Goal: Task Accomplishment & Management: Use online tool/utility

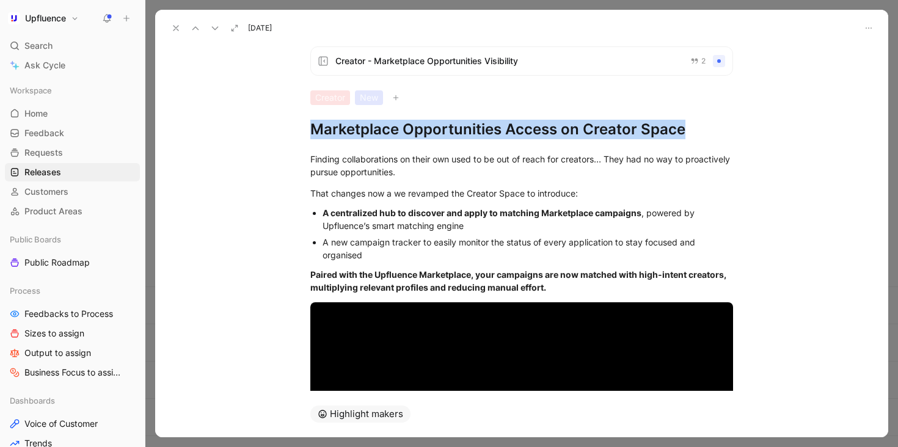
scroll to position [174, 0]
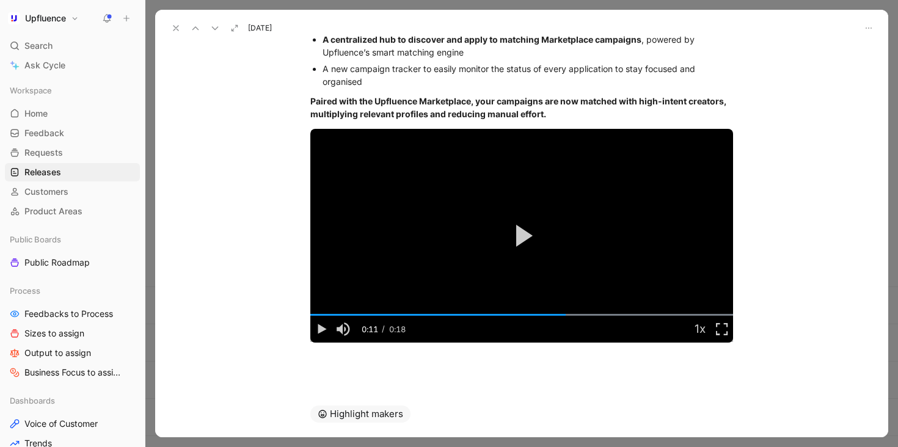
click at [172, 30] on icon at bounding box center [176, 28] width 10 height 10
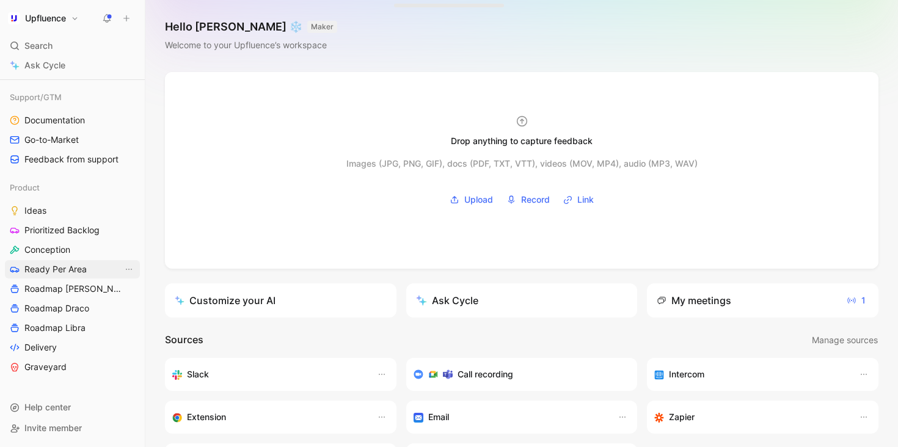
scroll to position [374, 0]
click at [60, 310] on span "Roadmap Draco" at bounding box center [56, 309] width 65 height 12
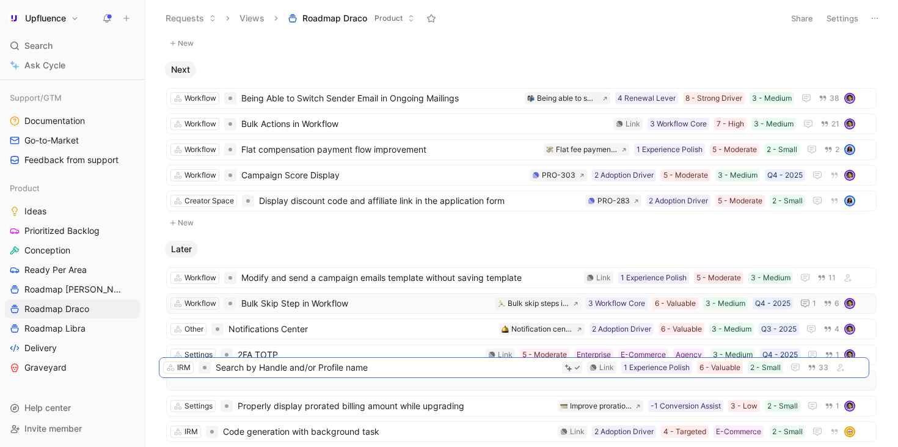
scroll to position [114, 0]
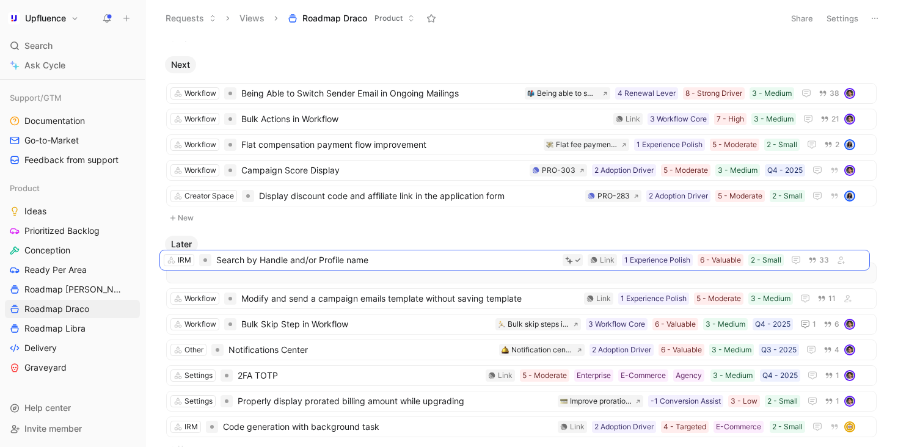
drag, startPoint x: 361, startPoint y: 230, endPoint x: 357, endPoint y: 262, distance: 32.7
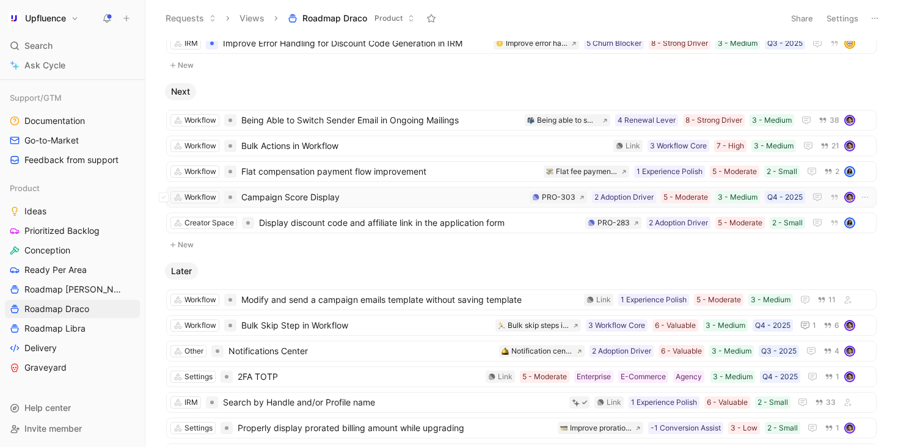
scroll to position [78, 0]
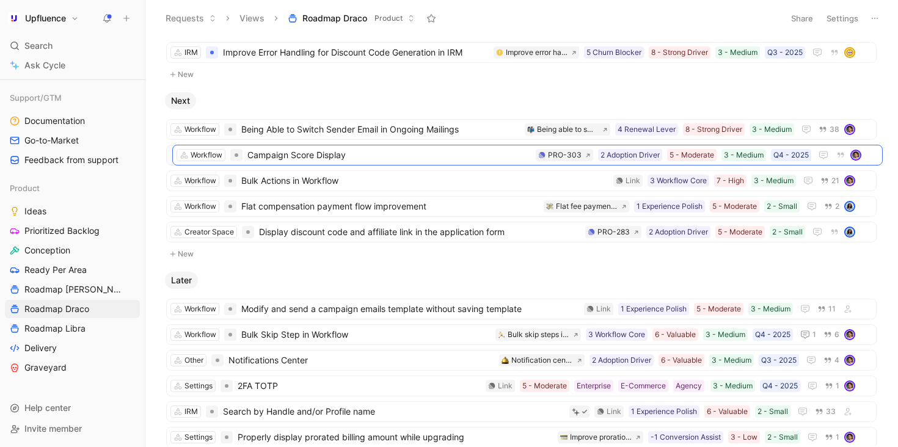
drag, startPoint x: 343, startPoint y: 206, endPoint x: 350, endPoint y: 155, distance: 51.7
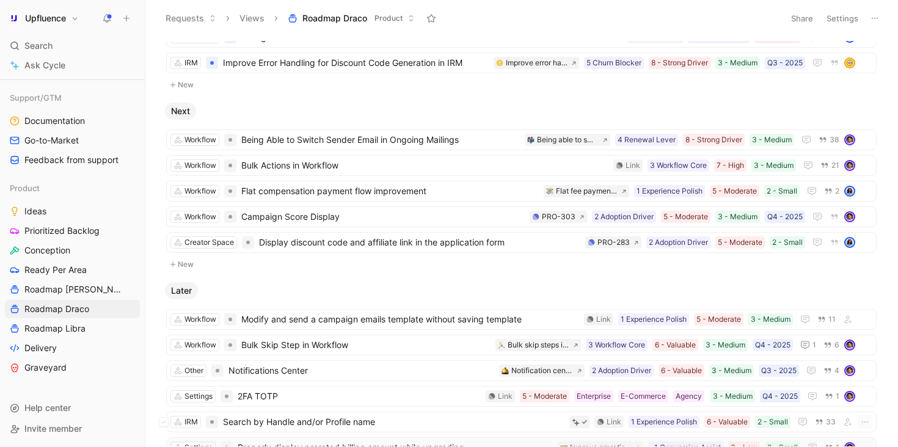
scroll to position [147, 0]
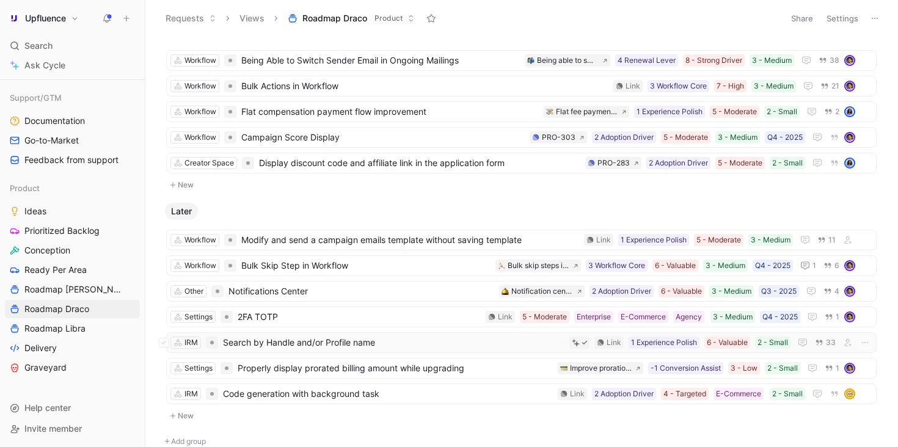
click at [412, 346] on span "Search by Handle and/or Profile name" at bounding box center [394, 342] width 342 height 15
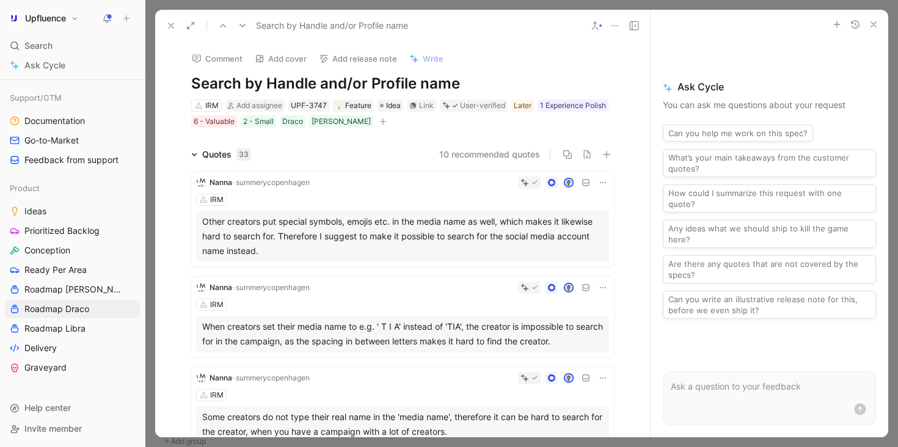
click at [467, 153] on button "10 recommended quotes" at bounding box center [489, 154] width 101 height 15
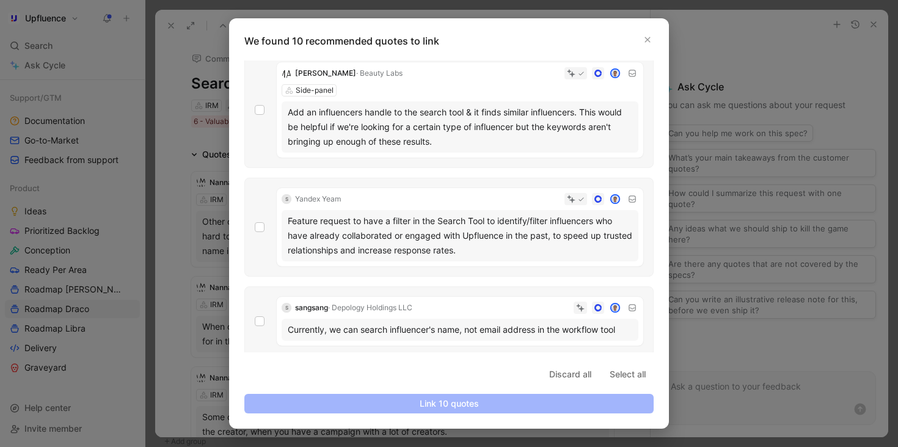
scroll to position [12, 0]
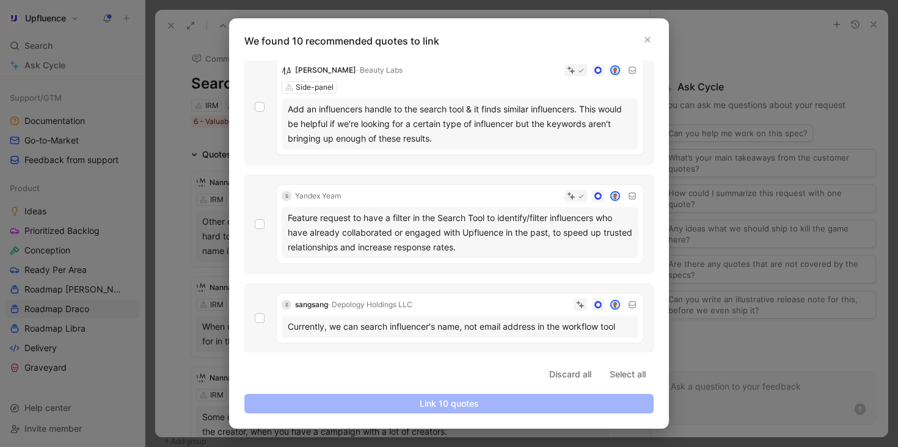
click at [720, 45] on div at bounding box center [449, 223] width 898 height 447
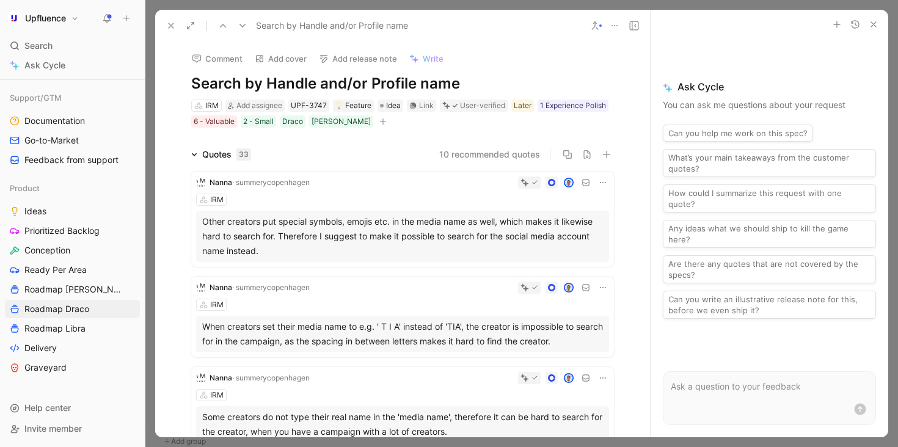
click at [172, 24] on use at bounding box center [171, 25] width 5 height 5
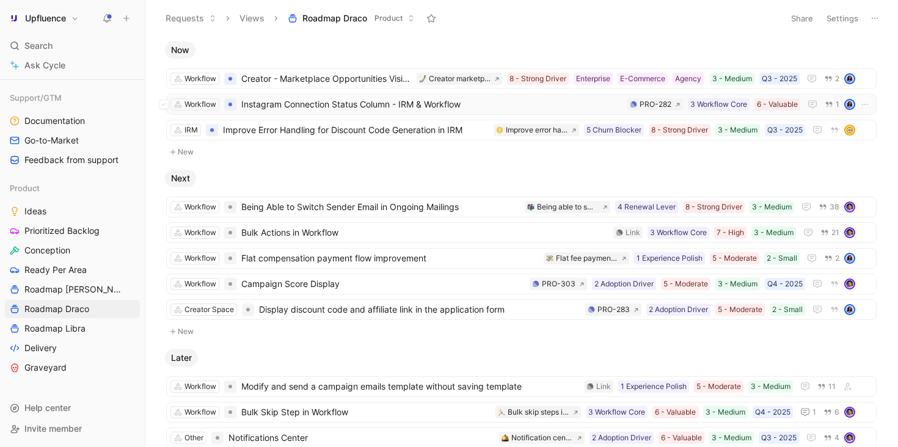
click at [526, 105] on span "Instagram Connection Status Column - IRM & Workflow" at bounding box center [431, 104] width 381 height 15
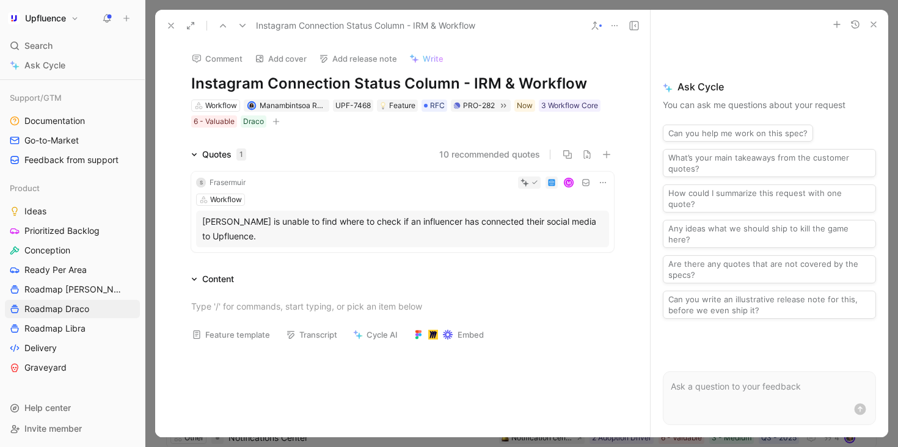
click at [282, 123] on button "button" at bounding box center [276, 121] width 12 height 12
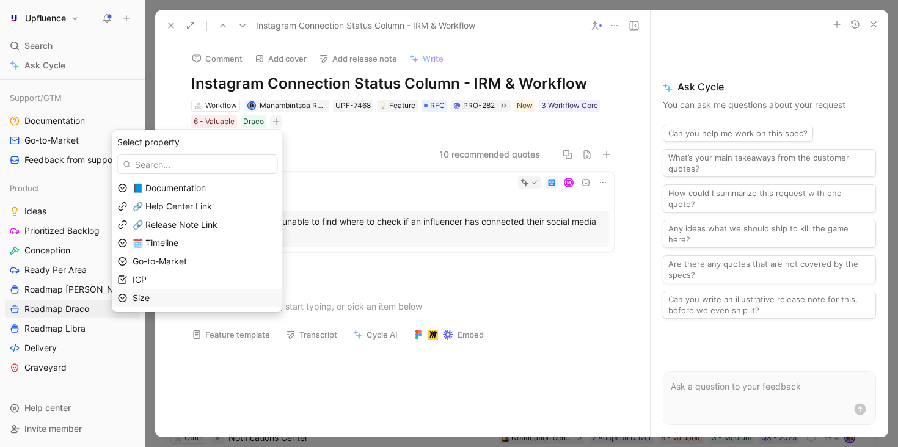
click at [195, 297] on div "Size" at bounding box center [205, 298] width 145 height 15
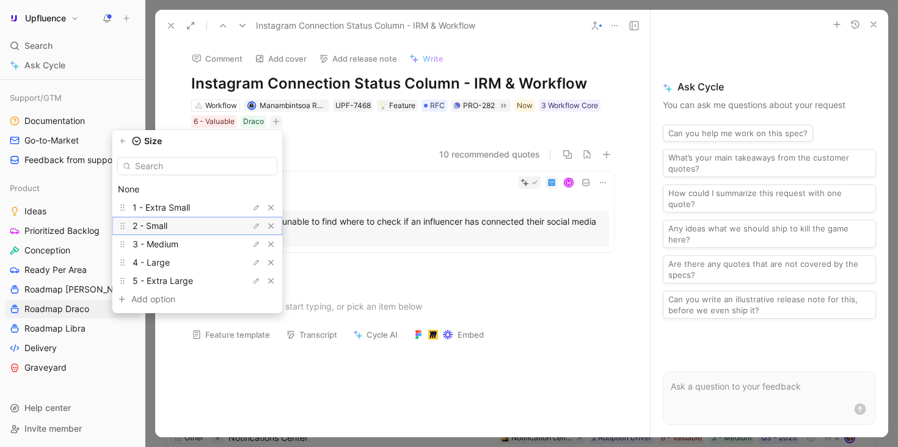
click at [192, 224] on div "2 - Small" at bounding box center [179, 226] width 92 height 15
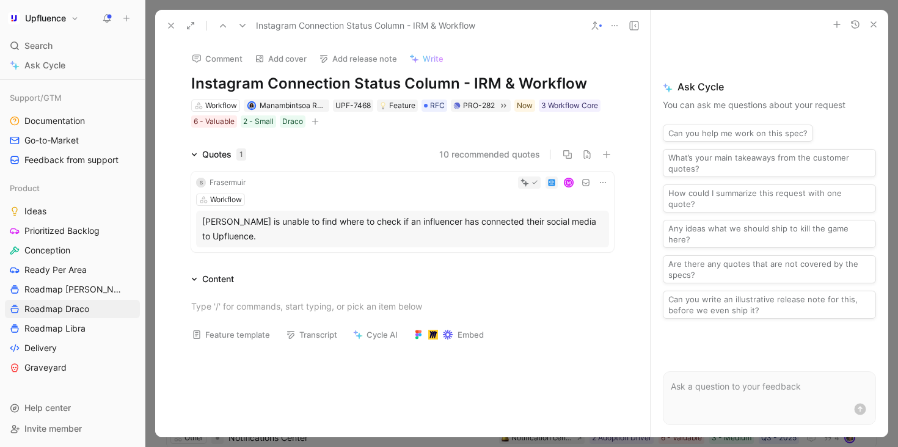
click at [170, 26] on use at bounding box center [171, 25] width 5 height 5
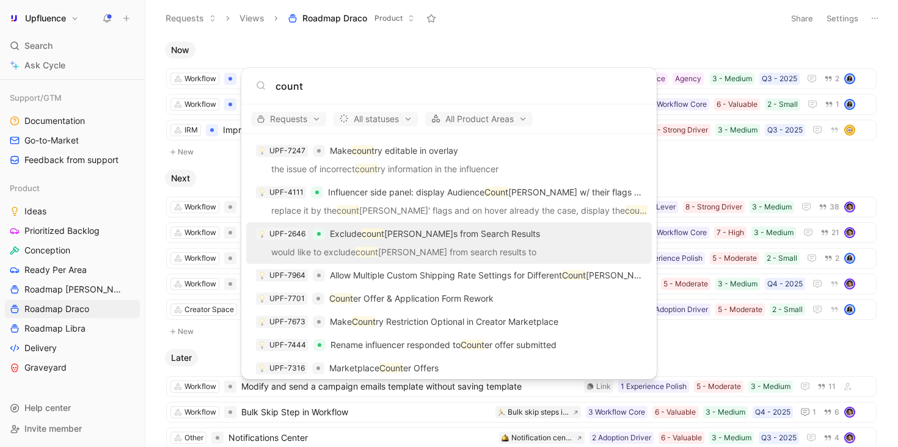
scroll to position [170, 0]
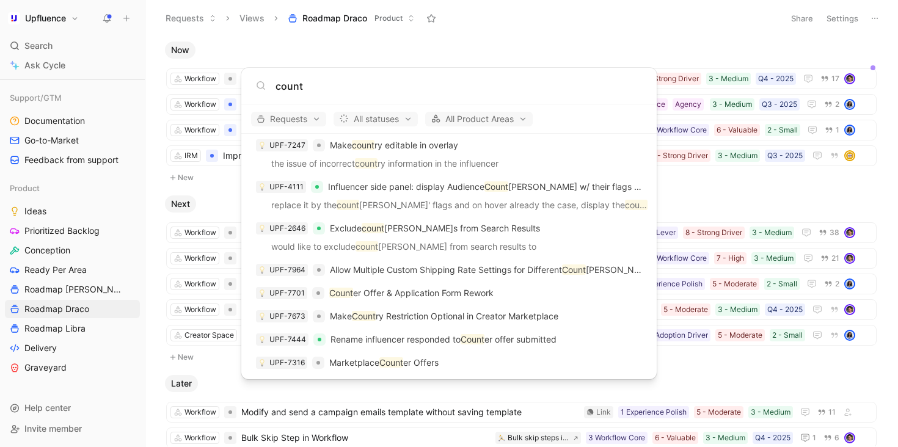
type input "count"
click at [418, 40] on body "Upfluence Search ⌘ K Ask Cycle Workspace Home G then H Feedback G then F Reques…" at bounding box center [449, 223] width 898 height 447
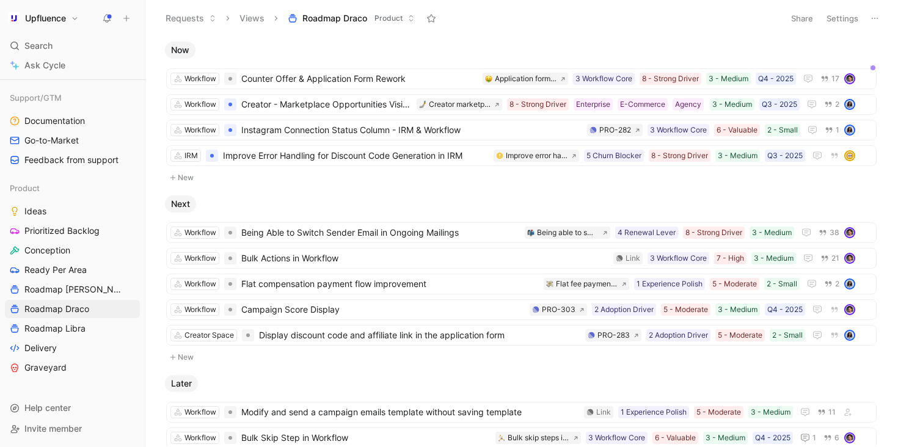
click at [832, 21] on button "Settings" at bounding box center [842, 18] width 43 height 17
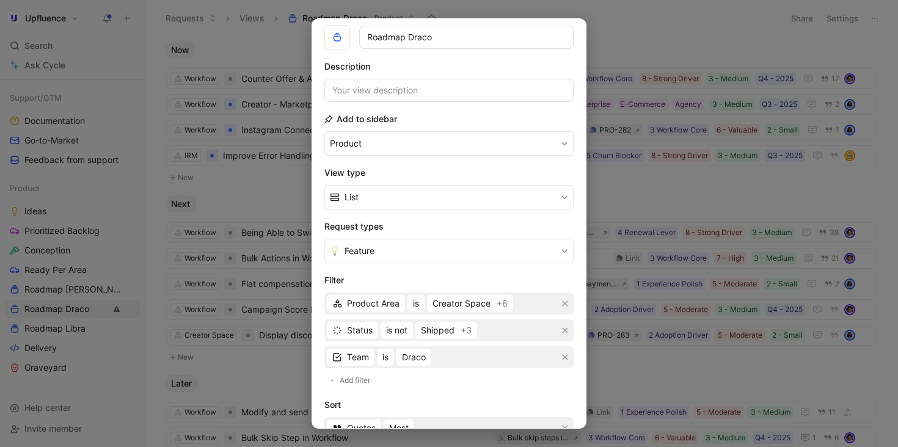
scroll to position [0, 0]
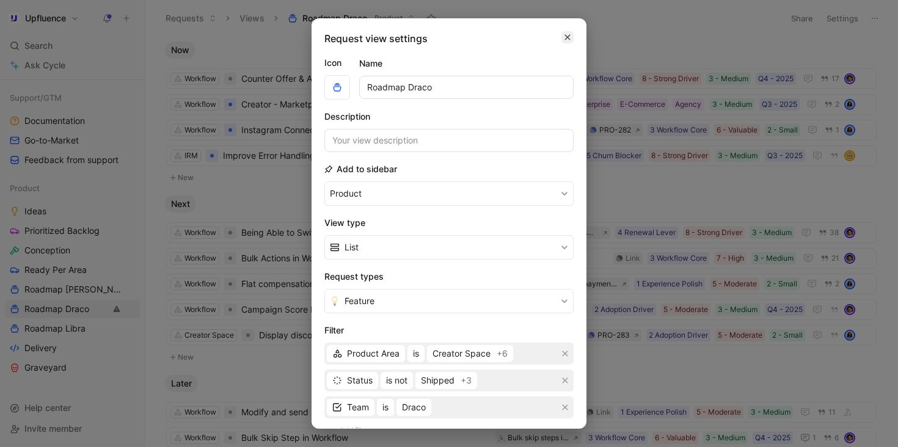
click at [573, 34] on button "button" at bounding box center [568, 37] width 12 height 12
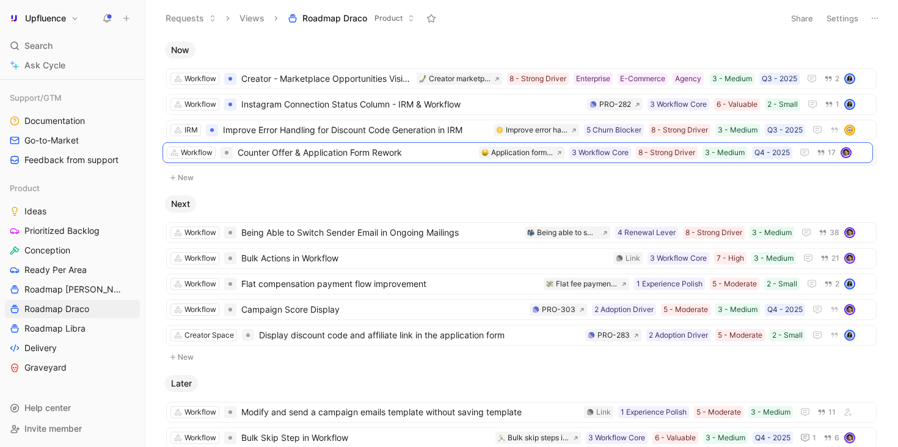
drag, startPoint x: 403, startPoint y: 78, endPoint x: 400, endPoint y: 152, distance: 74.0
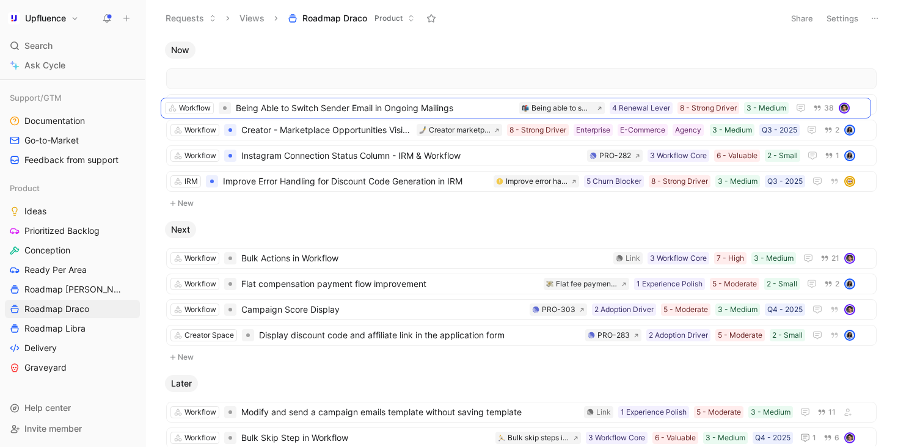
drag, startPoint x: 359, startPoint y: 234, endPoint x: 353, endPoint y: 109, distance: 124.8
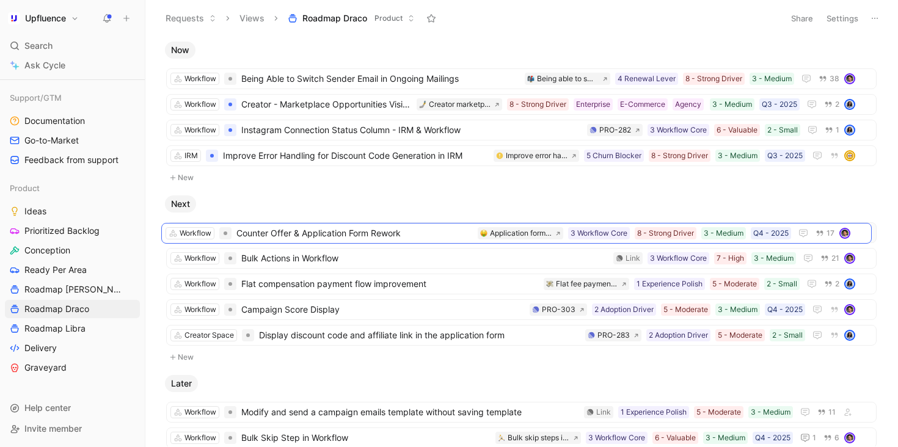
drag, startPoint x: 350, startPoint y: 107, endPoint x: 344, endPoint y: 236, distance: 129.0
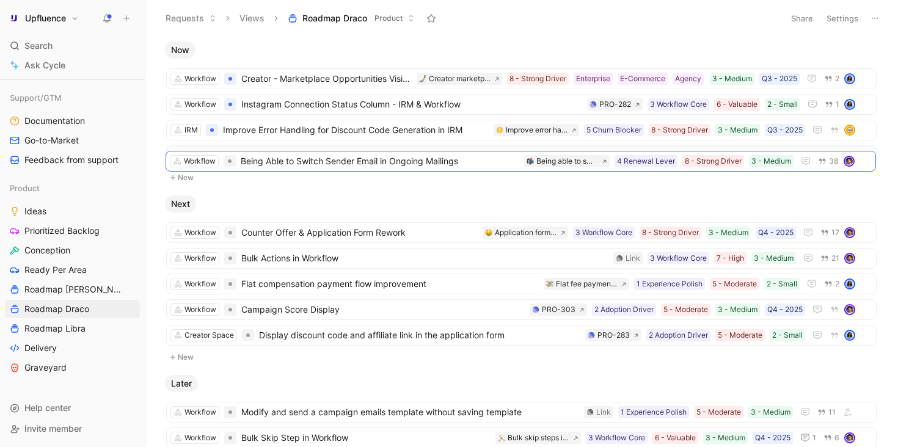
drag, startPoint x: 340, startPoint y: 82, endPoint x: 340, endPoint y: 163, distance: 81.3
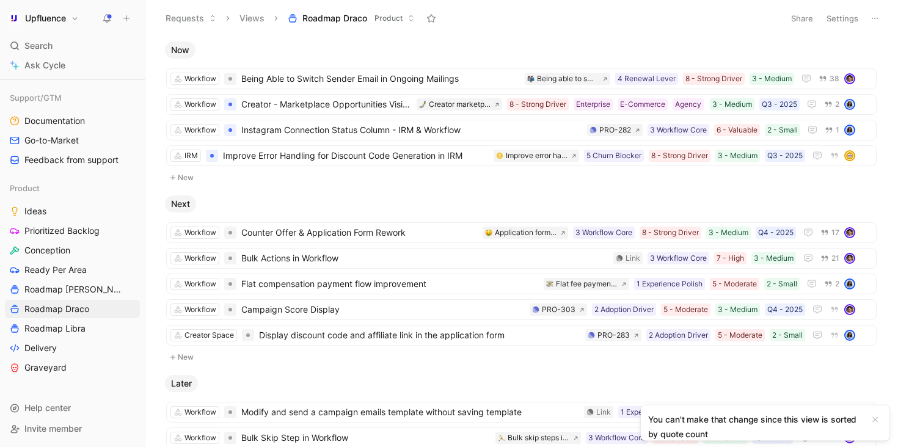
click at [835, 18] on button "Settings" at bounding box center [842, 18] width 43 height 17
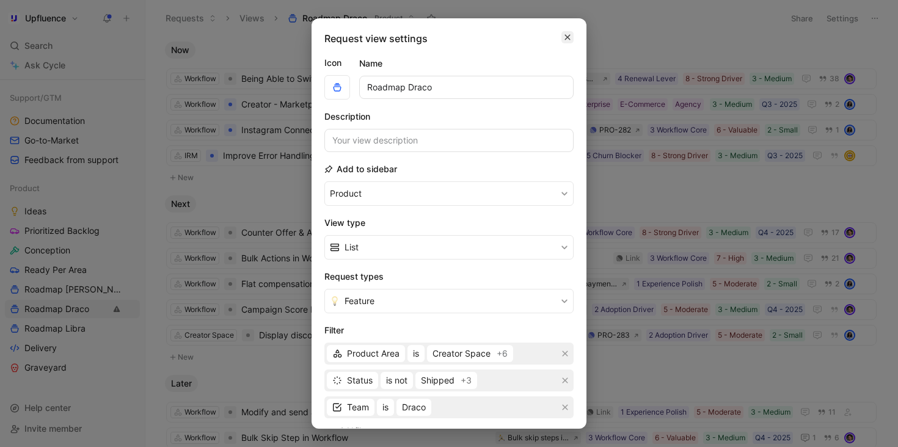
click at [568, 37] on icon "button" at bounding box center [567, 37] width 5 height 5
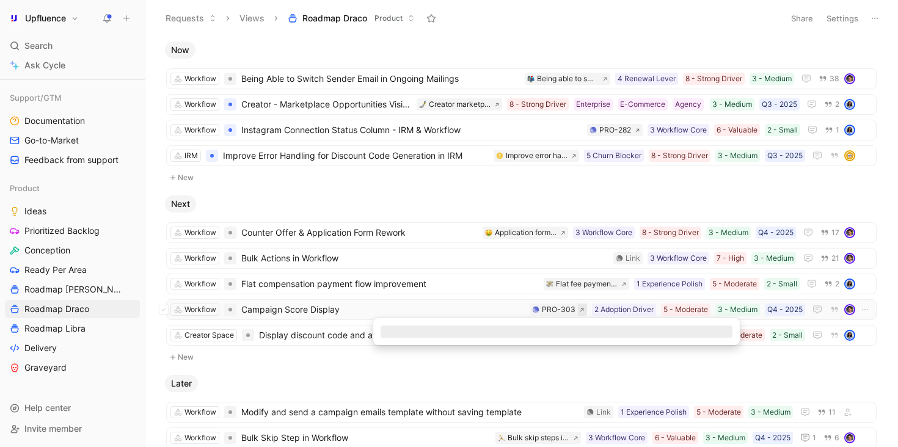
click at [579, 308] on icon at bounding box center [581, 309] width 5 height 5
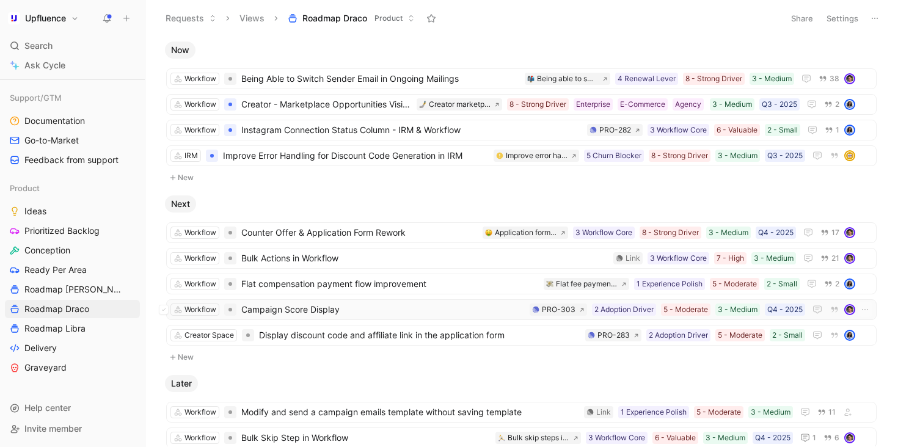
click at [486, 310] on span "Campaign Score Display" at bounding box center [383, 309] width 284 height 15
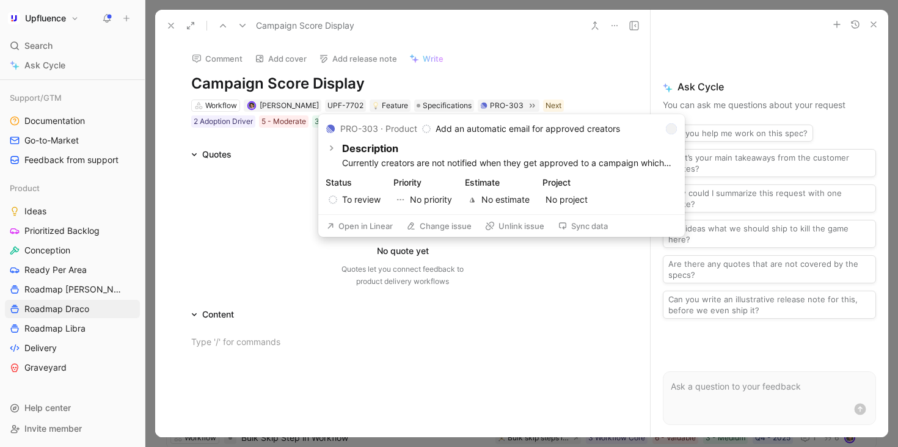
copy p "Add an automatic email for approved creators"
drag, startPoint x: 621, startPoint y: 130, endPoint x: 431, endPoint y: 128, distance: 189.4
click at [431, 128] on header "PRO-303 · Product Add an automatic email for approved creators" at bounding box center [502, 129] width 352 height 15
click at [526, 227] on button "Unlink issue" at bounding box center [515, 226] width 70 height 17
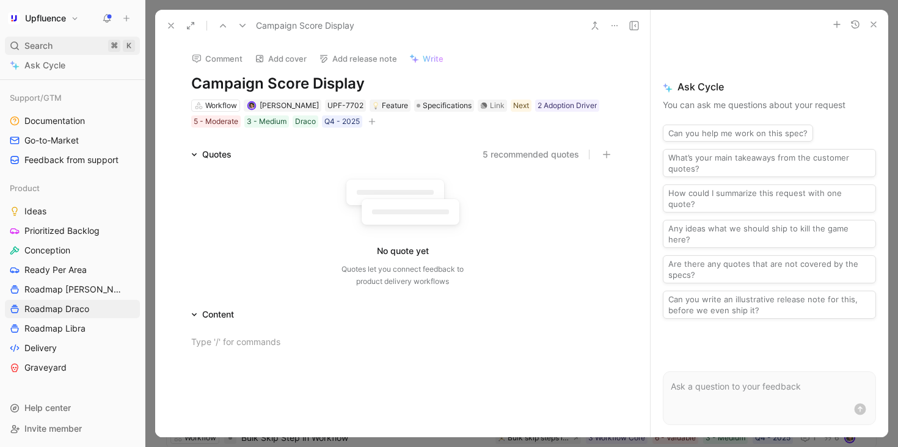
click at [98, 44] on div "Search ⌘ K" at bounding box center [72, 46] width 135 height 18
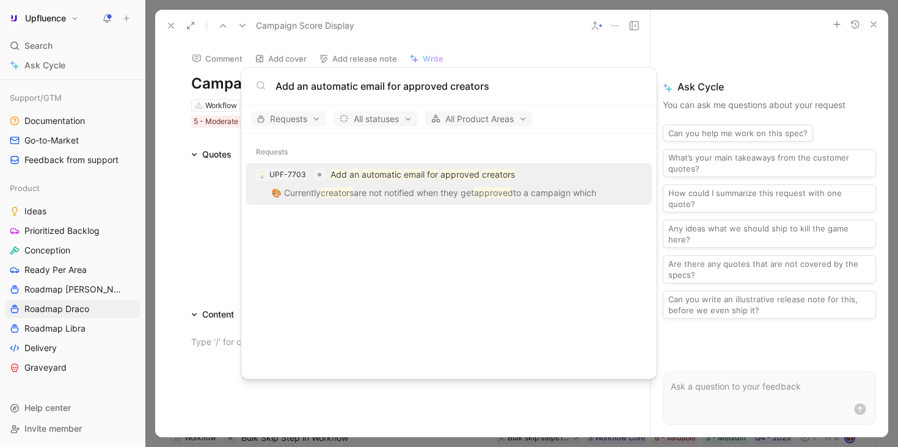
type input "Add an automatic email for approved creators"
click at [487, 178] on mark "creators" at bounding box center [498, 174] width 33 height 10
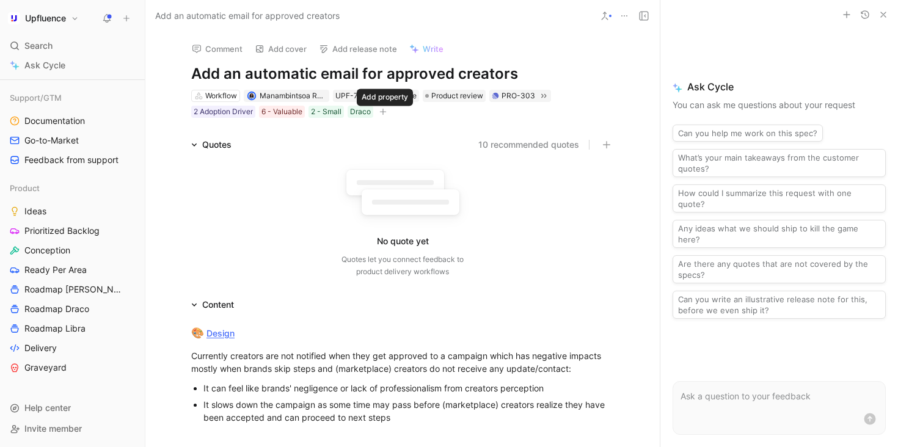
click at [383, 112] on icon "button" at bounding box center [382, 111] width 7 height 7
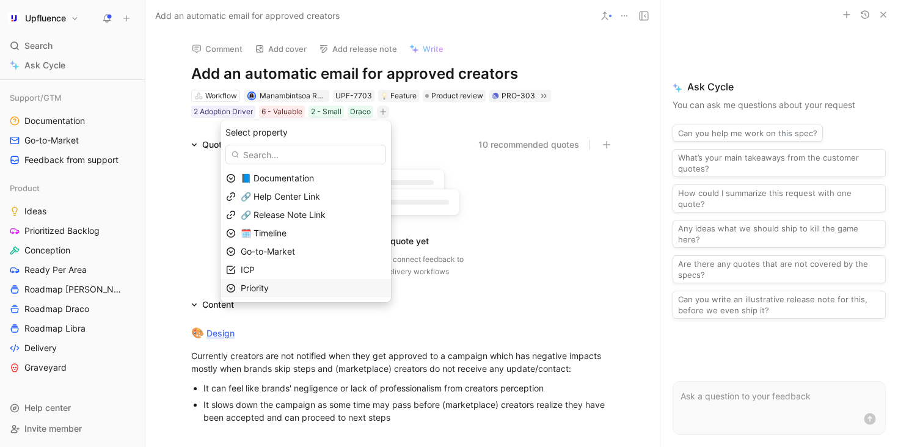
click at [316, 288] on div "Priority" at bounding box center [313, 288] width 145 height 15
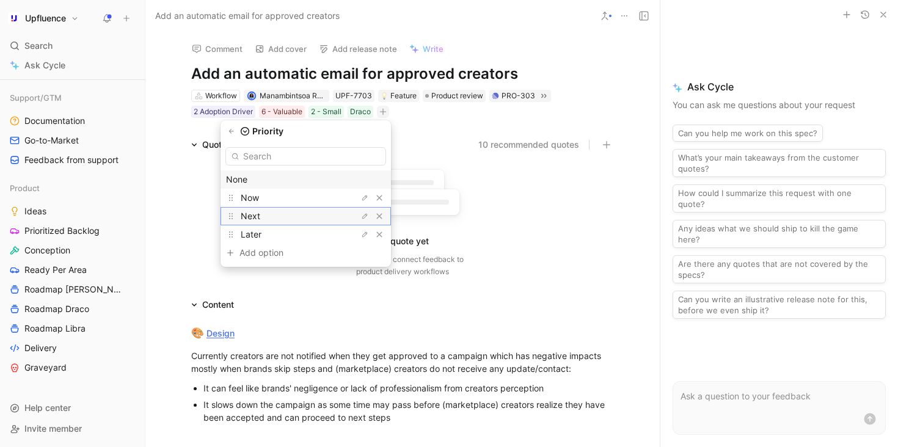
click at [317, 219] on div "Next" at bounding box center [287, 216] width 92 height 15
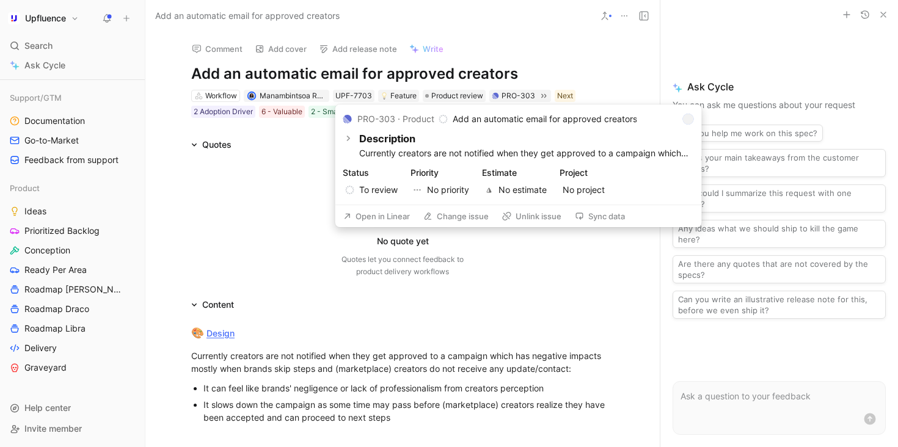
click at [381, 217] on button "Open in Linear" at bounding box center [377, 216] width 78 height 17
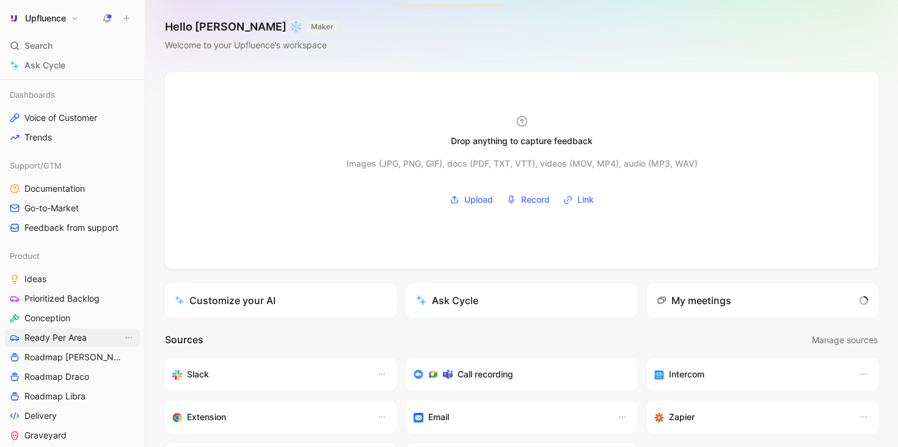
scroll to position [373, 0]
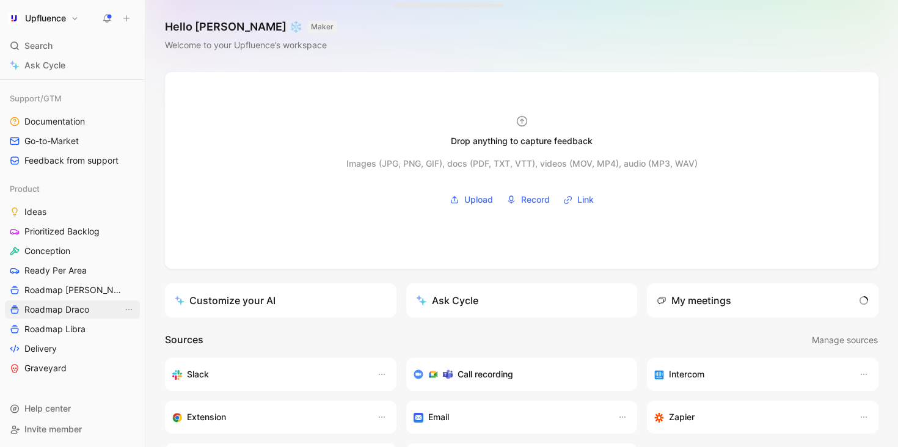
click at [67, 312] on span "Roadmap Draco" at bounding box center [56, 310] width 65 height 12
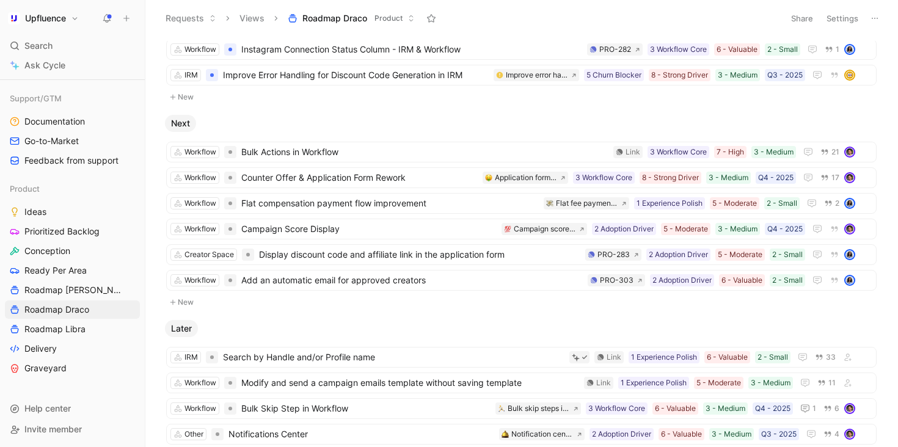
scroll to position [106, 0]
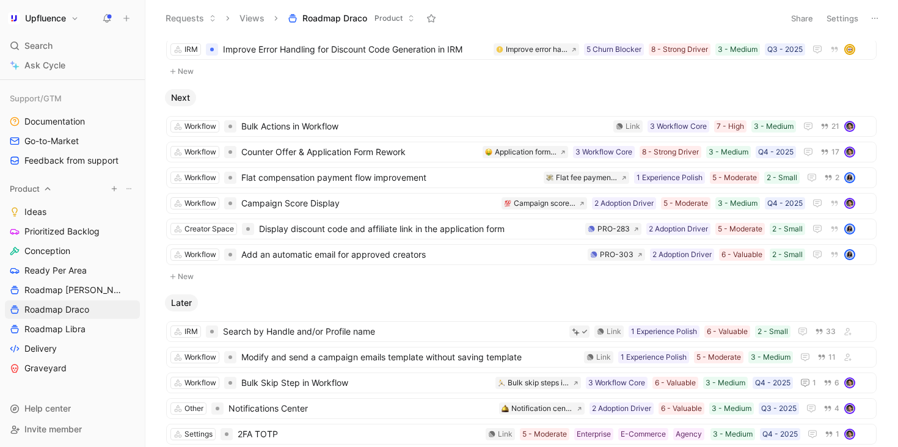
click at [115, 187] on icon "button" at bounding box center [114, 188] width 7 height 7
click at [234, 230] on span "Create view" at bounding box center [237, 230] width 48 height 12
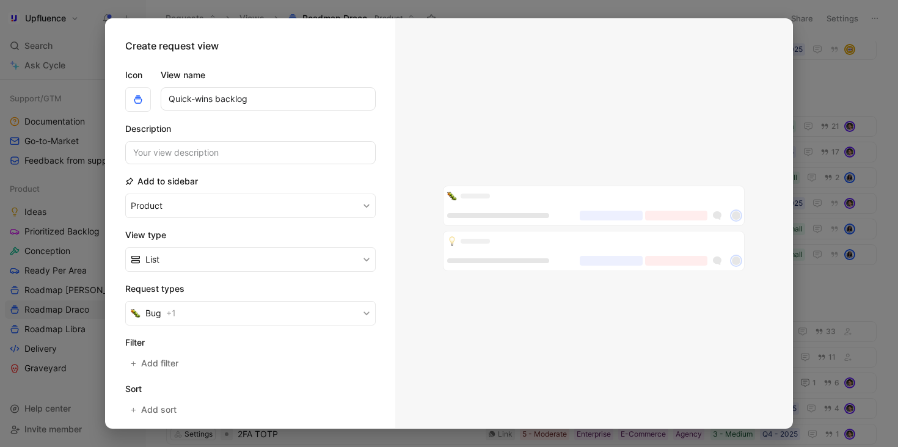
click at [224, 98] on input "Quick-wins backlog" at bounding box center [268, 98] width 215 height 23
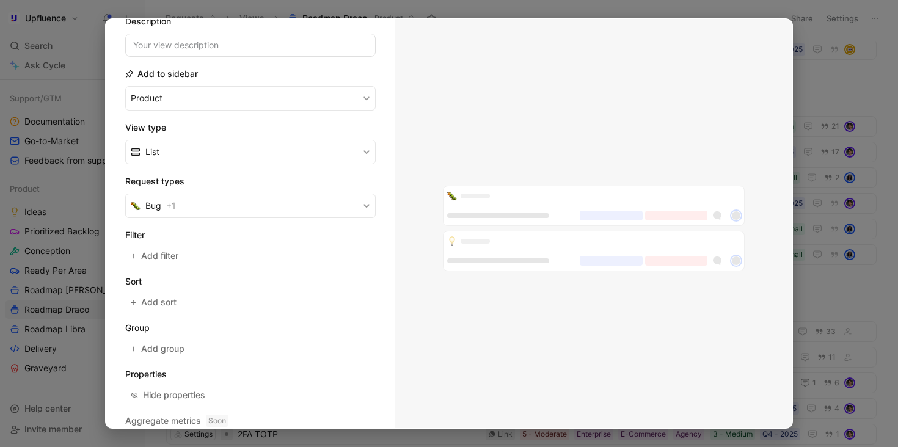
scroll to position [109, 0]
type input "Quick-wins"
click at [235, 211] on button "Bug + 1" at bounding box center [250, 204] width 251 height 24
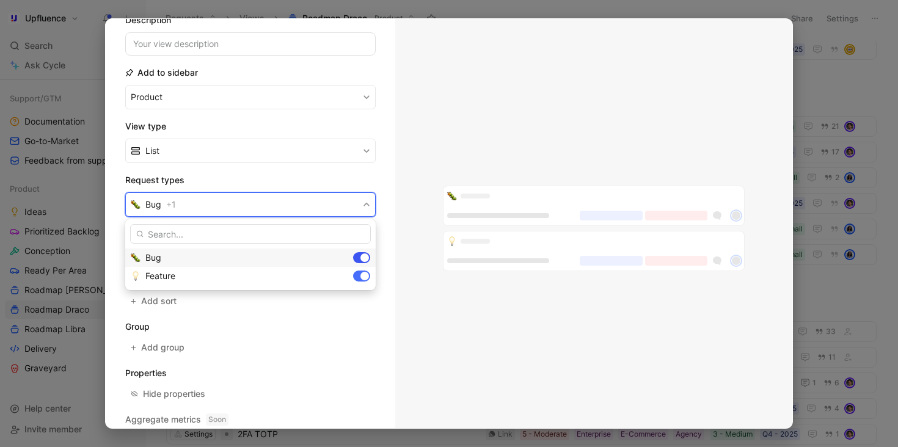
click at [365, 255] on div at bounding box center [365, 258] width 9 height 9
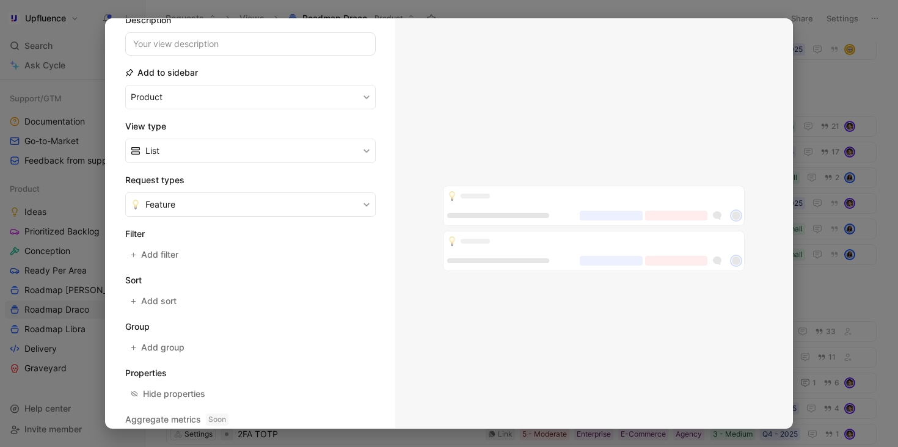
scroll to position [156, 0]
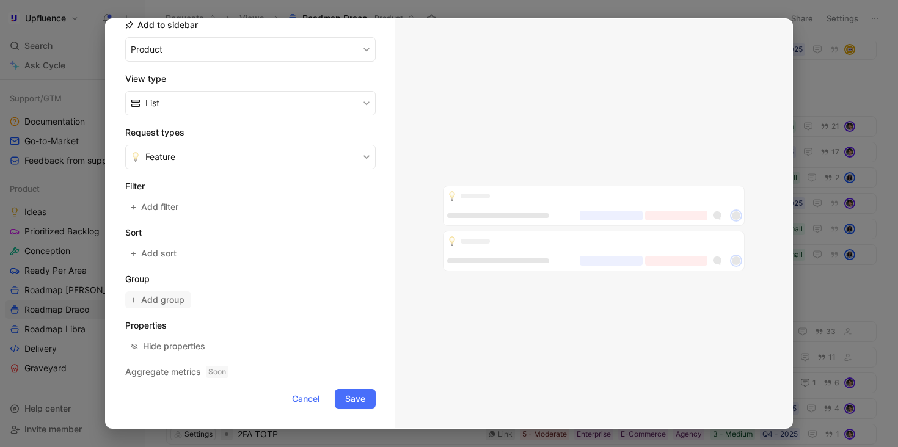
click at [161, 302] on span "Add group" at bounding box center [163, 300] width 45 height 15
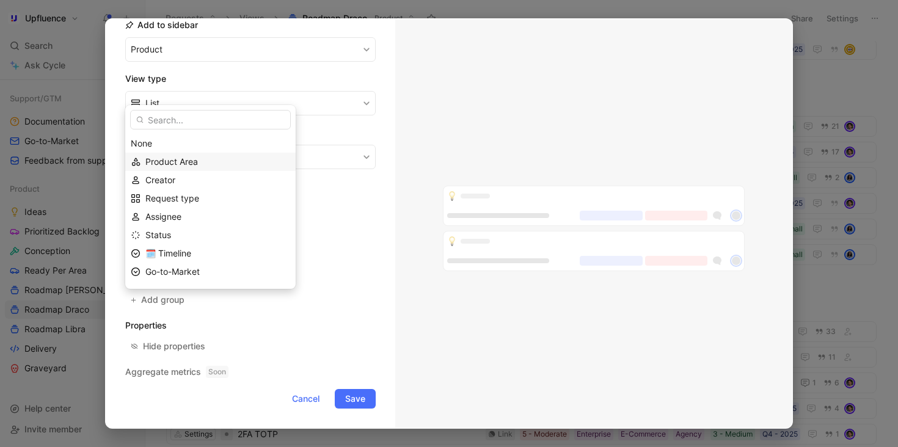
click at [195, 168] on div "Product Area" at bounding box center [217, 162] width 145 height 15
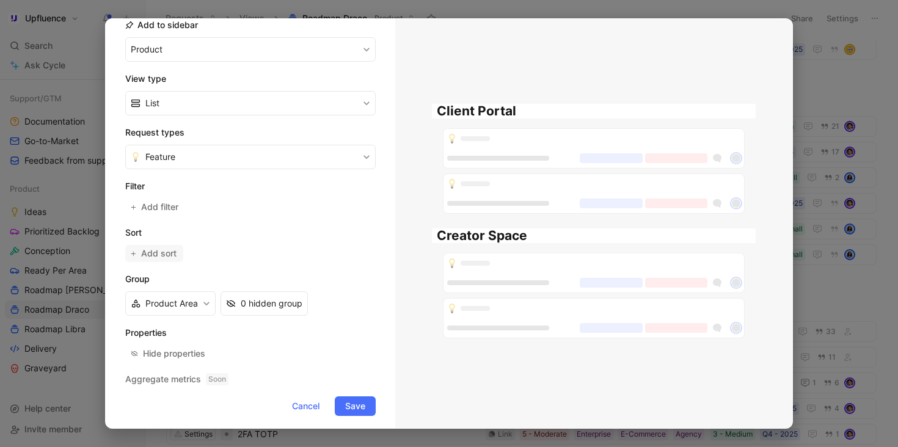
click at [164, 257] on span "Add sort" at bounding box center [159, 253] width 37 height 15
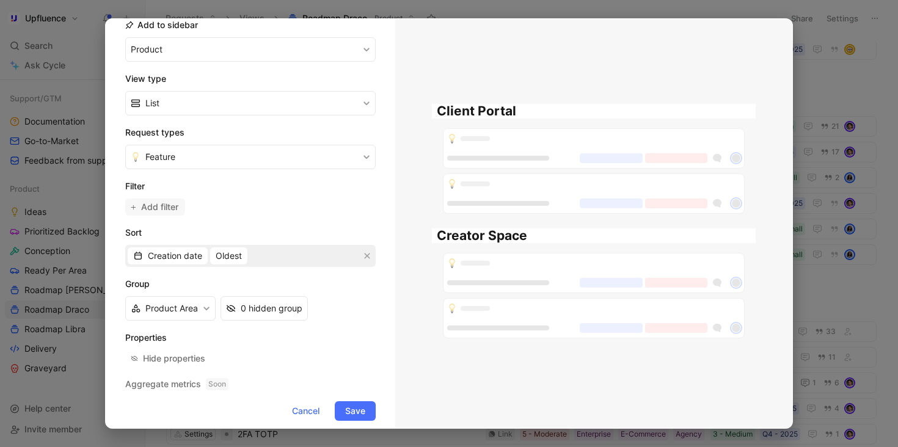
click at [174, 212] on span "Add filter" at bounding box center [160, 207] width 38 height 15
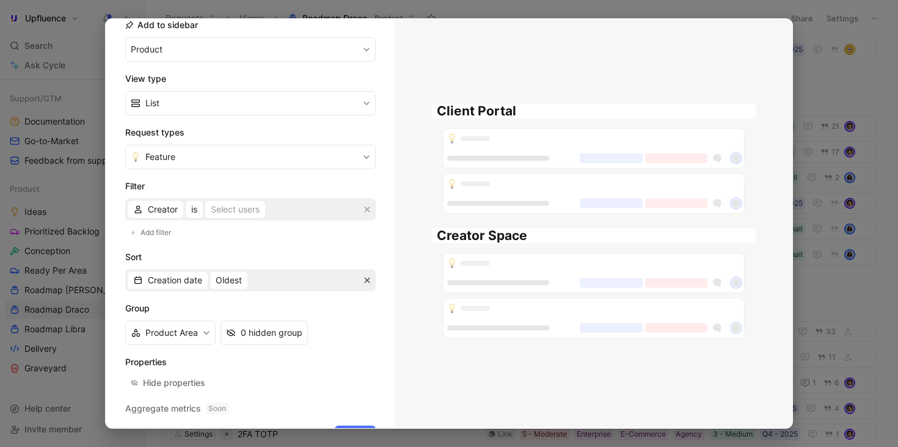
click at [365, 281] on icon "button" at bounding box center [367, 280] width 7 height 7
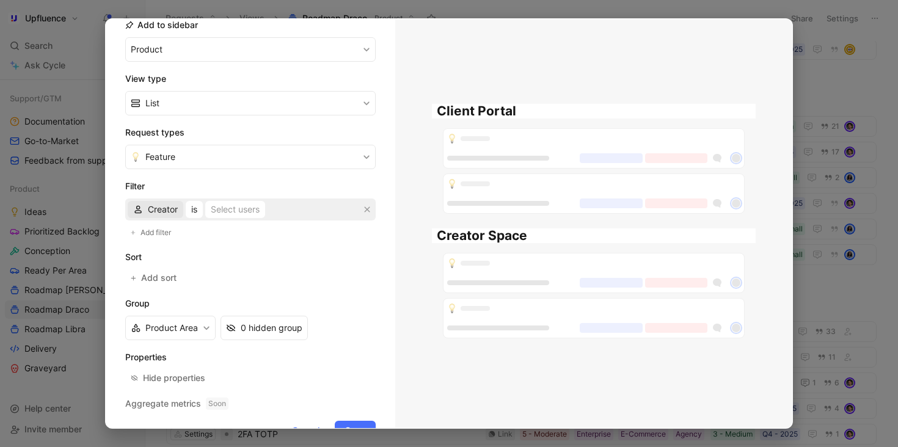
click at [169, 210] on span "Creator" at bounding box center [163, 209] width 30 height 15
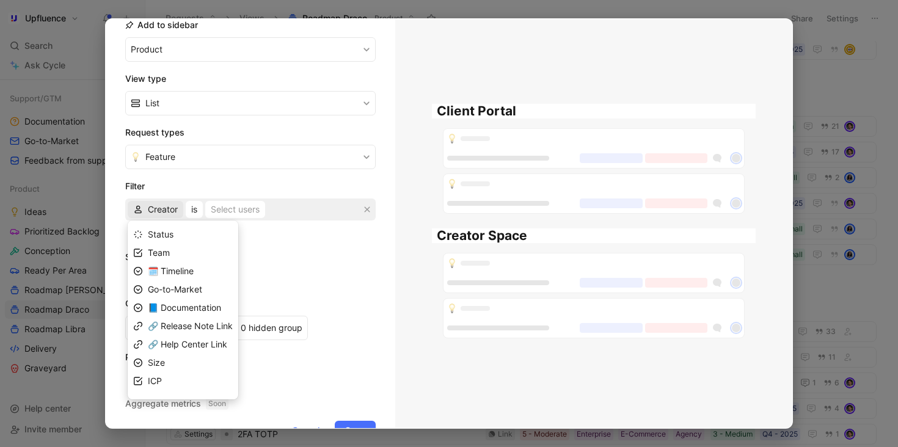
scroll to position [124, 0]
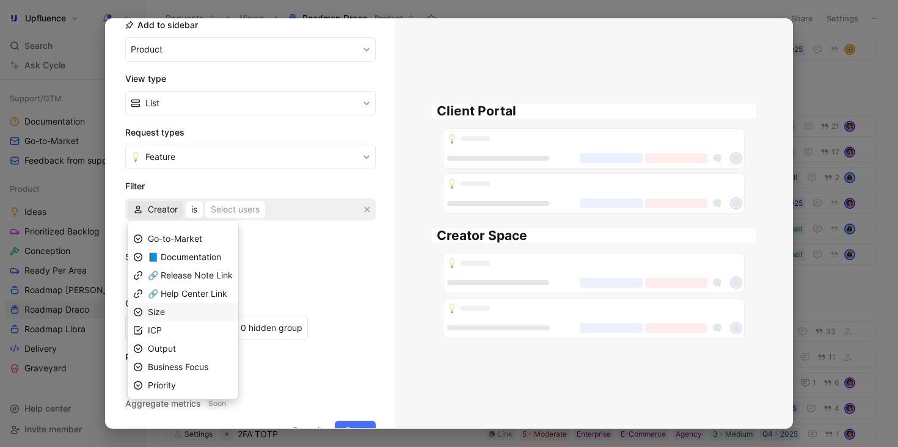
click at [181, 319] on div "Size" at bounding box center [190, 312] width 85 height 15
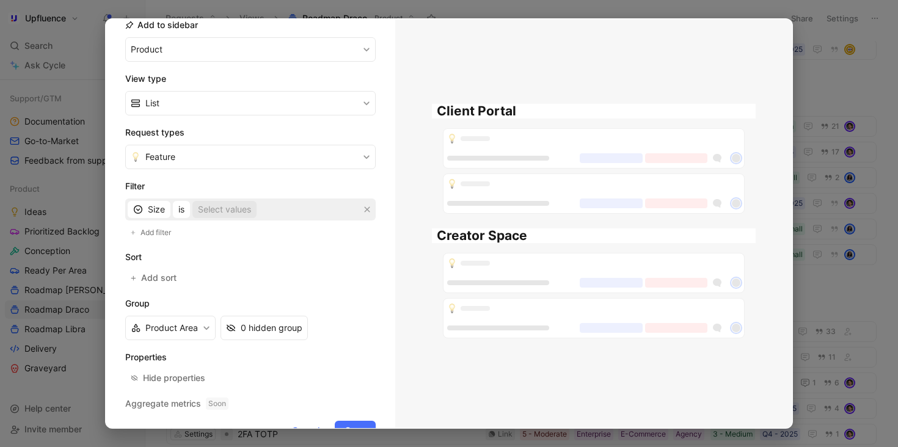
click at [213, 211] on div "Select values" at bounding box center [224, 209] width 53 height 15
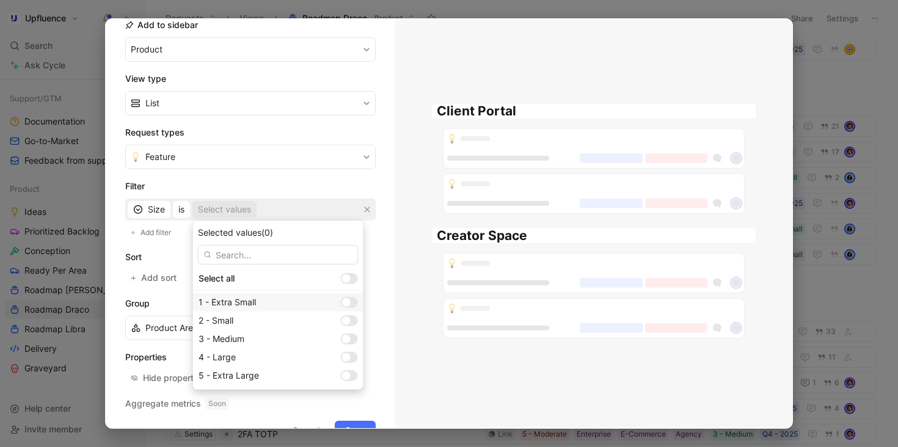
click at [341, 304] on div at bounding box center [349, 302] width 17 height 11
click at [342, 321] on div at bounding box center [346, 321] width 9 height 9
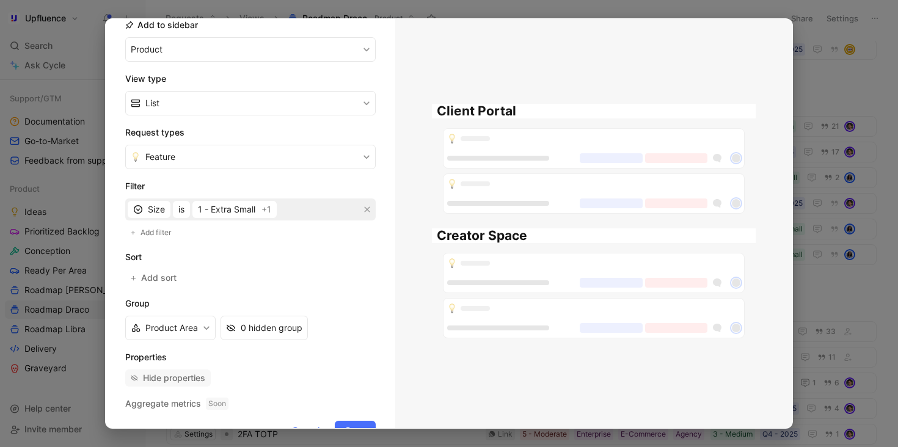
click at [192, 371] on div "Hide properties" at bounding box center [174, 378] width 62 height 15
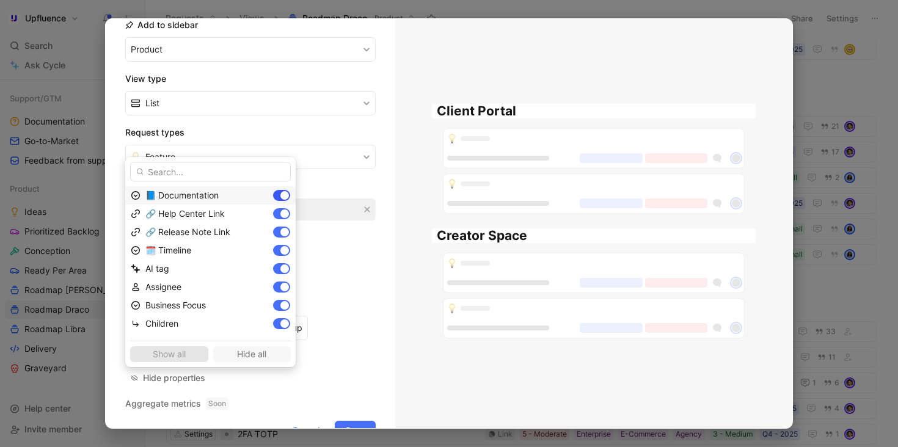
click at [280, 193] on div at bounding box center [284, 195] width 9 height 9
click at [280, 214] on div at bounding box center [284, 214] width 9 height 9
click at [244, 239] on div "🔗 Release Note Link" at bounding box center [210, 232] width 170 height 18
click at [280, 247] on div at bounding box center [284, 250] width 9 height 9
click at [280, 270] on div at bounding box center [284, 269] width 9 height 9
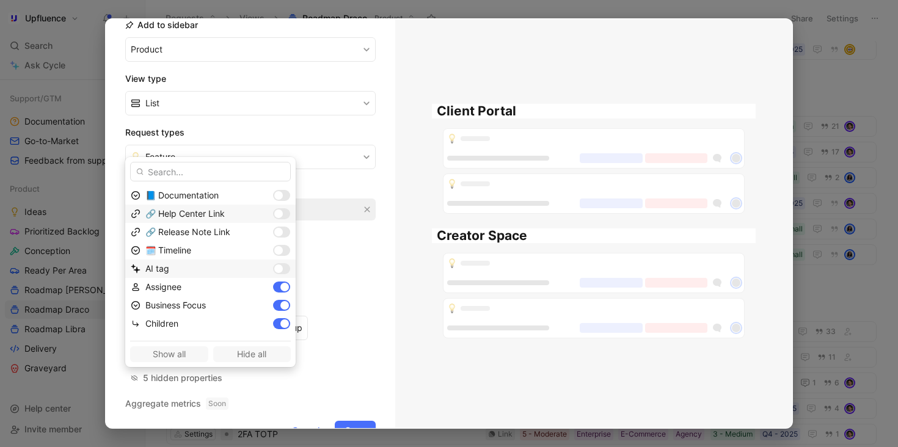
scroll to position [42, 0]
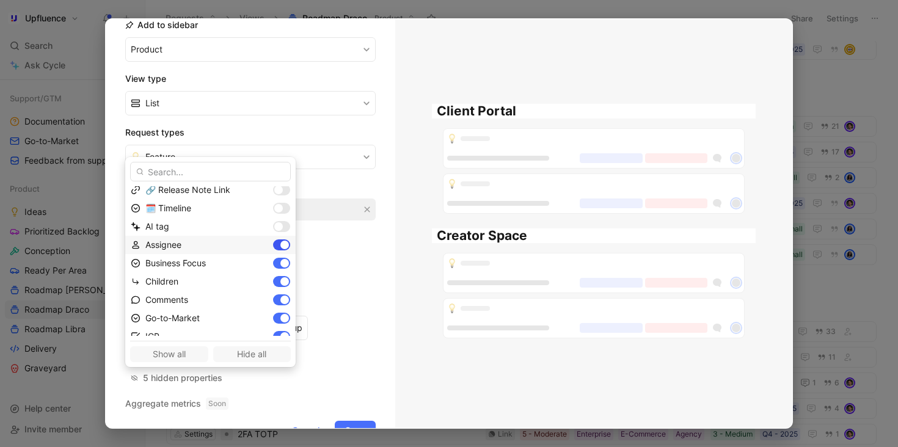
click at [273, 244] on div at bounding box center [281, 245] width 17 height 11
click at [280, 279] on div at bounding box center [284, 281] width 9 height 9
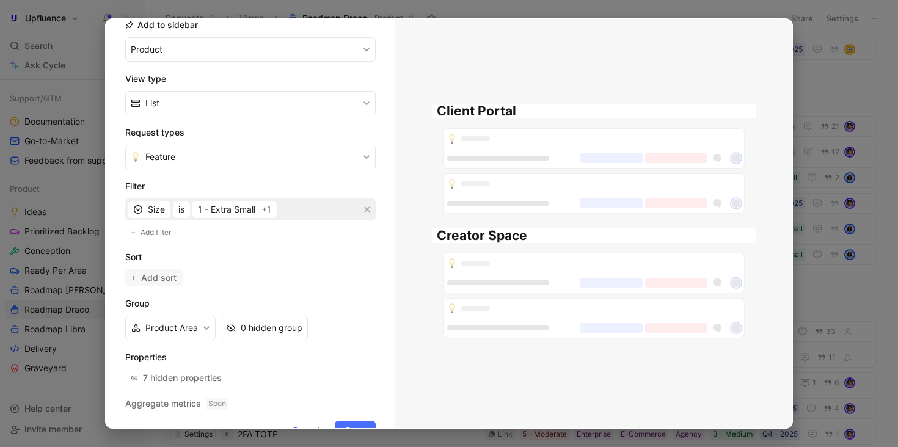
click at [159, 285] on span "Add sort" at bounding box center [159, 278] width 37 height 15
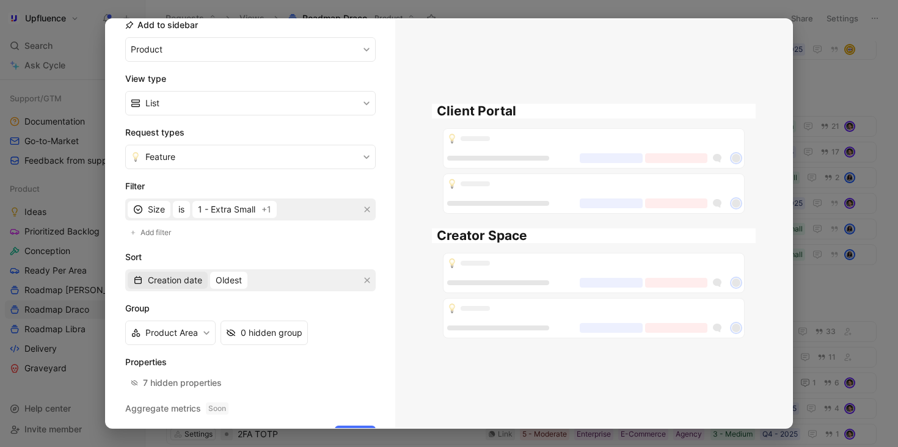
click at [188, 279] on span "Creation date" at bounding box center [175, 280] width 54 height 15
click at [188, 326] on div "Quotes" at bounding box center [176, 324] width 57 height 15
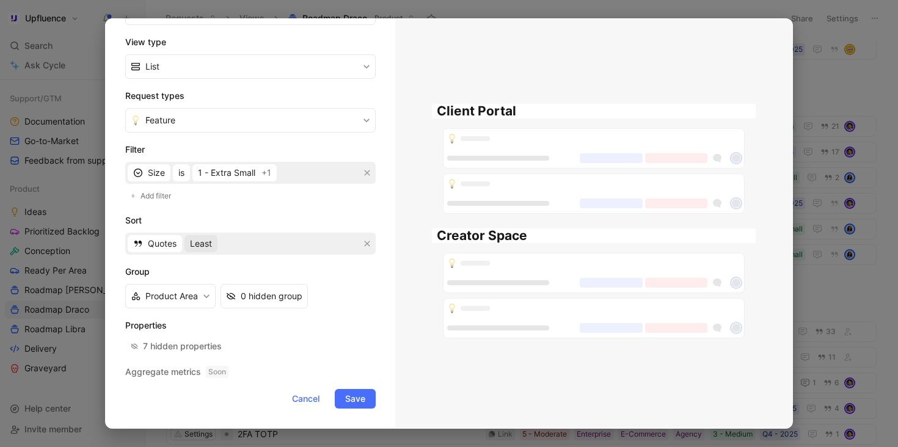
click at [205, 247] on span "Least" at bounding box center [201, 243] width 22 height 15
click at [240, 283] on div "Most" at bounding box center [227, 287] width 72 height 15
click at [352, 396] on span "Save" at bounding box center [355, 399] width 20 height 15
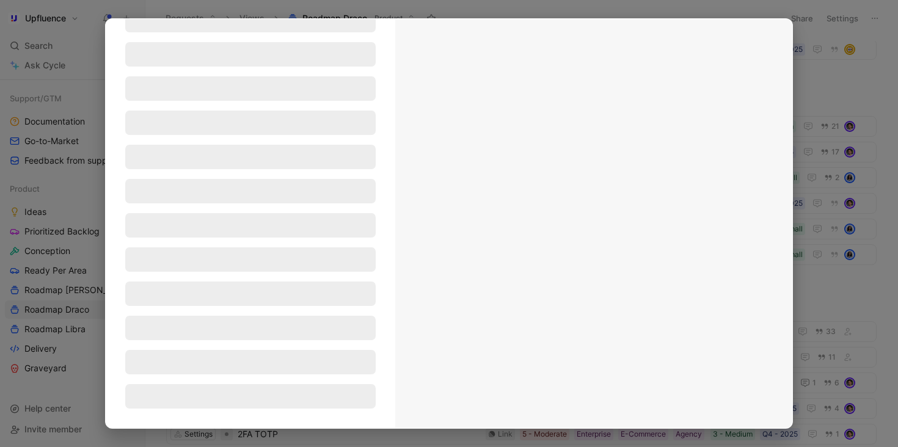
scroll to position [94, 0]
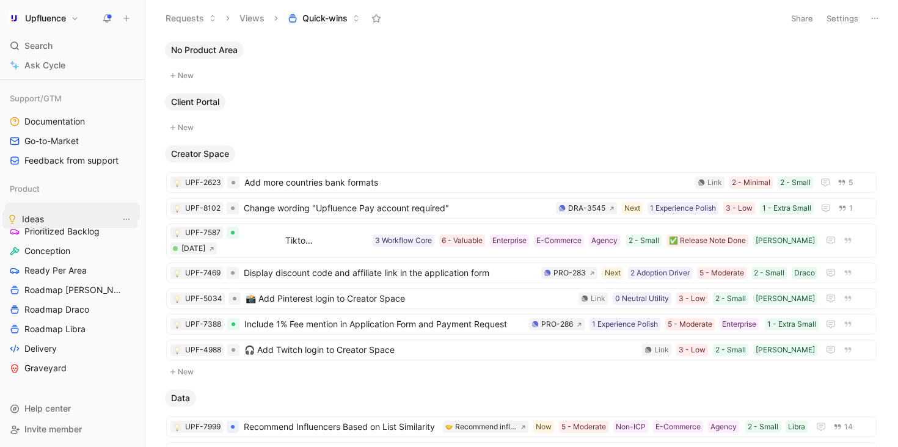
drag, startPoint x: 59, startPoint y: 211, endPoint x: 56, endPoint y: 219, distance: 7.7
click at [56, 219] on div "Workspace Home G then H Feedback G then F Requests G then R Releases G then L C…" at bounding box center [72, 47] width 135 height 679
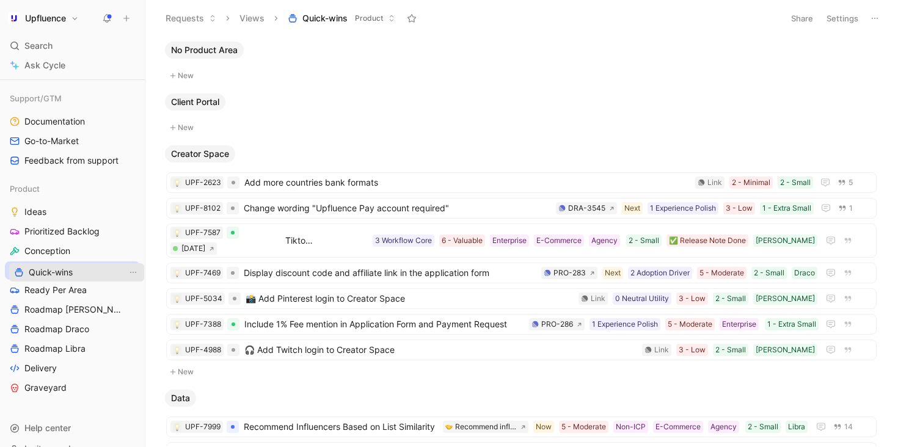
drag, startPoint x: 49, startPoint y: 212, endPoint x: 54, endPoint y: 273, distance: 60.6
click at [848, 20] on button "Settings" at bounding box center [842, 18] width 43 height 17
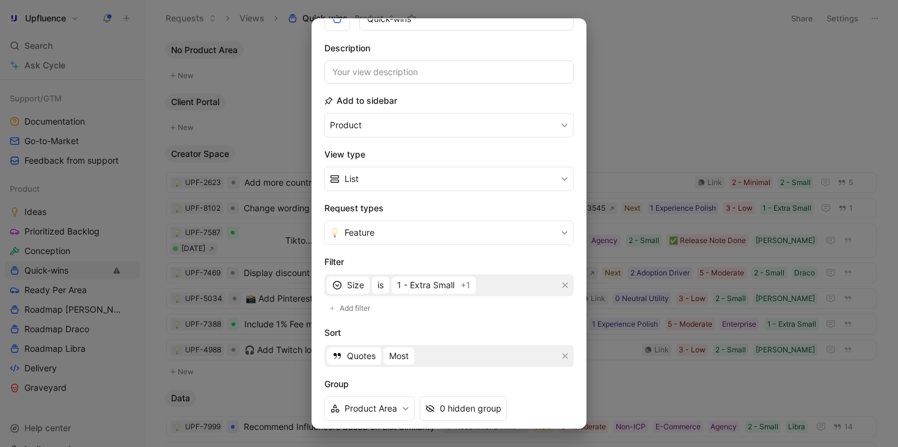
scroll to position [171, 0]
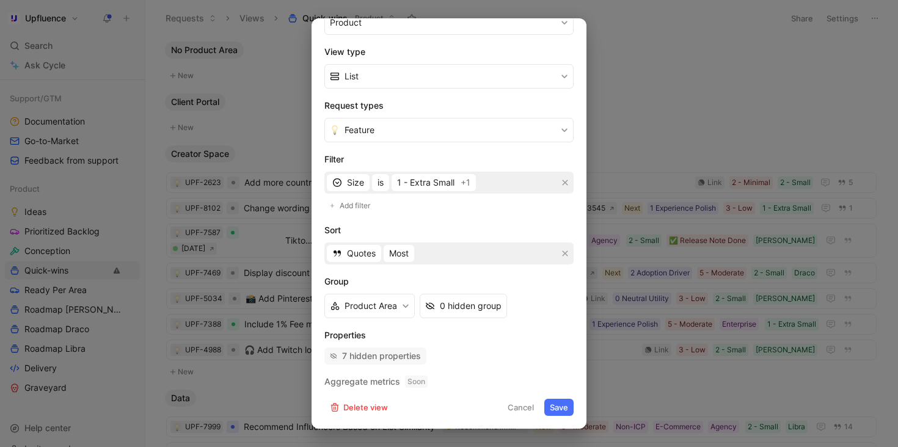
click at [372, 356] on div "7 hidden properties" at bounding box center [381, 356] width 79 height 15
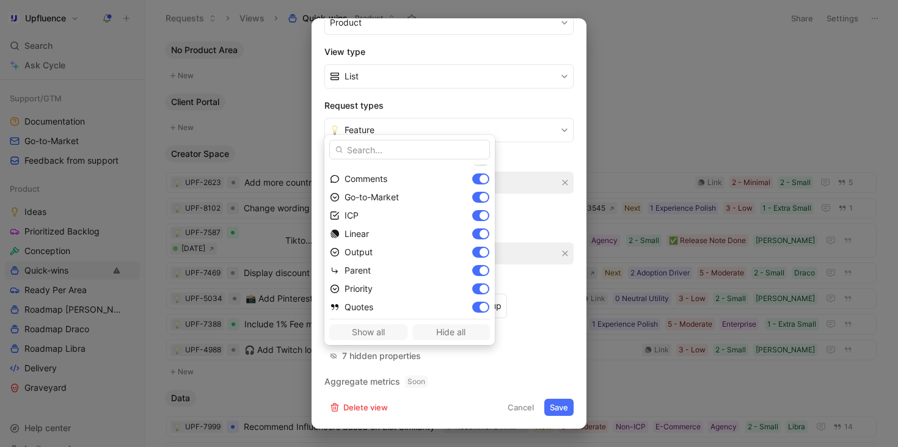
scroll to position [142, 0]
click at [480, 212] on div at bounding box center [484, 215] width 9 height 9
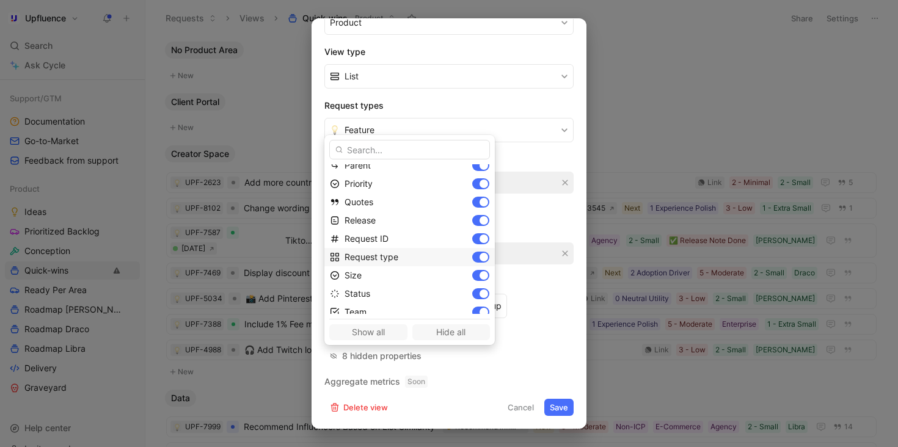
scroll to position [254, 0]
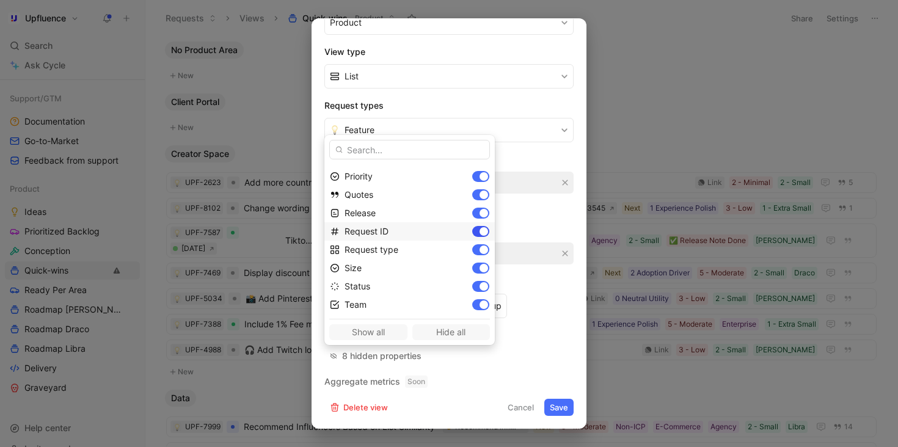
click at [472, 227] on div at bounding box center [480, 231] width 17 height 11
click at [480, 251] on div at bounding box center [484, 250] width 9 height 9
click at [472, 307] on div at bounding box center [480, 304] width 17 height 11
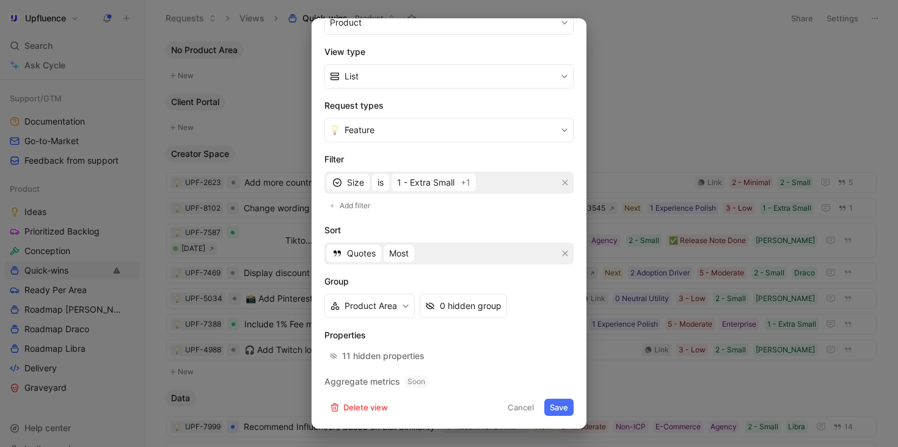
click at [563, 407] on button "Save" at bounding box center [558, 407] width 29 height 17
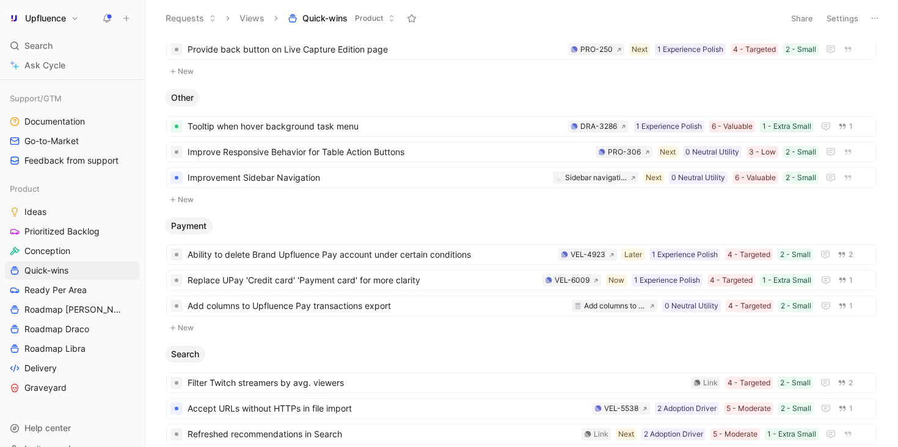
scroll to position [801, 0]
click at [840, 21] on button "Settings" at bounding box center [842, 18] width 43 height 17
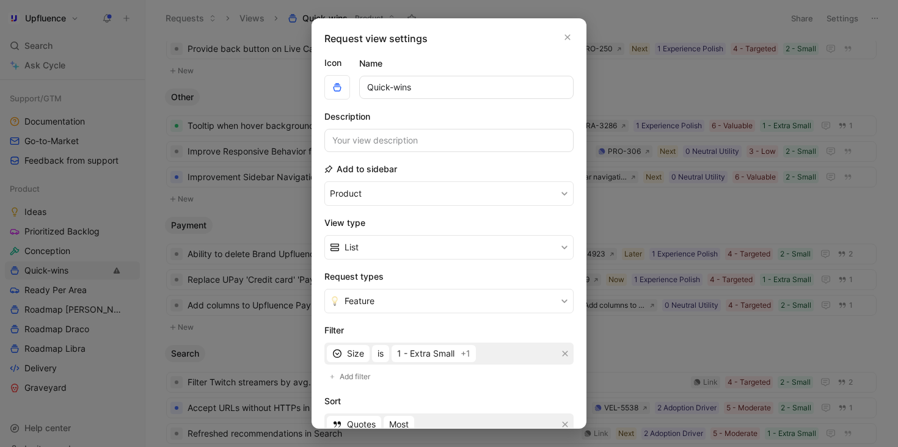
scroll to position [171, 0]
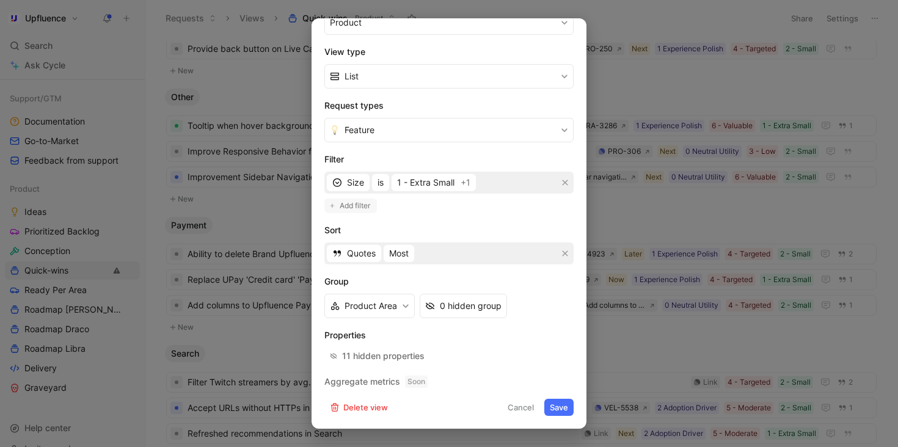
click at [347, 210] on span "Add filter" at bounding box center [356, 206] width 32 height 12
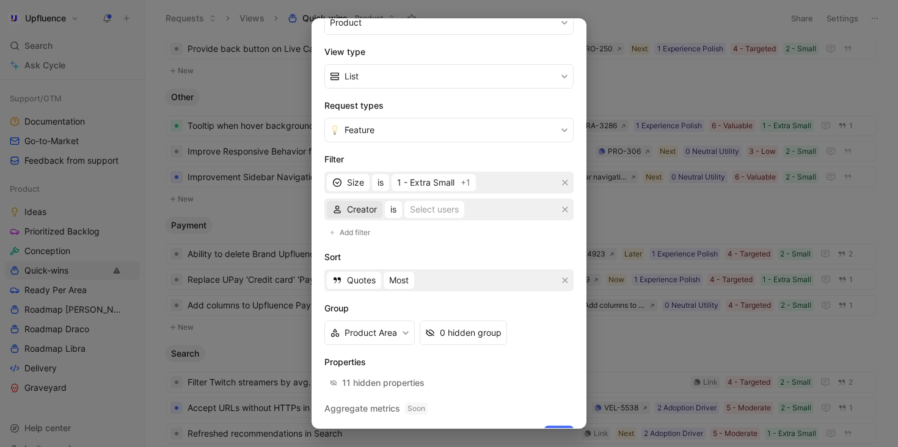
click at [350, 216] on span "Creator" at bounding box center [362, 209] width 30 height 15
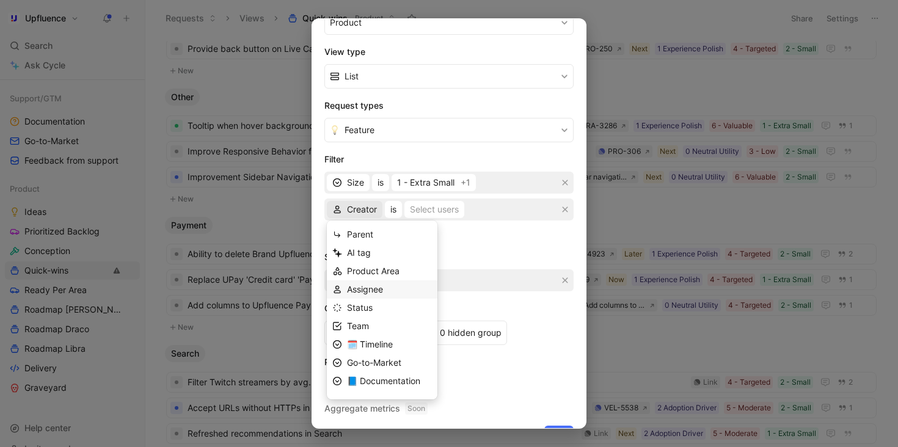
scroll to position [20, 0]
click at [379, 286] on div "Status" at bounding box center [389, 288] width 85 height 15
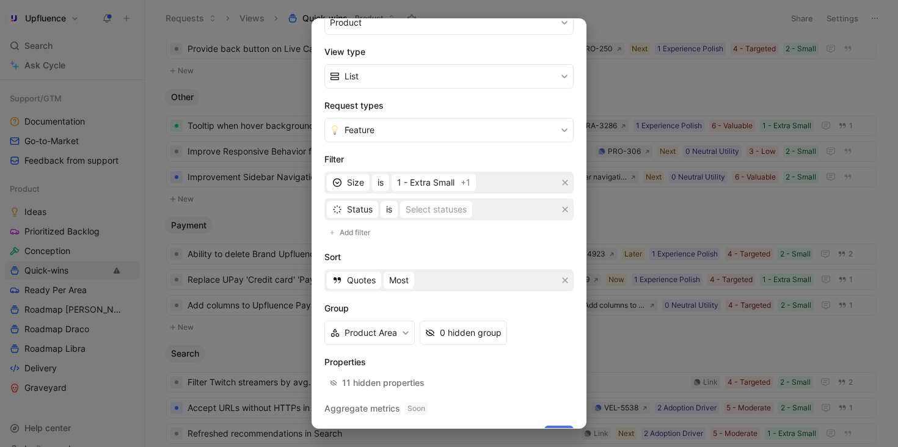
click at [398, 211] on div "Status is Select statuses" at bounding box center [448, 210] width 249 height 22
click at [392, 210] on span "is" at bounding box center [389, 209] width 6 height 15
click at [409, 233] on div "is" at bounding box center [423, 234] width 72 height 15
click at [407, 208] on div "Select statuses" at bounding box center [436, 209] width 61 height 15
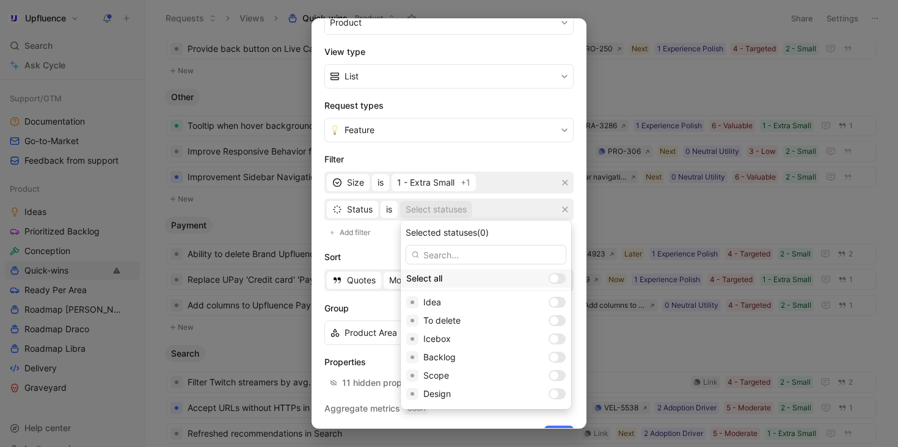
click at [549, 277] on div at bounding box center [557, 278] width 17 height 11
click at [0, 0] on input "checkbox" at bounding box center [0, 0] width 0 height 0
click at [556, 301] on div at bounding box center [560, 302] width 9 height 9
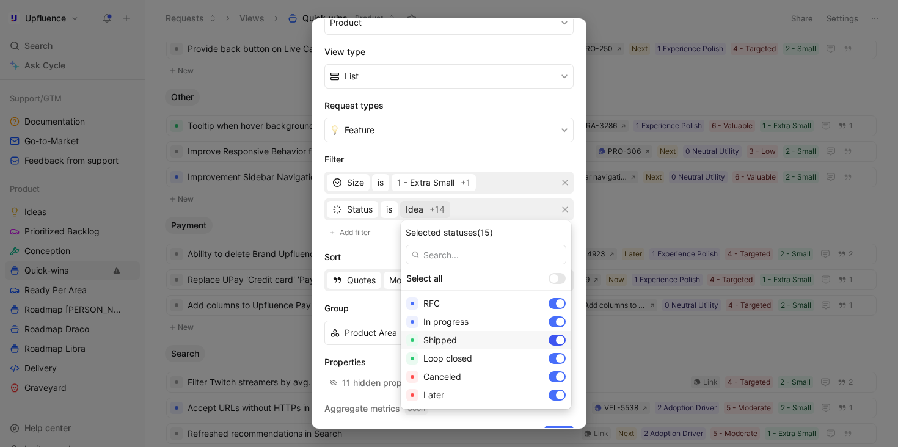
click at [556, 342] on div at bounding box center [560, 340] width 9 height 9
click at [556, 361] on div at bounding box center [560, 358] width 9 height 9
click at [556, 380] on div at bounding box center [560, 377] width 9 height 9
click at [549, 399] on div at bounding box center [557, 395] width 17 height 11
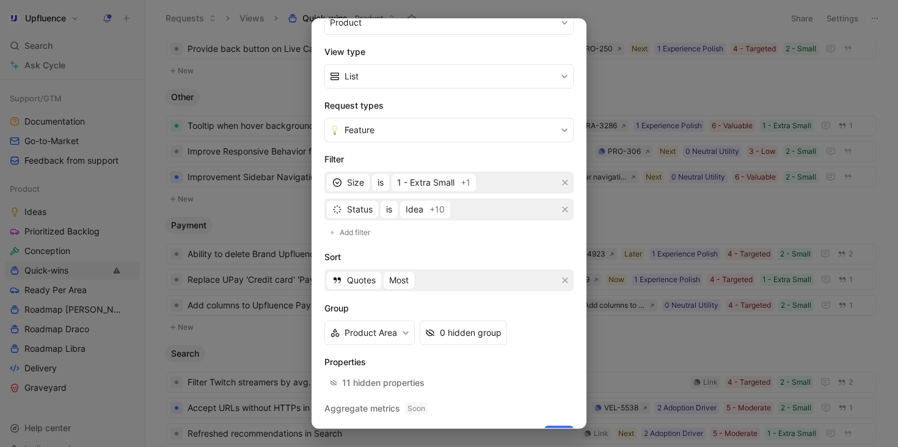
scroll to position [198, 0]
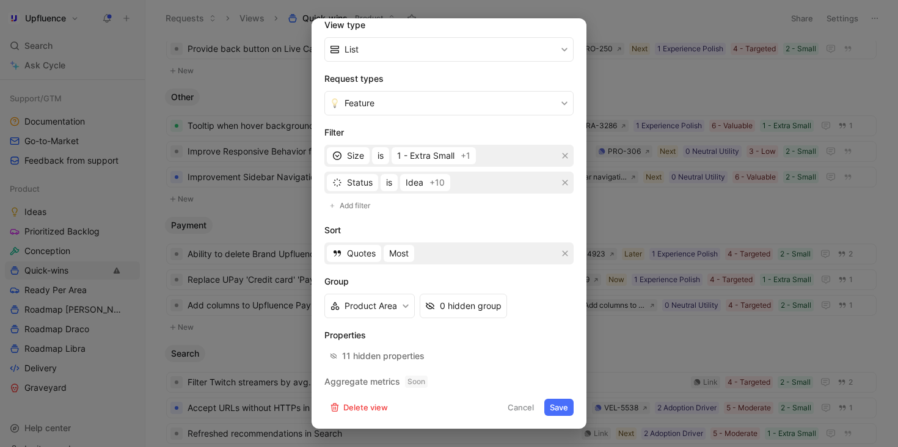
click at [561, 405] on button "Save" at bounding box center [558, 407] width 29 height 17
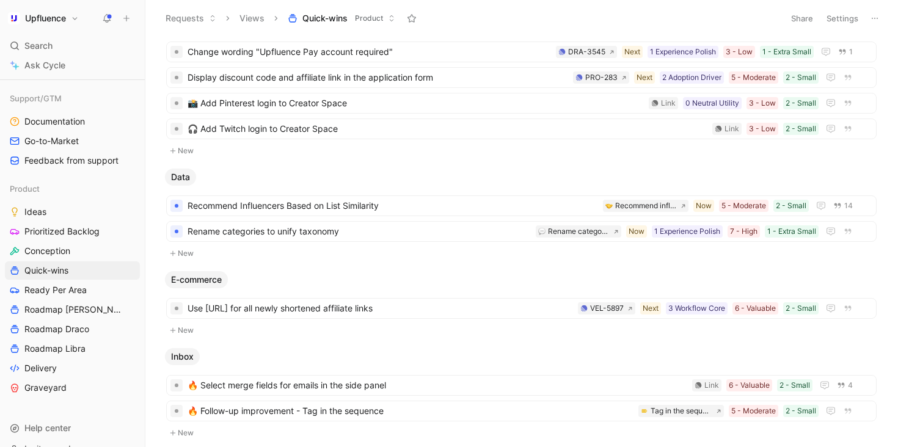
scroll to position [0, 0]
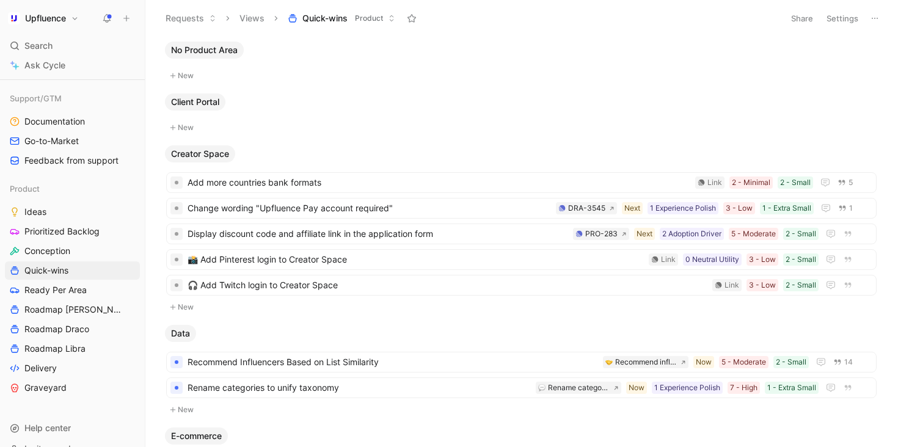
click at [843, 16] on button "Settings" at bounding box center [842, 18] width 43 height 17
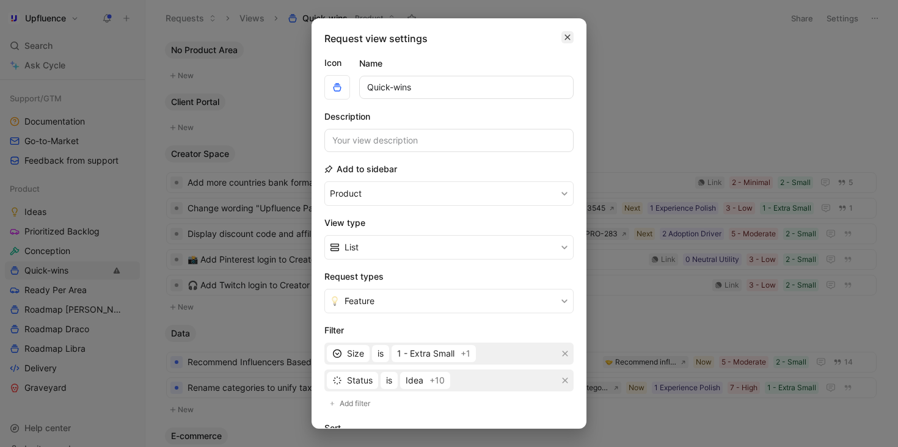
click at [571, 38] on icon "button" at bounding box center [567, 37] width 7 height 10
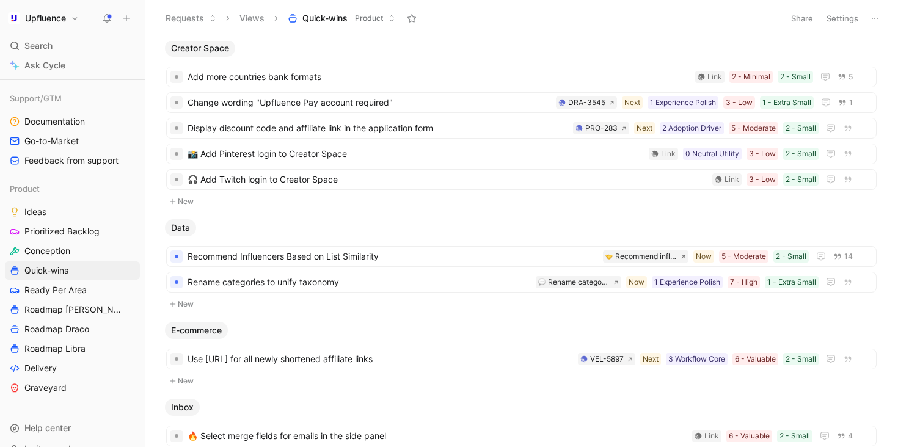
scroll to position [18, 0]
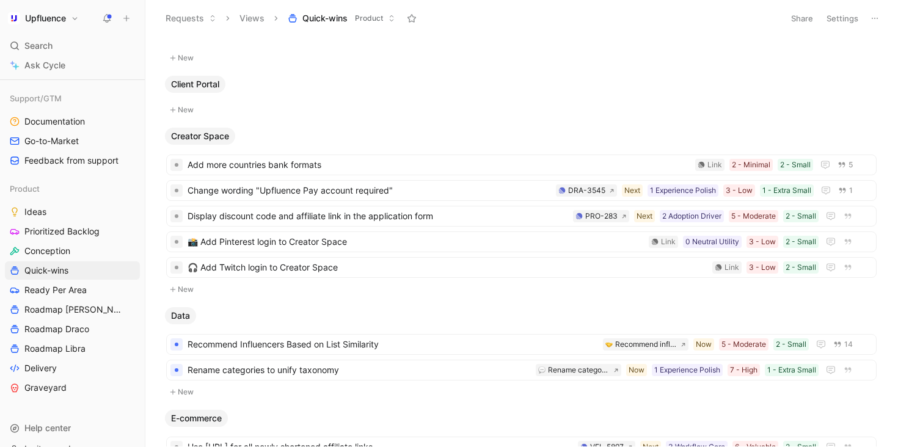
click at [838, 18] on button "Settings" at bounding box center [842, 18] width 43 height 17
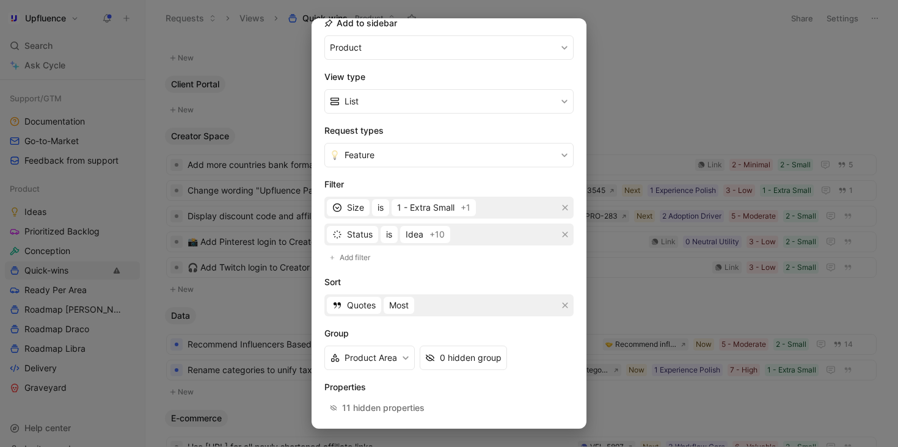
scroll to position [198, 0]
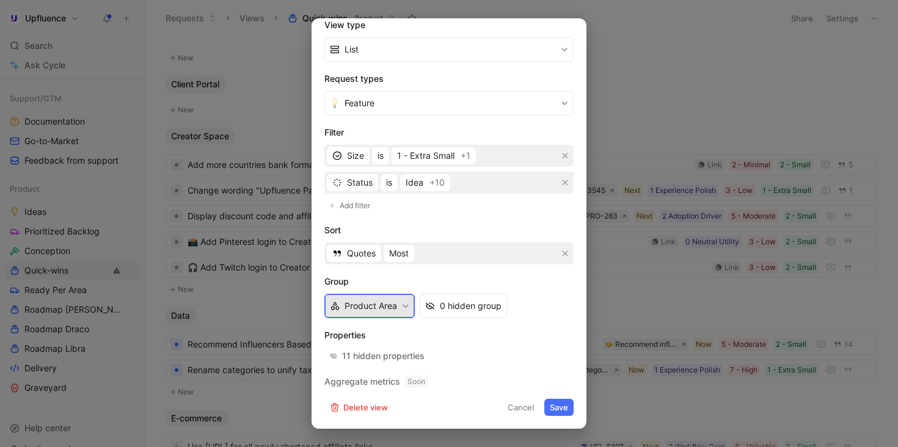
click at [387, 307] on button "Product Area" at bounding box center [369, 306] width 90 height 24
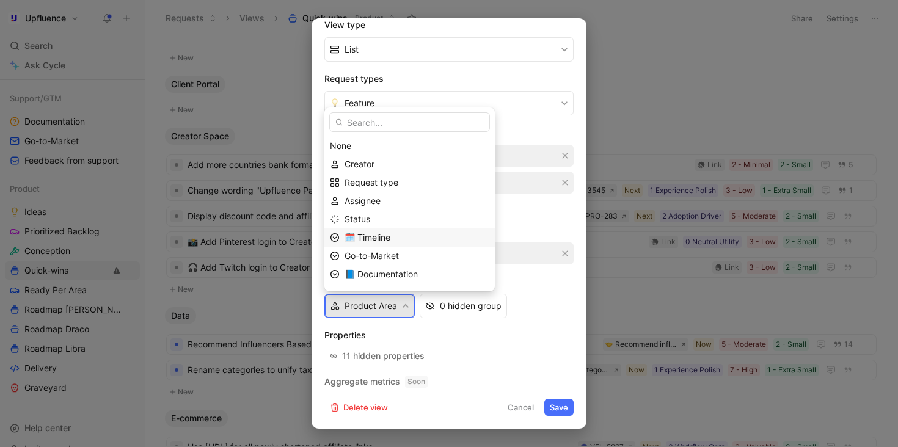
scroll to position [125, 0]
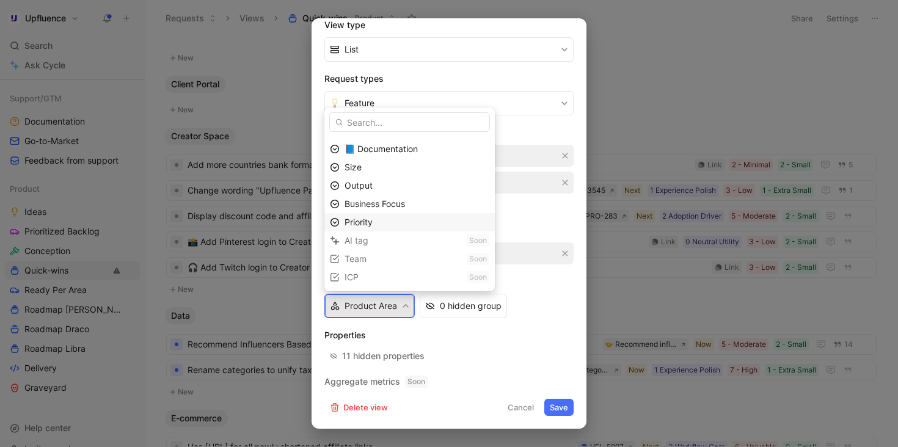
click at [377, 221] on div "Priority" at bounding box center [417, 222] width 145 height 15
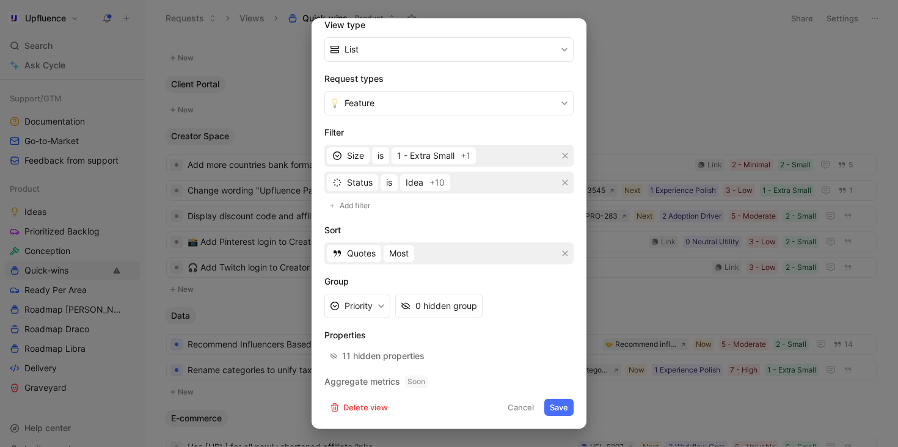
click at [555, 409] on button "Save" at bounding box center [558, 407] width 29 height 17
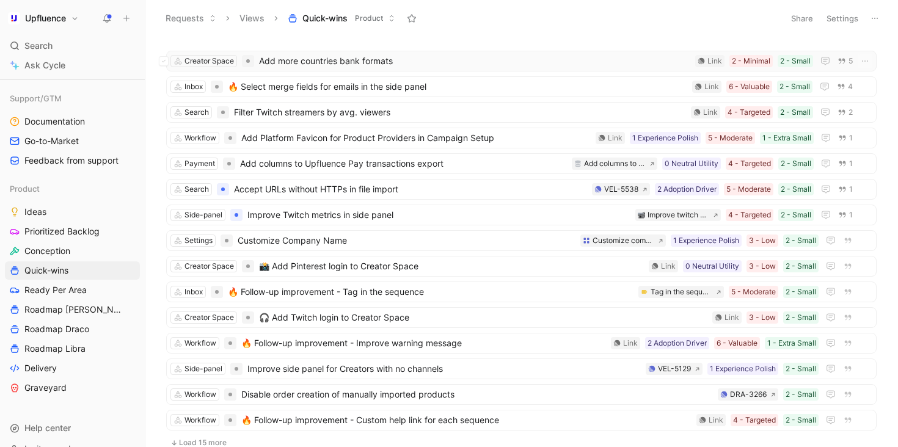
scroll to position [0, 0]
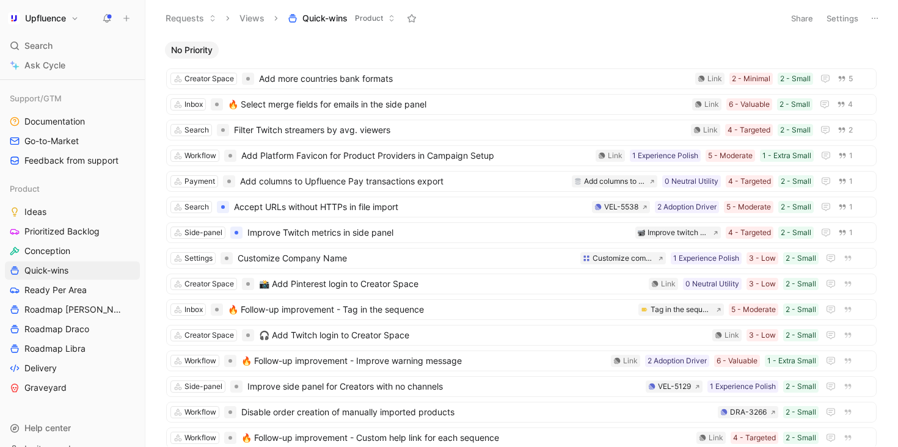
click at [192, 49] on span "No Priority" at bounding box center [192, 50] width 42 height 12
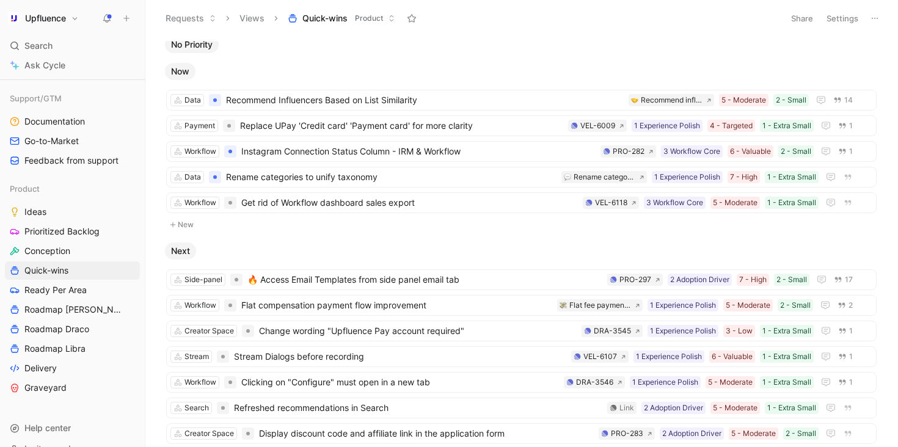
scroll to position [8, 0]
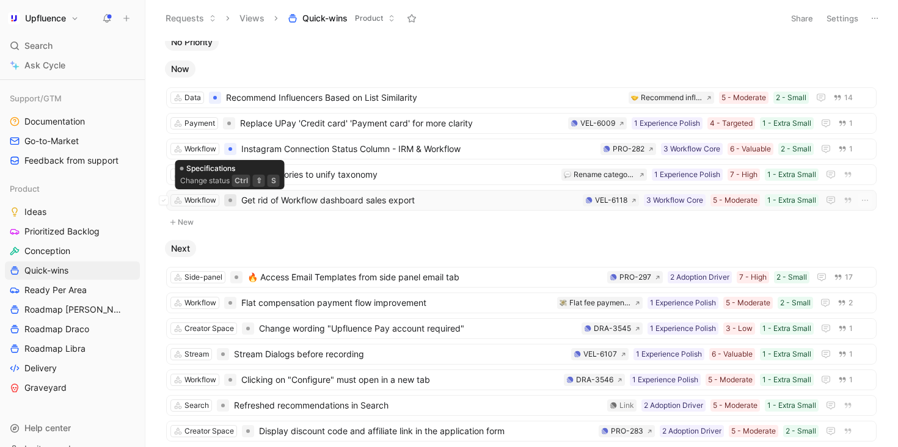
click at [230, 201] on div at bounding box center [231, 201] width 4 height 4
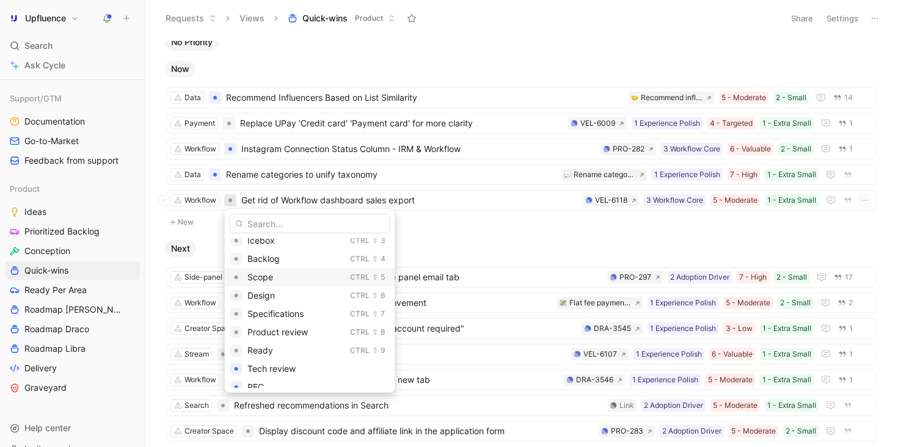
scroll to position [144, 0]
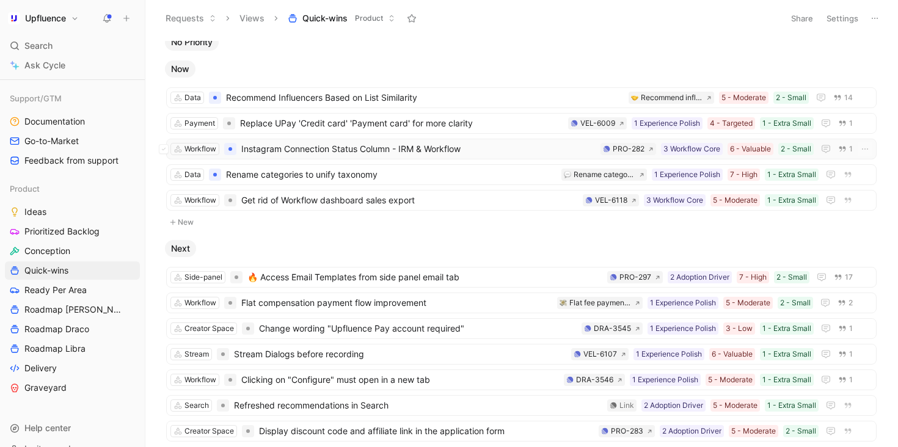
click at [503, 150] on span "Instagram Connection Status Column - IRM & Workflow" at bounding box center [418, 149] width 354 height 15
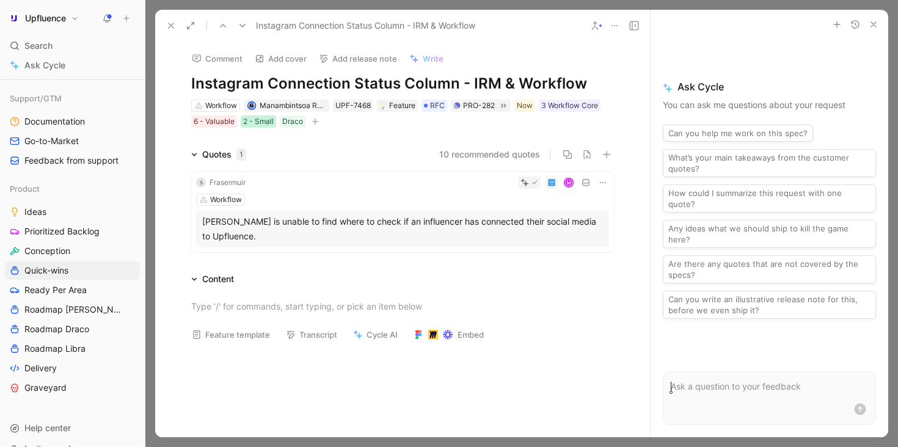
click at [262, 125] on div "2 - Small" at bounding box center [258, 121] width 31 height 12
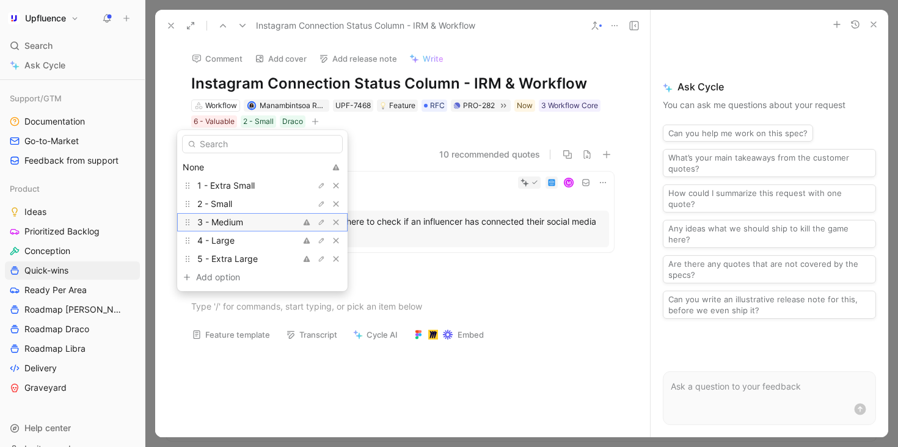
click at [257, 220] on div "3 - Medium" at bounding box center [243, 222] width 92 height 15
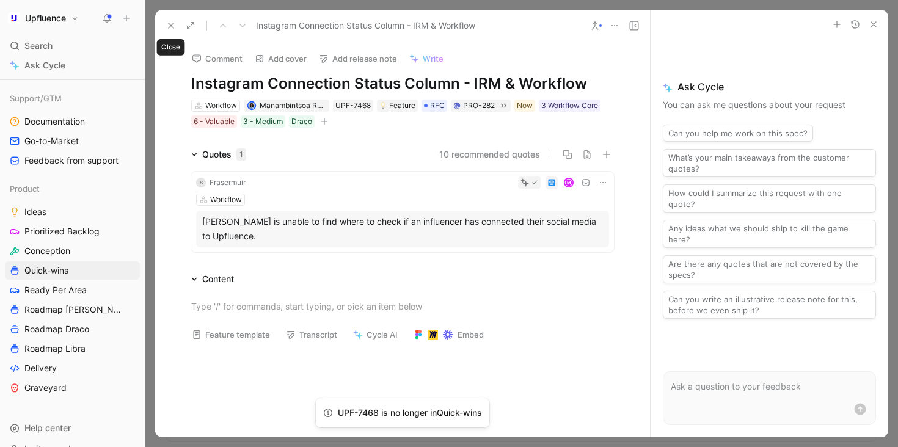
click at [169, 26] on icon at bounding box center [171, 26] width 10 height 10
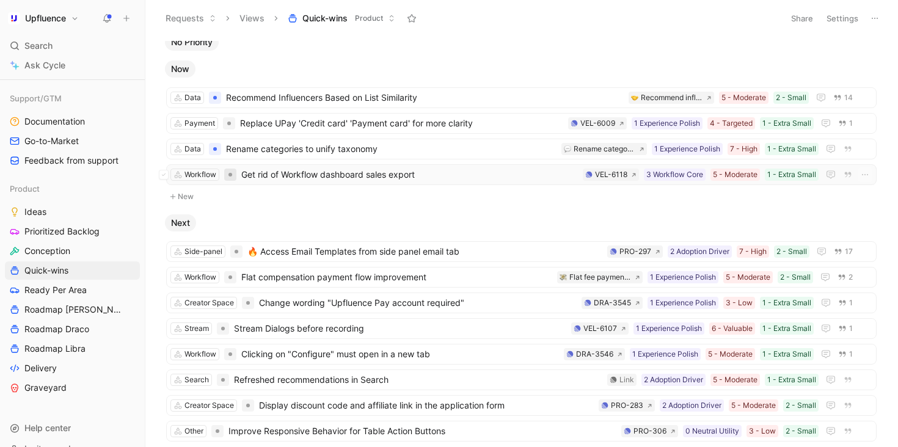
click at [230, 174] on div at bounding box center [231, 175] width 4 height 4
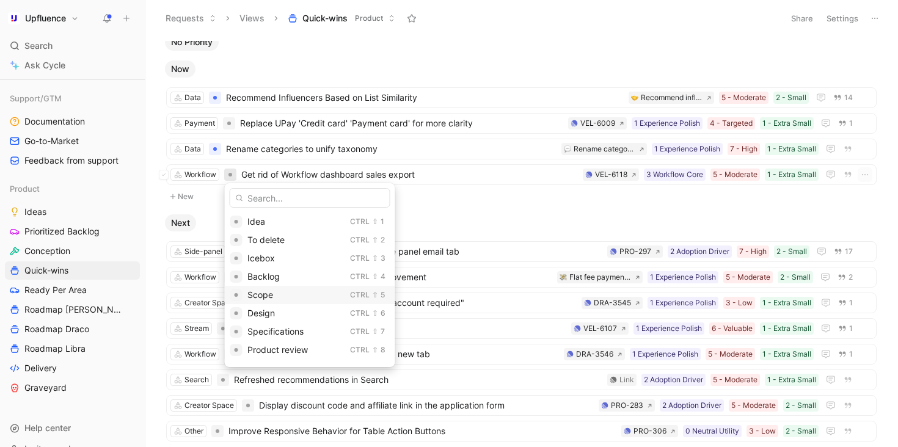
scroll to position [144, 0]
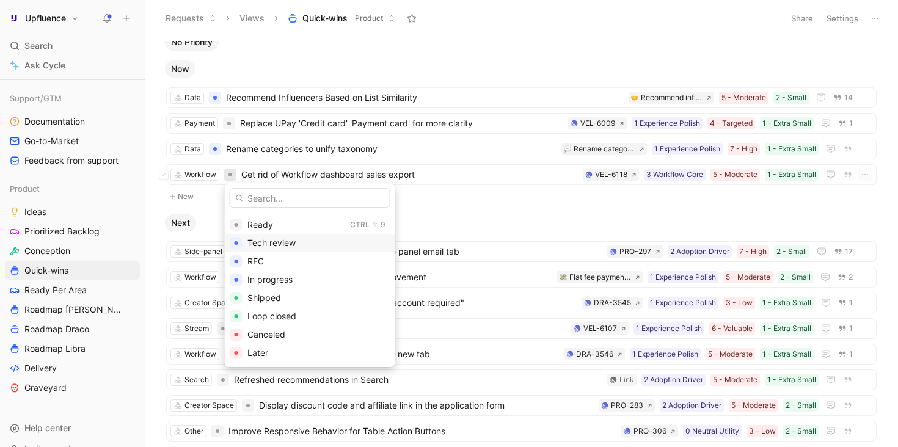
click at [288, 247] on span "Tech review" at bounding box center [271, 243] width 48 height 10
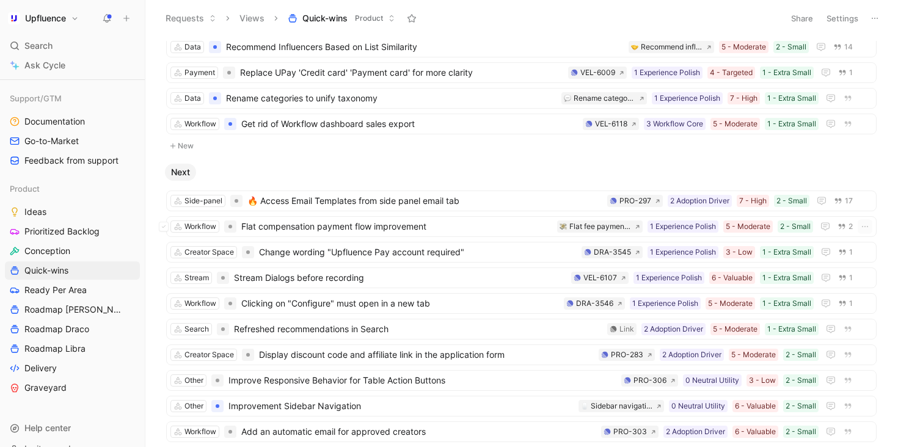
scroll to position [63, 0]
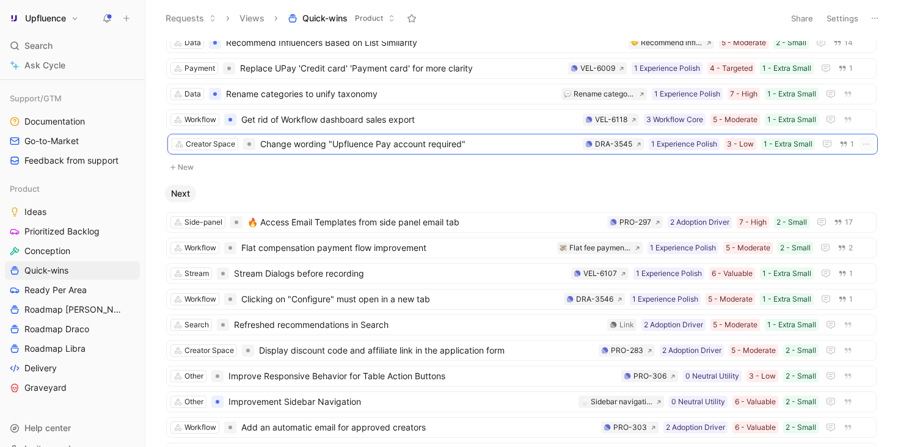
drag, startPoint x: 407, startPoint y: 254, endPoint x: 408, endPoint y: 150, distance: 103.9
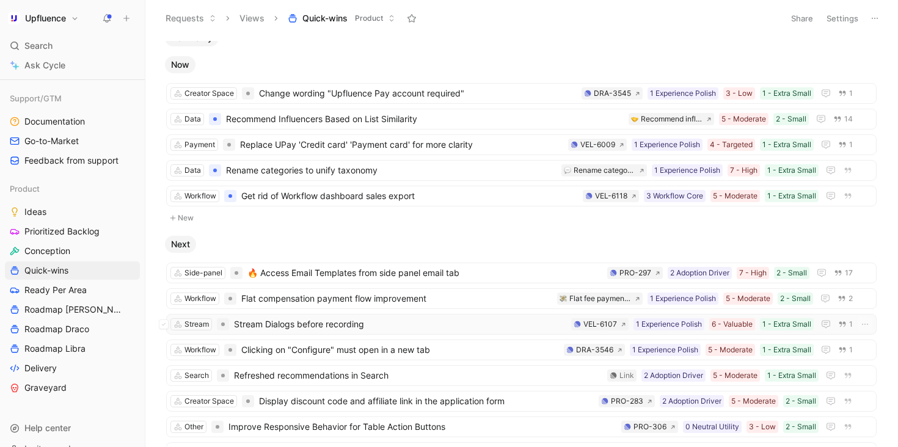
scroll to position [20, 0]
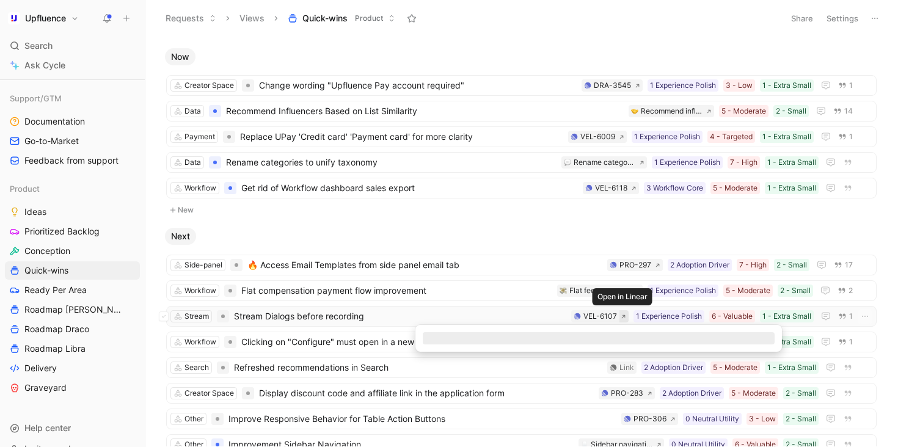
click at [621, 317] on icon at bounding box center [623, 316] width 5 height 5
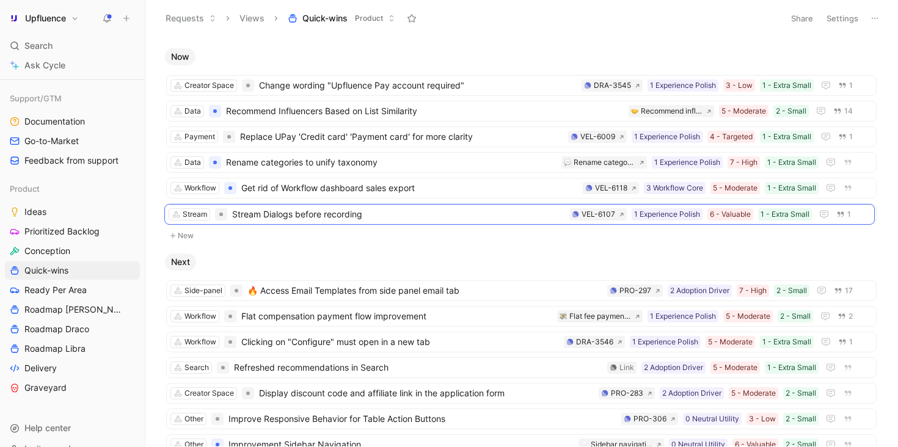
drag, startPoint x: 425, startPoint y: 309, endPoint x: 423, endPoint y: 207, distance: 102.1
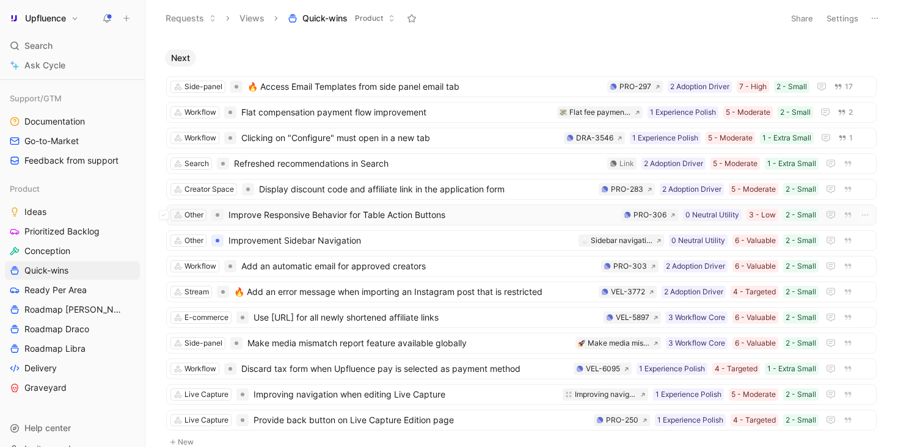
scroll to position [232, 0]
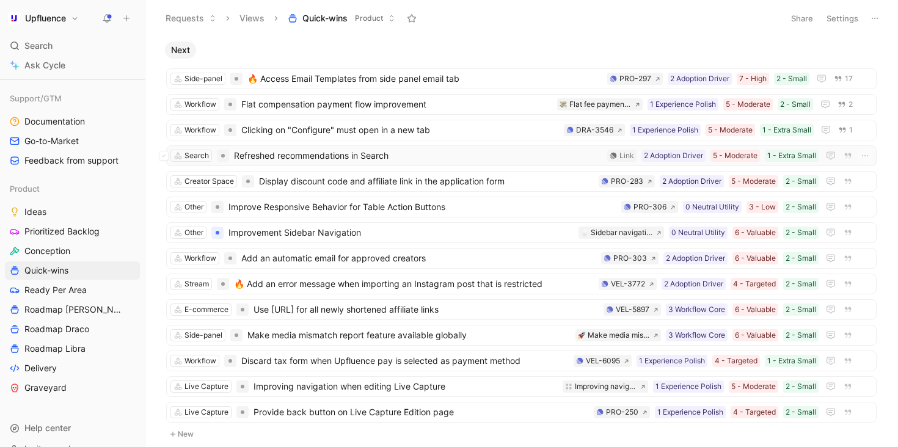
click at [506, 154] on span "Refreshed recommendations in Search" at bounding box center [418, 155] width 368 height 15
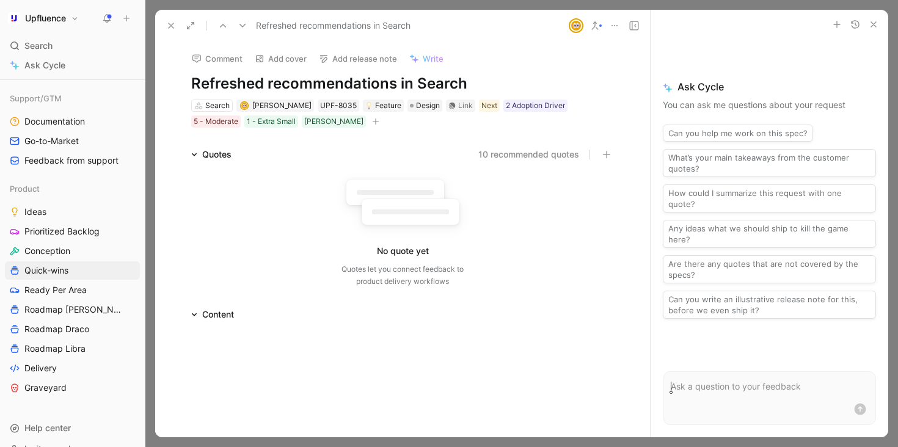
click at [164, 29] on button at bounding box center [171, 25] width 17 height 17
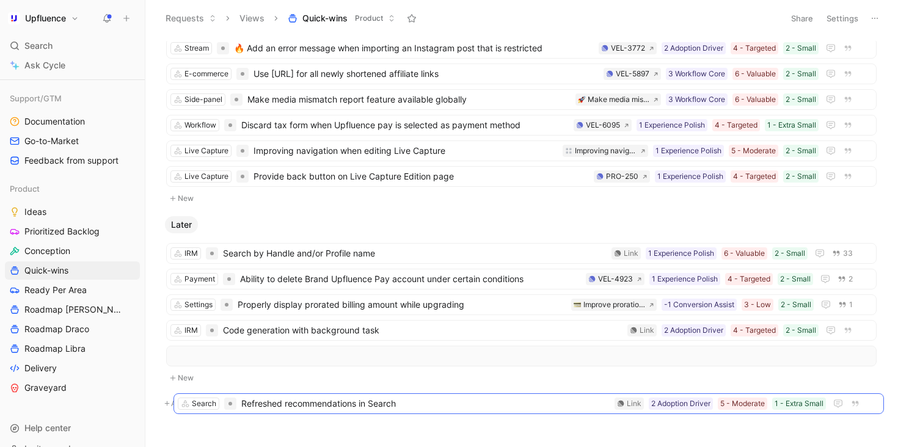
scroll to position [467, 0]
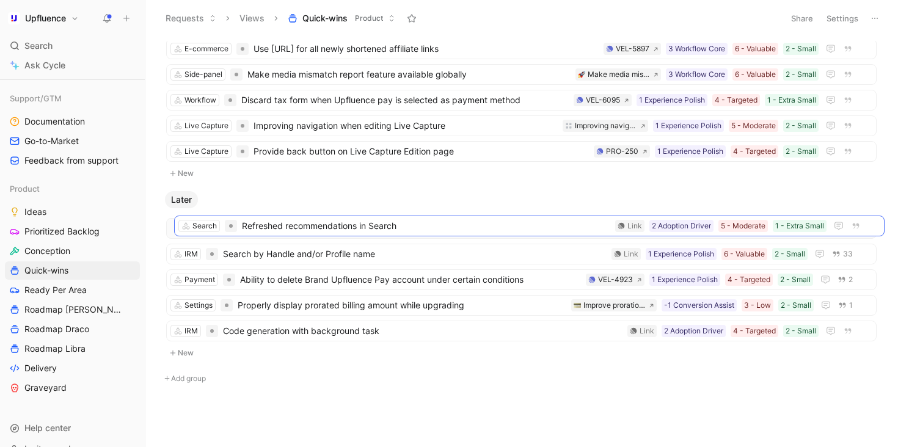
drag, startPoint x: 370, startPoint y: 160, endPoint x: 379, endPoint y: 229, distance: 69.7
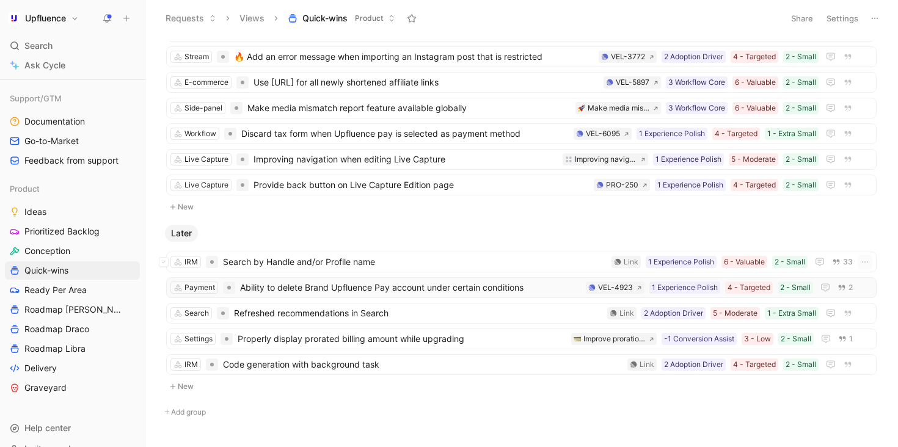
scroll to position [424, 0]
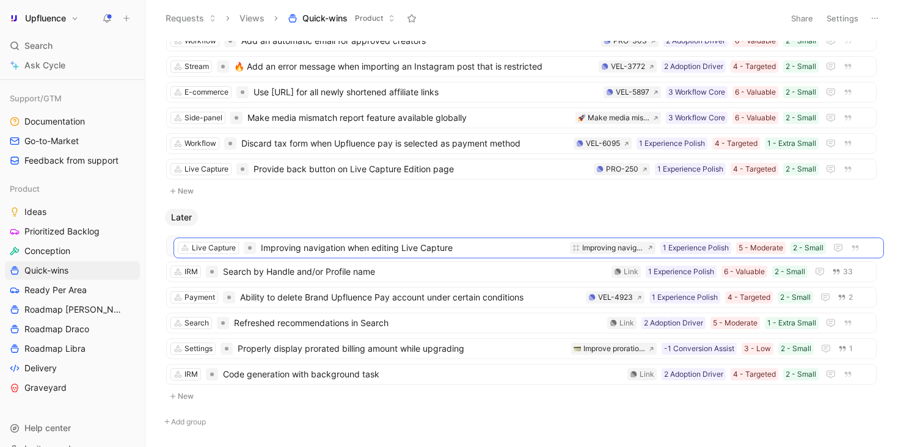
drag, startPoint x: 414, startPoint y: 162, endPoint x: 421, endPoint y: 241, distance: 79.2
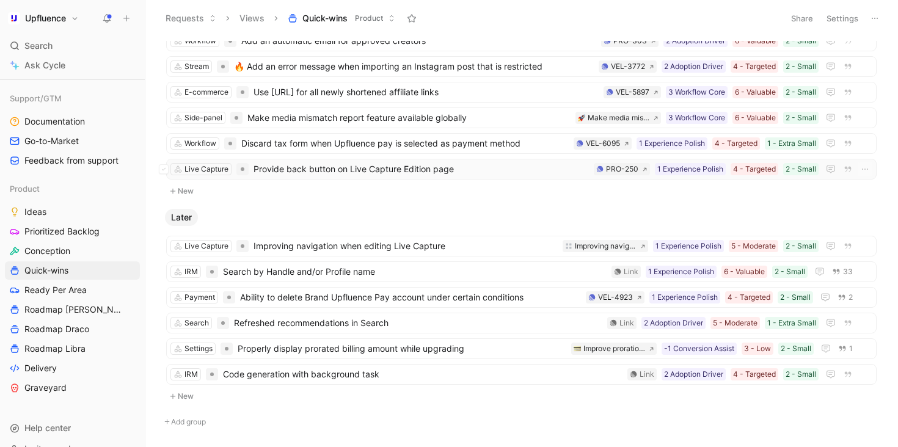
click at [399, 162] on span "Provide back button on Live Capture Edition page" at bounding box center [421, 169] width 335 height 15
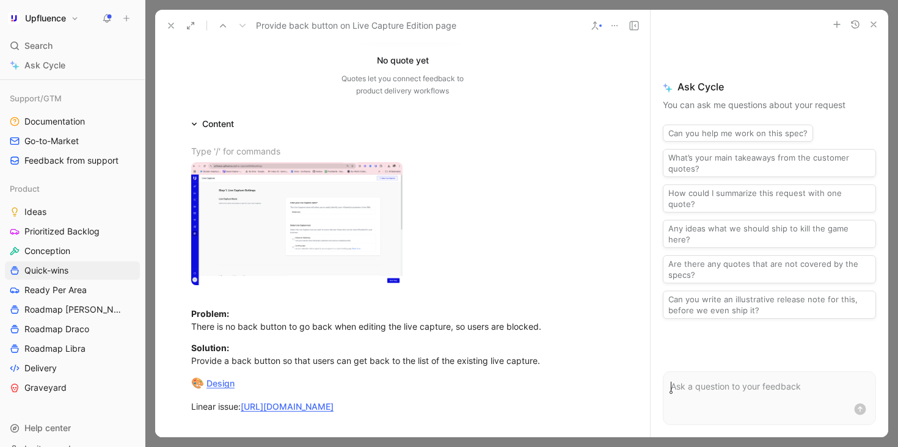
scroll to position [193, 0]
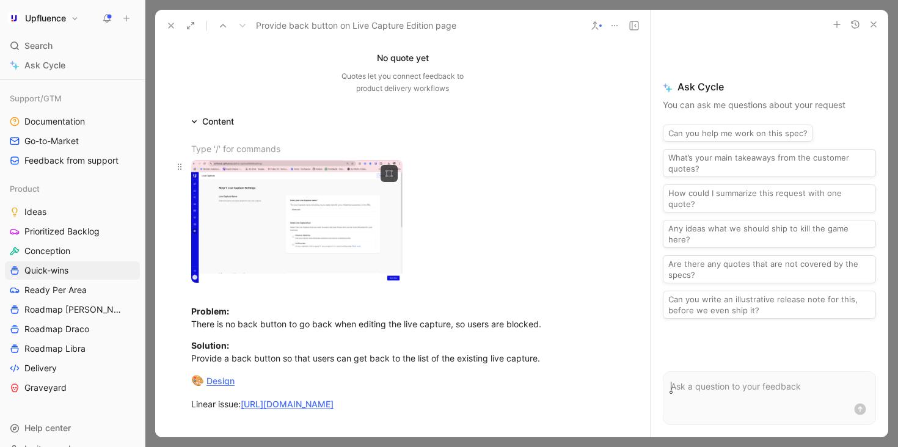
click at [356, 249] on body "Upfluence Search ⌘ K Ask Cycle Workspace Home G then H Feedback G then F Reques…" at bounding box center [449, 223] width 898 height 447
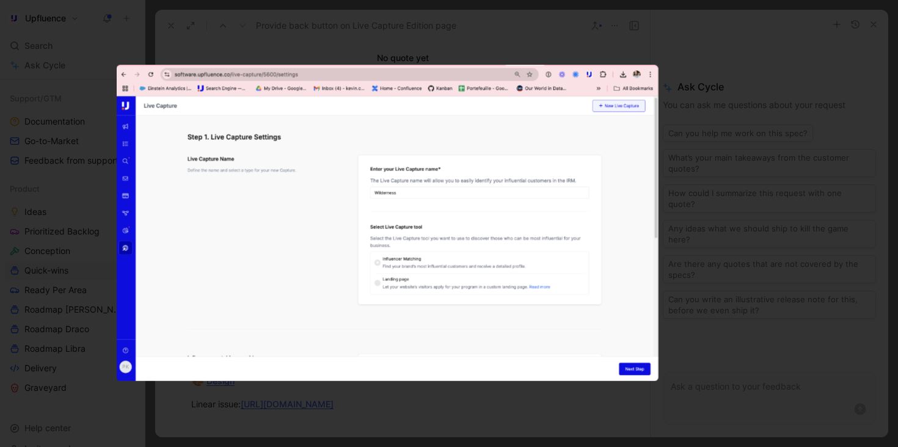
click at [438, 109] on img at bounding box center [388, 223] width 542 height 316
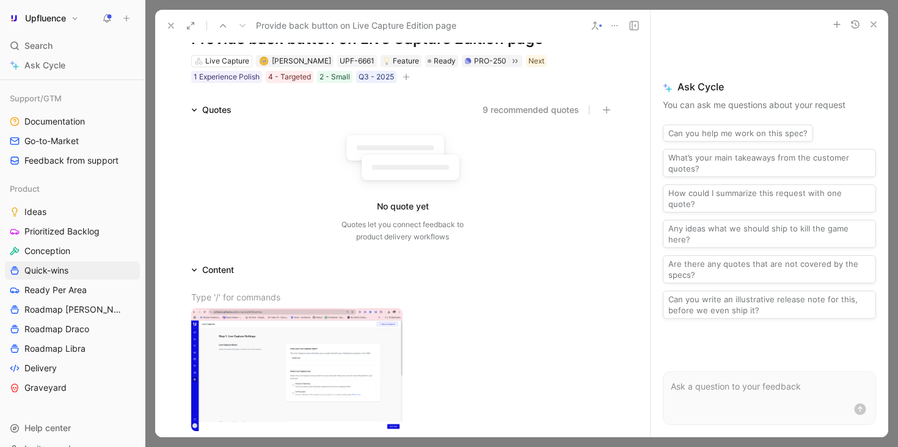
scroll to position [0, 0]
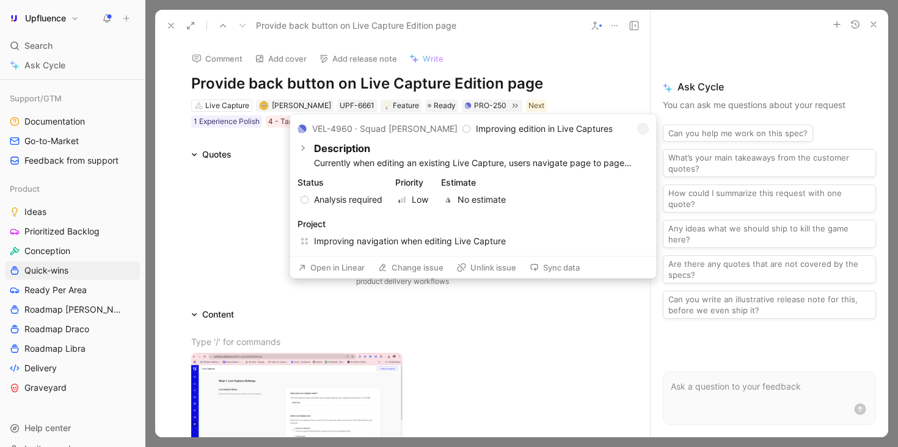
click at [321, 268] on button "Open in Linear" at bounding box center [332, 267] width 78 height 17
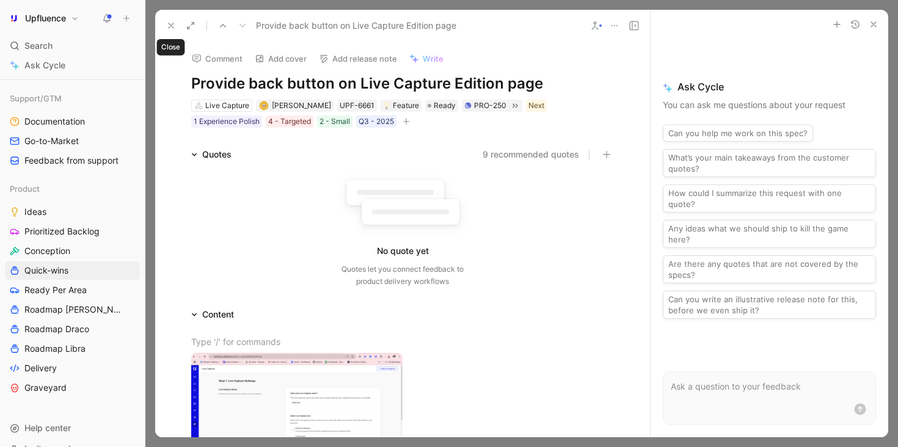
click at [163, 20] on button at bounding box center [171, 25] width 17 height 17
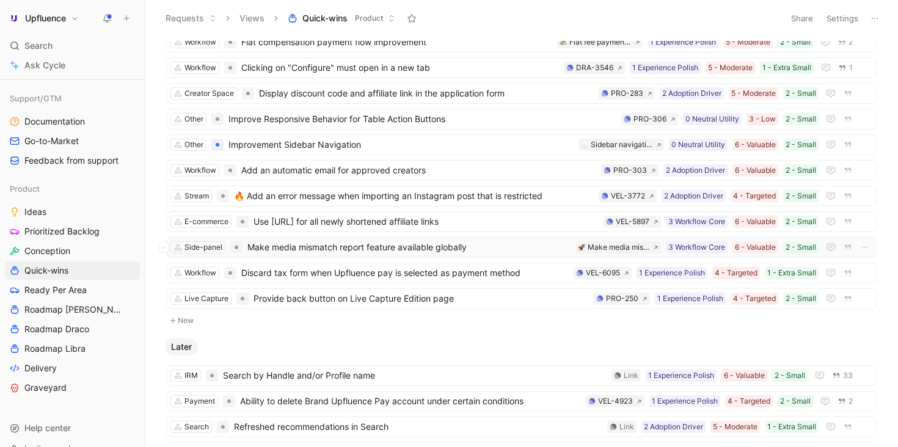
scroll to position [294, 0]
click at [654, 247] on icon at bounding box center [655, 248] width 5 height 5
click at [296, 225] on span "Use [URL] for all newly shortened affiliate links" at bounding box center [426, 222] width 345 height 15
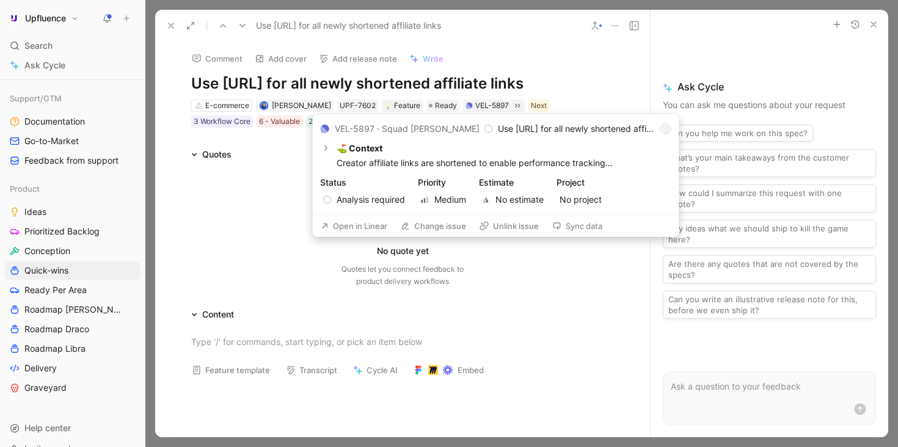
click at [356, 227] on button "Open in Linear" at bounding box center [354, 226] width 78 height 17
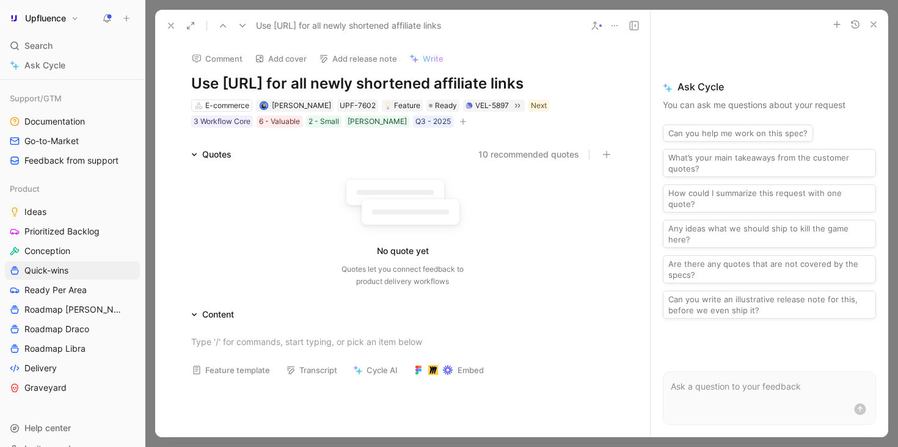
click at [164, 23] on button at bounding box center [171, 25] width 17 height 17
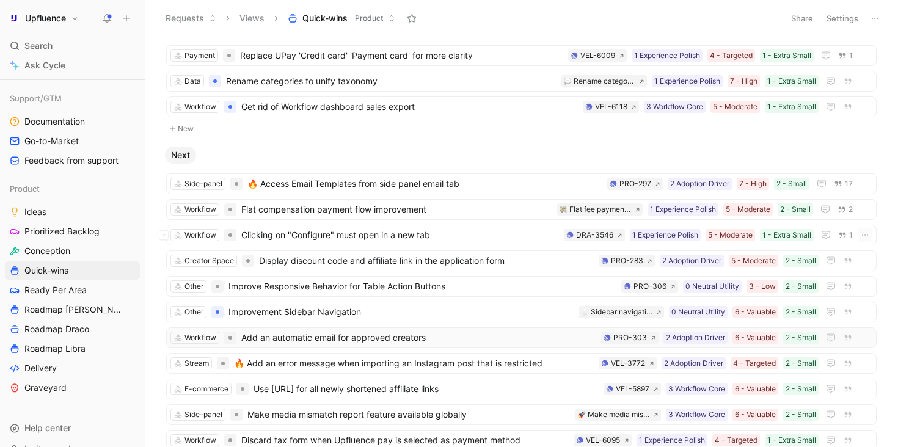
scroll to position [126, 0]
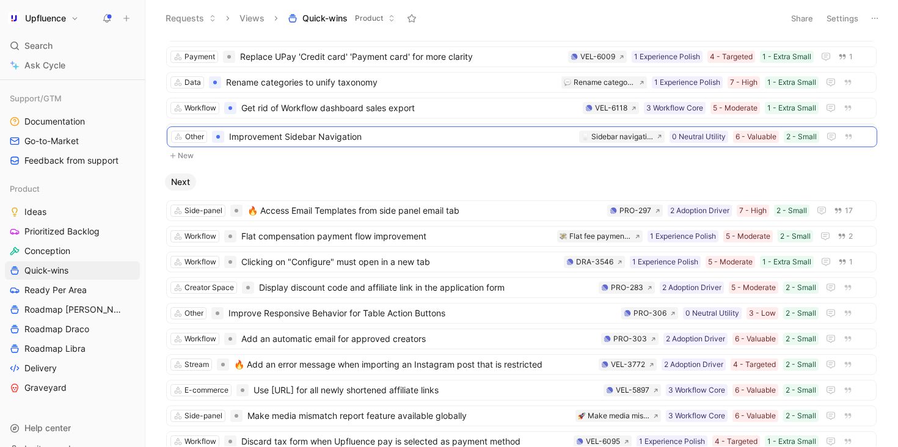
drag, startPoint x: 384, startPoint y: 312, endPoint x: 384, endPoint y: 135, distance: 176.6
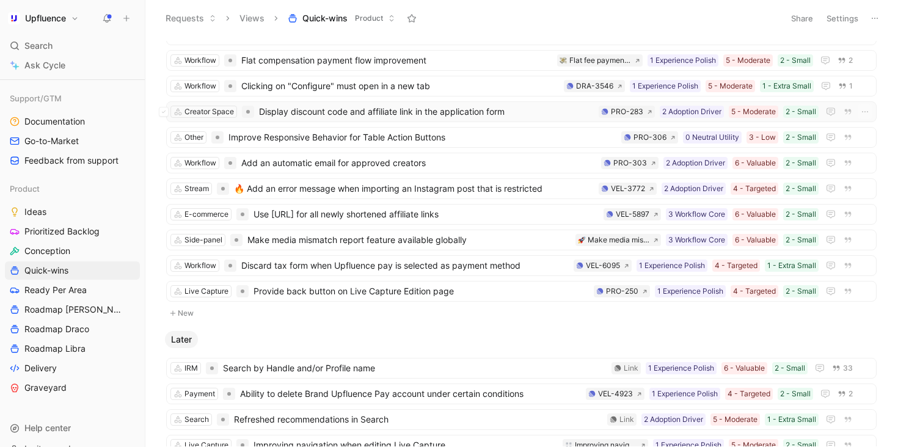
scroll to position [302, 0]
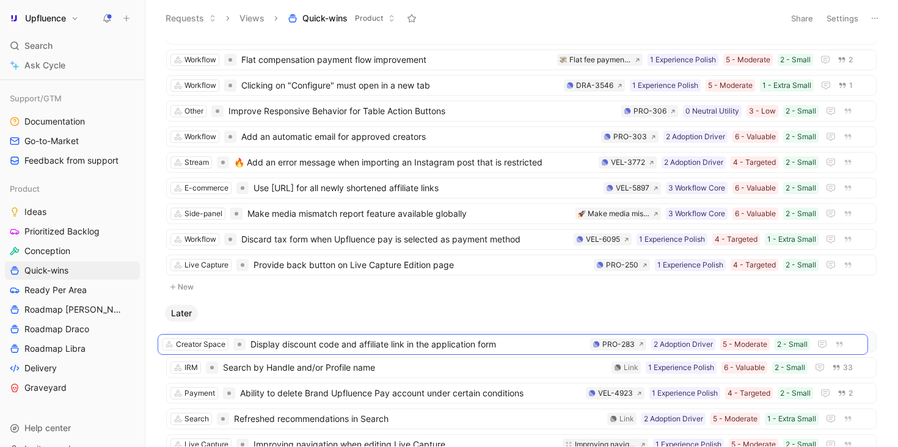
drag, startPoint x: 468, startPoint y: 108, endPoint x: 460, endPoint y: 340, distance: 232.9
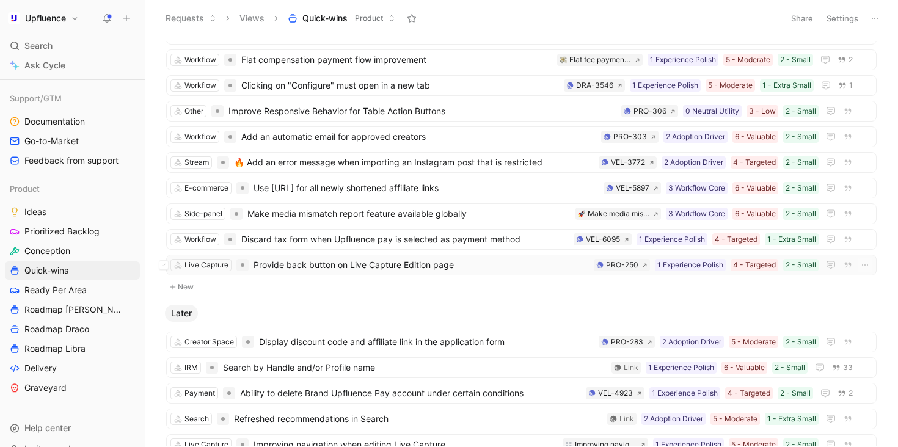
scroll to position [164, 0]
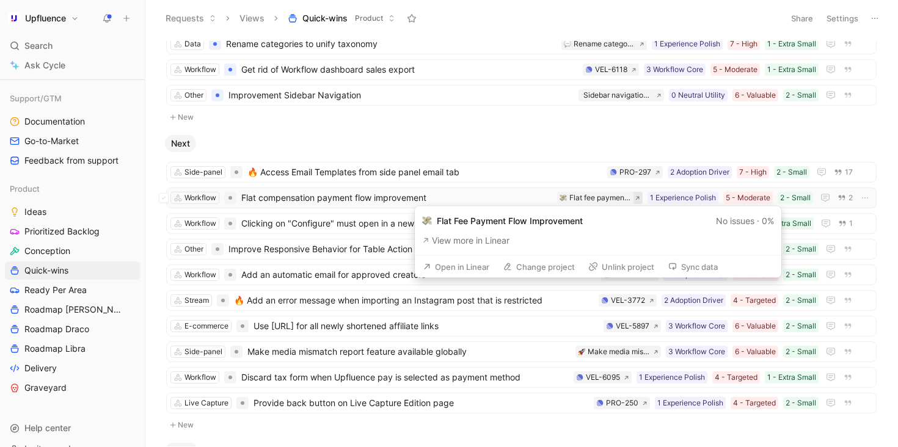
click at [636, 198] on icon at bounding box center [637, 198] width 5 height 5
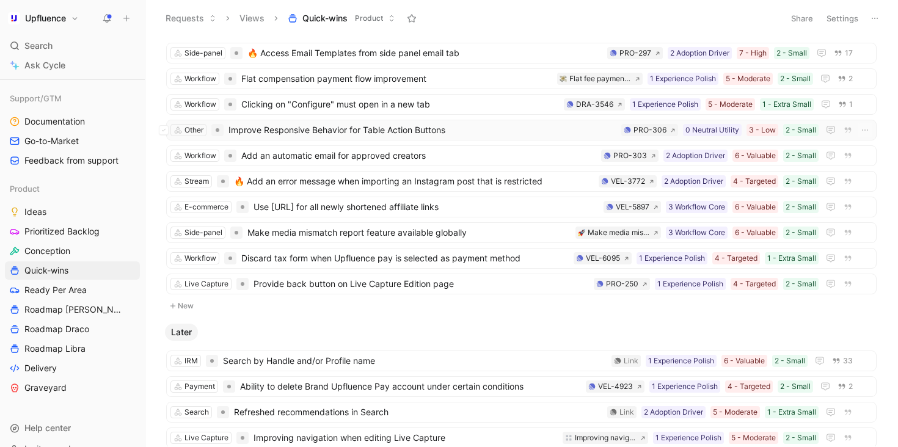
scroll to position [282, 0]
click at [650, 182] on icon at bounding box center [651, 182] width 5 height 5
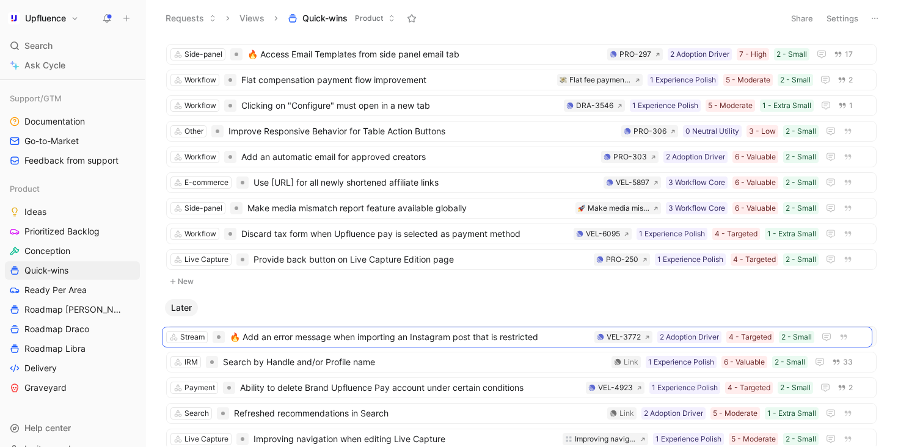
drag, startPoint x: 363, startPoint y: 186, endPoint x: 359, endPoint y: 340, distance: 154.7
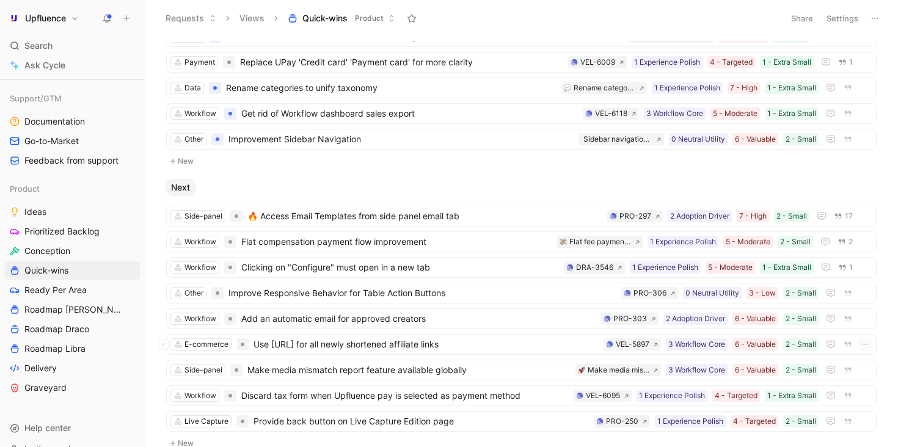
scroll to position [119, 0]
click at [400, 267] on span "Clicking on "Configure" must open in a new tab" at bounding box center [400, 269] width 318 height 15
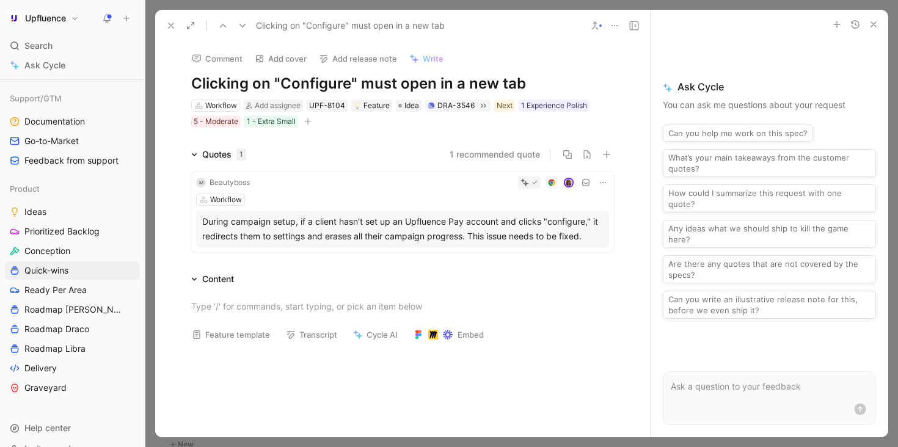
click at [599, 27] on icon at bounding box center [595, 26] width 10 height 10
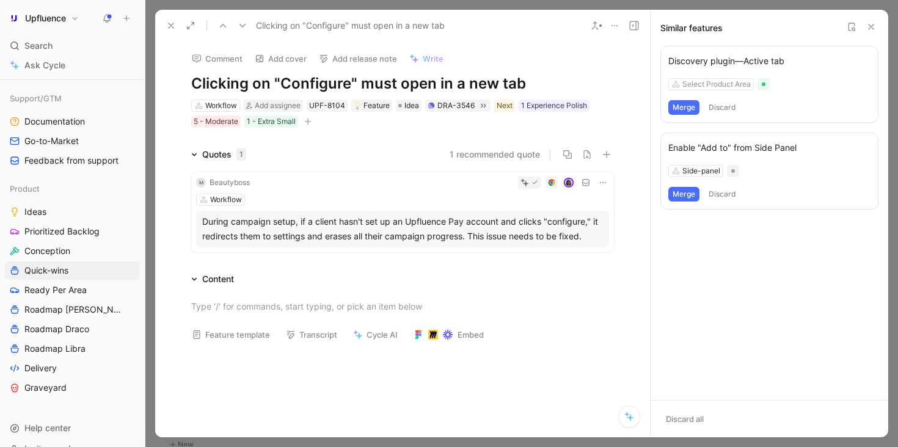
click at [875, 27] on icon at bounding box center [871, 27] width 10 height 10
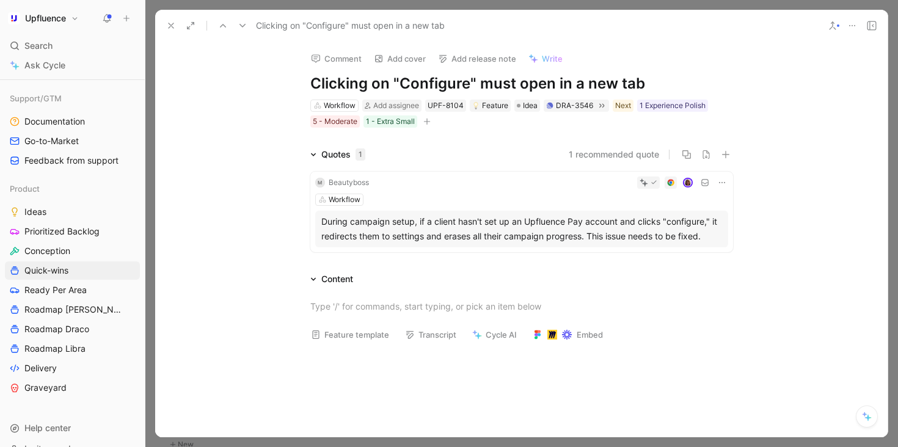
click at [600, 153] on button "1 recommended quote" at bounding box center [614, 154] width 90 height 15
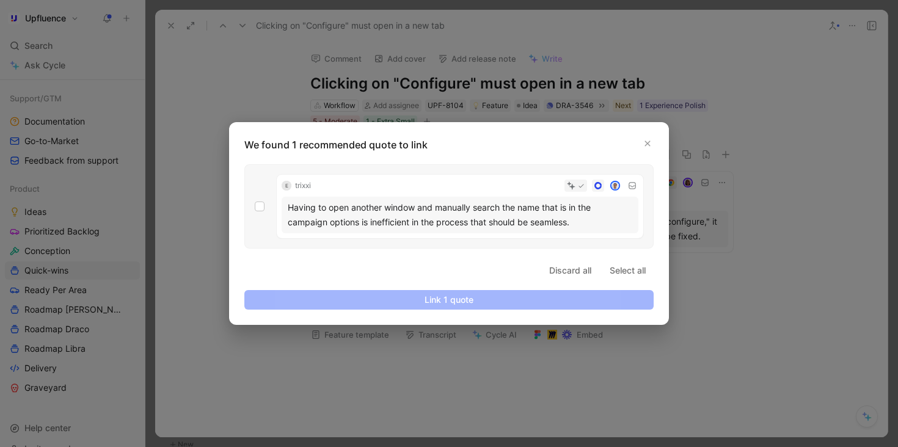
click at [445, 207] on div "Having to open another window and manually search the name that is in the campa…" at bounding box center [460, 214] width 345 height 29
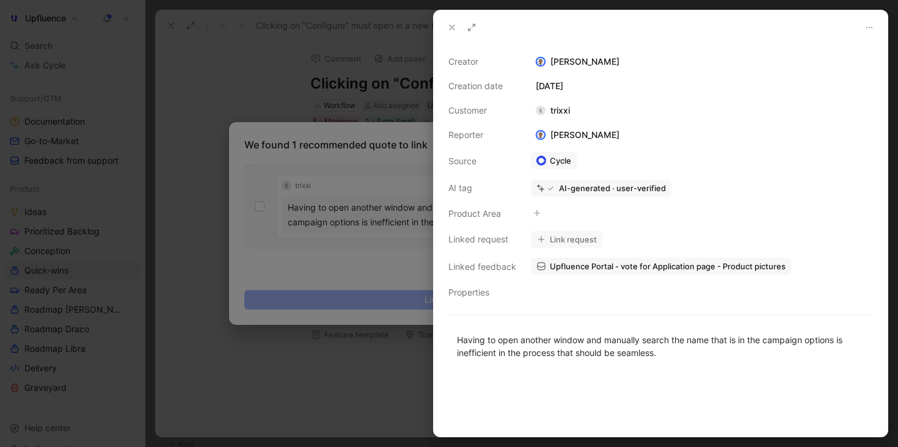
click at [340, 219] on div at bounding box center [449, 223] width 898 height 447
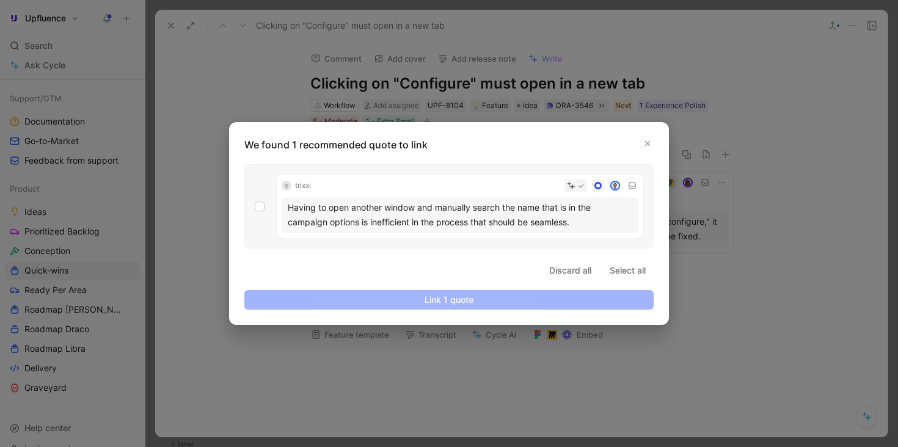
click at [653, 111] on div at bounding box center [449, 223] width 898 height 447
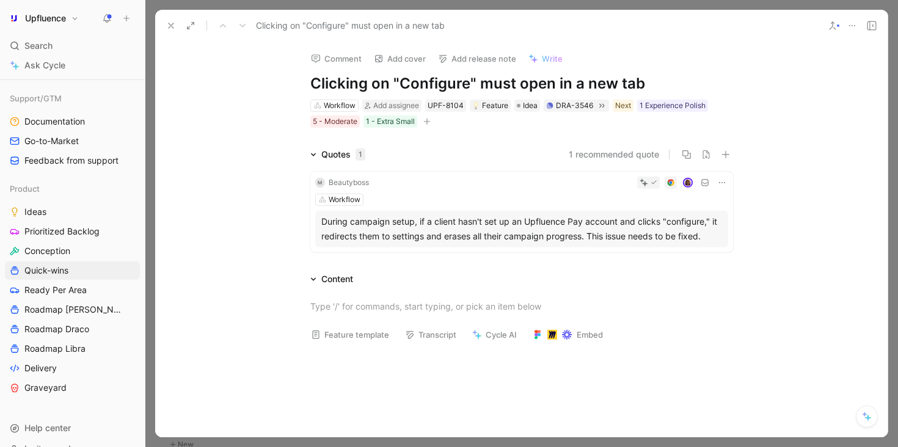
click at [171, 27] on icon at bounding box center [171, 26] width 10 height 10
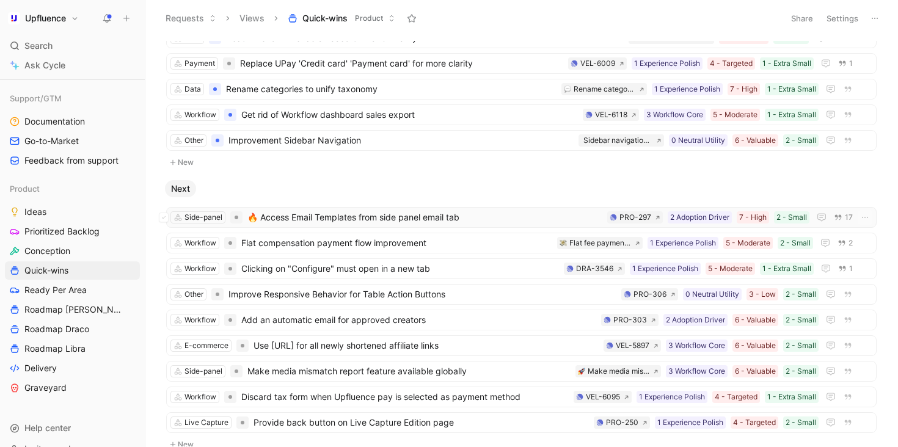
click at [456, 217] on span "🔥 Access Email Templates from side panel email tab" at bounding box center [424, 217] width 355 height 15
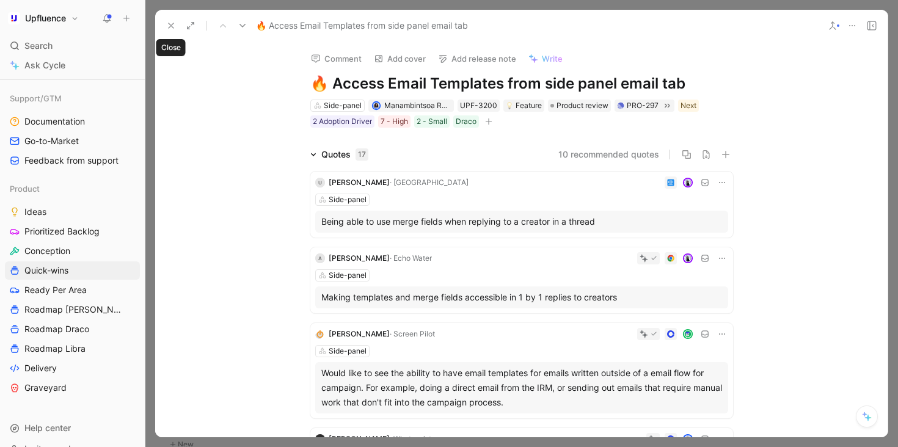
click at [166, 23] on icon at bounding box center [171, 26] width 10 height 10
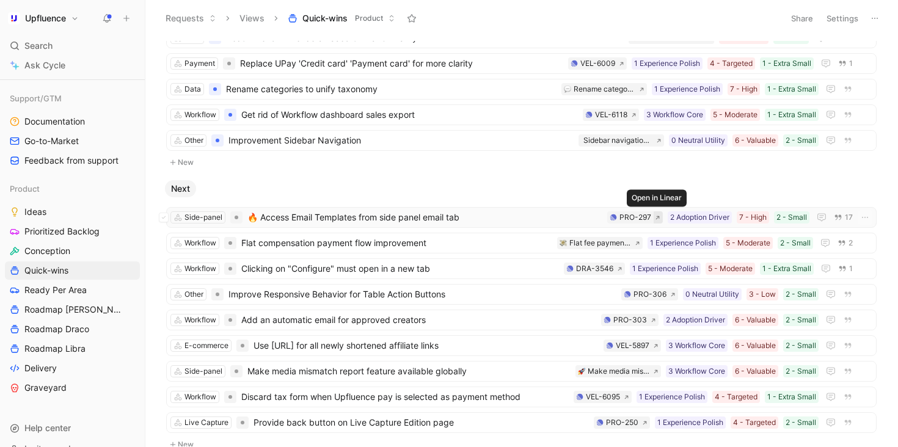
click at [660, 215] on button at bounding box center [658, 217] width 9 height 12
click at [411, 213] on span "🔥 Access Email Templates from side panel email tab" at bounding box center [424, 217] width 355 height 15
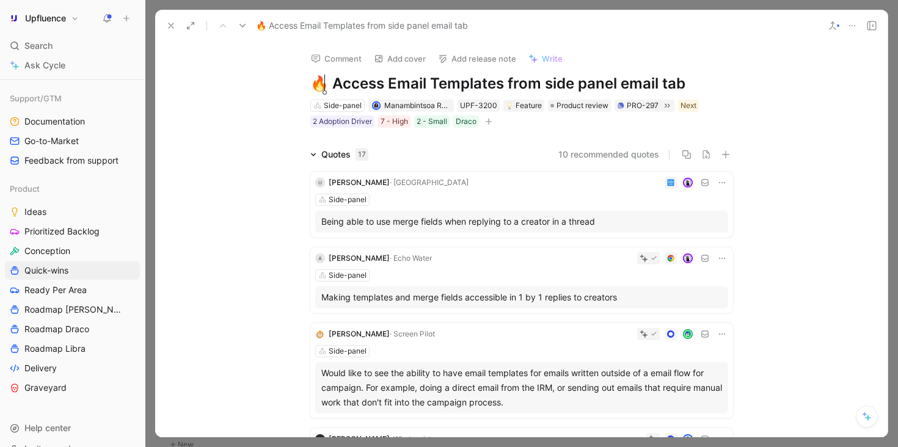
drag, startPoint x: 326, startPoint y: 83, endPoint x: 307, endPoint y: 83, distance: 18.9
click at [309, 82] on div "Comment Add cover Add release note Write 🔥 Access Email Templates from side pan…" at bounding box center [521, 85] width 469 height 87
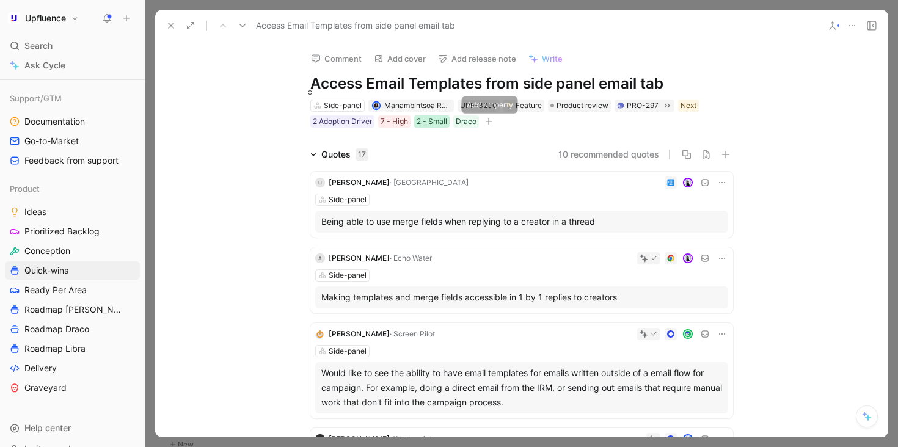
click at [431, 122] on div "2 - Small" at bounding box center [432, 121] width 31 height 12
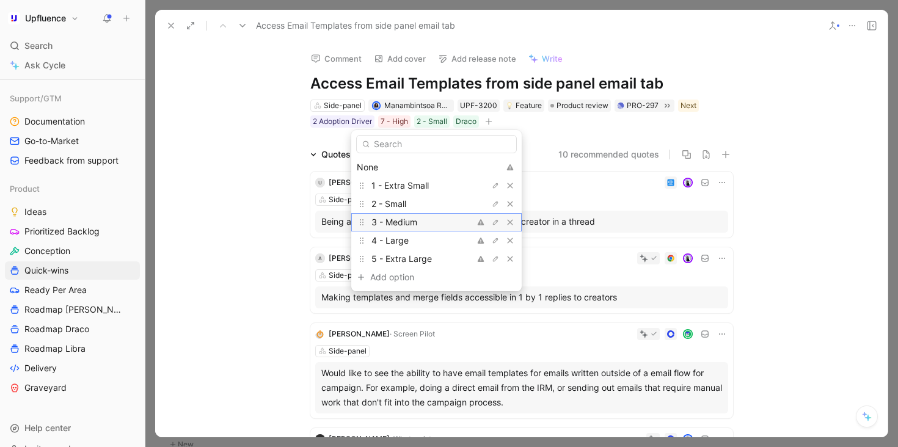
click at [422, 224] on div "3 - Medium" at bounding box center [418, 222] width 92 height 15
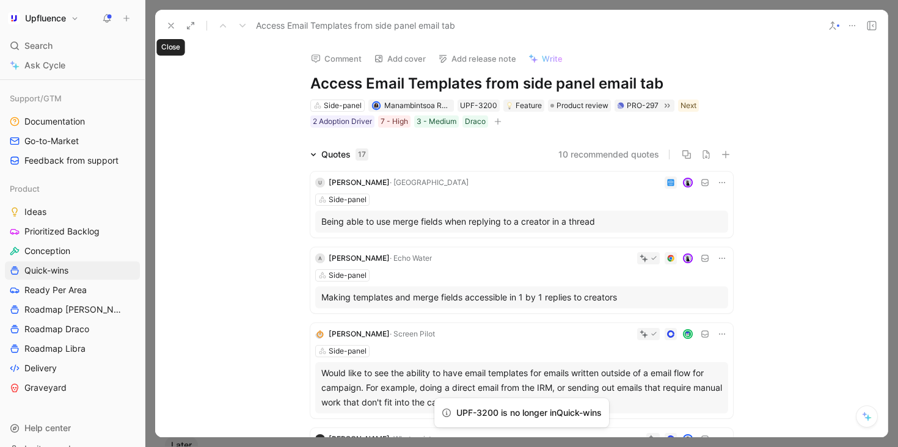
click at [171, 25] on use at bounding box center [171, 25] width 5 height 5
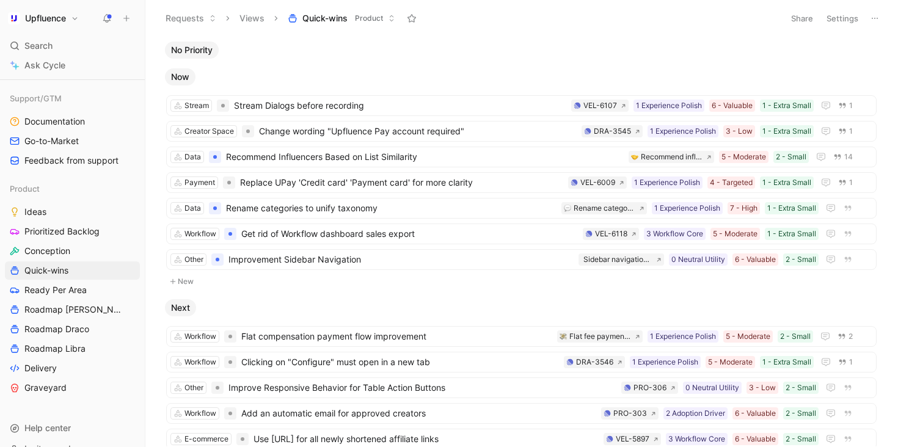
click at [203, 51] on span "No Priority" at bounding box center [192, 50] width 42 height 12
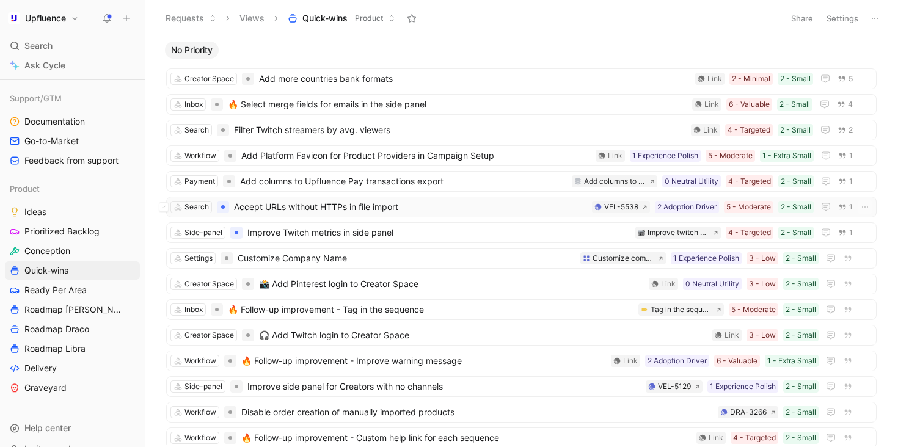
click at [452, 210] on span "Accept URLs without HTTPs in file import" at bounding box center [410, 207] width 353 height 15
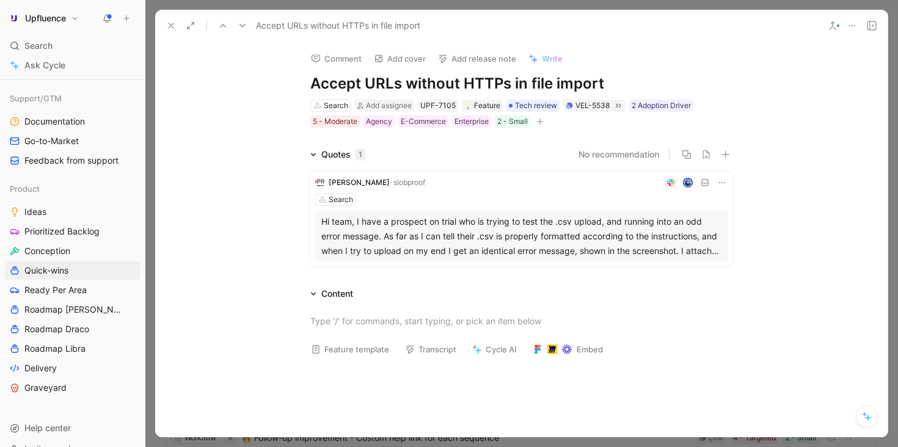
click at [543, 125] on button "button" at bounding box center [540, 121] width 12 height 12
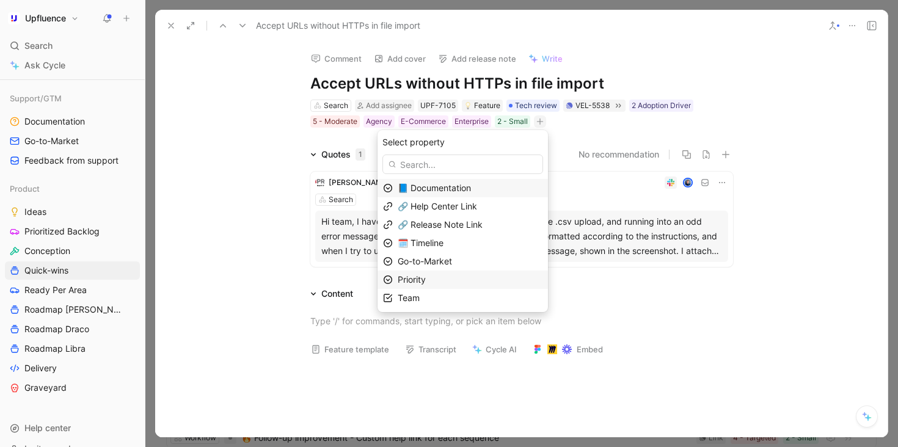
click at [468, 284] on div "Priority" at bounding box center [470, 280] width 145 height 15
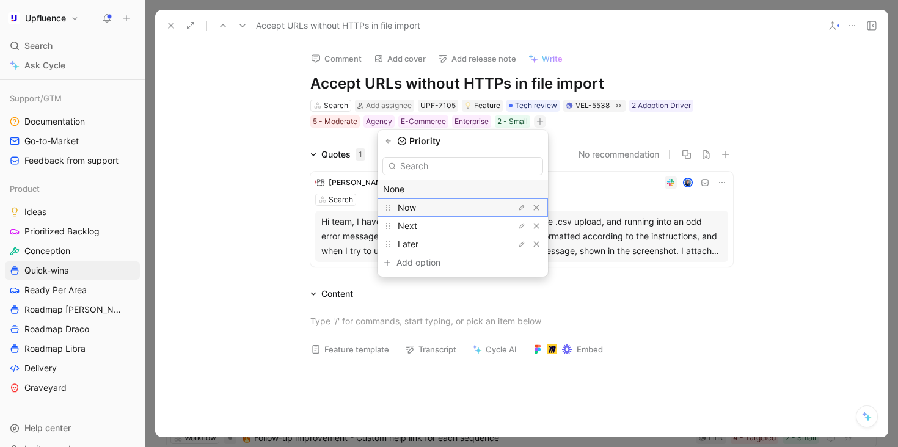
click at [453, 210] on div "Now" at bounding box center [444, 207] width 92 height 15
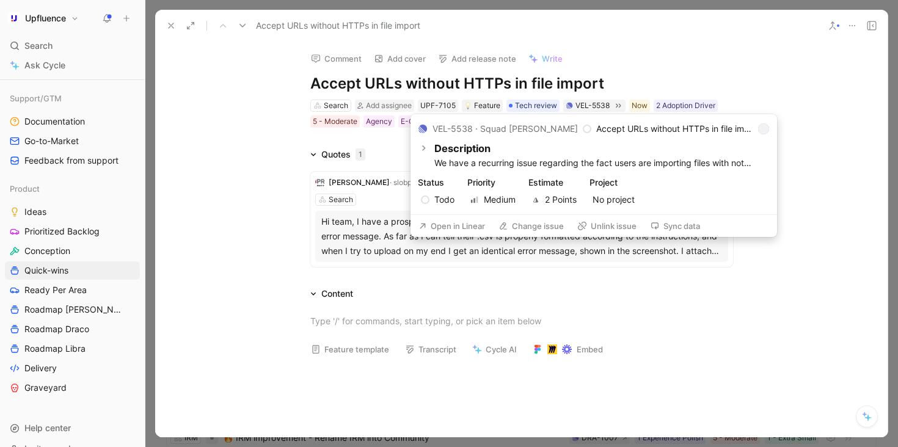
click at [435, 224] on button "Open in Linear" at bounding box center [452, 226] width 78 height 17
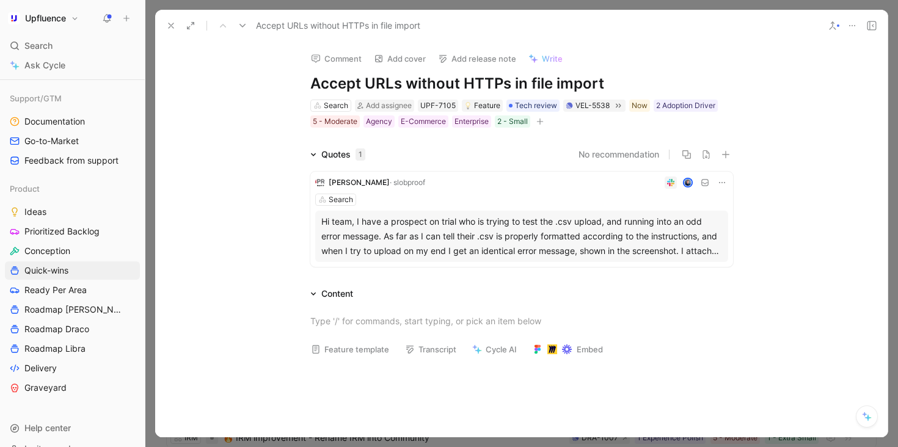
click at [166, 24] on icon at bounding box center [171, 26] width 10 height 10
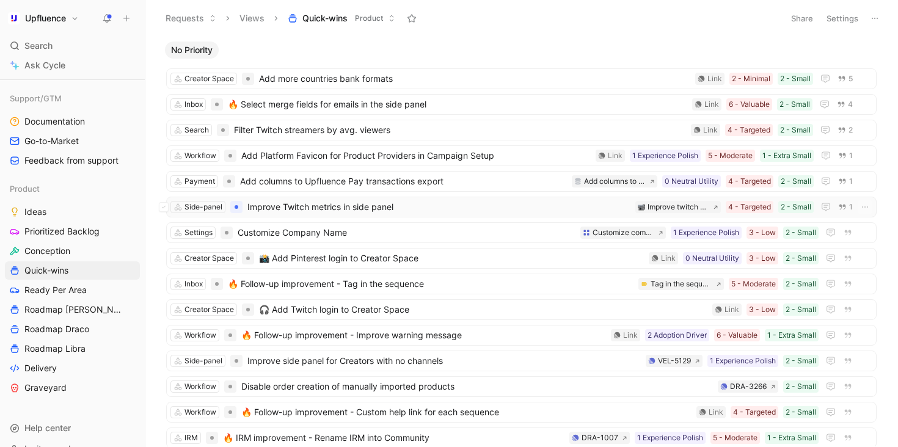
click at [359, 205] on span "Improve Twitch metrics in side panel" at bounding box center [438, 207] width 383 height 15
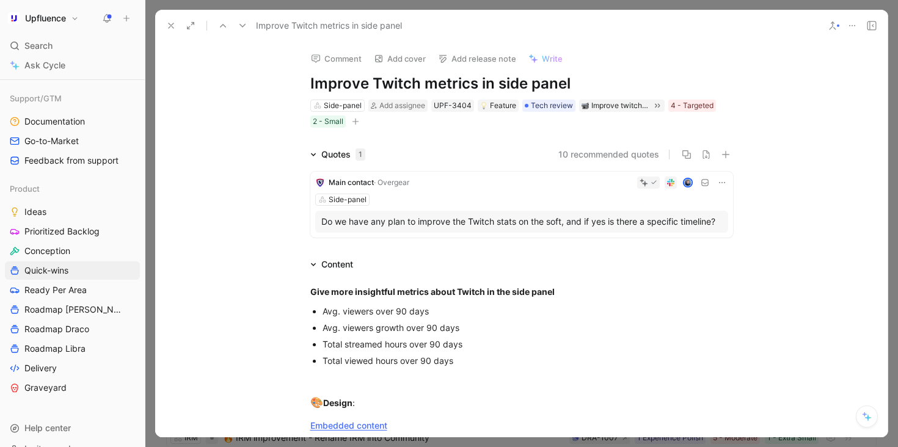
click at [356, 117] on button "button" at bounding box center [356, 121] width 12 height 12
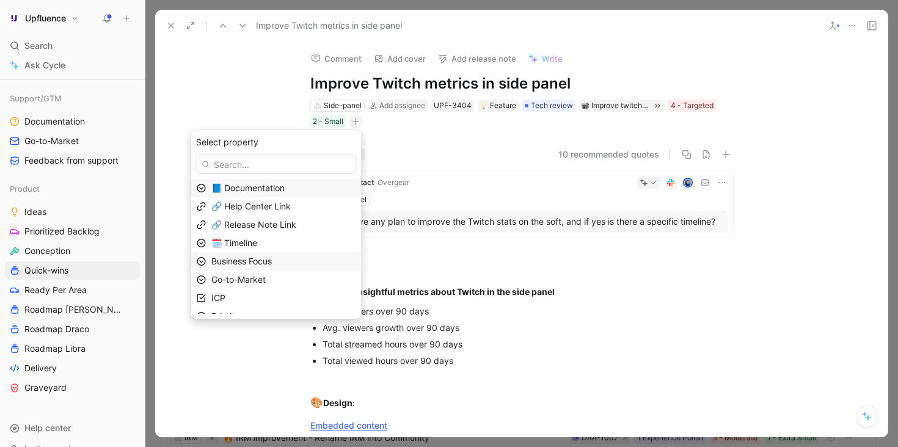
click at [299, 257] on div "Business Focus" at bounding box center [283, 261] width 145 height 15
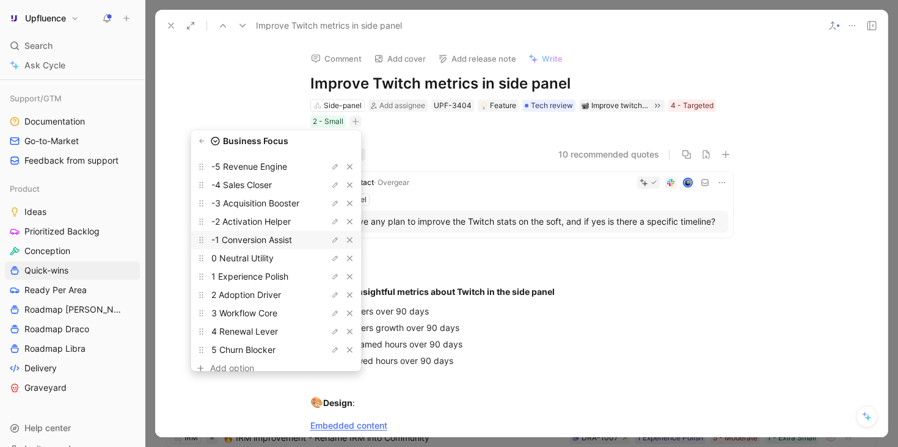
scroll to position [52, 0]
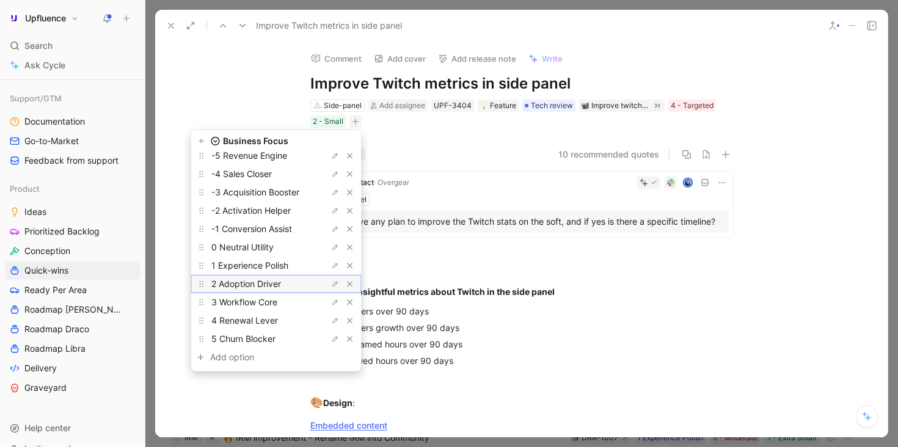
click at [281, 285] on span "2 Adoption Driver" at bounding box center [246, 284] width 70 height 10
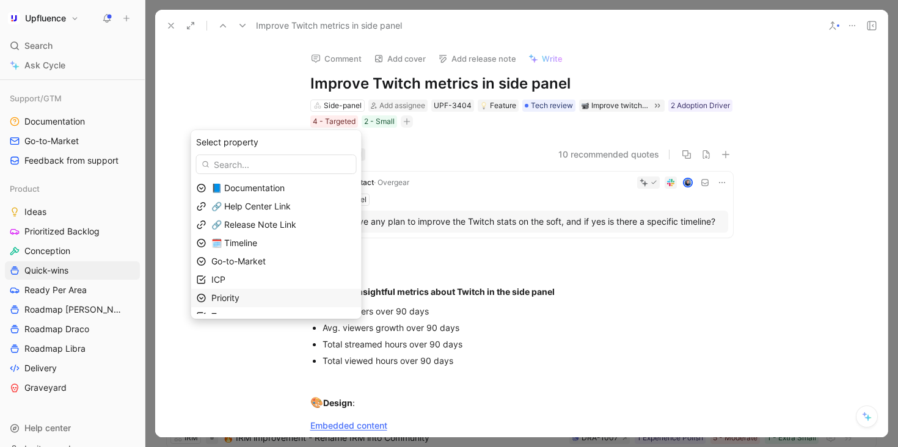
click at [280, 295] on div "Priority" at bounding box center [283, 298] width 145 height 15
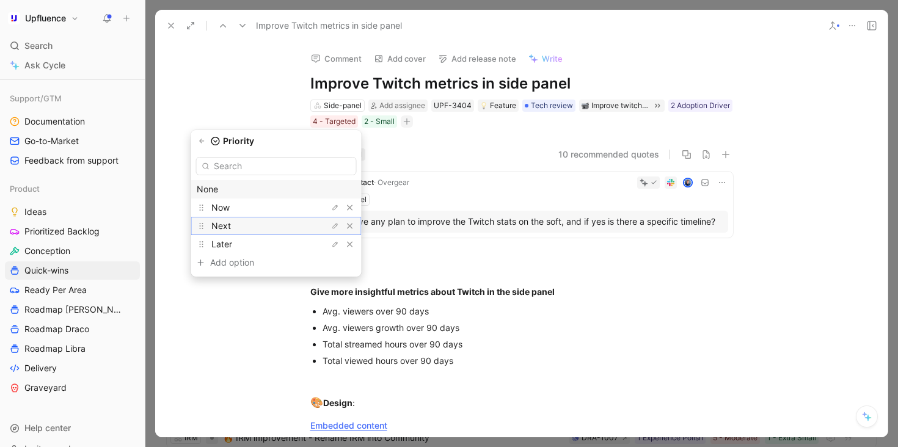
click at [271, 224] on div "Next" at bounding box center [257, 226] width 92 height 15
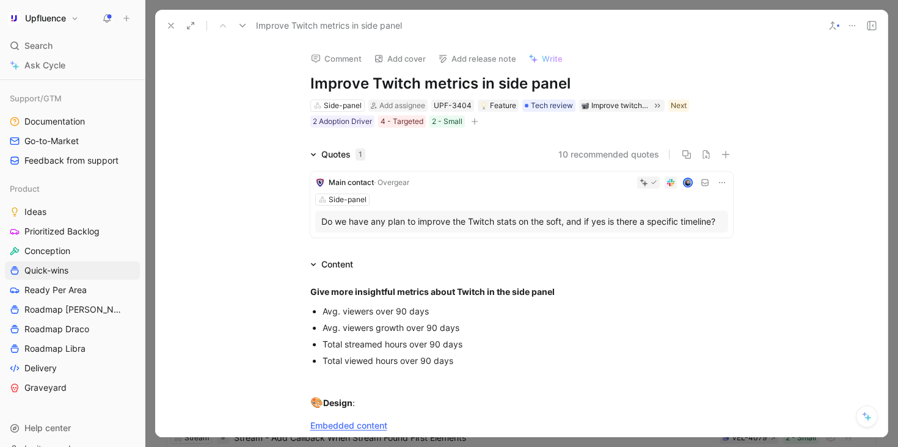
click at [168, 25] on icon at bounding box center [171, 26] width 10 height 10
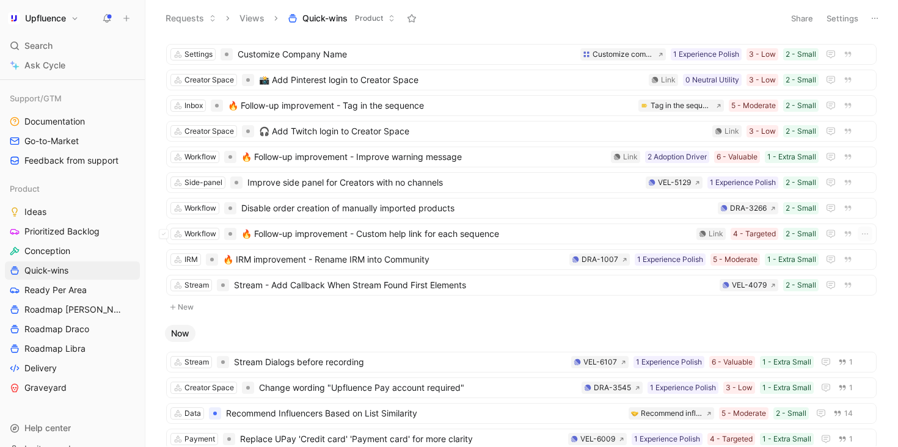
scroll to position [116, 0]
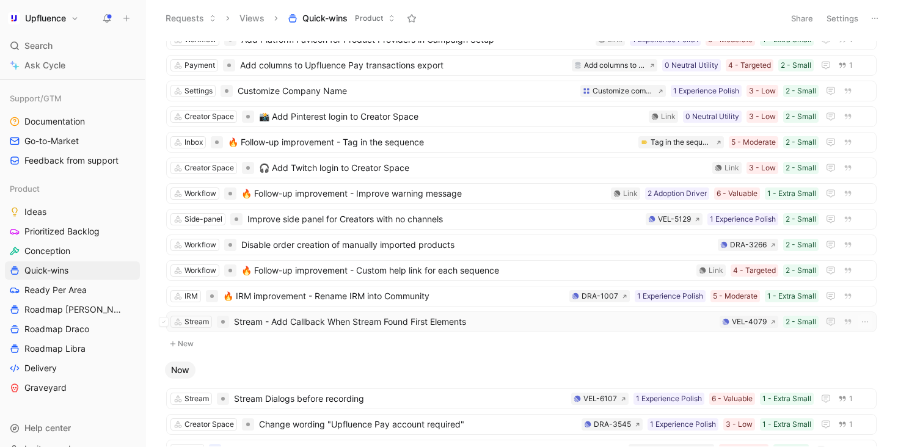
click at [367, 323] on span "Stream - Add Callback When Stream Found First Elements" at bounding box center [474, 322] width 481 height 15
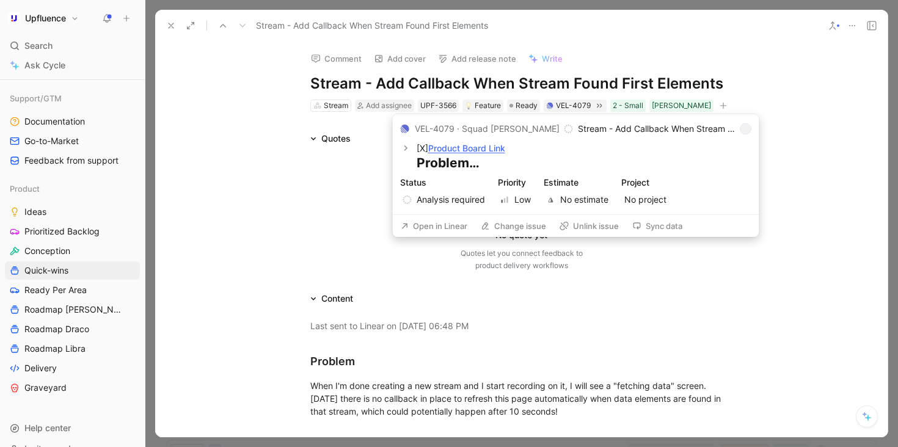
click at [434, 221] on button "Open in Linear" at bounding box center [434, 226] width 78 height 17
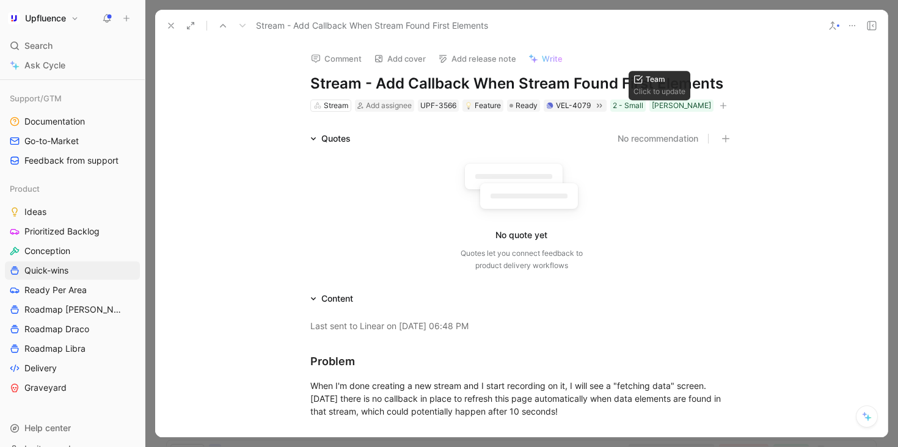
click at [723, 108] on icon "button" at bounding box center [723, 106] width 1 height 7
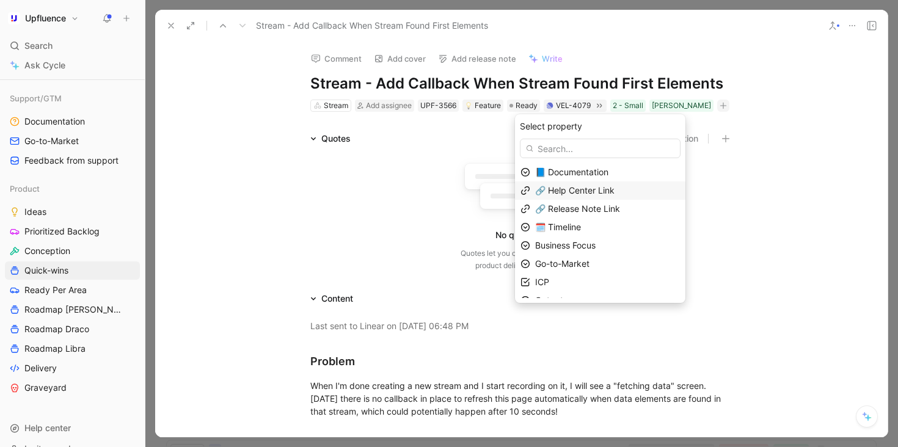
scroll to position [30, 0]
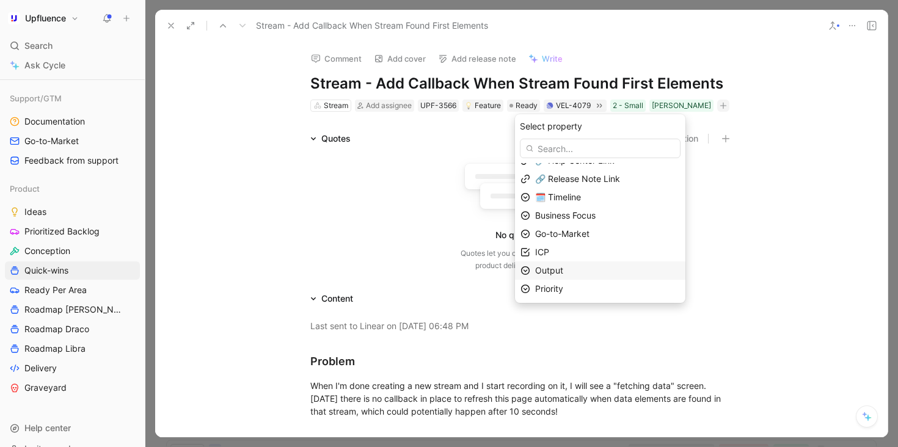
click at [581, 274] on div "Output" at bounding box center [607, 270] width 145 height 15
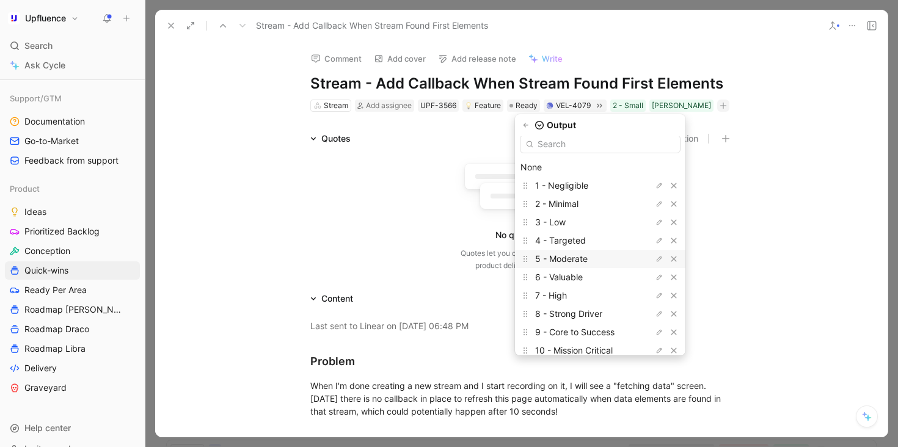
scroll to position [5, 0]
click at [592, 227] on div "3 - Low" at bounding box center [581, 223] width 92 height 15
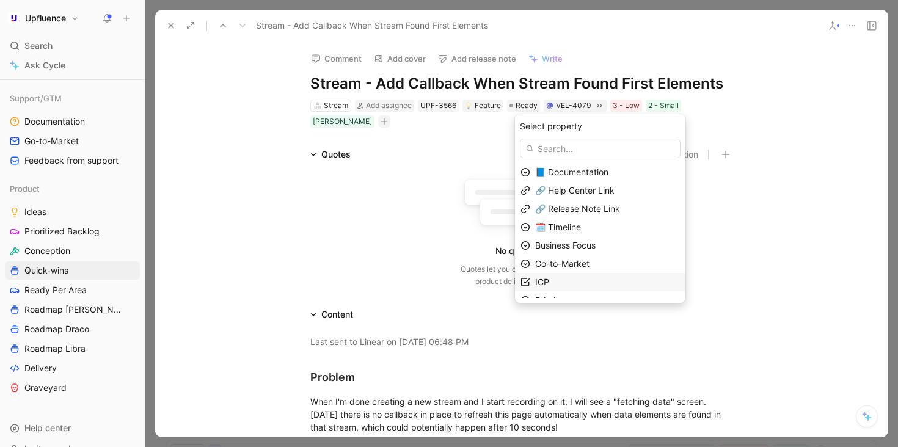
scroll to position [12, 0]
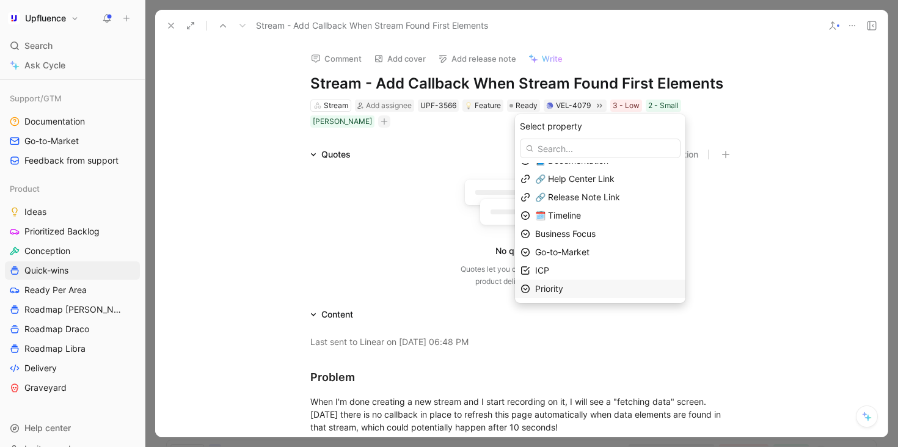
click at [579, 284] on div "Priority" at bounding box center [607, 289] width 145 height 15
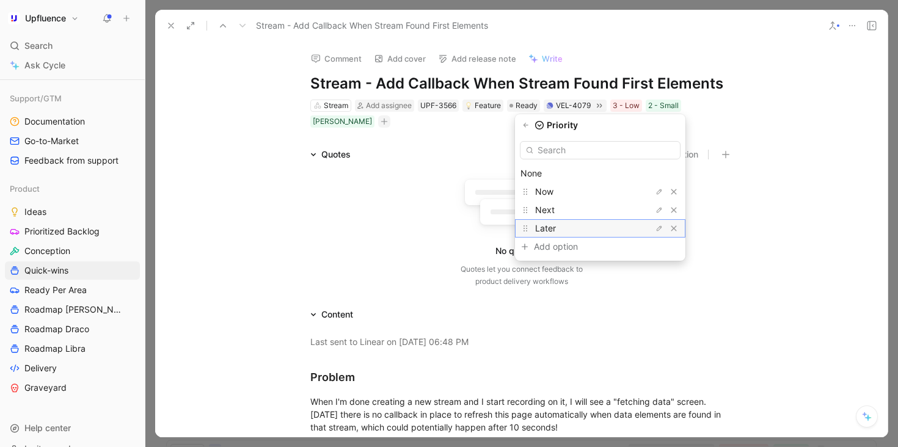
click at [573, 225] on div "Later" at bounding box center [581, 228] width 92 height 15
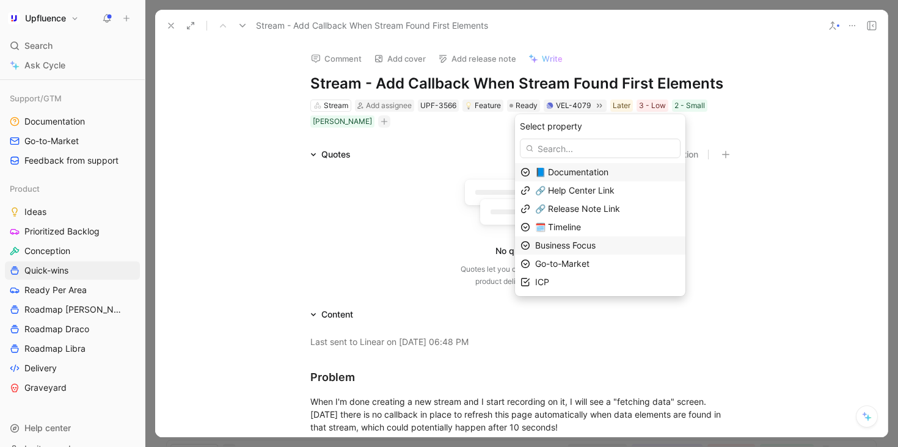
click at [596, 242] on span "Business Focus" at bounding box center [565, 245] width 60 height 10
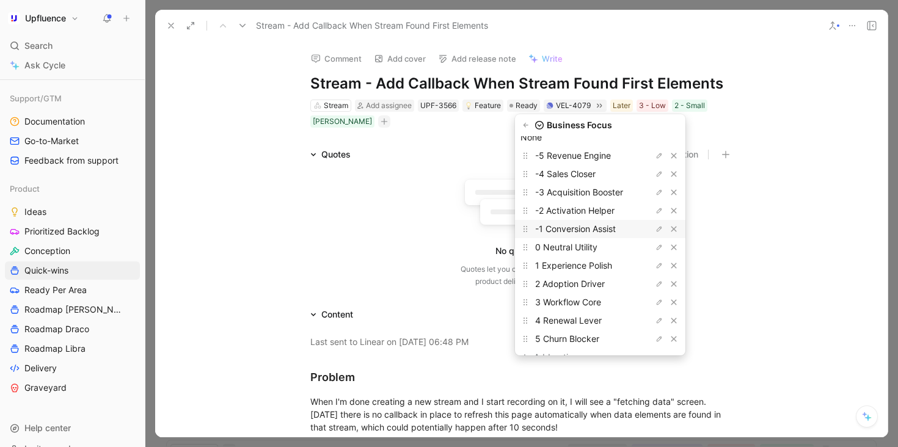
scroll to position [38, 0]
click at [598, 265] on span "1 Experience Polish" at bounding box center [573, 263] width 77 height 10
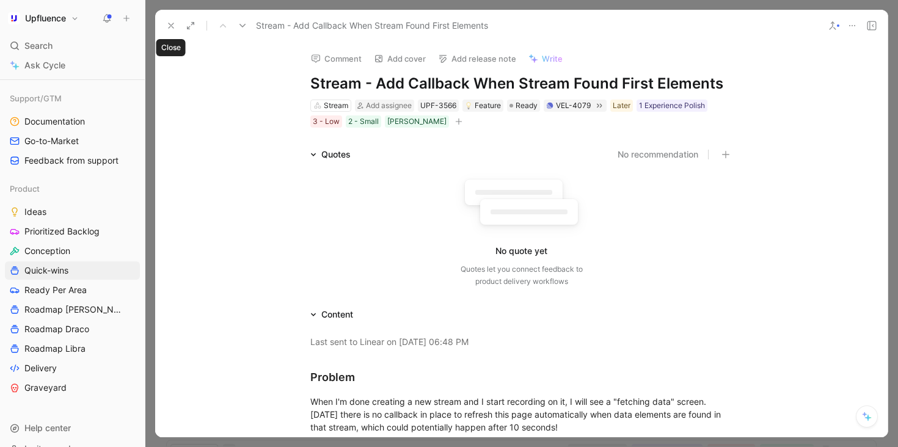
drag, startPoint x: 170, startPoint y: 23, endPoint x: 428, endPoint y: 159, distance: 291.7
click at [428, 159] on div "Stream - Add Callback When Stream Found First Elements Comment Add cover Add re…" at bounding box center [521, 224] width 733 height 428
click at [171, 25] on use at bounding box center [171, 25] width 5 height 5
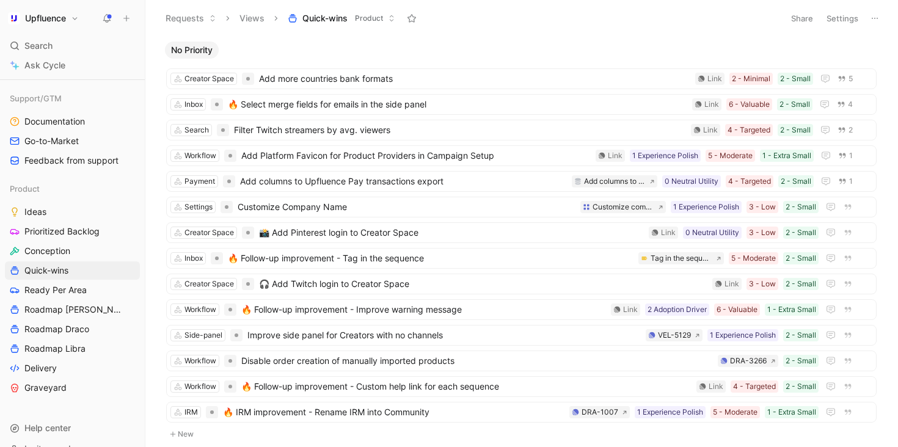
click at [206, 49] on span "No Priority" at bounding box center [192, 50] width 42 height 12
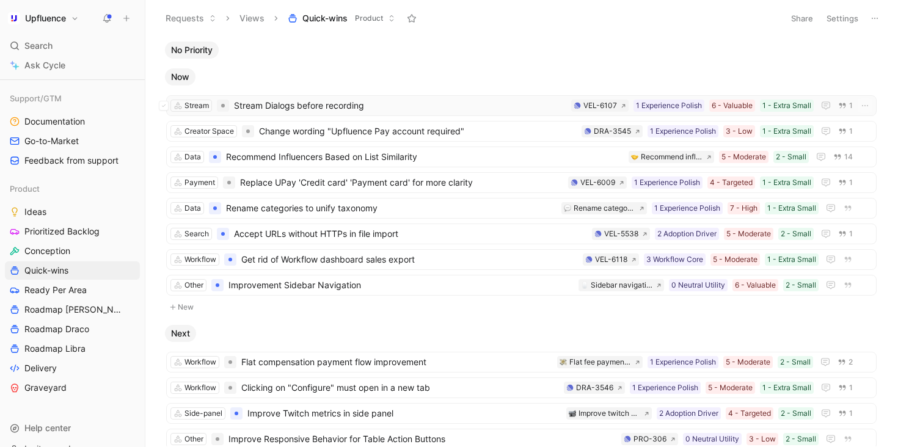
click at [430, 108] on span "Stream Dialogs before recording" at bounding box center [400, 105] width 332 height 15
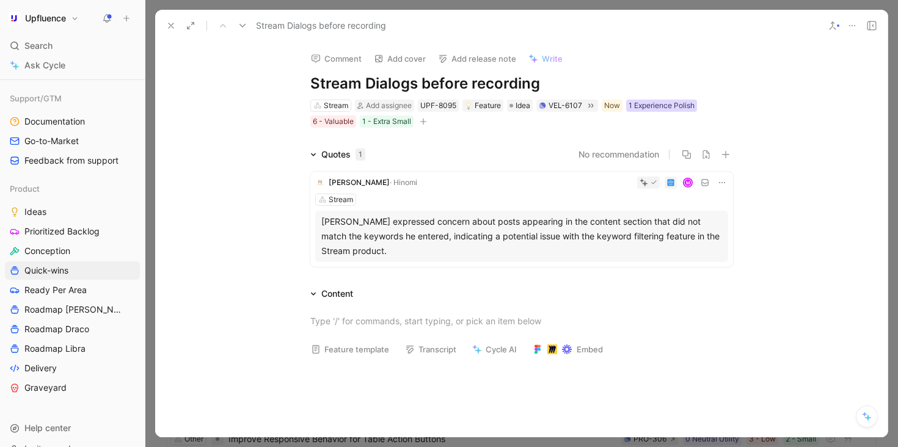
click at [657, 110] on div "1 Experience Polish" at bounding box center [662, 106] width 66 height 12
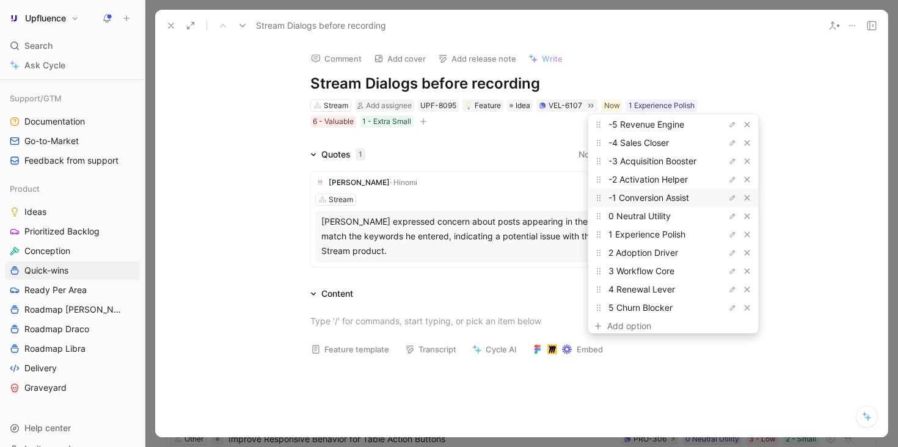
scroll to position [50, 0]
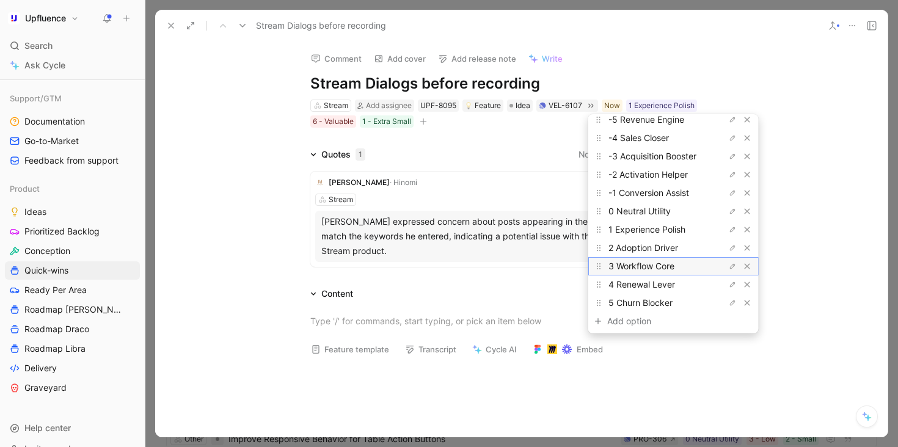
click at [666, 262] on span "3 Workflow Core" at bounding box center [642, 266] width 66 height 10
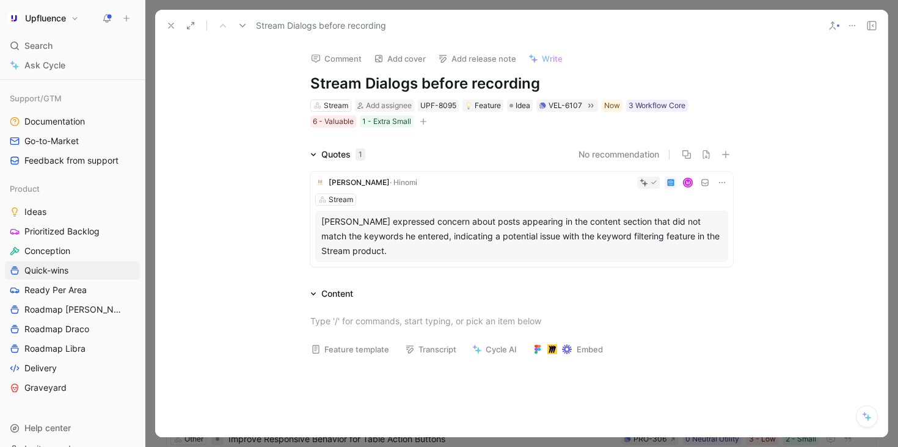
click at [172, 21] on icon at bounding box center [171, 26] width 10 height 10
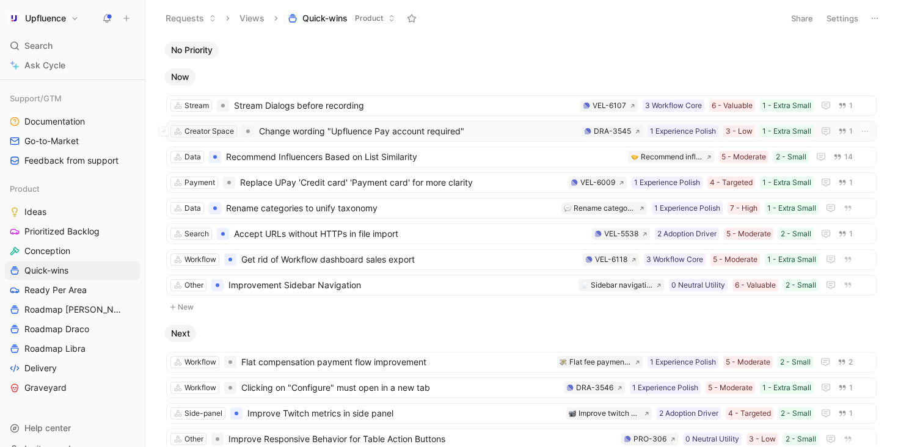
click at [418, 134] on span "Change wording "Upfluence Pay account required"" at bounding box center [418, 131] width 318 height 15
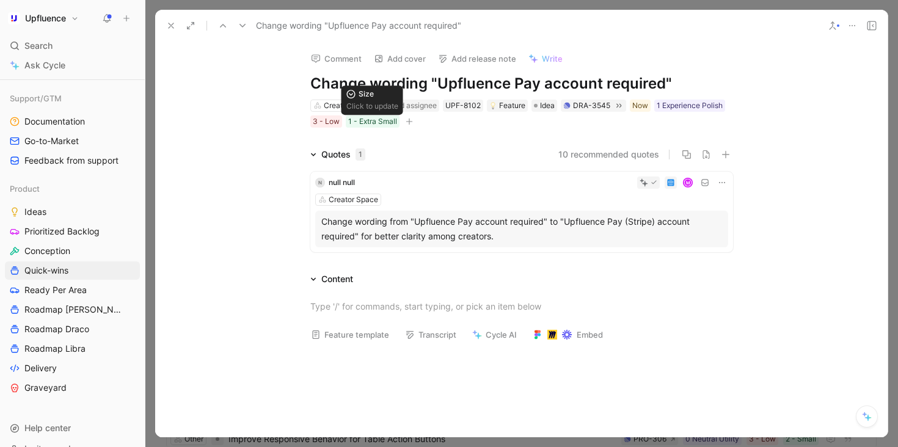
click at [408, 120] on icon "button" at bounding box center [409, 121] width 7 height 7
click at [168, 26] on icon at bounding box center [171, 26] width 10 height 10
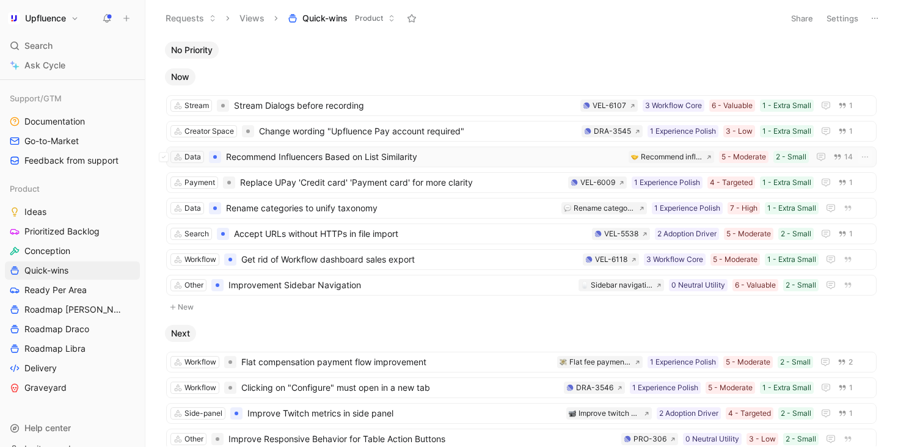
click at [446, 156] on span "Recommend Influencers Based on List Similarity" at bounding box center [425, 157] width 398 height 15
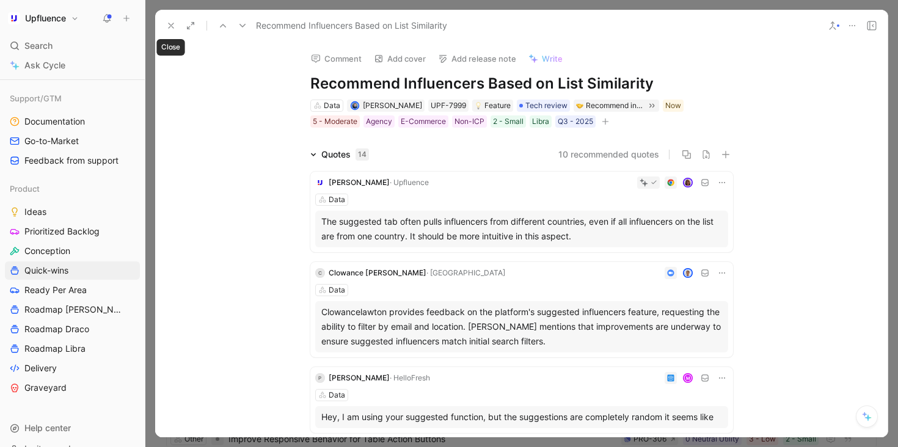
click at [171, 21] on icon at bounding box center [171, 26] width 10 height 10
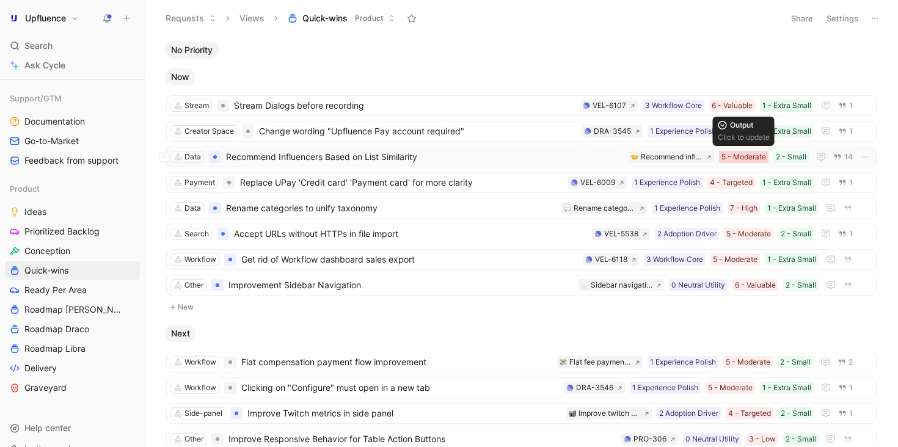
click at [743, 157] on div "5 - Moderate" at bounding box center [744, 157] width 45 height 12
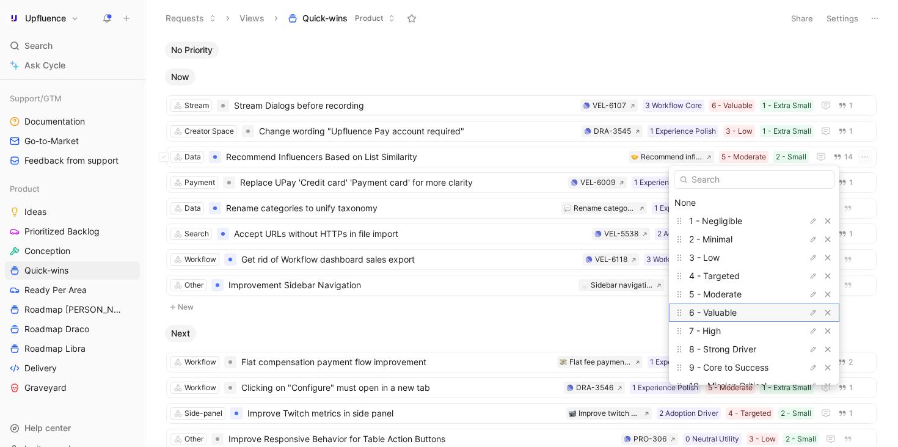
click at [745, 309] on div "6 - Valuable" at bounding box center [735, 313] width 92 height 15
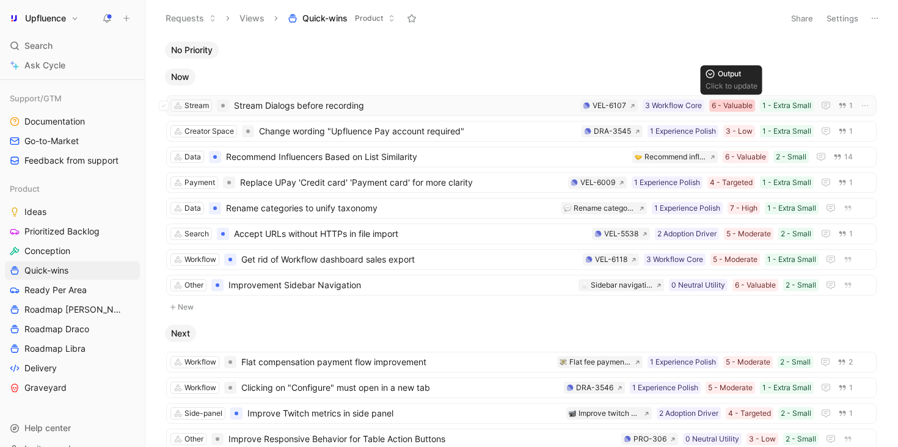
click at [740, 106] on div "6 - Valuable" at bounding box center [732, 106] width 41 height 12
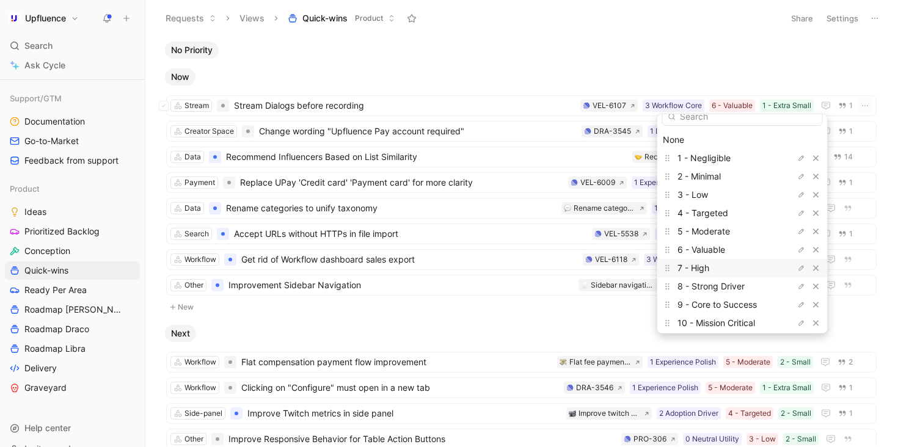
scroll to position [17, 0]
click at [714, 263] on div "7 - High" at bounding box center [724, 262] width 92 height 15
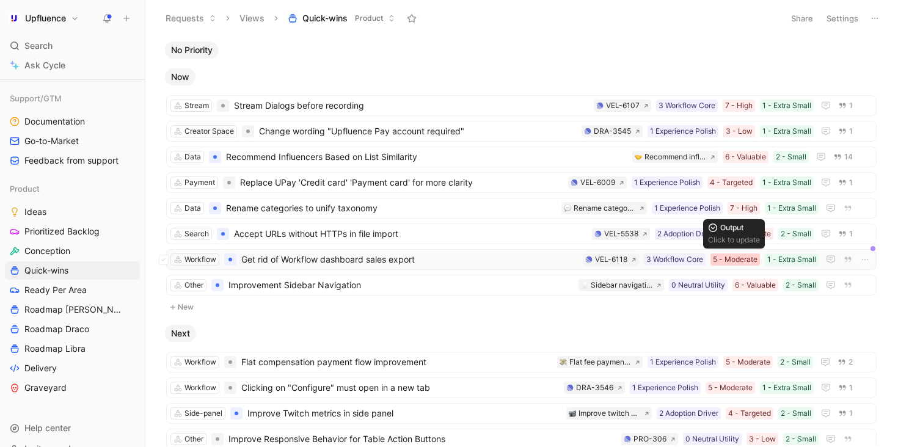
click at [749, 260] on div "5 - Moderate" at bounding box center [735, 260] width 45 height 12
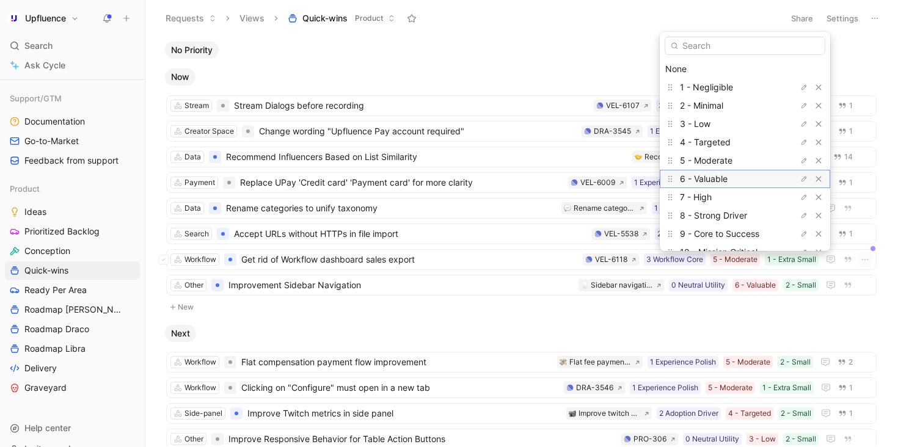
click at [731, 183] on div "6 - Valuable" at bounding box center [726, 179] width 92 height 15
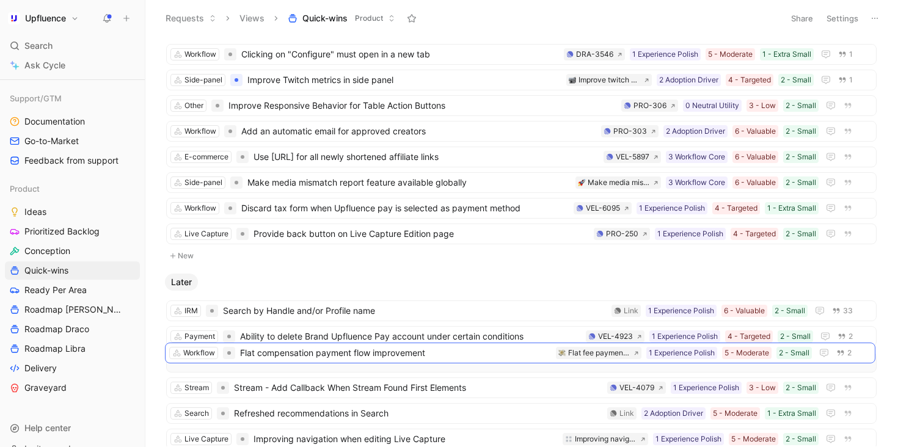
scroll to position [309, 0]
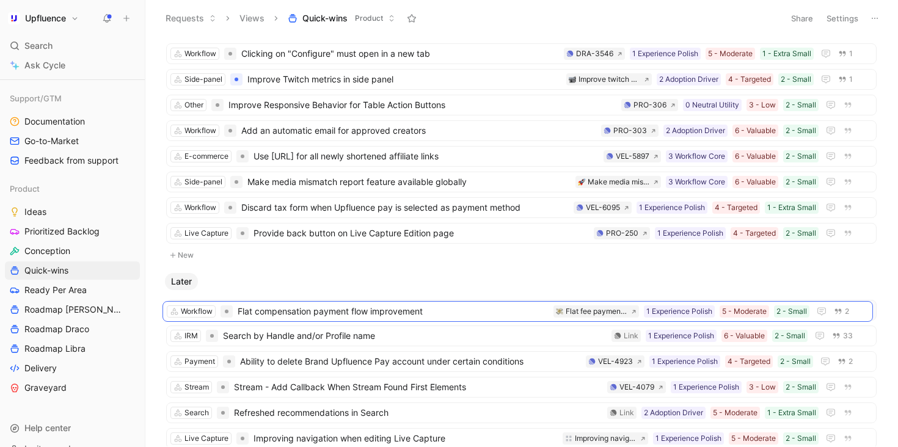
drag, startPoint x: 438, startPoint y: 135, endPoint x: 434, endPoint y: 315, distance: 179.7
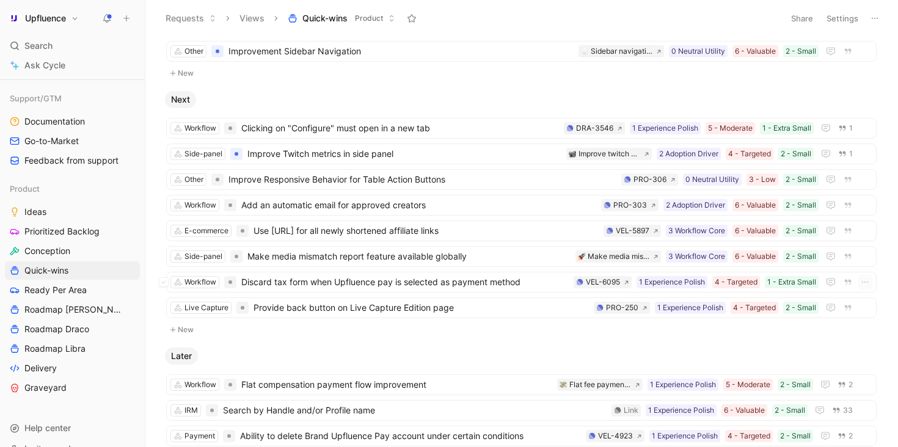
scroll to position [213, 0]
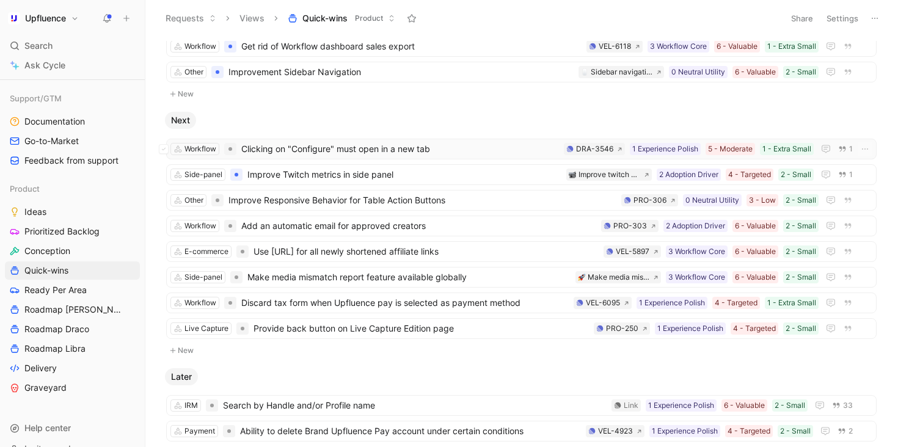
click at [504, 154] on span "Clicking on "Configure" must open in a new tab" at bounding box center [400, 149] width 318 height 15
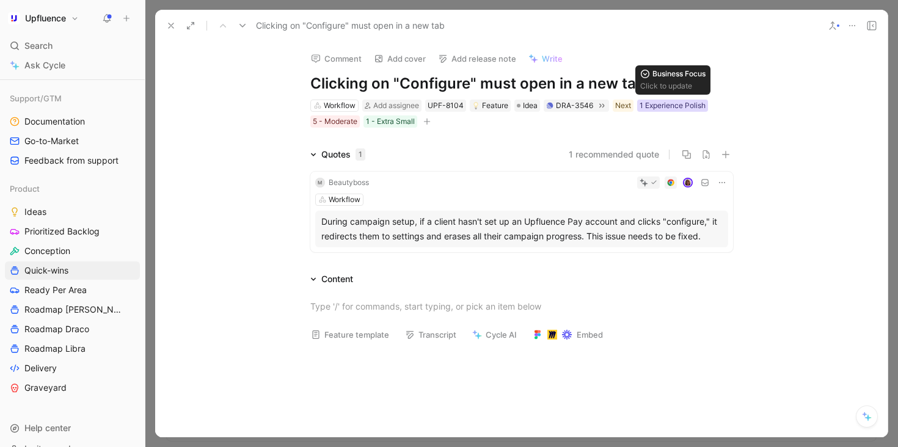
click at [672, 104] on div "1 Experience Polish" at bounding box center [673, 106] width 66 height 12
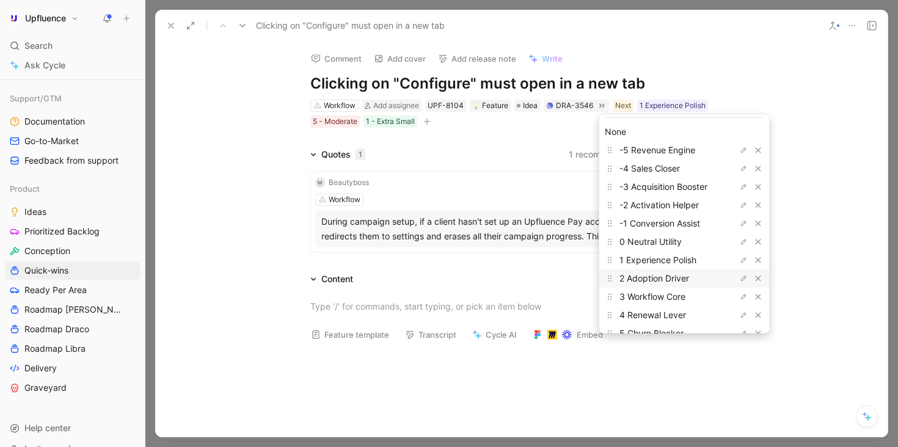
scroll to position [24, 0]
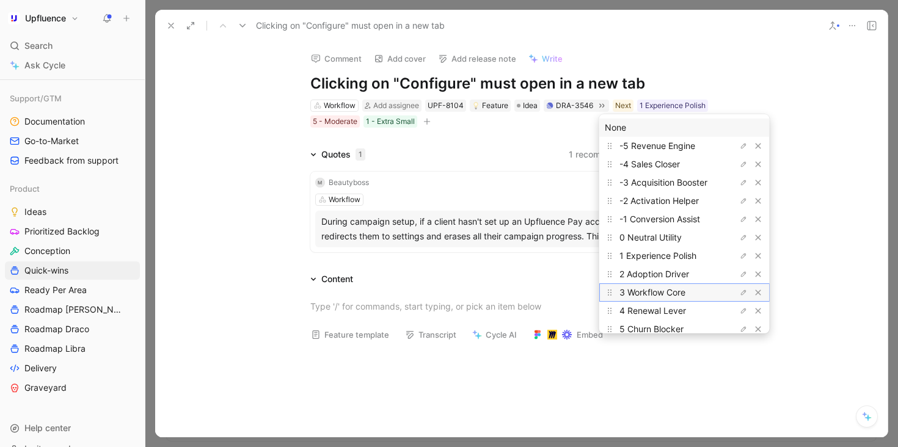
click at [667, 290] on span "3 Workflow Core" at bounding box center [653, 292] width 66 height 10
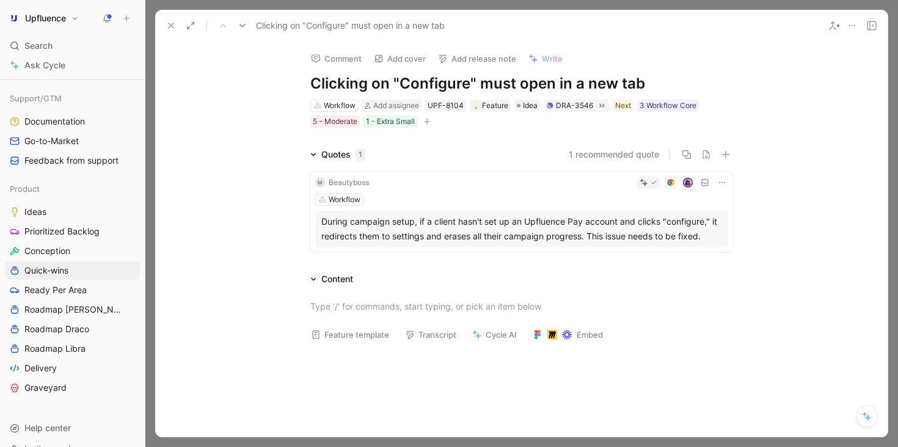
click at [178, 24] on button at bounding box center [171, 25] width 17 height 17
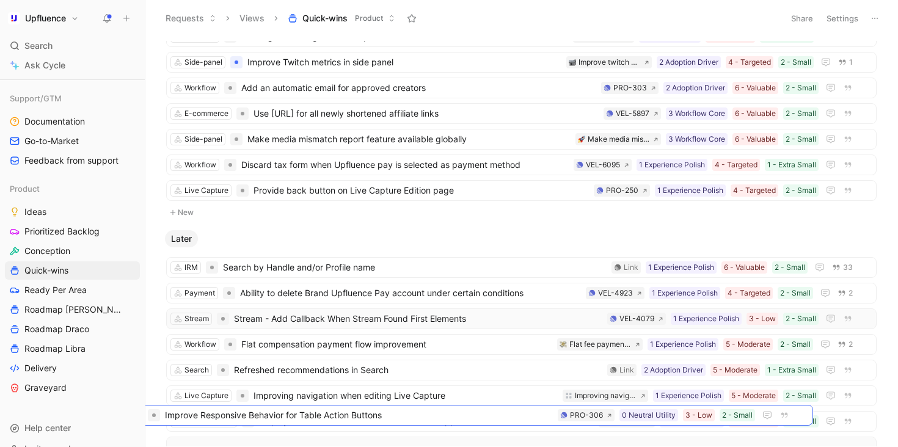
scroll to position [362, 0]
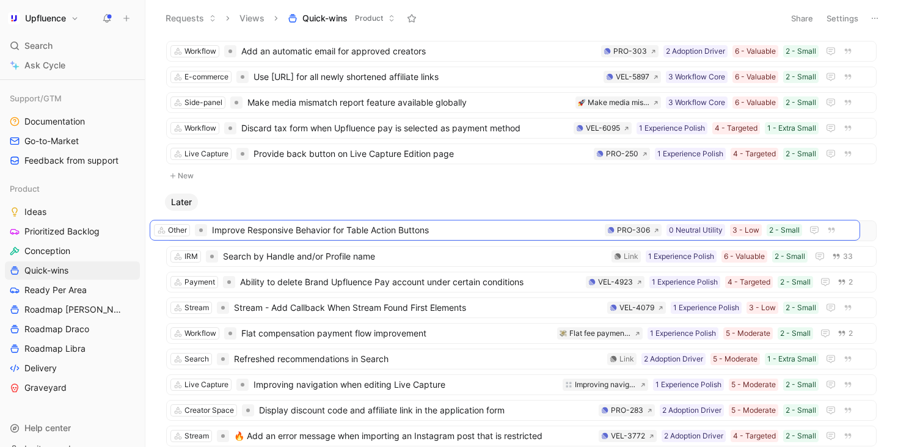
drag, startPoint x: 510, startPoint y: 200, endPoint x: 493, endPoint y: 229, distance: 33.4
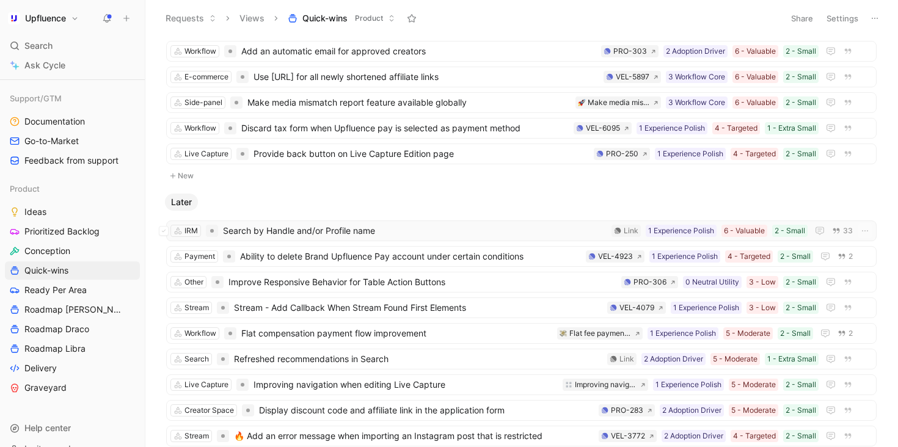
click at [568, 232] on span "Search by Handle and/or Profile name" at bounding box center [415, 231] width 384 height 15
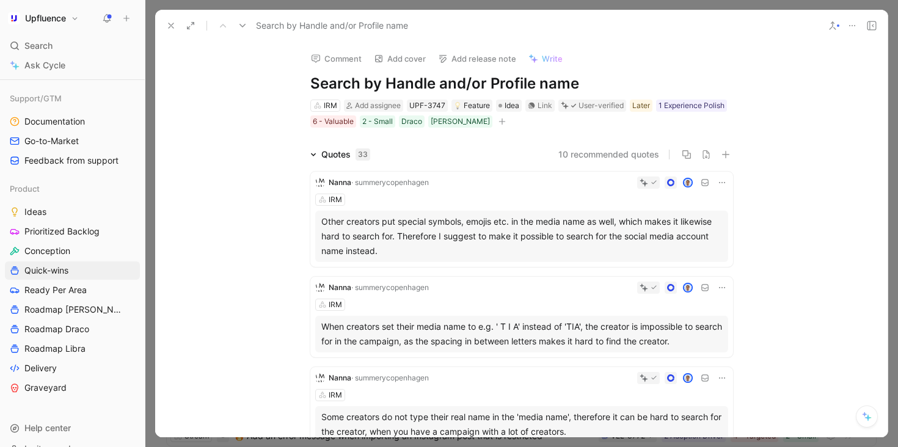
click at [169, 24] on use at bounding box center [171, 25] width 5 height 5
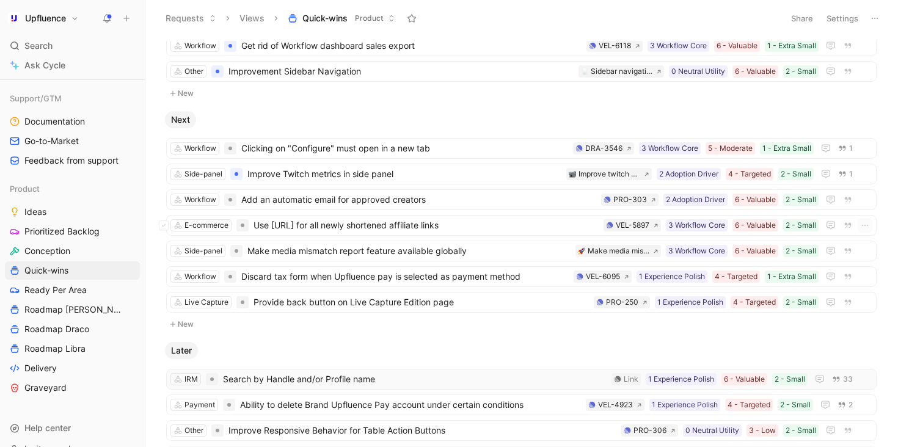
scroll to position [212, 0]
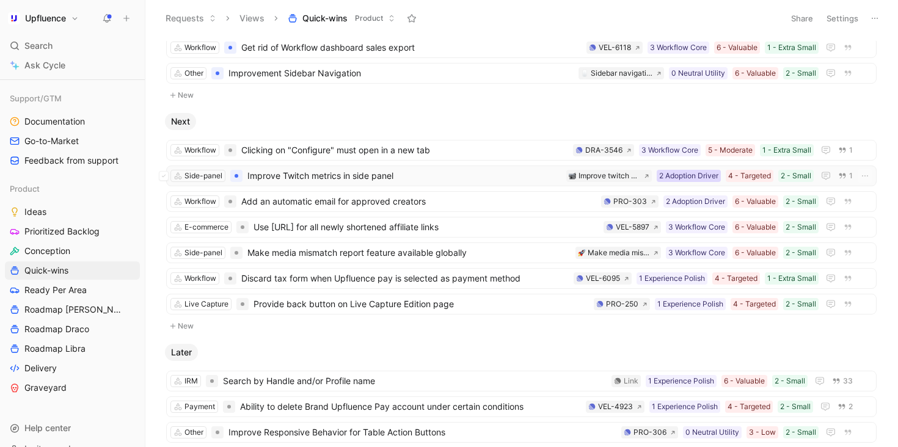
click at [695, 177] on div "2 Adoption Driver" at bounding box center [688, 176] width 59 height 12
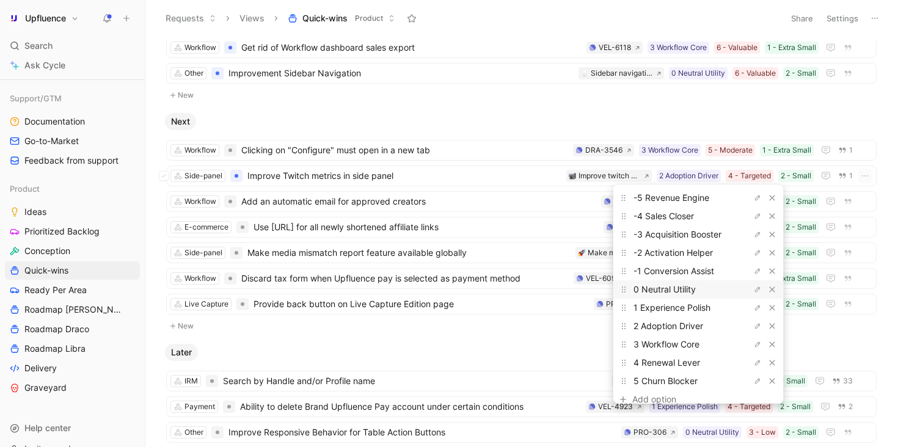
scroll to position [45, 0]
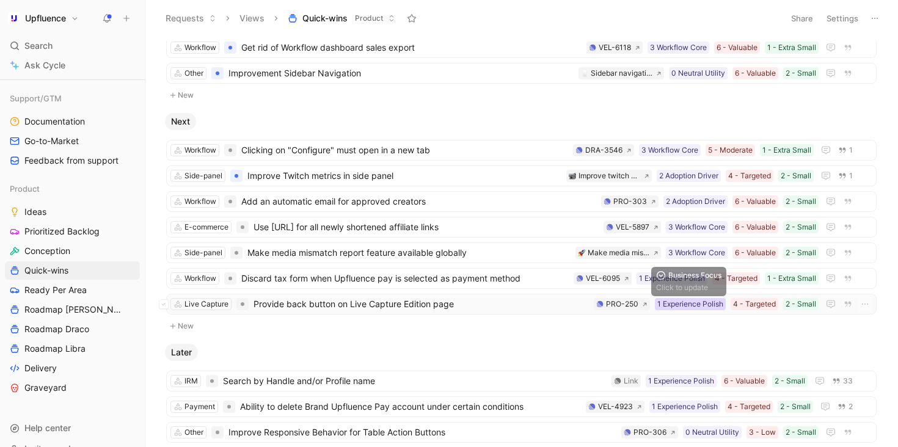
click at [699, 308] on div "1 Experience Polish" at bounding box center [690, 304] width 66 height 12
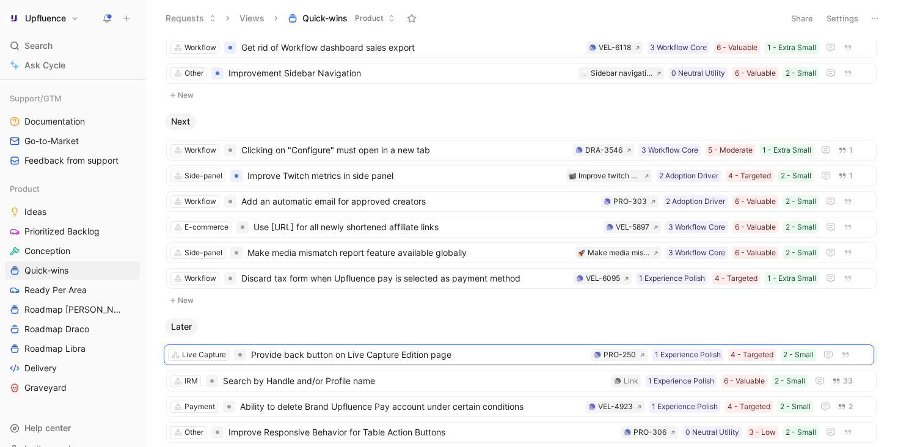
drag, startPoint x: 515, startPoint y: 305, endPoint x: 513, endPoint y: 356, distance: 50.8
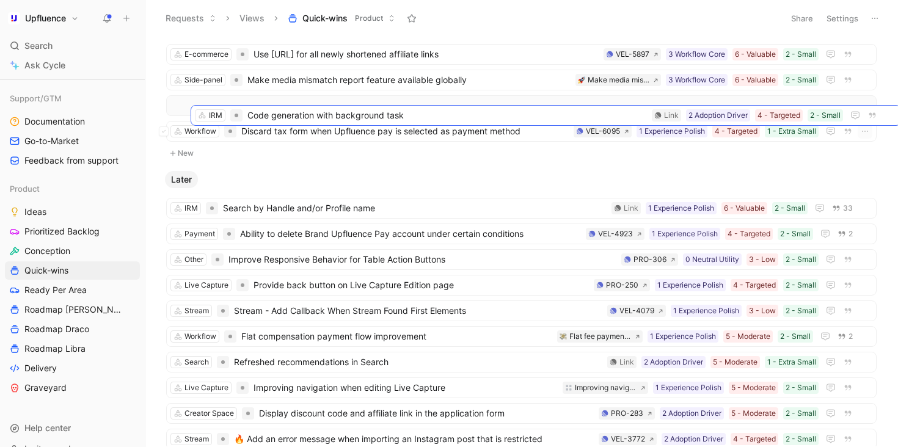
scroll to position [379, 0]
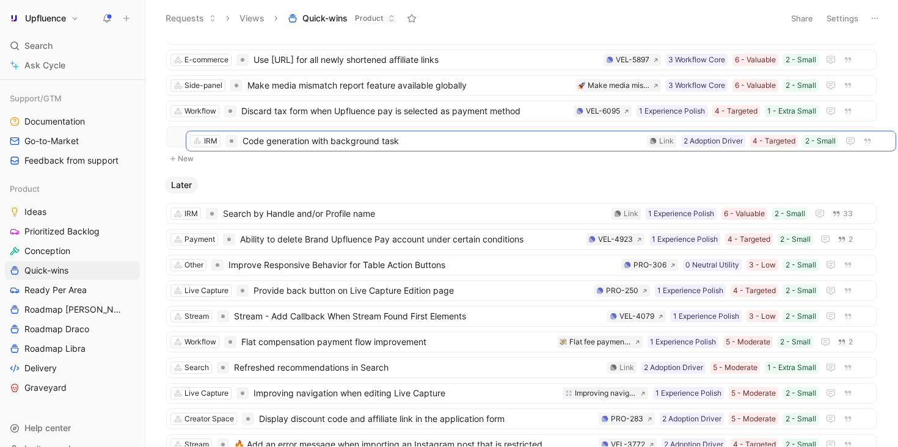
drag, startPoint x: 387, startPoint y: 364, endPoint x: 407, endPoint y: 147, distance: 217.2
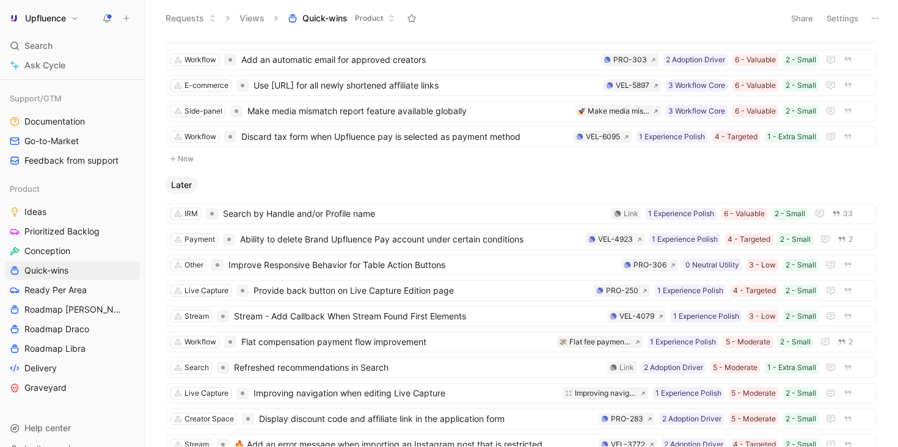
scroll to position [277, 0]
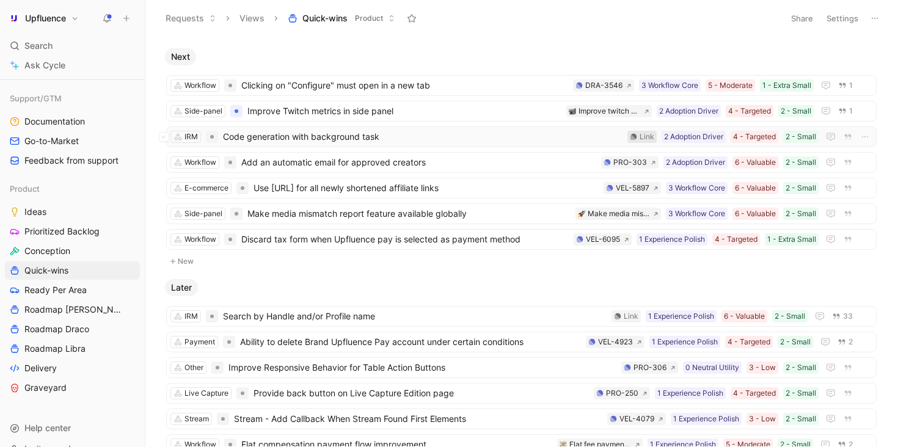
click at [635, 135] on icon at bounding box center [633, 136] width 7 height 7
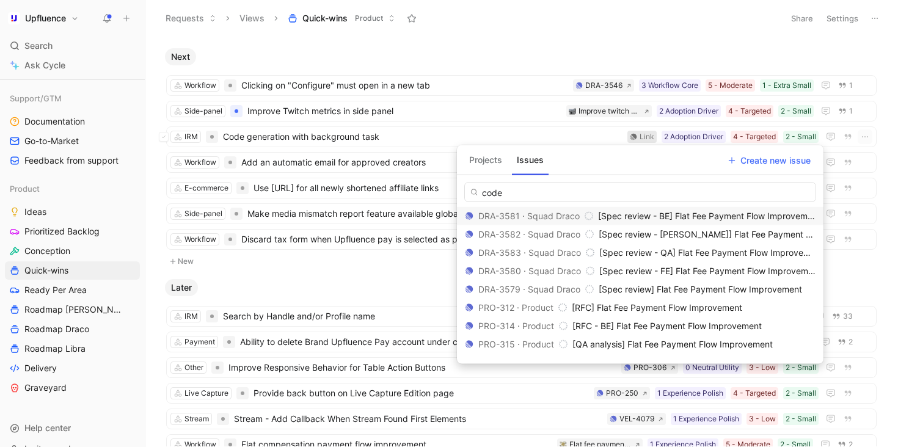
type input "code"
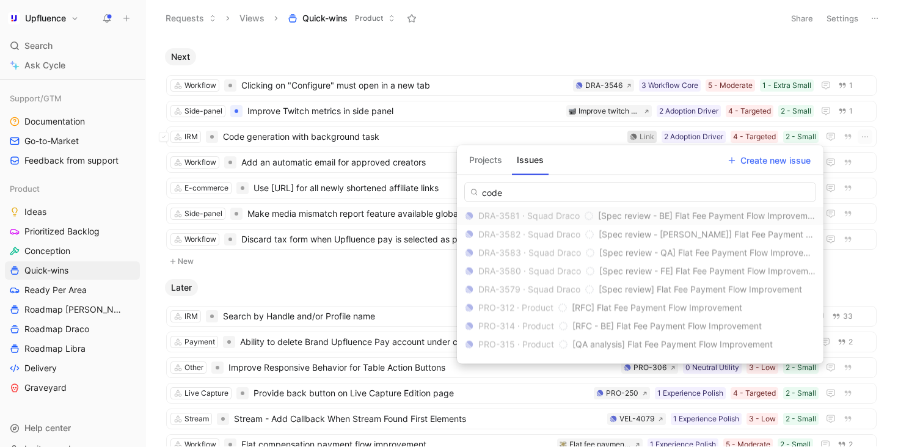
click at [484, 159] on button "Projects" at bounding box center [485, 160] width 43 height 20
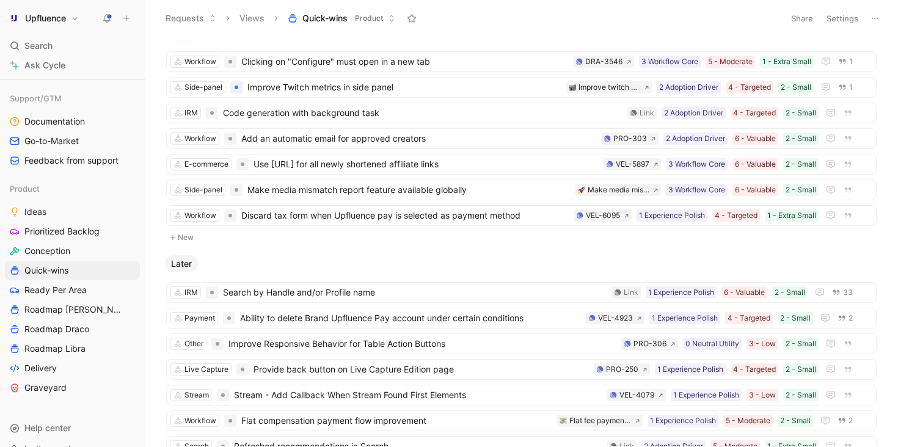
scroll to position [302, 0]
click at [545, 106] on span "Code generation with background task" at bounding box center [423, 111] width 400 height 15
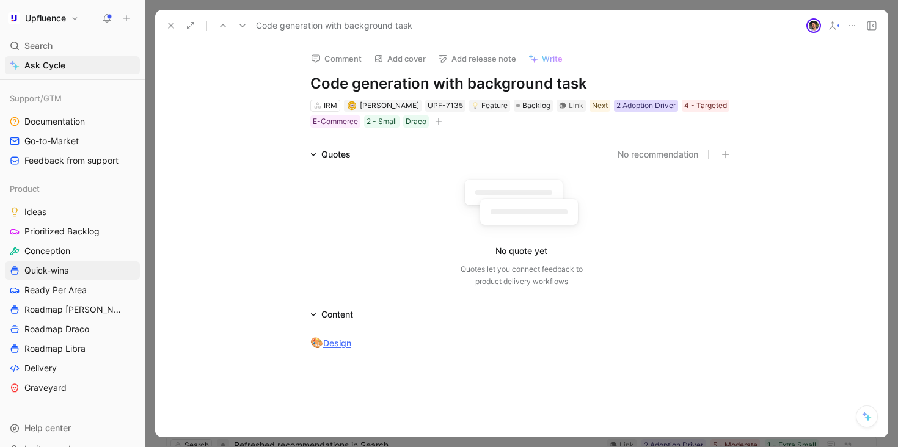
click at [617, 102] on div "2 Adoption Driver" at bounding box center [646, 106] width 59 height 12
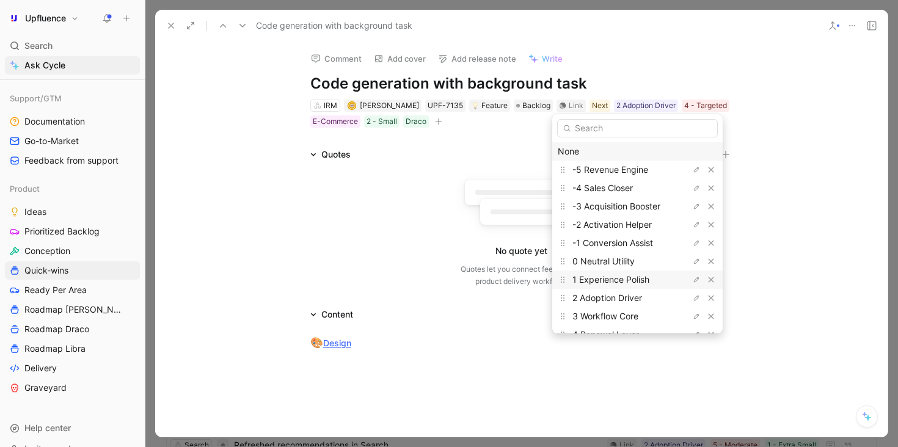
scroll to position [40, 0]
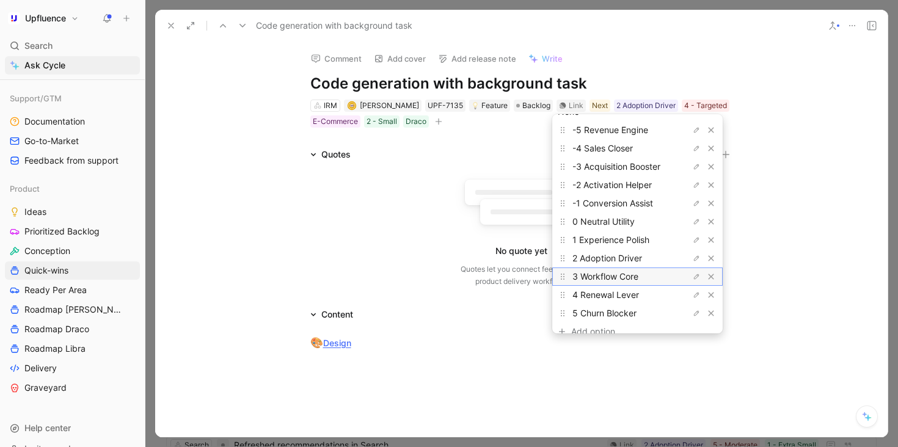
click at [620, 271] on div "3 Workflow Core" at bounding box center [619, 276] width 92 height 15
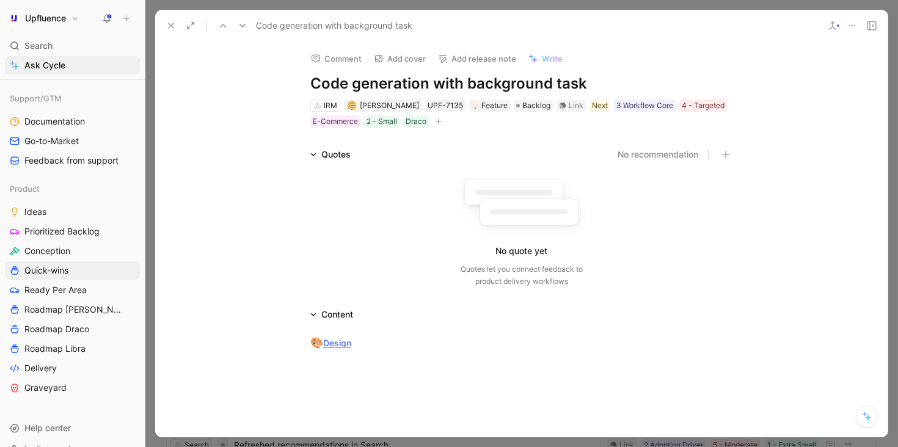
click at [170, 24] on use at bounding box center [171, 25] width 5 height 5
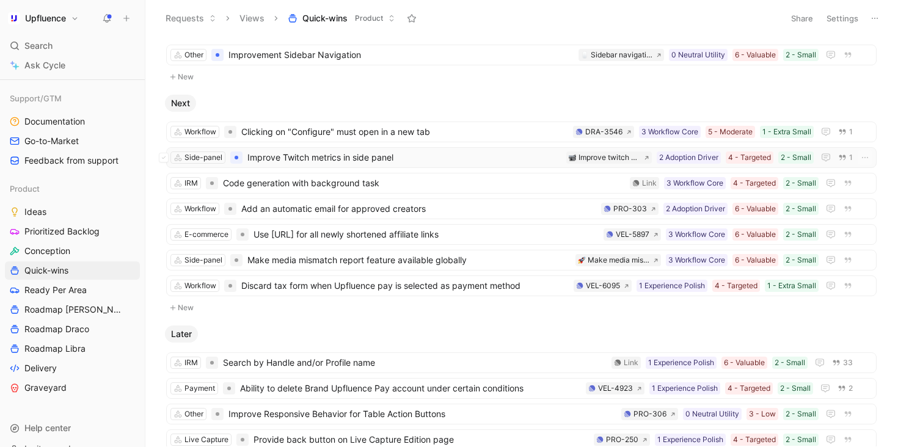
scroll to position [174, 0]
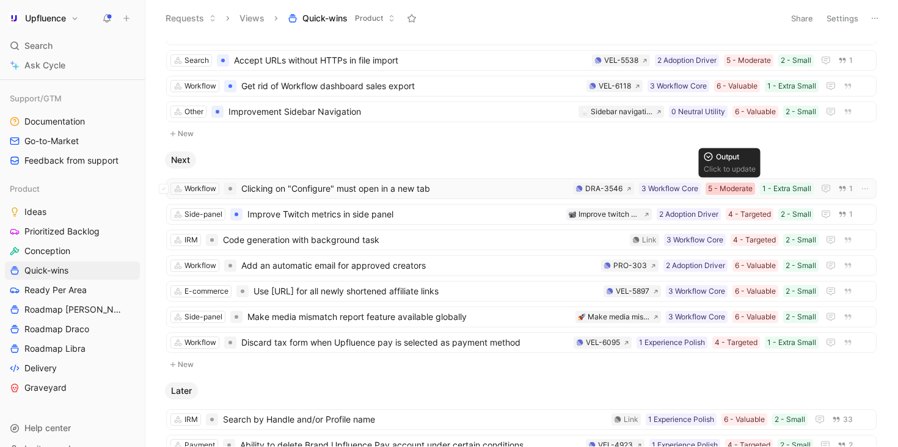
click at [736, 185] on div "5 - Moderate" at bounding box center [730, 189] width 45 height 12
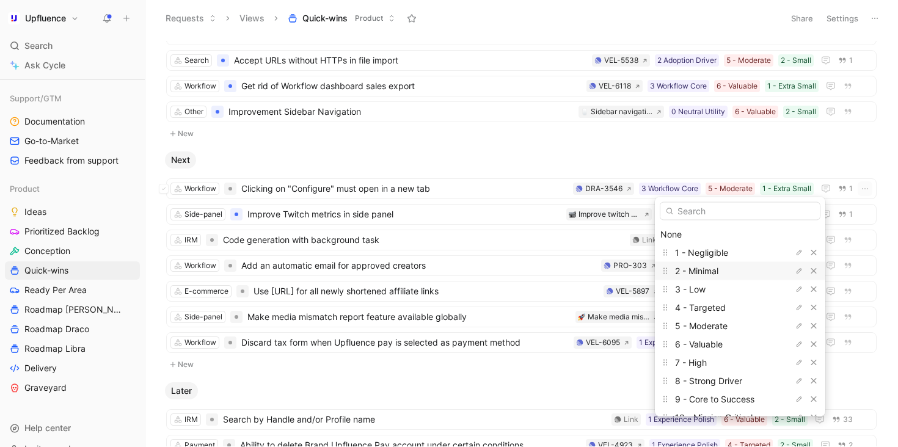
scroll to position [34, 0]
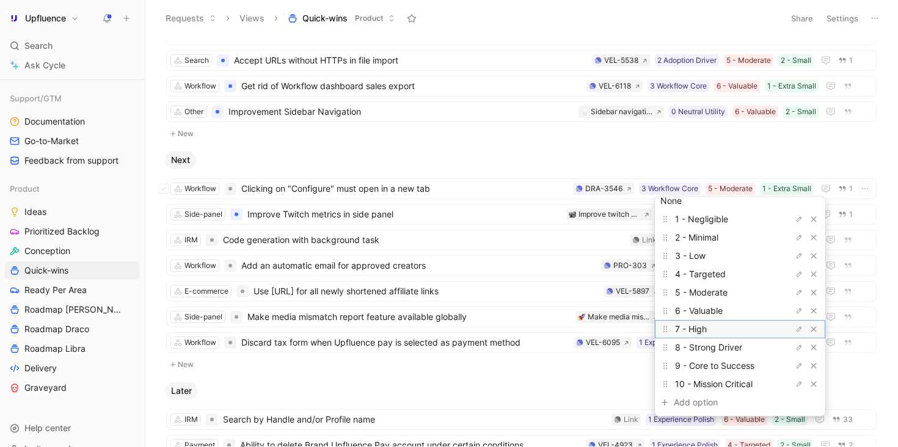
click at [730, 329] on div "7 - High" at bounding box center [721, 329] width 92 height 15
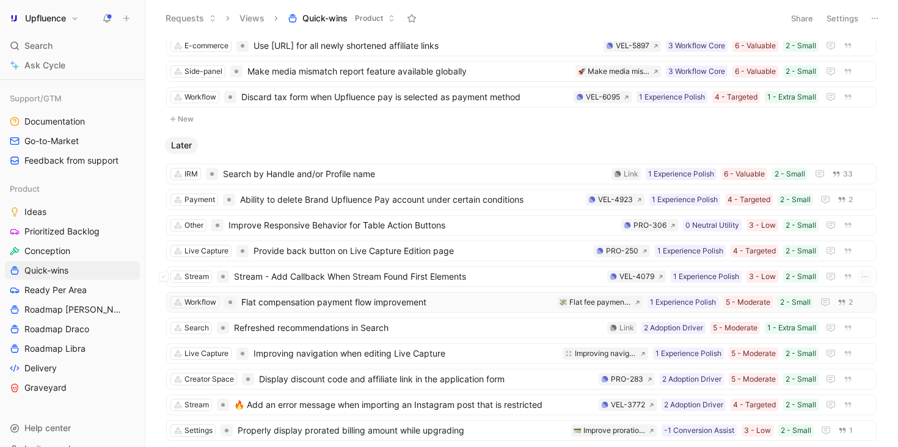
scroll to position [423, 0]
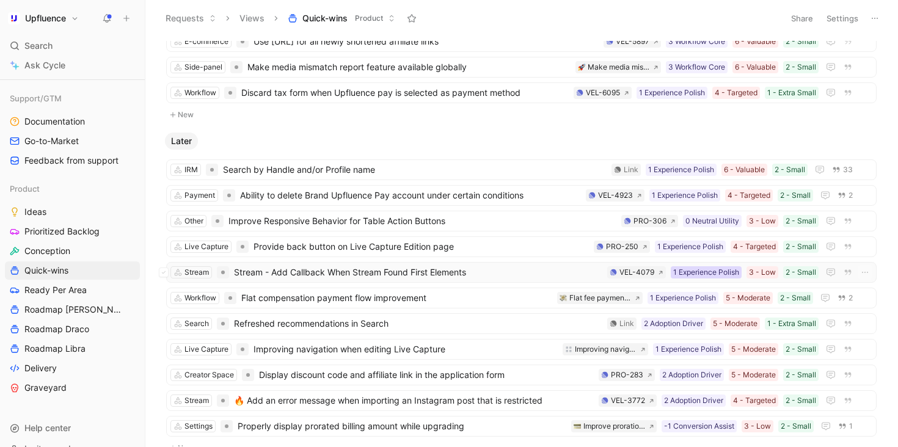
click at [698, 269] on div "1 Experience Polish" at bounding box center [706, 272] width 66 height 12
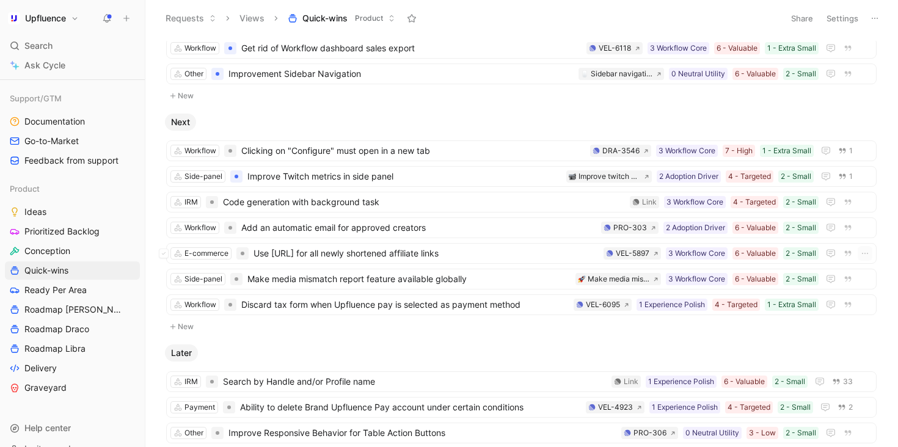
scroll to position [307, 0]
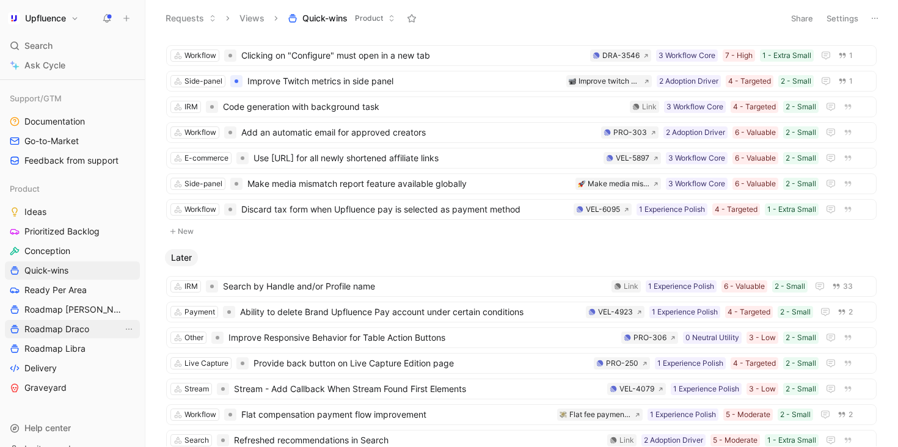
click at [78, 334] on span "Roadmap Draco" at bounding box center [56, 329] width 65 height 12
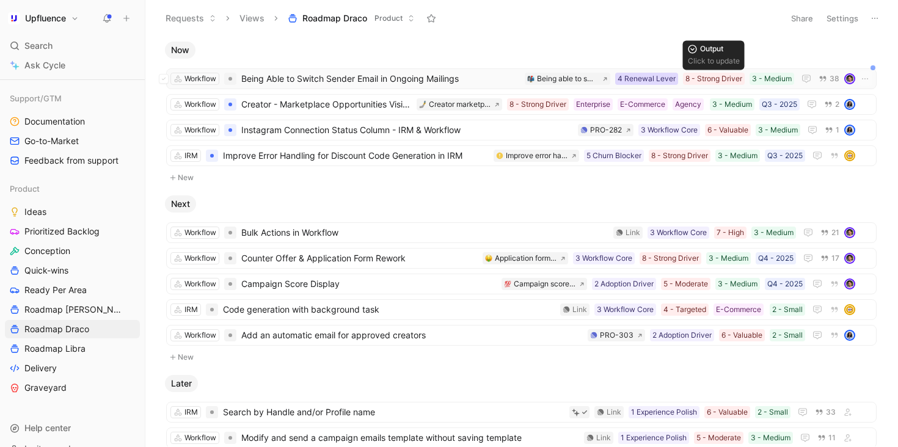
click at [666, 83] on div "4 Renewal Lever" at bounding box center [647, 79] width 58 height 12
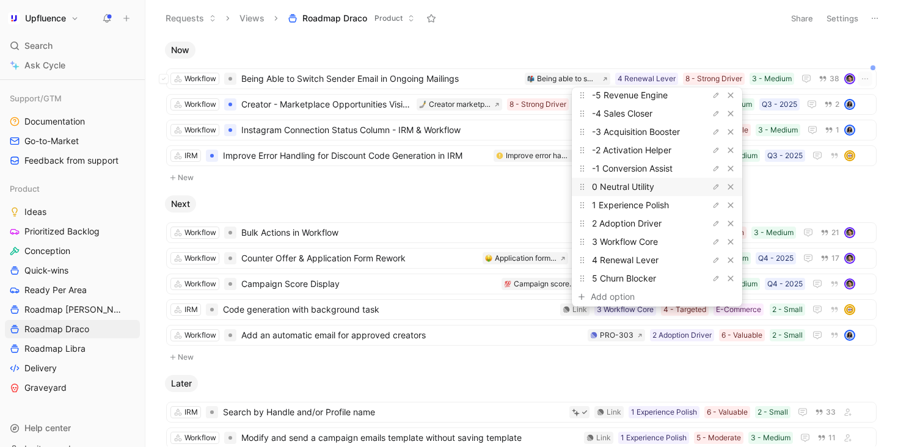
scroll to position [52, 0]
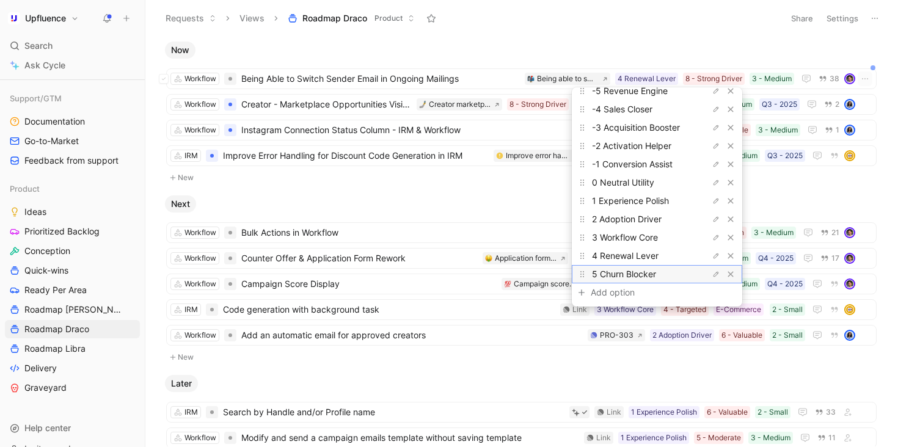
click at [646, 273] on span "5 Churn Blocker" at bounding box center [624, 274] width 64 height 10
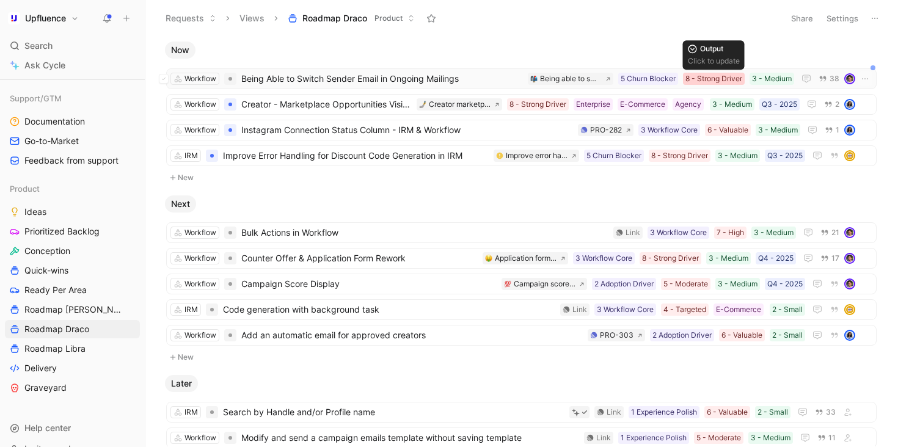
click at [719, 78] on div "8 - Strong Driver" at bounding box center [714, 79] width 57 height 12
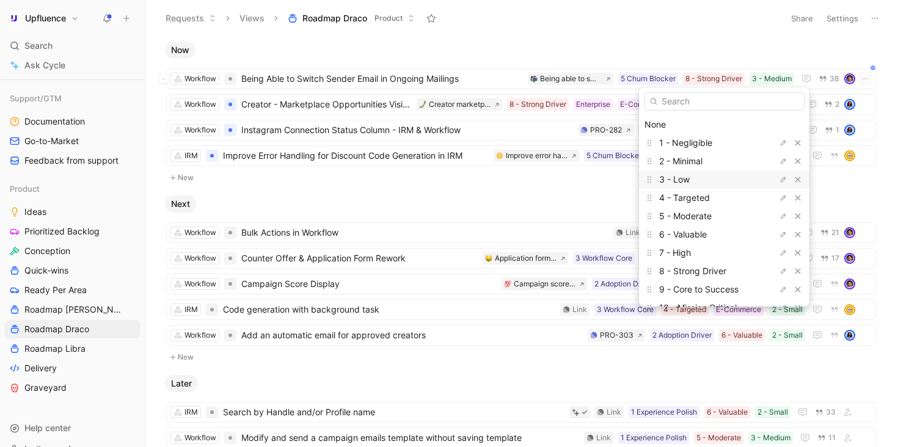
scroll to position [34, 0]
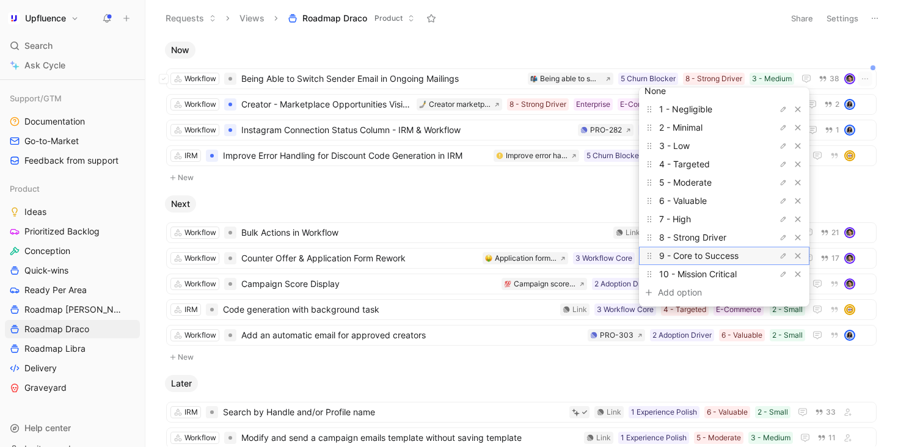
click at [710, 255] on span "9 - Core to Success" at bounding box center [698, 256] width 79 height 10
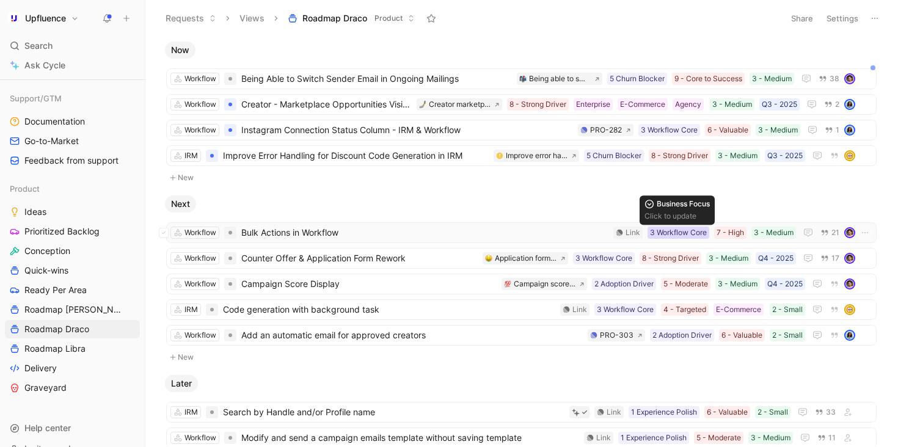
click at [685, 233] on div "3 Workflow Core" at bounding box center [678, 233] width 57 height 12
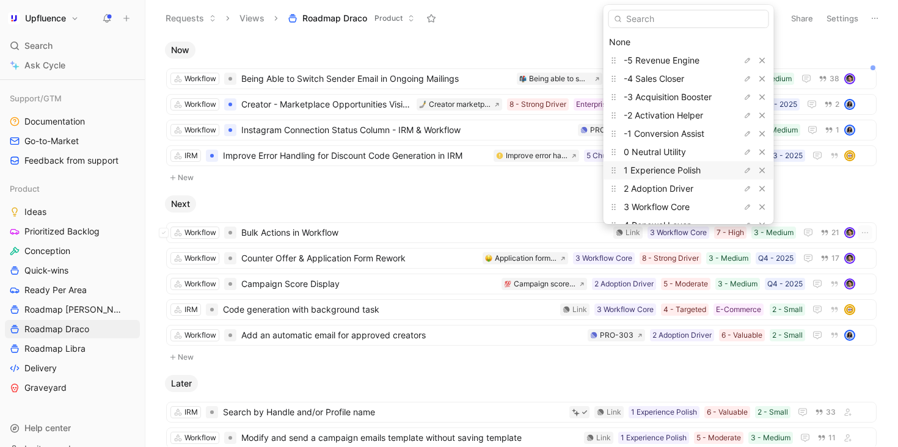
scroll to position [52, 0]
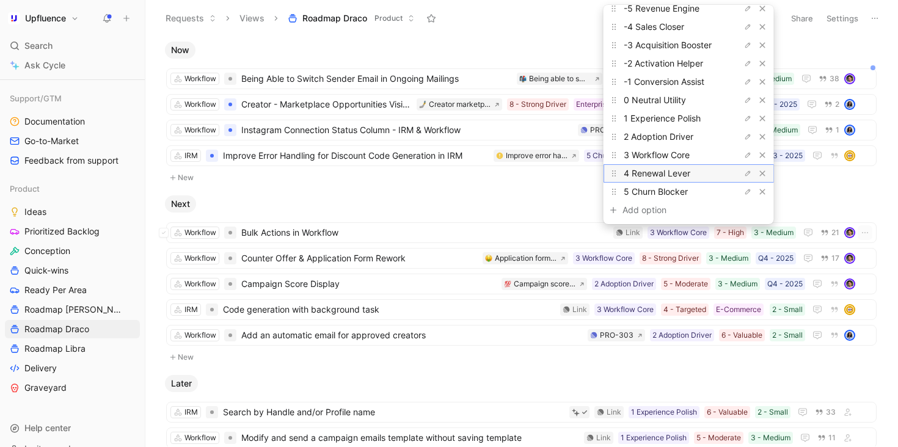
click at [686, 172] on span "4 Renewal Lever" at bounding box center [657, 173] width 67 height 10
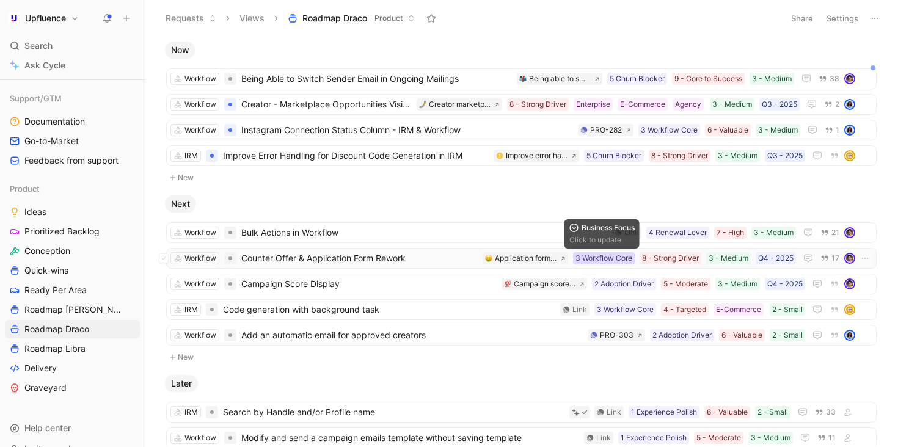
click at [624, 263] on div "3 Workflow Core" at bounding box center [604, 258] width 57 height 12
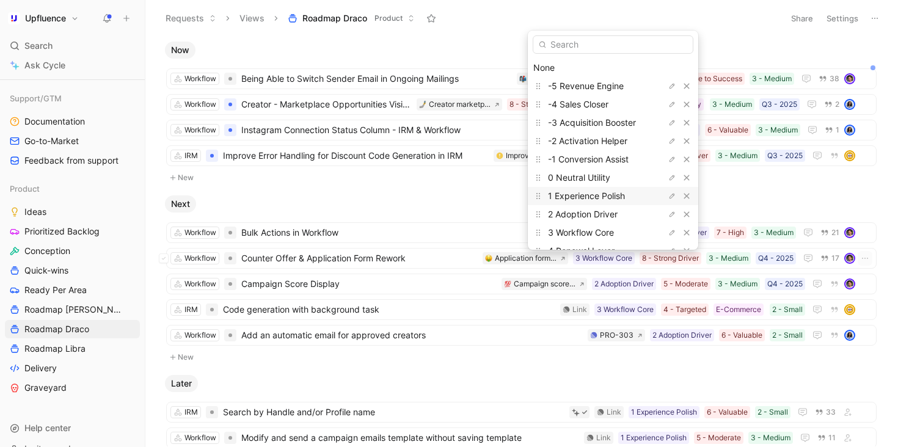
scroll to position [37, 0]
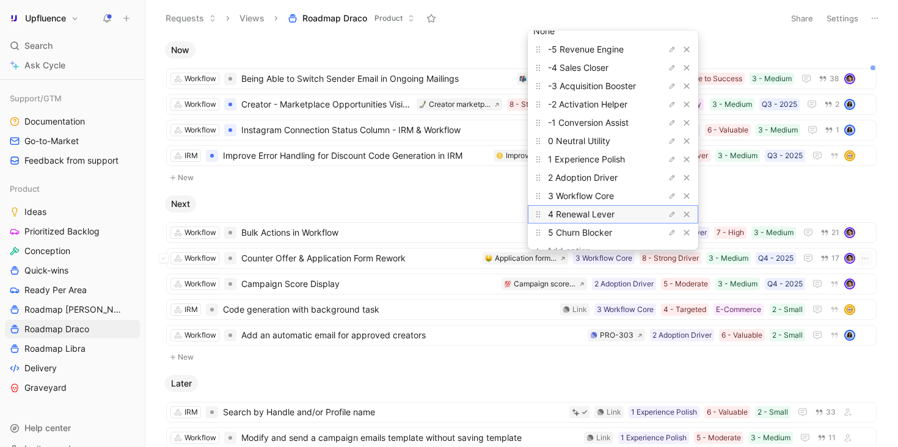
click at [605, 214] on span "4 Renewal Lever" at bounding box center [581, 214] width 67 height 10
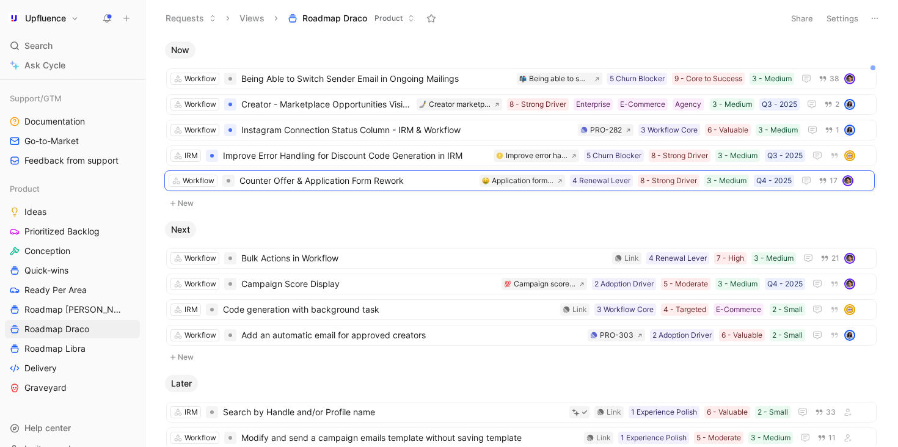
drag, startPoint x: 429, startPoint y: 259, endPoint x: 427, endPoint y: 181, distance: 78.2
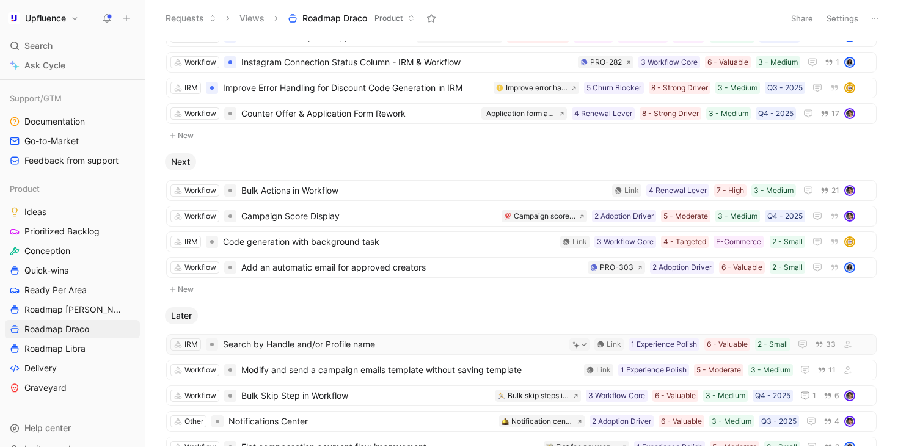
scroll to position [0, 0]
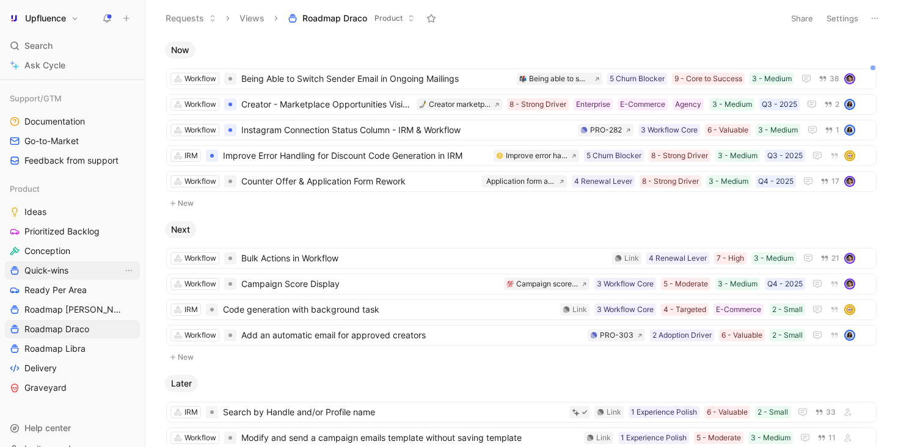
click at [60, 272] on span "Quick-wins" at bounding box center [46, 271] width 44 height 12
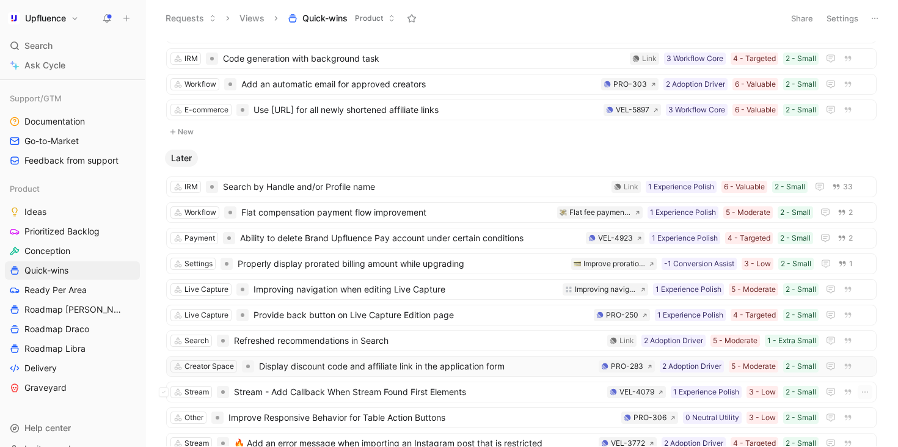
scroll to position [468, 0]
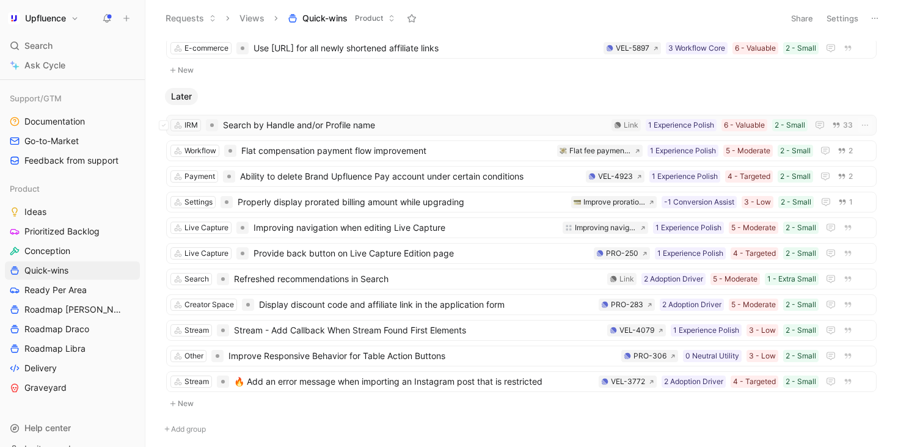
click at [449, 128] on span "Search by Handle and/or Profile name" at bounding box center [415, 125] width 384 height 15
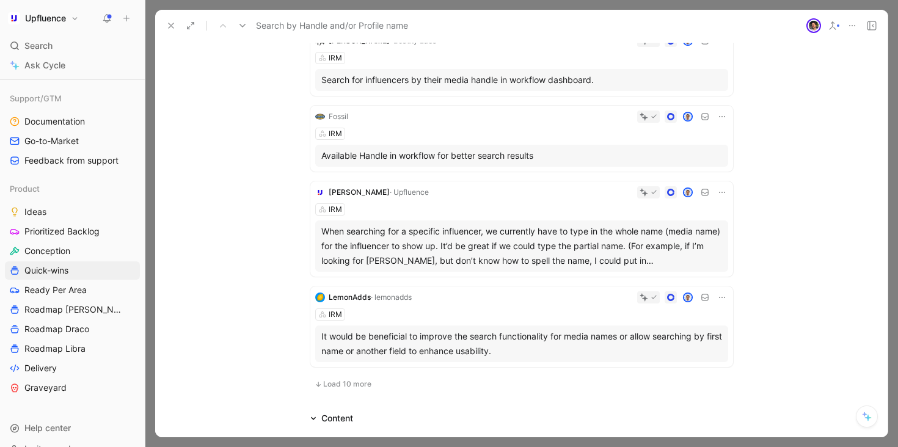
scroll to position [701, 0]
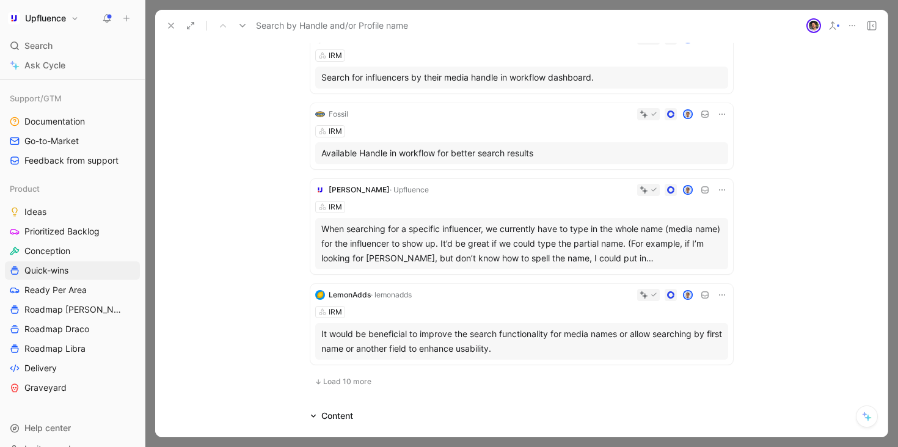
click at [164, 17] on button at bounding box center [171, 25] width 17 height 17
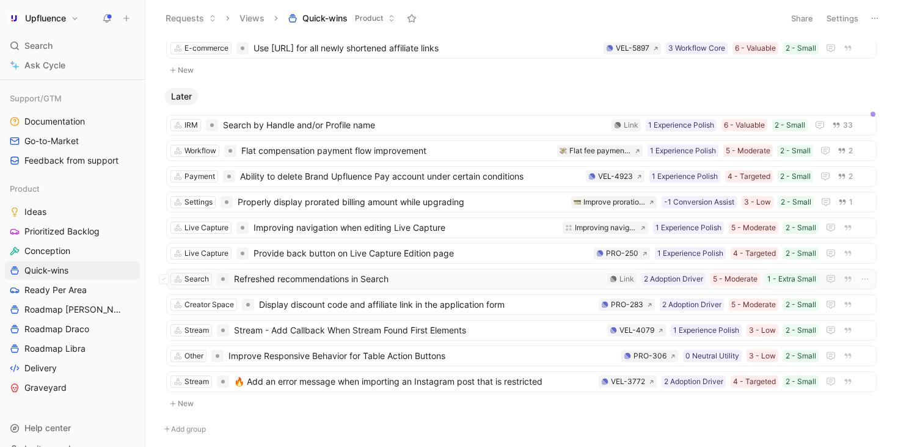
click at [431, 285] on span "Refreshed recommendations in Search" at bounding box center [418, 279] width 368 height 15
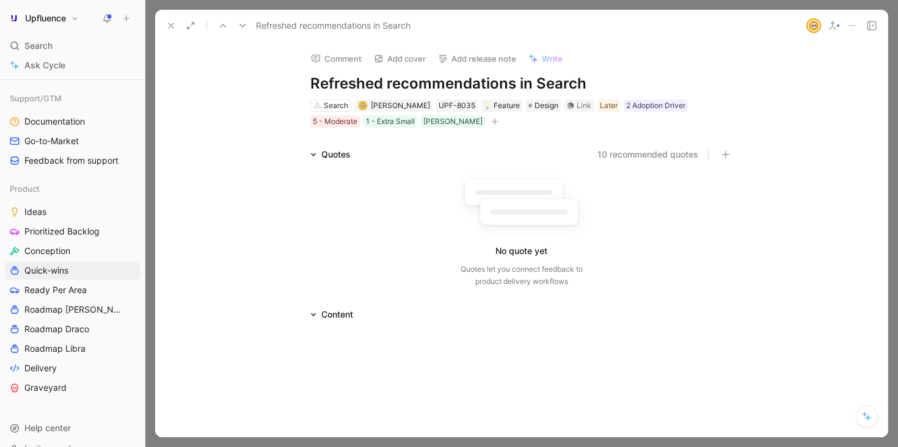
click at [623, 153] on button "10 recommended quotes" at bounding box center [648, 154] width 101 height 15
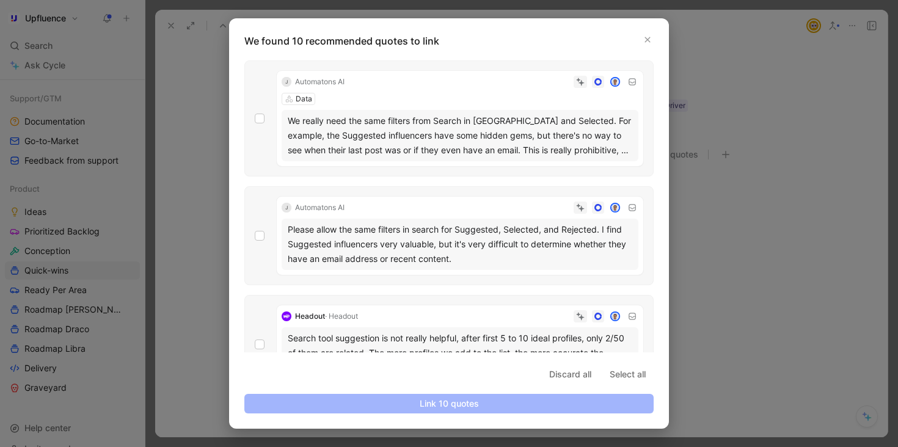
click at [714, 214] on div at bounding box center [449, 223] width 898 height 447
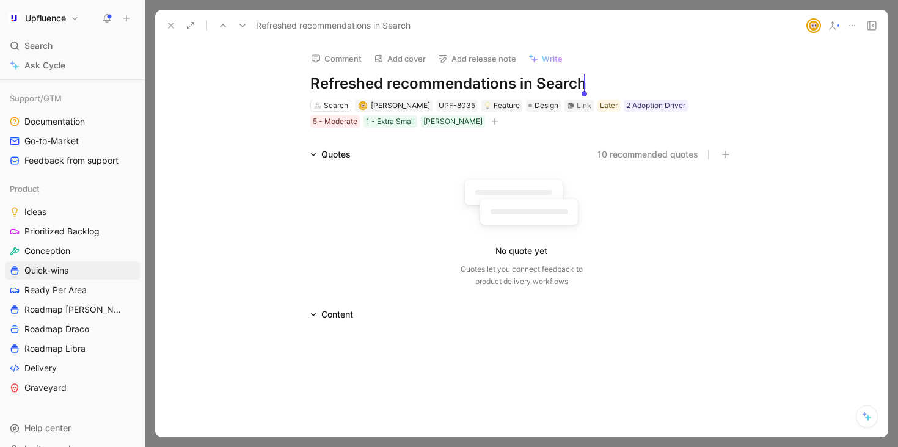
drag, startPoint x: 311, startPoint y: 79, endPoint x: 656, endPoint y: 79, distance: 345.2
click at [656, 79] on h1 "Refreshed recommendations in Search" at bounding box center [521, 84] width 423 height 20
click at [606, 170] on div "No quote yet Quotes let you connect feedback to product delivery workflows" at bounding box center [521, 227] width 423 height 131
click at [168, 26] on icon at bounding box center [171, 26] width 10 height 10
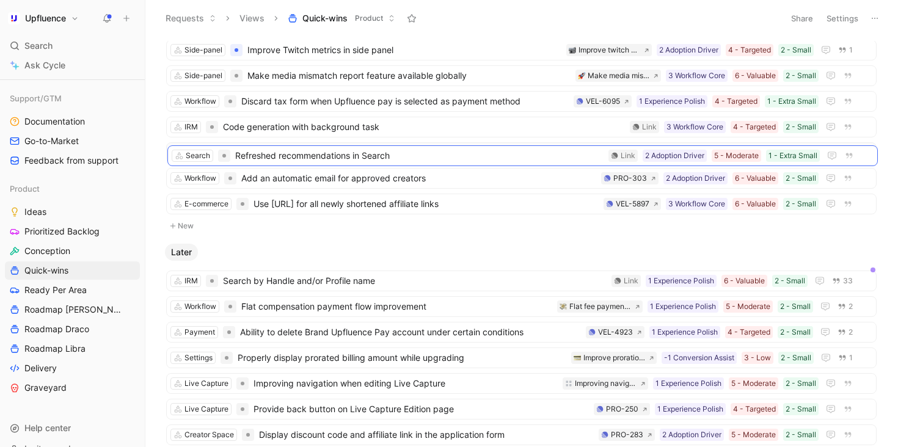
scroll to position [337, 0]
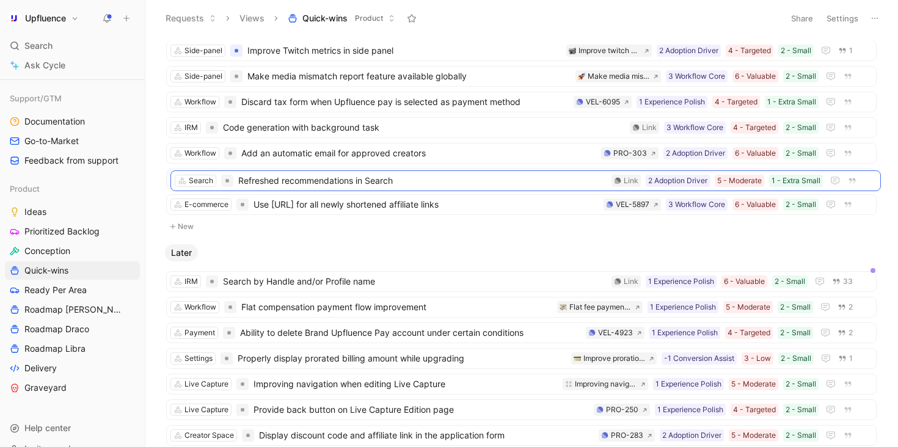
drag, startPoint x: 422, startPoint y: 293, endPoint x: 427, endPoint y: 174, distance: 118.6
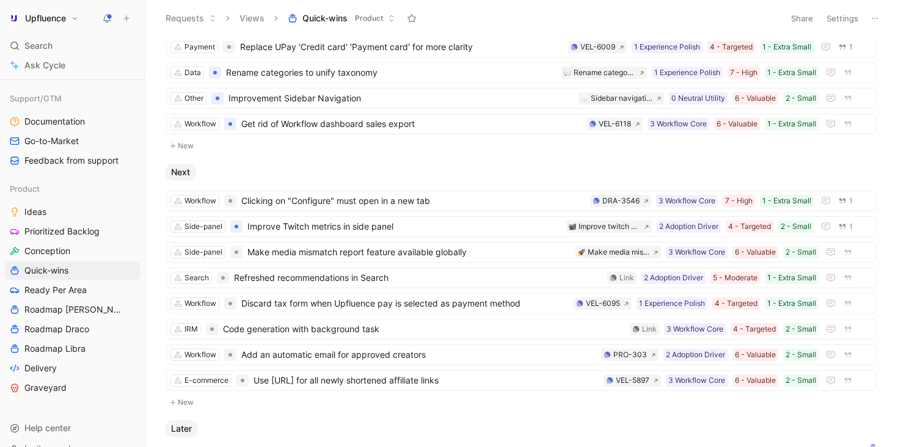
scroll to position [0, 0]
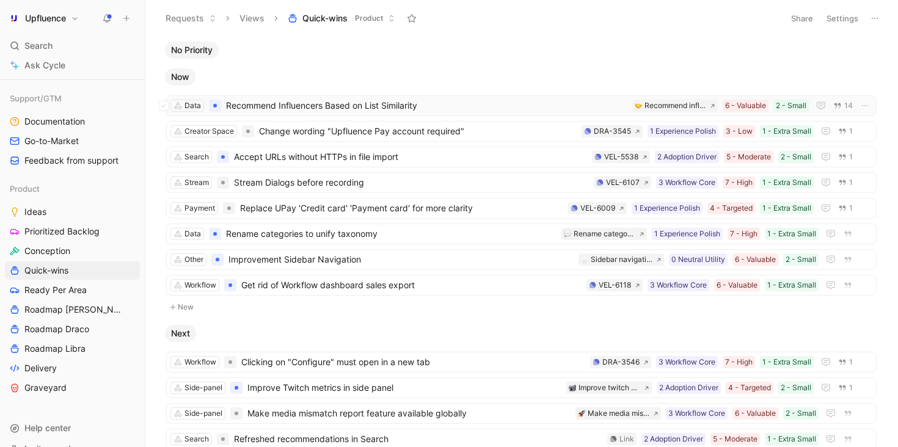
click at [436, 107] on span "Recommend Influencers Based on List Similarity" at bounding box center [426, 105] width 401 height 15
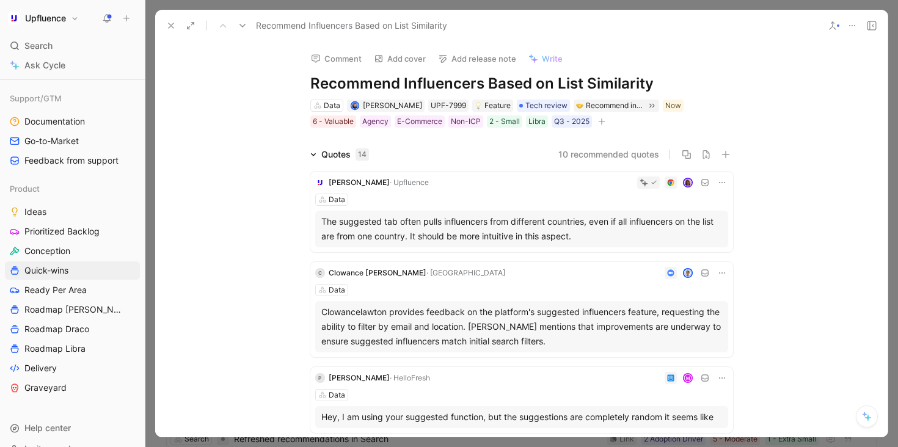
scroll to position [12, 0]
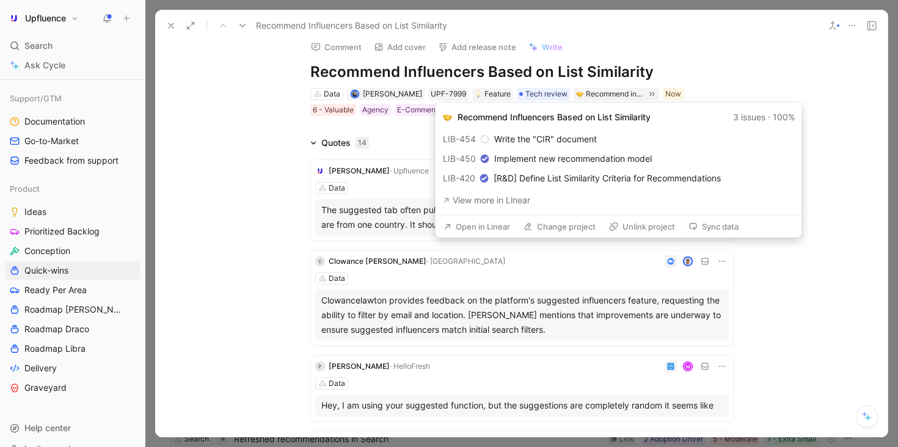
click at [483, 225] on button "Open in Linear" at bounding box center [477, 226] width 78 height 17
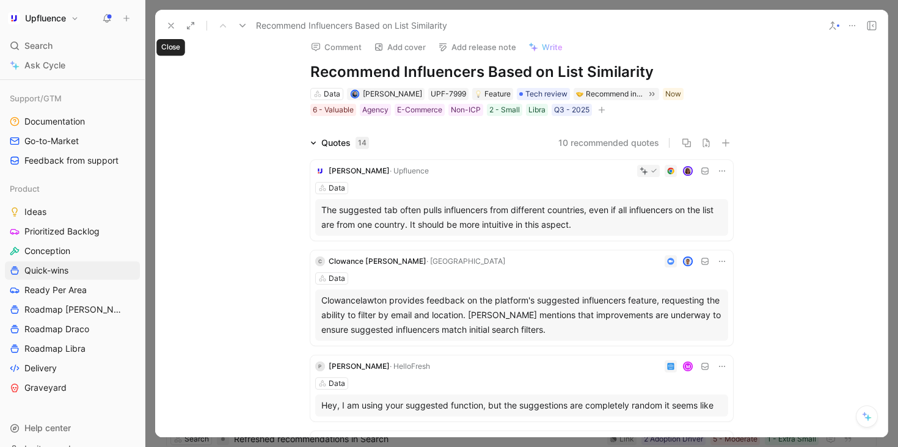
click at [172, 23] on icon at bounding box center [171, 26] width 10 height 10
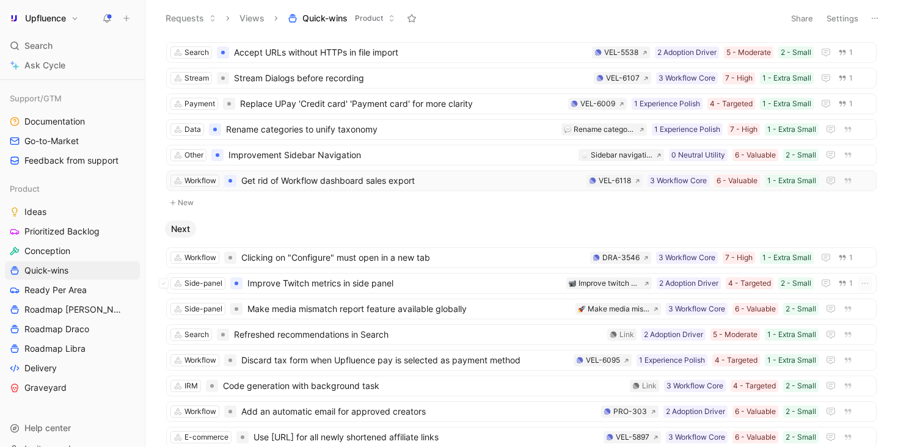
scroll to position [129, 0]
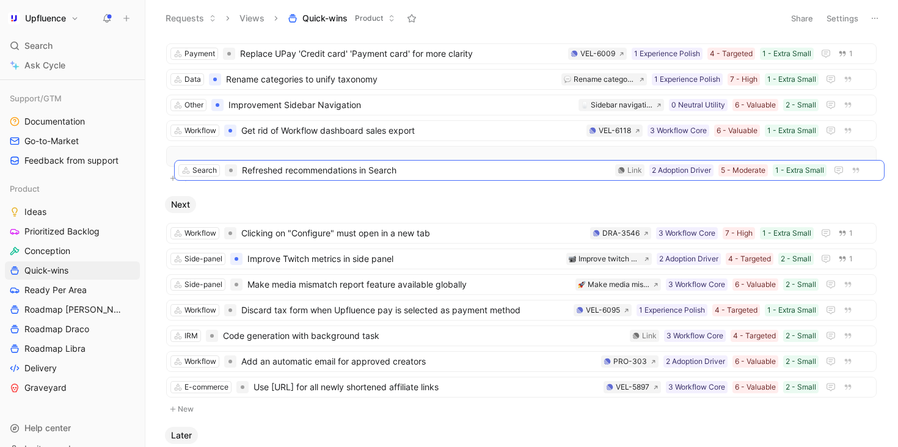
drag, startPoint x: 429, startPoint y: 304, endPoint x: 437, endPoint y: 164, distance: 140.2
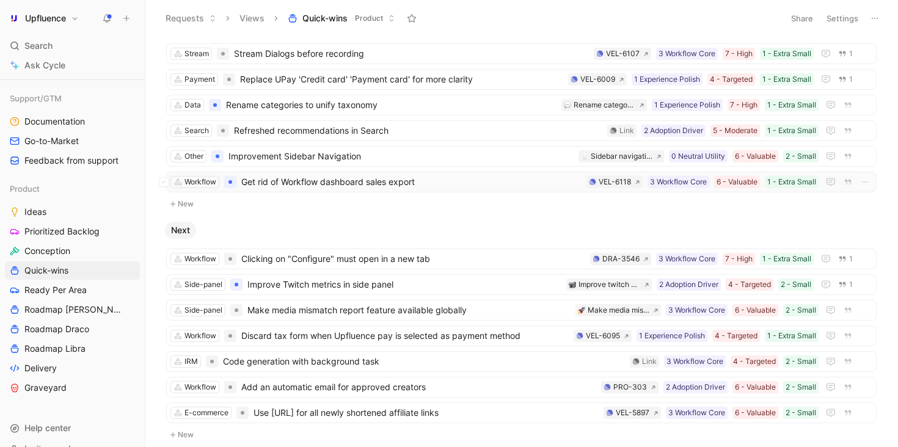
click at [540, 188] on span "Get rid of Workflow dashboard sales export" at bounding box center [411, 182] width 340 height 15
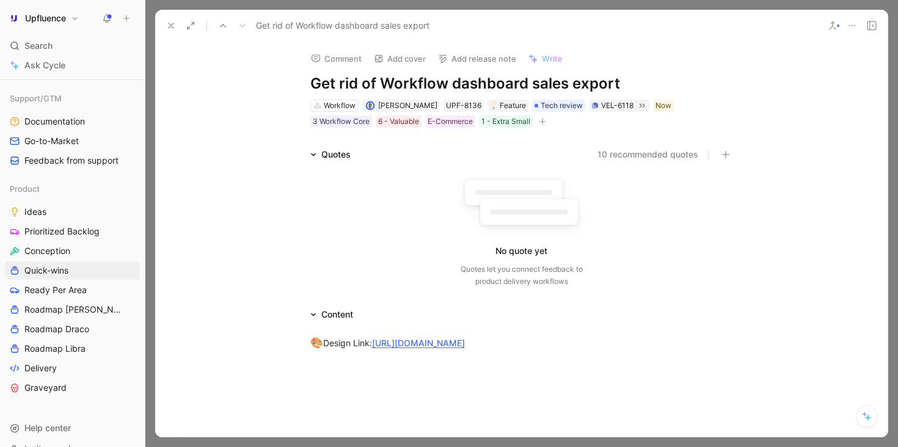
click at [164, 24] on button at bounding box center [171, 25] width 17 height 17
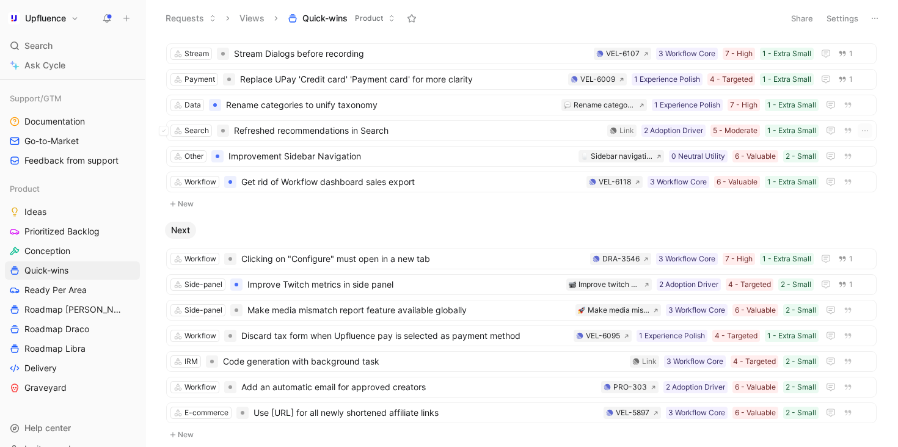
scroll to position [101, 0]
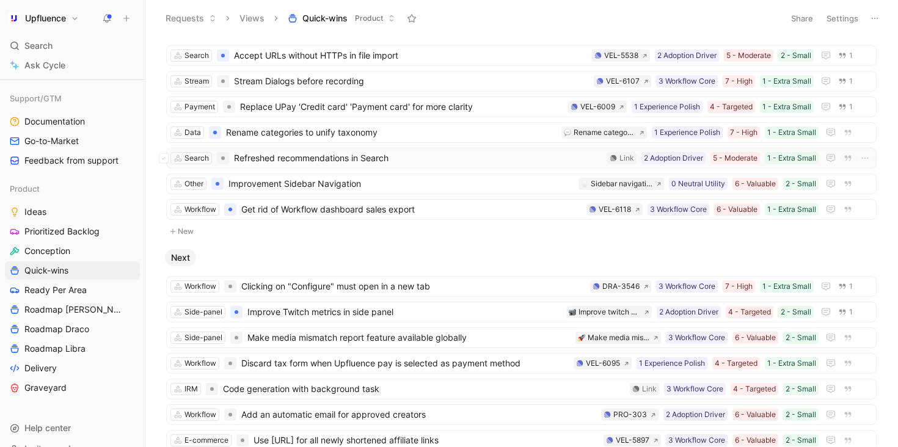
click at [417, 156] on span "Refreshed recommendations in Search" at bounding box center [418, 158] width 368 height 15
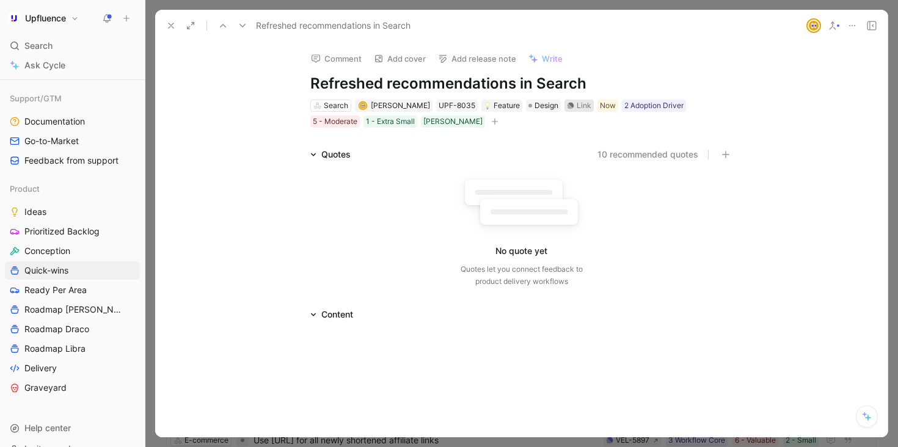
click at [577, 108] on div "Link" at bounding box center [584, 106] width 15 height 12
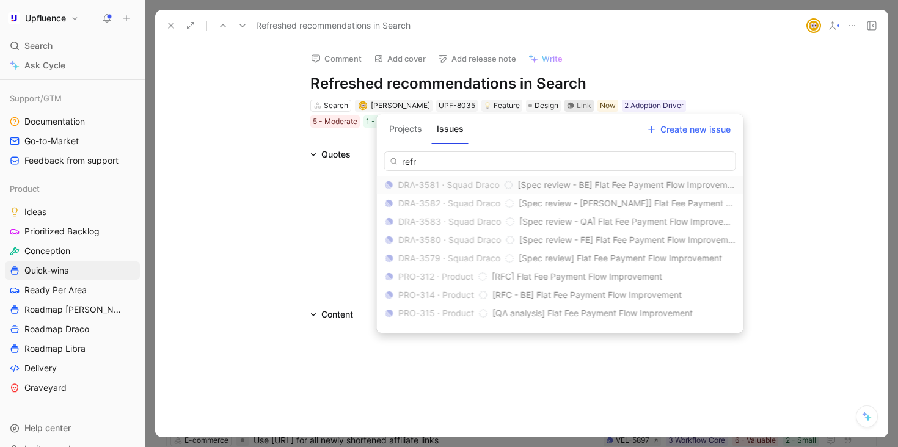
type input "refre"
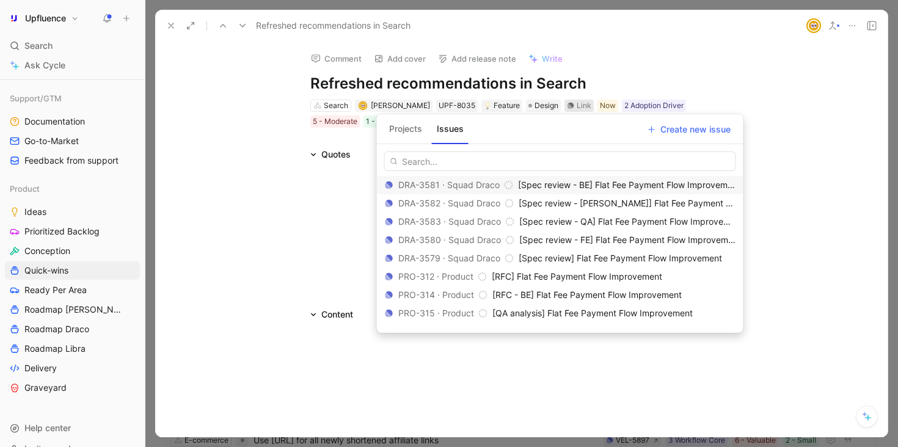
click at [412, 138] on button "Projects" at bounding box center [405, 129] width 43 height 20
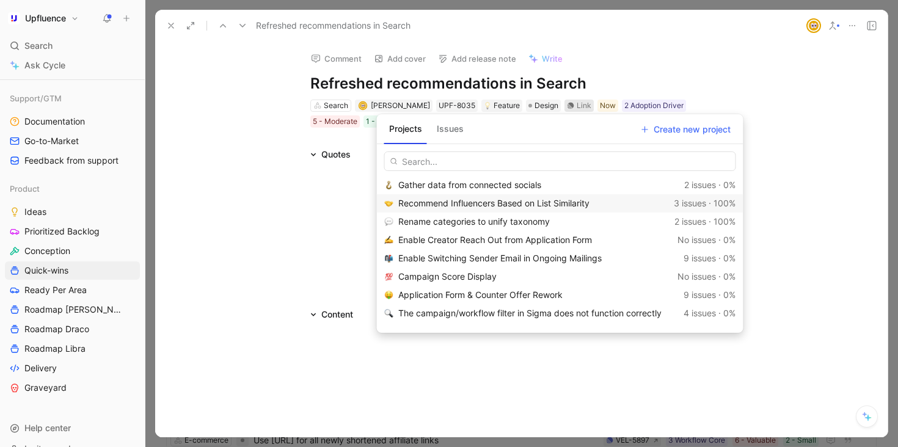
click at [509, 206] on span "Recommend Influencers Based on List Similarity" at bounding box center [493, 203] width 191 height 10
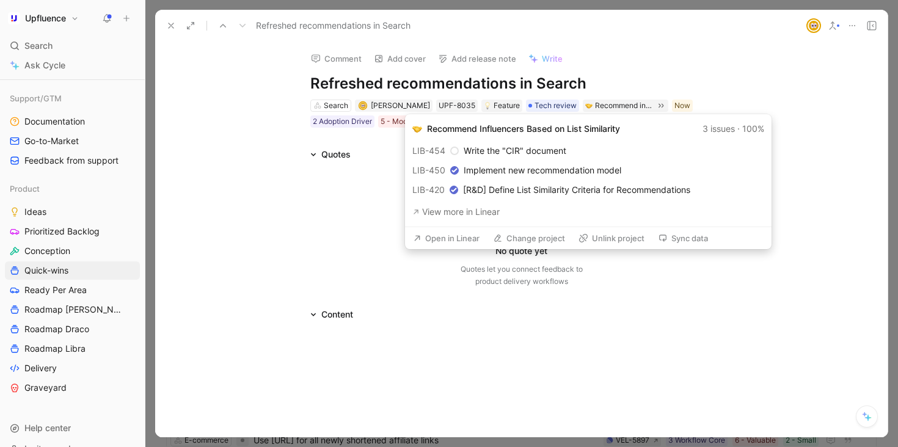
click at [455, 241] on button "Open in Linear" at bounding box center [447, 238] width 78 height 17
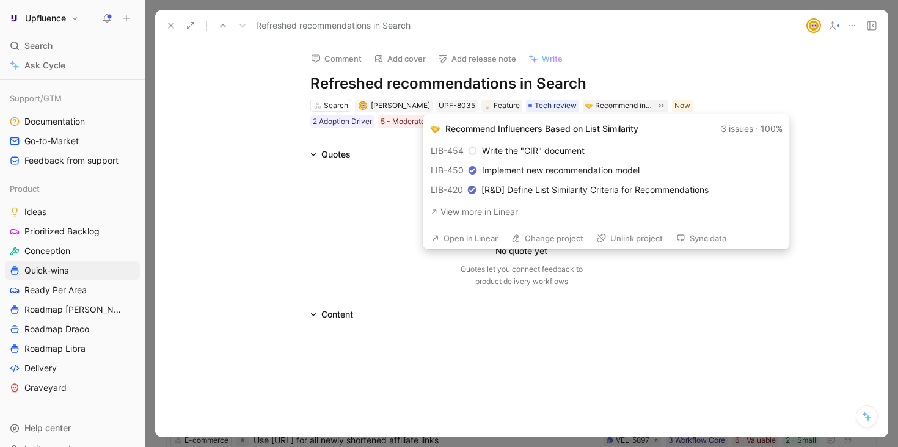
click at [649, 238] on button "Unlink project" at bounding box center [629, 238] width 77 height 17
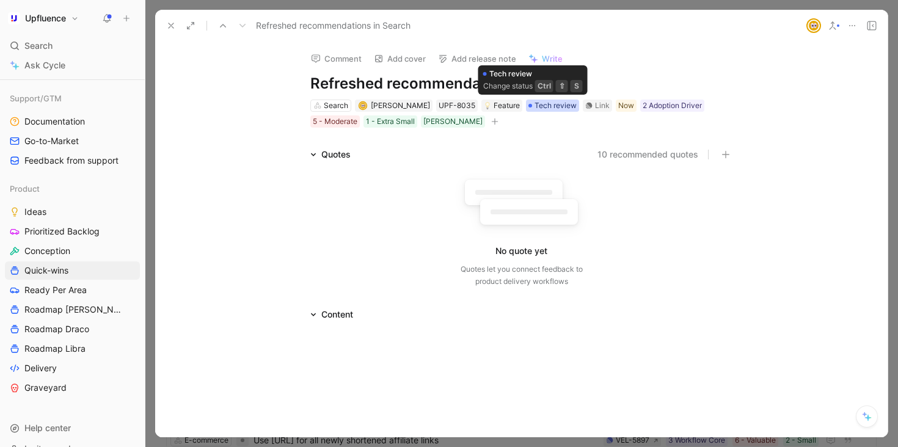
click at [542, 109] on span "Tech review" at bounding box center [556, 106] width 42 height 12
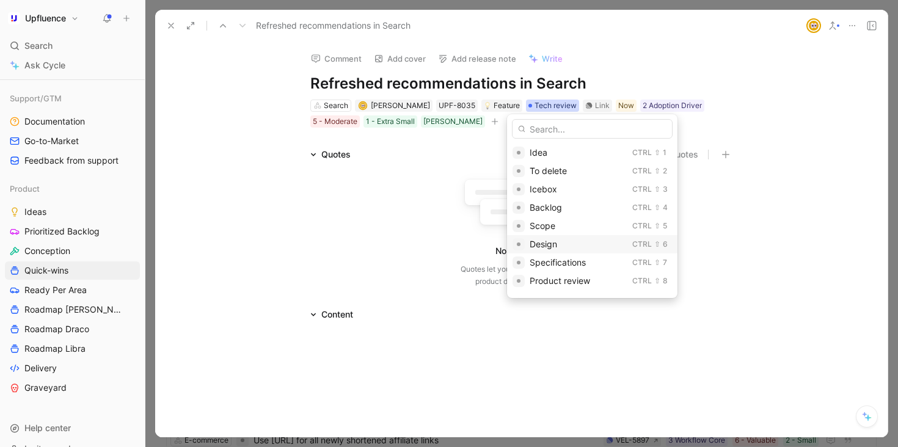
click at [570, 242] on div "Design" at bounding box center [579, 244] width 98 height 15
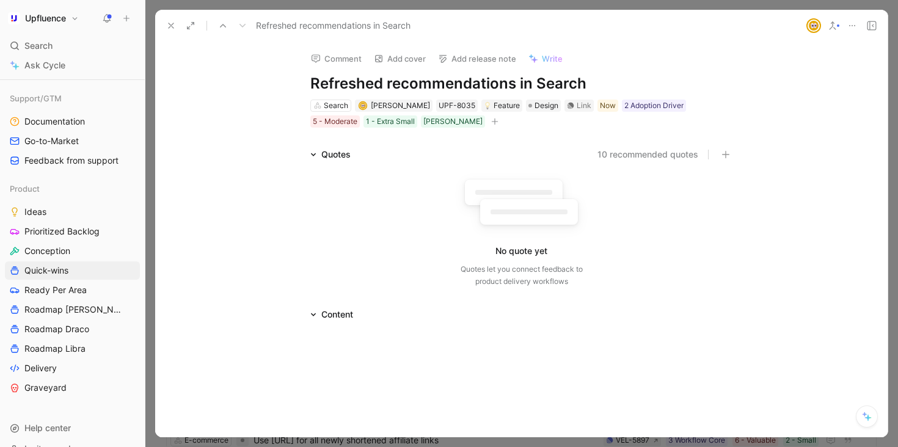
click at [176, 29] on button at bounding box center [171, 25] width 17 height 17
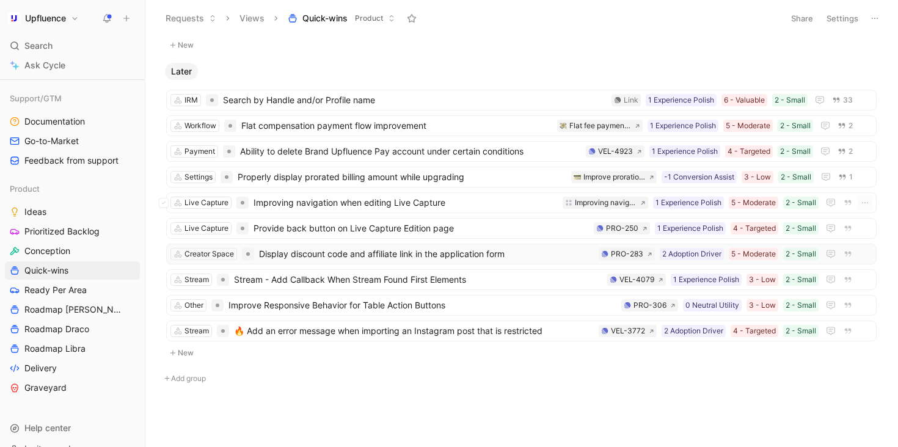
scroll to position [219, 0]
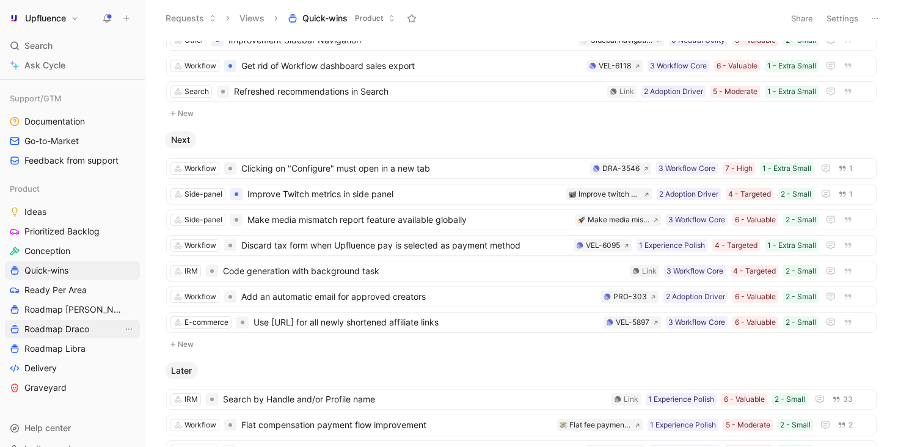
click at [58, 328] on span "Roadmap Draco" at bounding box center [56, 329] width 65 height 12
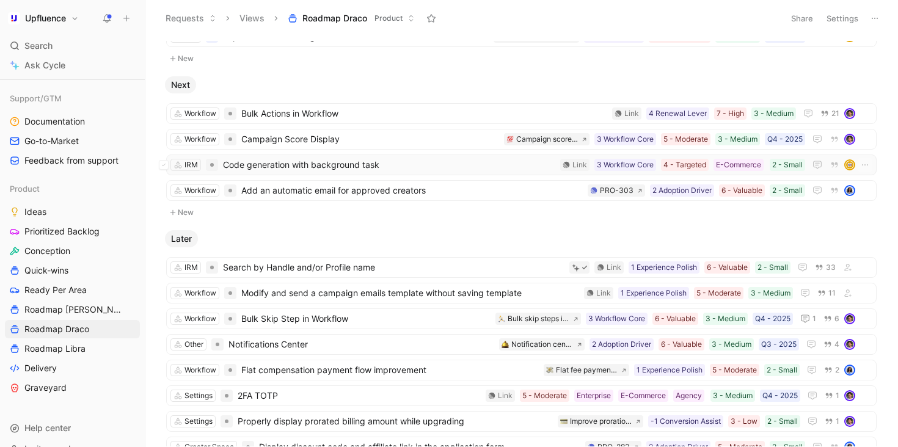
scroll to position [147, 0]
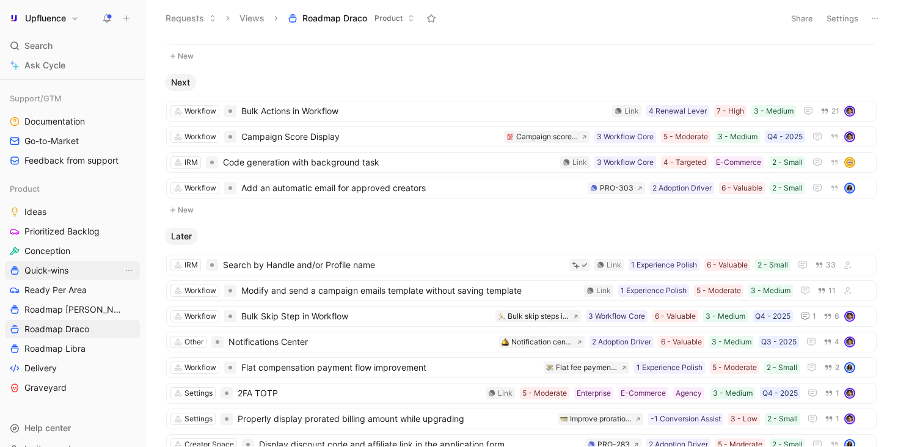
click at [59, 274] on span "Quick-wins" at bounding box center [46, 271] width 44 height 12
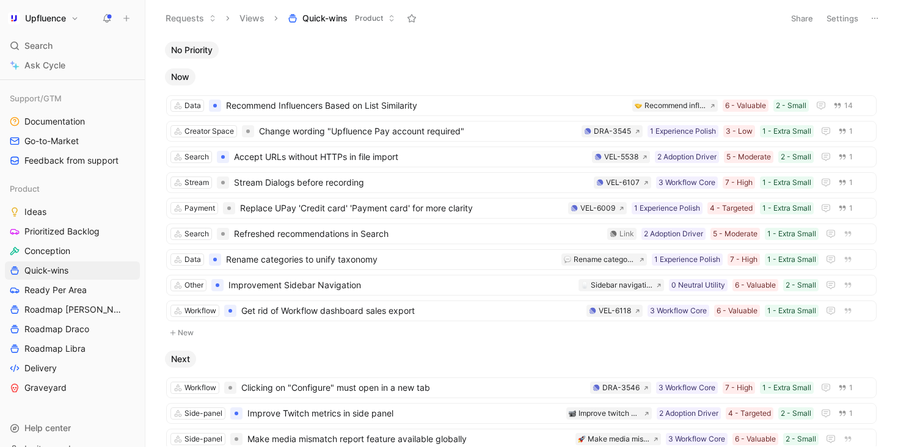
click at [841, 17] on button "Settings" at bounding box center [842, 18] width 43 height 17
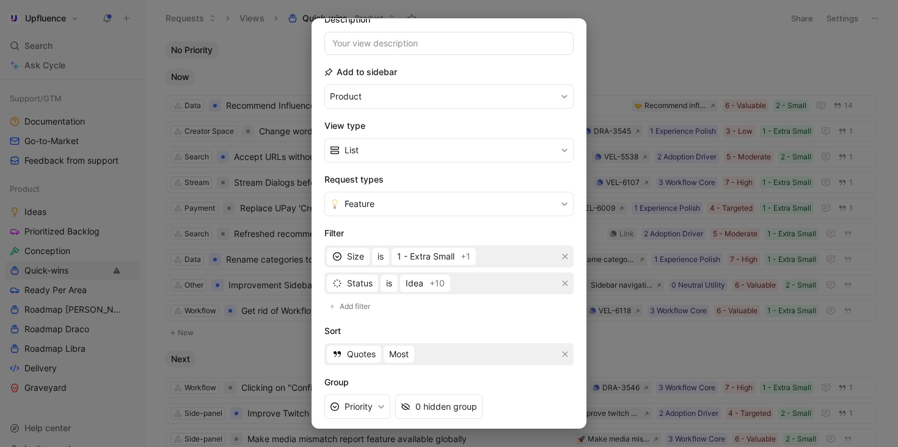
scroll to position [198, 0]
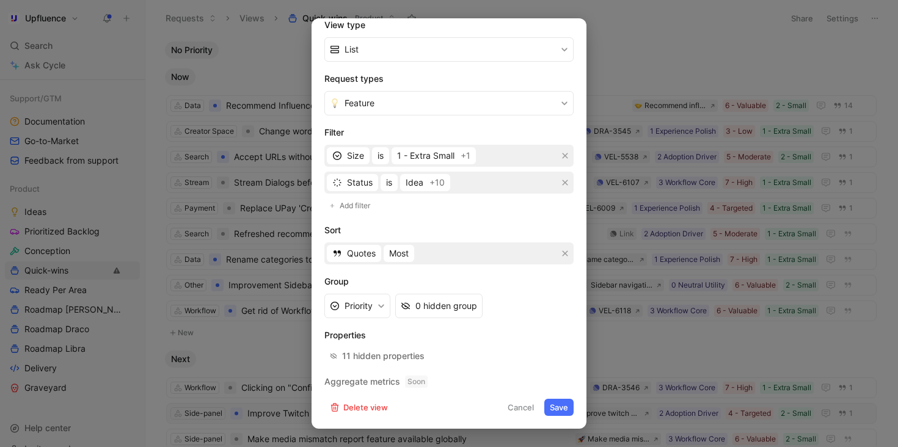
click at [529, 408] on button "Cancel" at bounding box center [520, 407] width 37 height 17
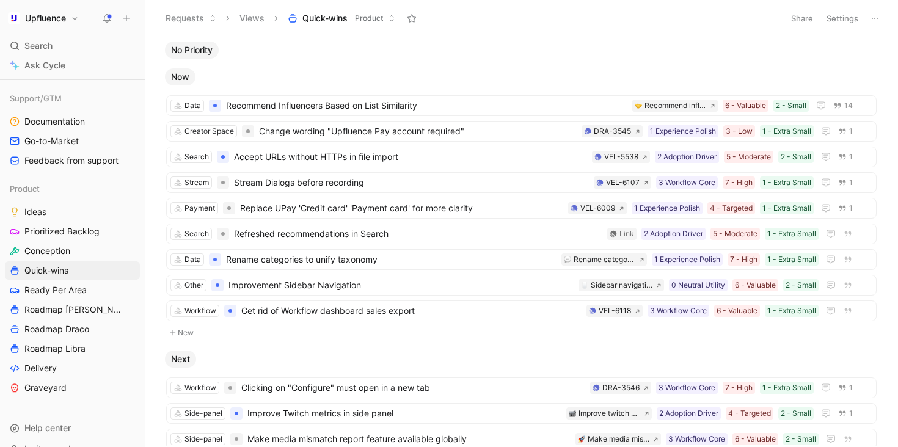
click at [809, 18] on button "Share" at bounding box center [802, 18] width 33 height 17
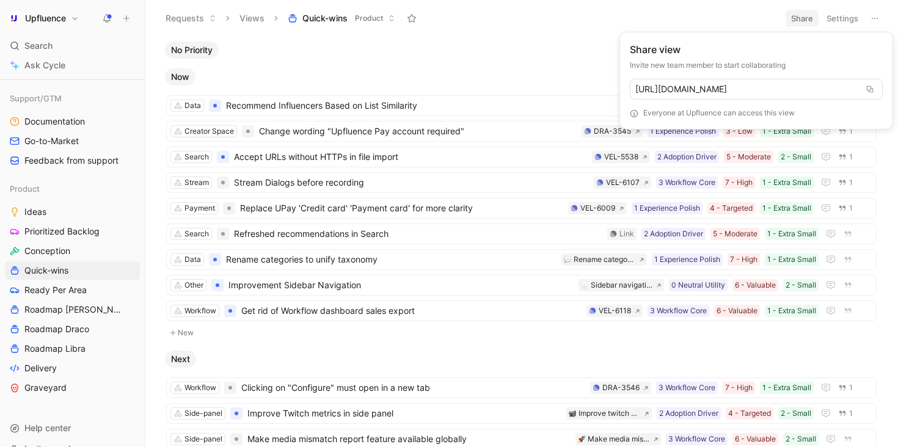
drag, startPoint x: 800, startPoint y: 115, endPoint x: 640, endPoint y: 114, distance: 160.7
click at [640, 114] on div "Everyone at Upfluence can access this view" at bounding box center [756, 113] width 253 height 12
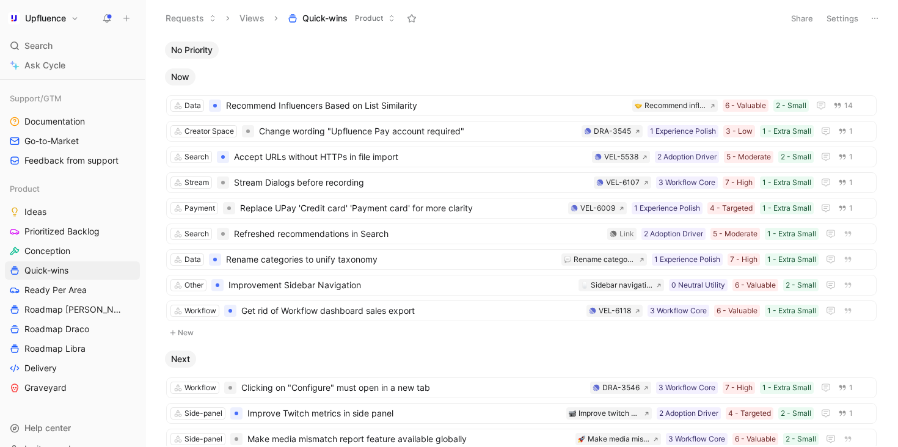
click at [846, 12] on html "Upfluence Search ⌘ K Ask Cycle Workspace Home G then H Feedback G then F Reques…" at bounding box center [449, 223] width 898 height 447
click at [834, 18] on button "Settings" at bounding box center [842, 18] width 43 height 17
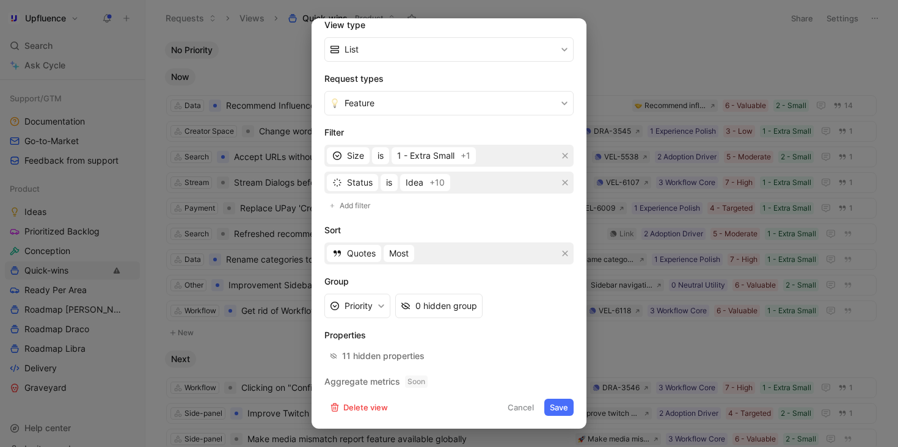
click at [657, 32] on div at bounding box center [449, 223] width 898 height 447
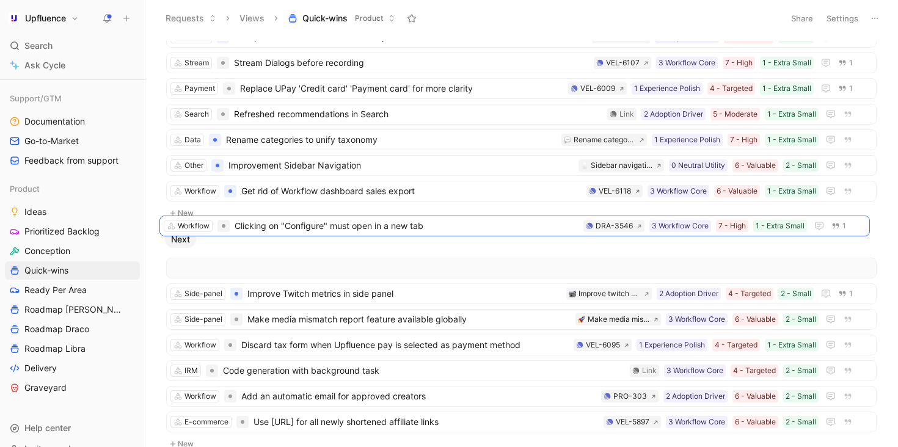
scroll to position [145, 0]
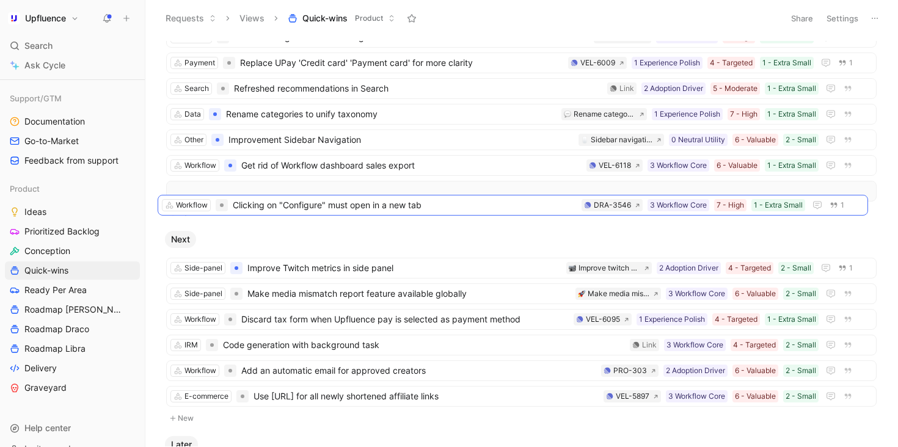
drag, startPoint x: 475, startPoint y: 265, endPoint x: 466, endPoint y: 202, distance: 63.5
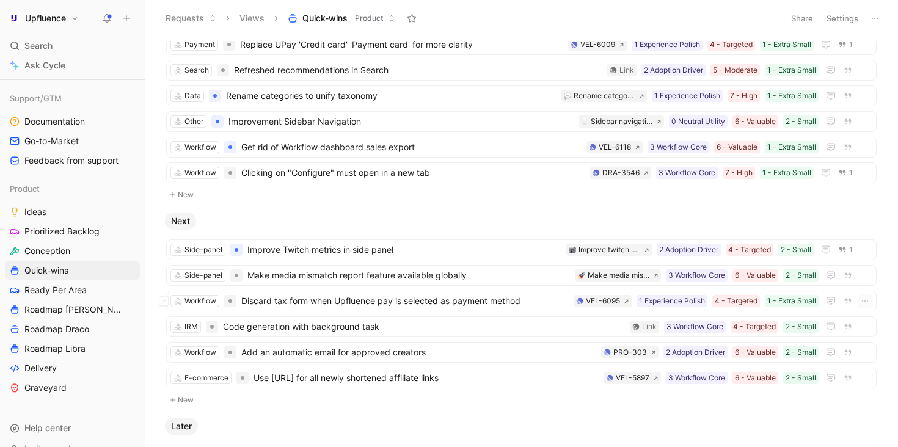
scroll to position [166, 0]
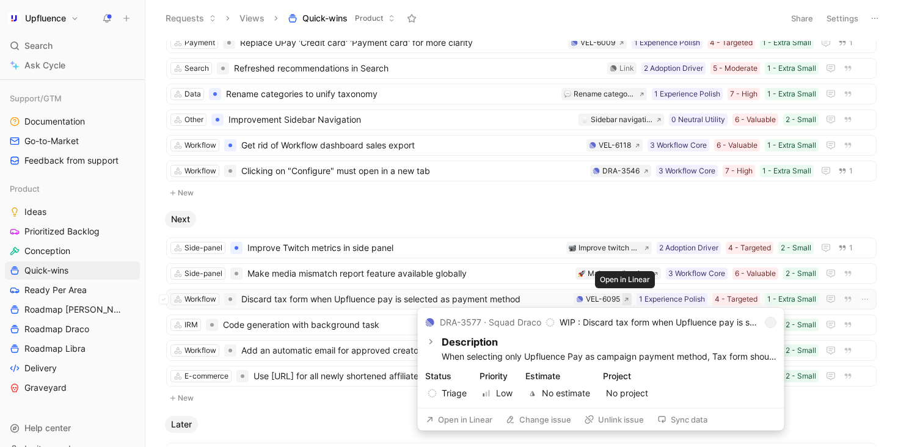
click at [624, 299] on icon at bounding box center [626, 299] width 5 height 5
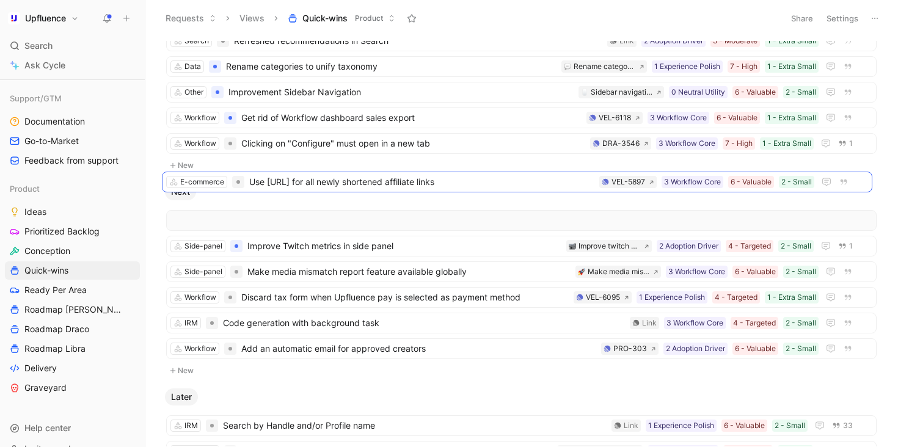
scroll to position [219, 0]
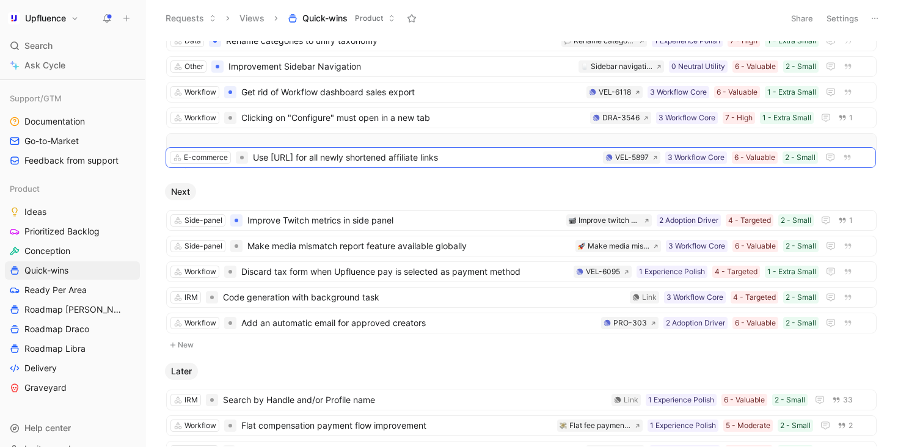
drag, startPoint x: 439, startPoint y: 348, endPoint x: 438, endPoint y: 157, distance: 191.3
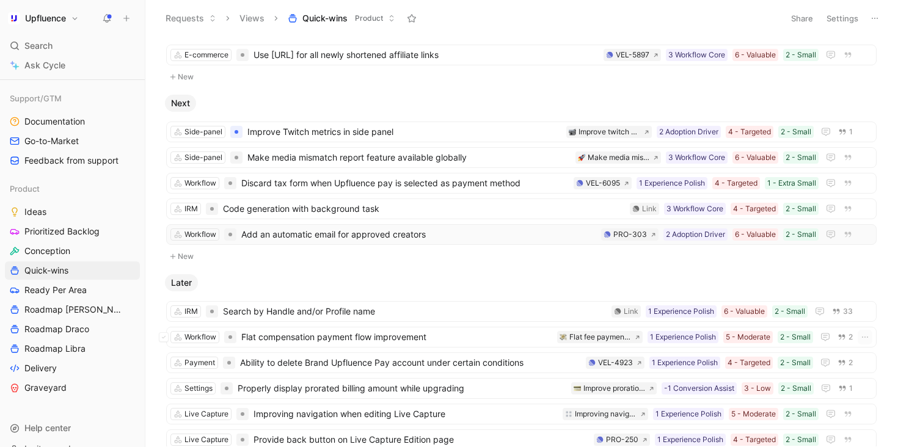
scroll to position [326, 0]
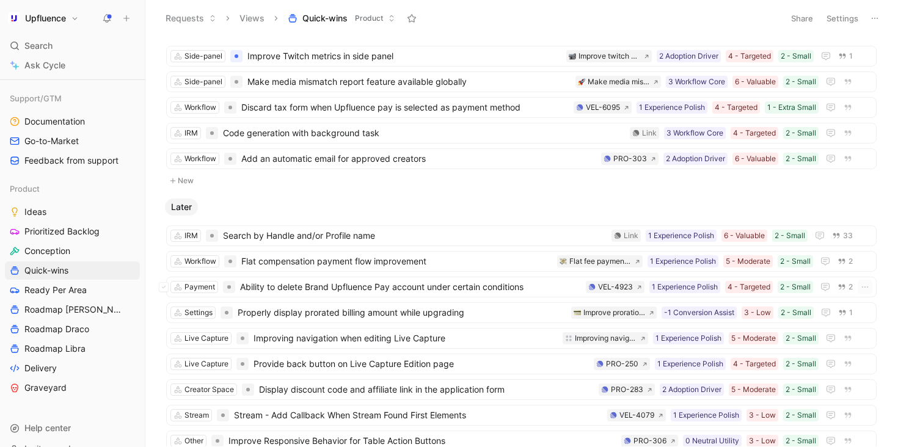
scroll to position [386, 0]
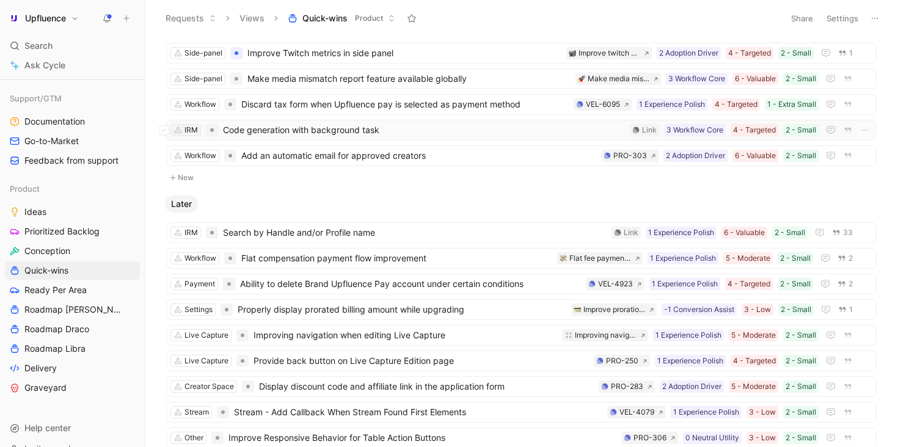
click at [188, 130] on div "IRM" at bounding box center [191, 130] width 13 height 12
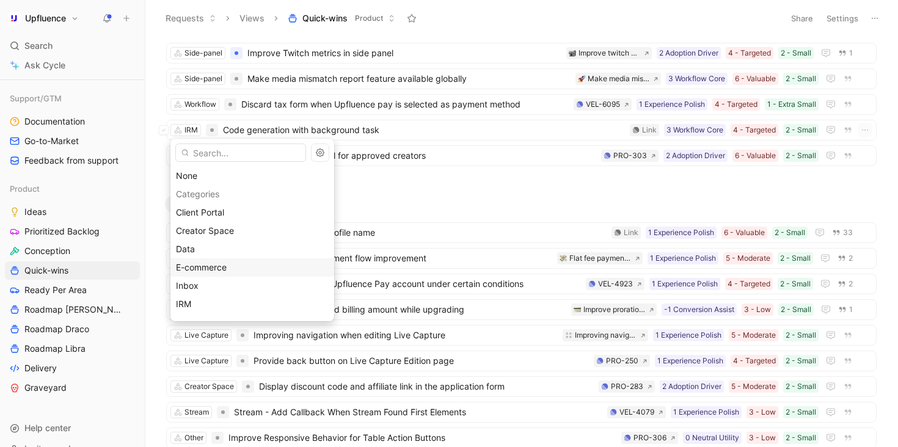
click at [263, 266] on div "E-commerce" at bounding box center [252, 267] width 153 height 15
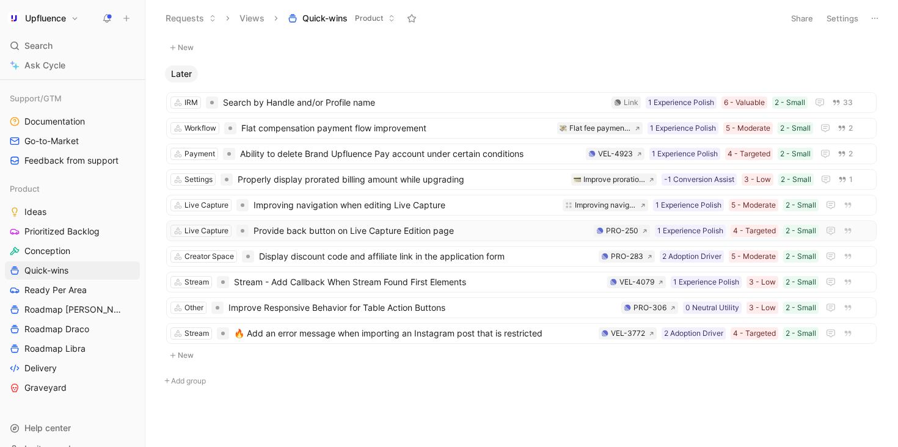
scroll to position [517, 0]
click at [92, 327] on link "Roadmap Draco" at bounding box center [72, 329] width 135 height 18
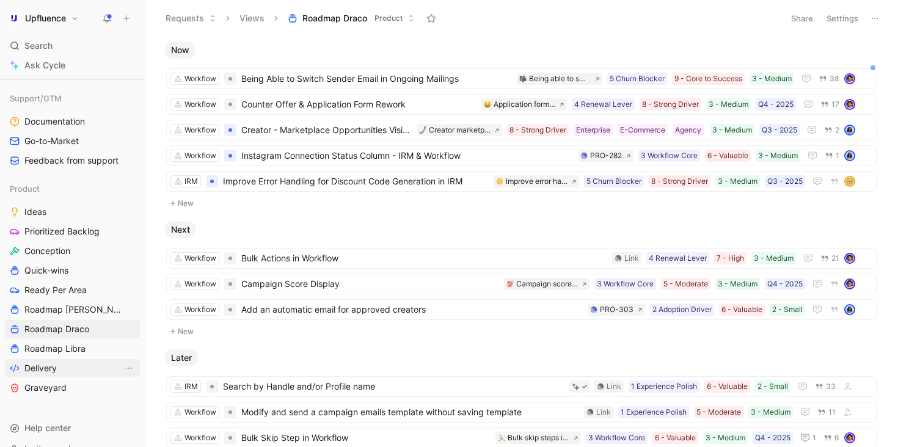
click at [58, 364] on link "Delivery" at bounding box center [72, 368] width 135 height 18
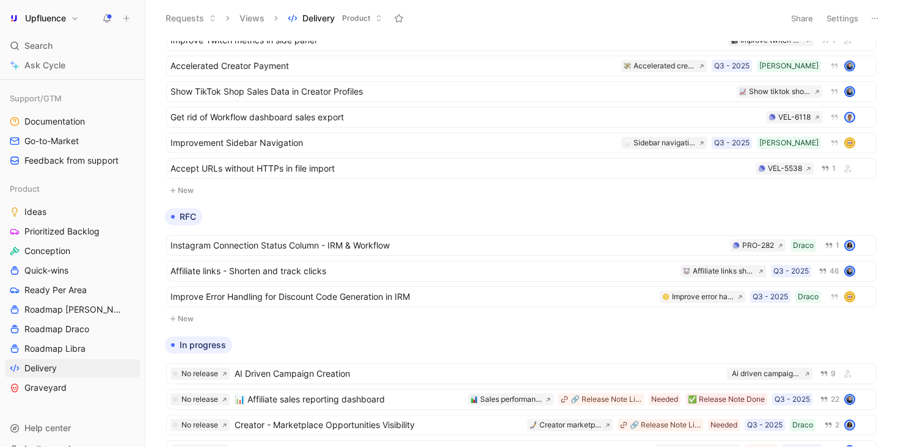
scroll to position [200, 0]
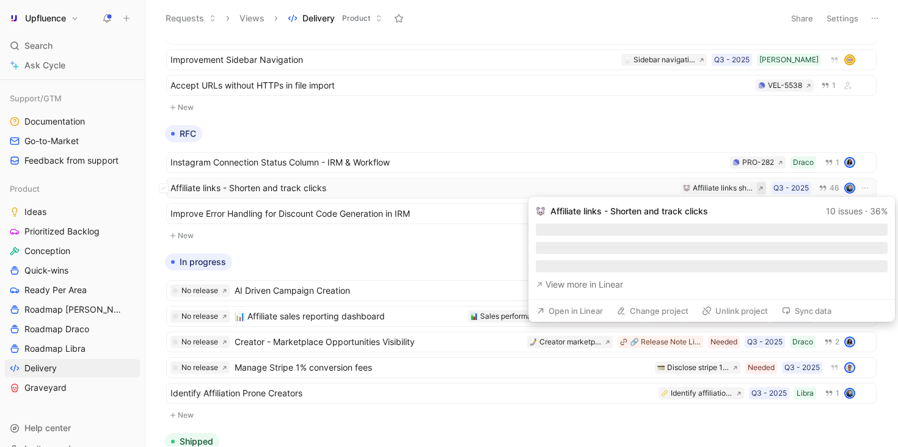
click at [761, 189] on icon at bounding box center [760, 188] width 5 height 5
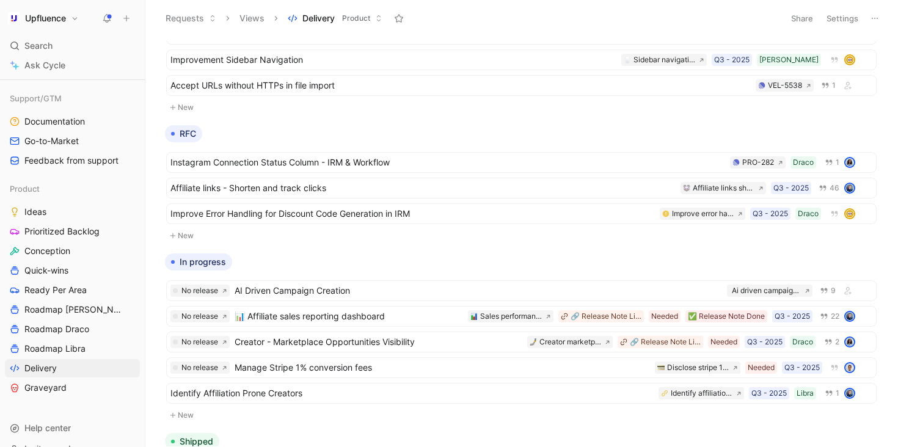
click at [383, 262] on div "In progress" at bounding box center [521, 262] width 723 height 17
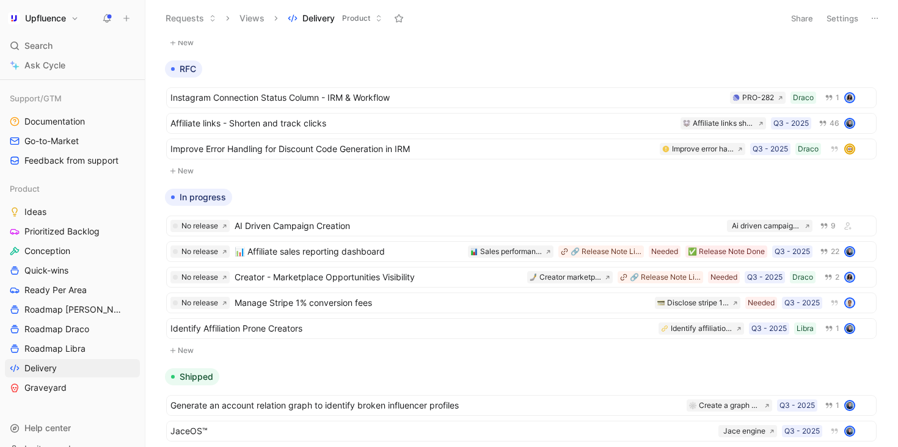
scroll to position [285, 0]
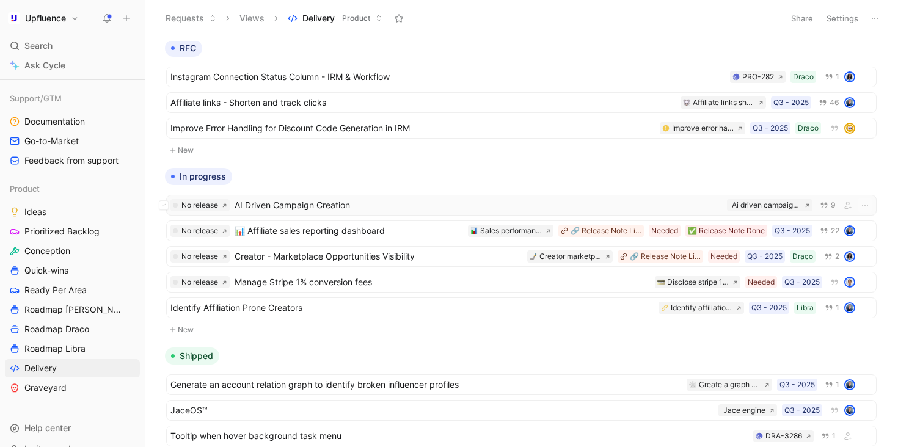
click at [472, 205] on span "AI Driven Campaign Creation" at bounding box center [479, 205] width 488 height 15
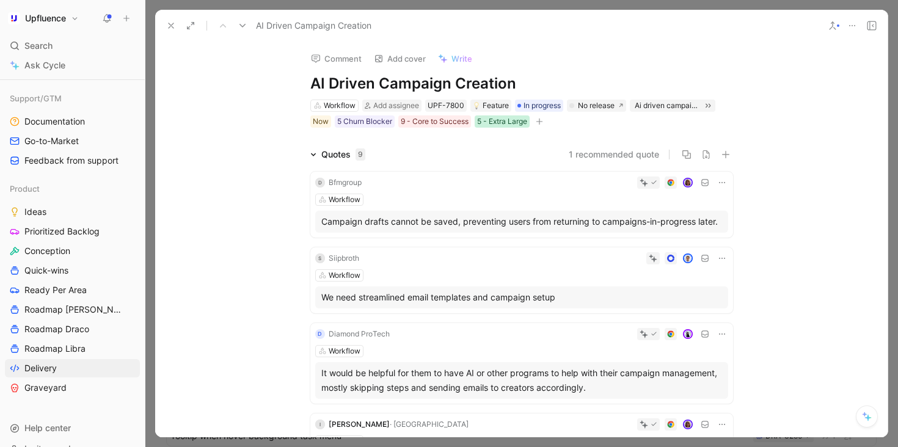
click at [513, 122] on div "5 - Extra Large" at bounding box center [502, 121] width 50 height 12
click at [373, 118] on div "5 Churn Blocker" at bounding box center [364, 121] width 55 height 12
click at [172, 22] on icon at bounding box center [171, 26] width 10 height 10
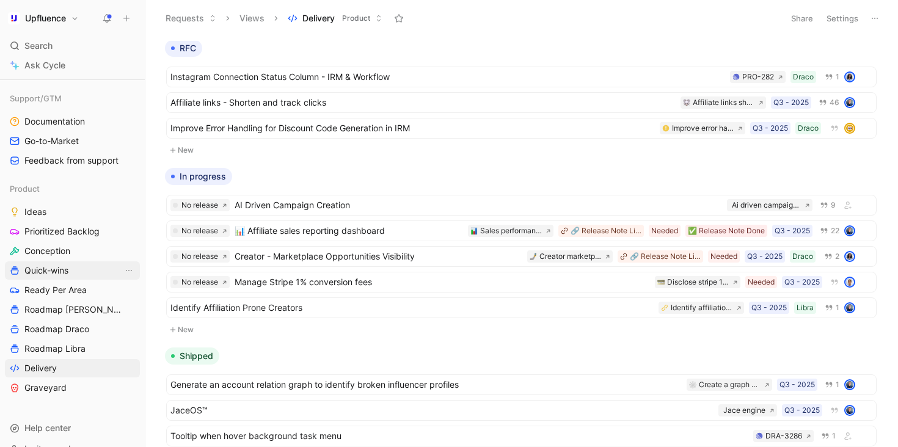
scroll to position [384, 0]
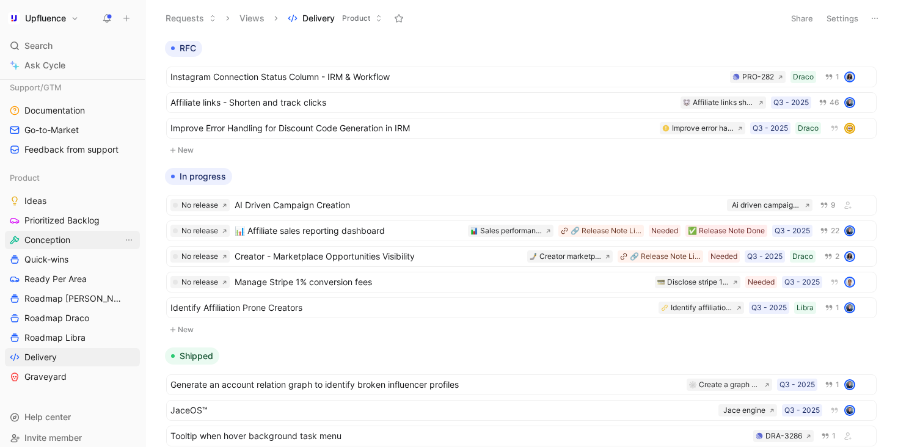
click at [57, 232] on link "Conception" at bounding box center [72, 240] width 135 height 18
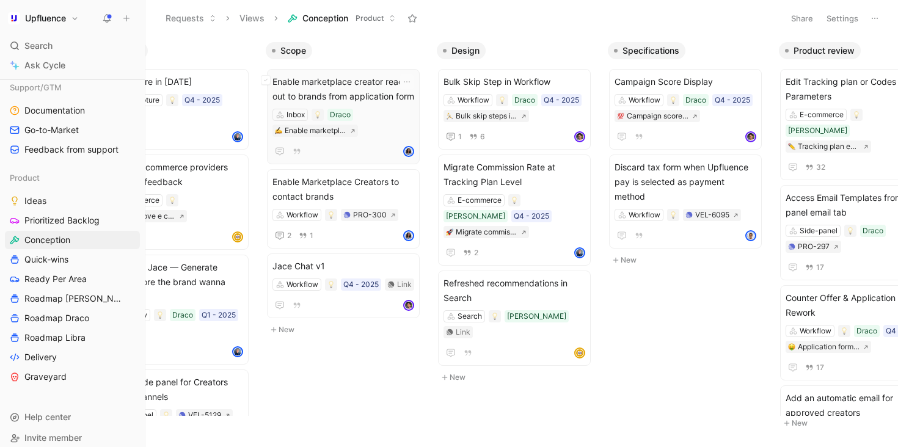
scroll to position [0, 64]
click at [370, 189] on span "Enable Marketplace Creators to contact brands" at bounding box center [345, 189] width 142 height 29
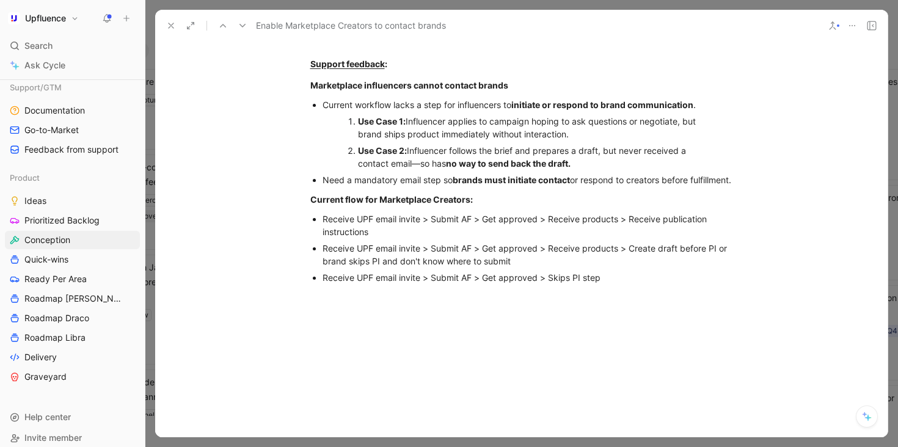
scroll to position [269, 0]
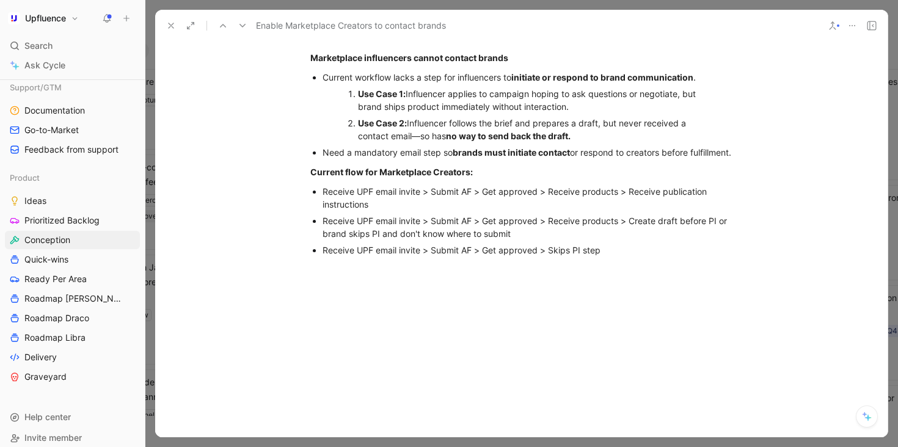
click at [170, 21] on icon at bounding box center [171, 26] width 10 height 10
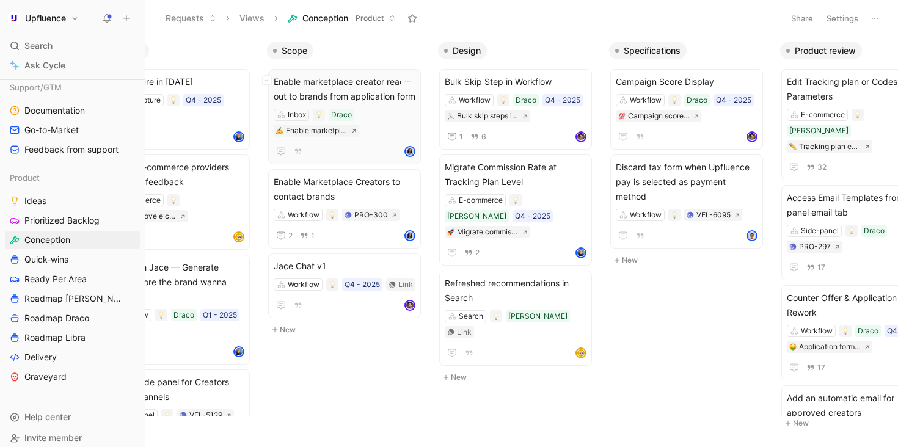
click at [390, 123] on div "Inbox Draco Enable marketplace creator reach out to brands from application form" at bounding box center [345, 123] width 142 height 28
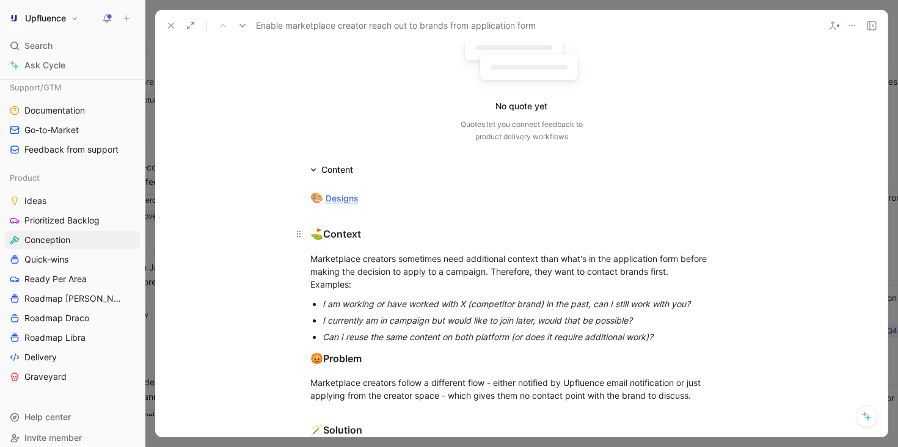
scroll to position [56, 0]
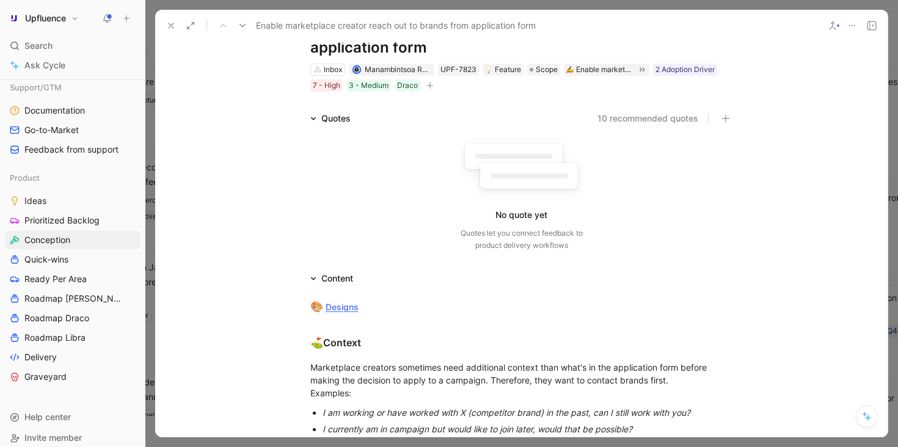
click at [172, 24] on use at bounding box center [171, 25] width 5 height 5
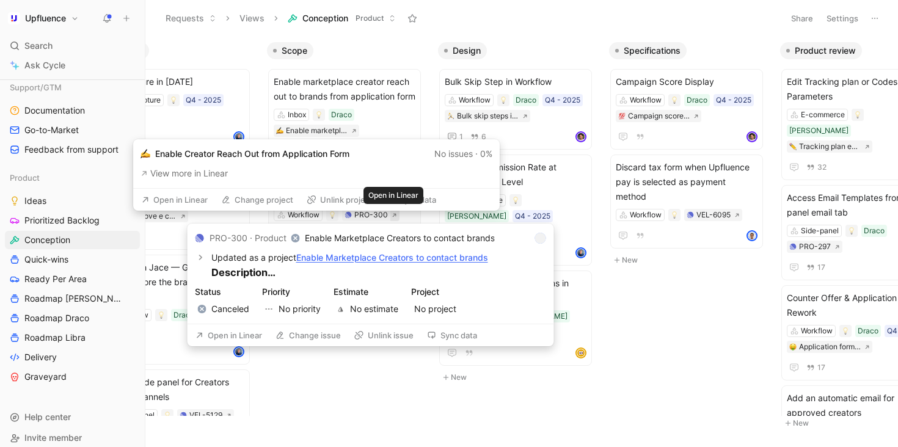
click at [392, 214] on icon at bounding box center [394, 215] width 5 height 5
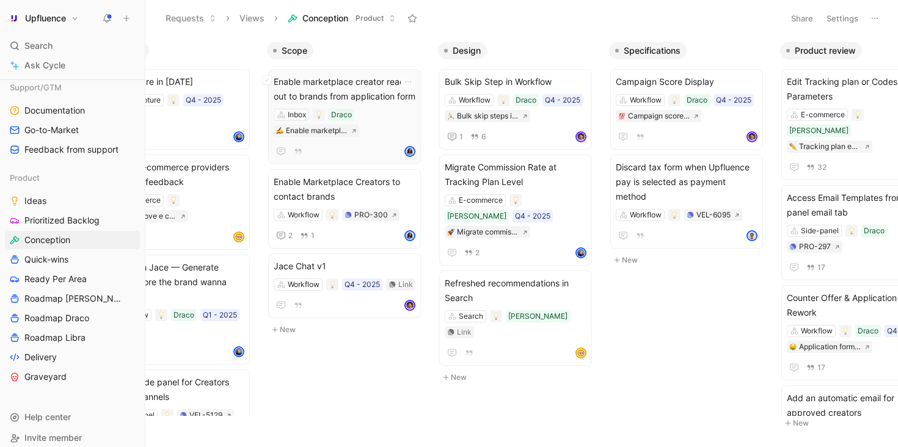
click at [389, 104] on div "Enable marketplace creator reach out to brands from application form Inbox Drac…" at bounding box center [345, 117] width 142 height 84
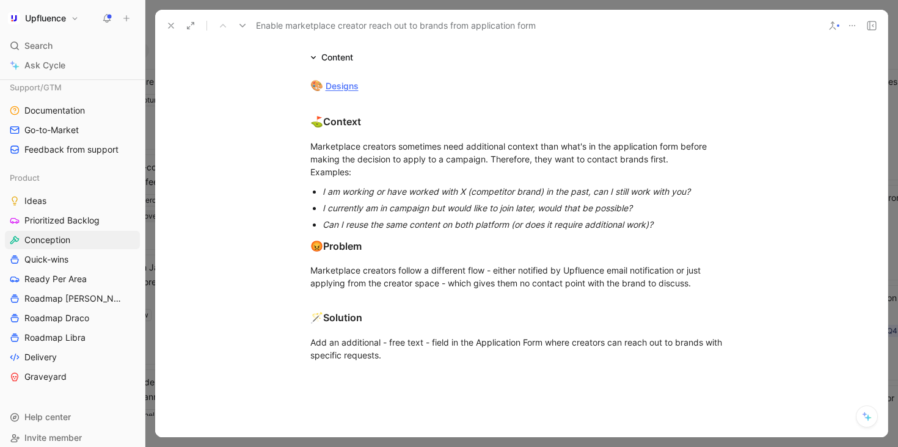
scroll to position [187, 0]
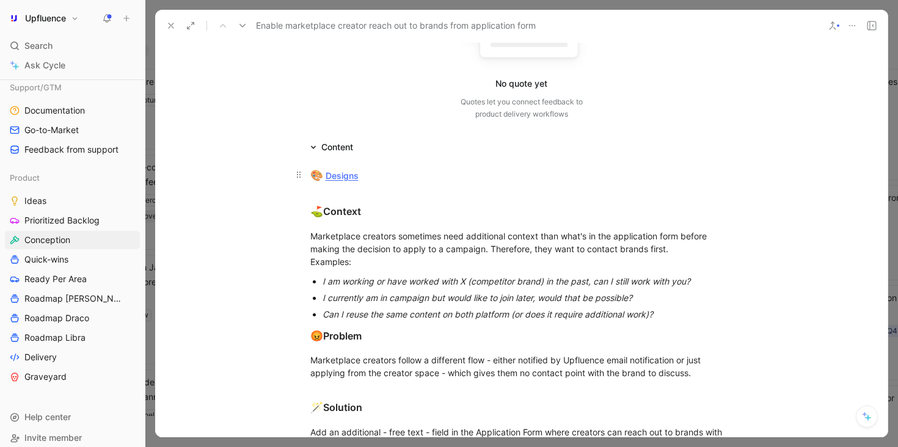
click at [338, 175] on link "Designs" at bounding box center [342, 175] width 33 height 10
click at [168, 26] on icon at bounding box center [171, 26] width 10 height 10
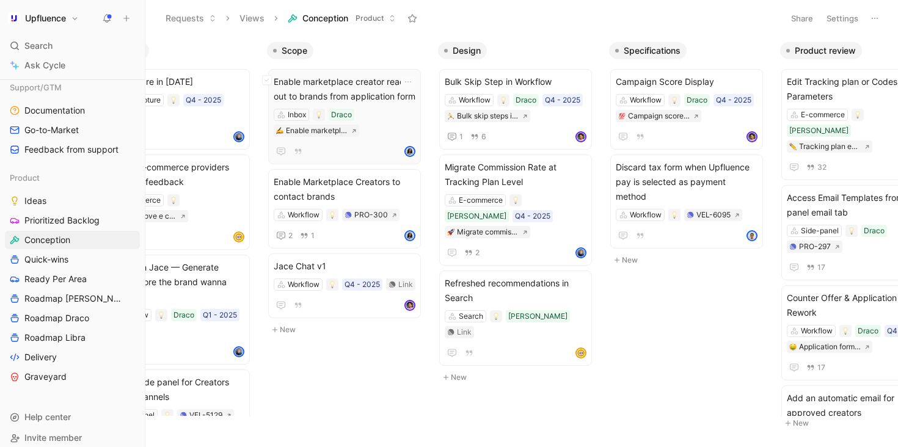
click at [389, 126] on div "Inbox Draco Enable marketplace creator reach out to brands from application form" at bounding box center [345, 123] width 142 height 28
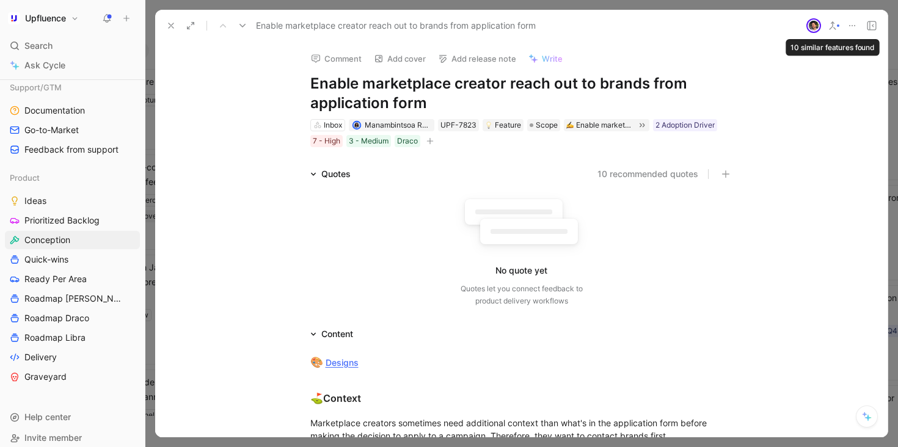
click at [834, 25] on icon at bounding box center [833, 26] width 10 height 10
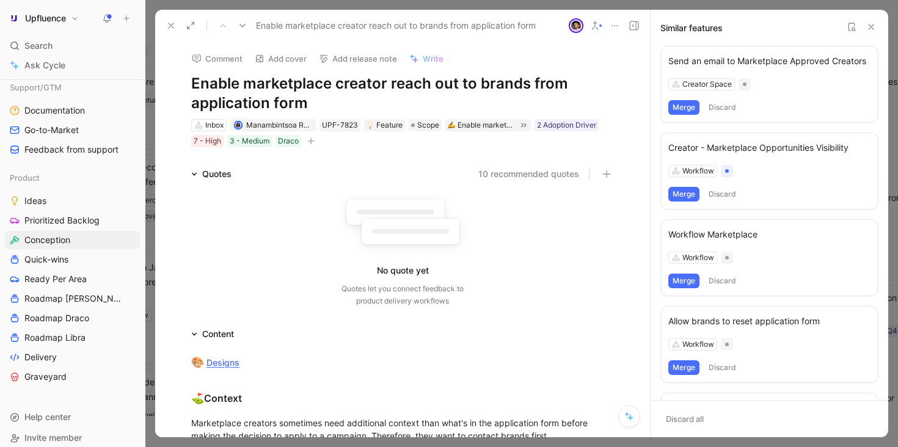
click at [846, 29] on button at bounding box center [851, 27] width 15 height 15
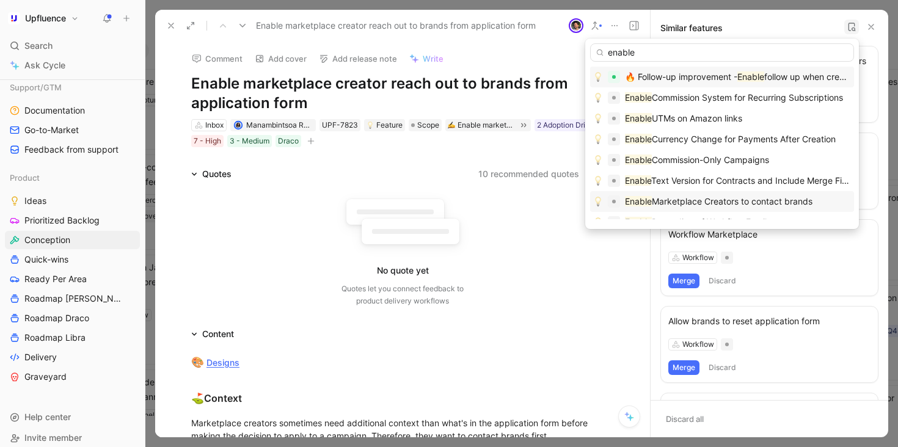
type input "enable"
click at [774, 200] on span "Marketplace Creators to contact brands" at bounding box center [732, 201] width 161 height 10
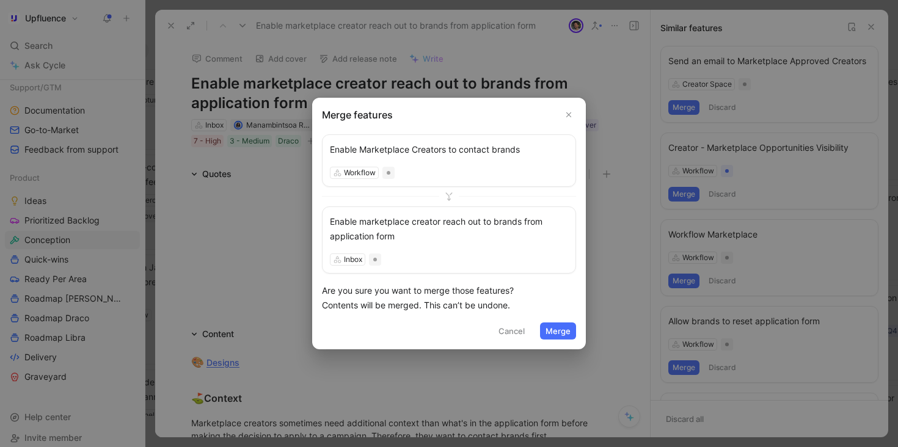
click at [563, 329] on button "Merge" at bounding box center [558, 331] width 36 height 17
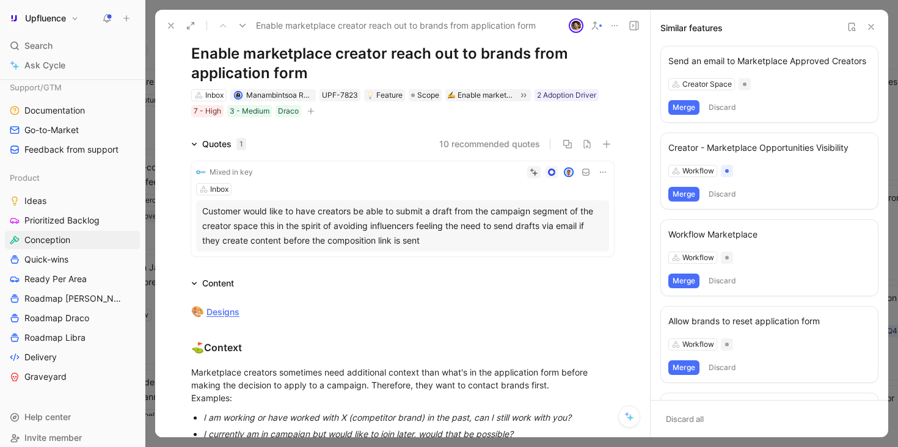
scroll to position [31, 0]
click at [482, 146] on button "10 recommended quotes" at bounding box center [489, 143] width 101 height 15
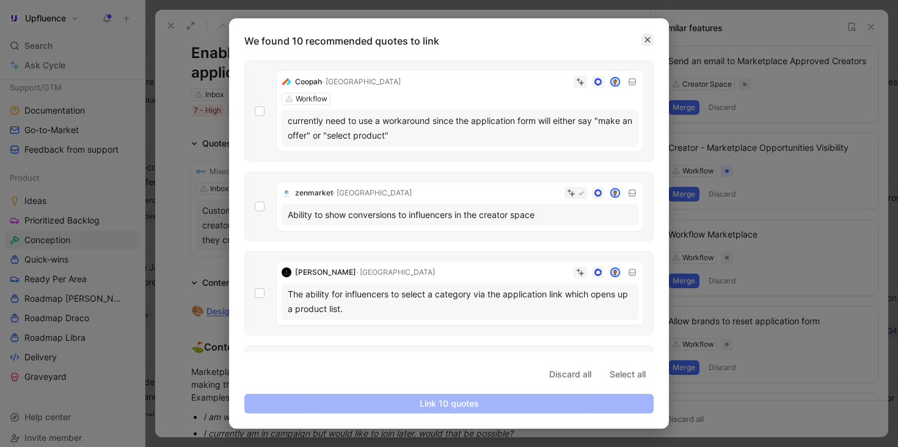
click at [649, 37] on icon "button" at bounding box center [647, 39] width 7 height 7
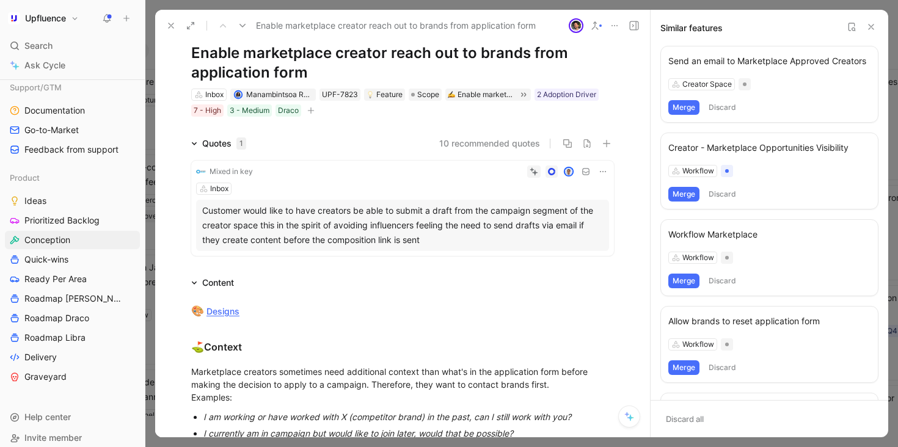
click at [463, 143] on button "10 recommended quotes" at bounding box center [489, 143] width 101 height 15
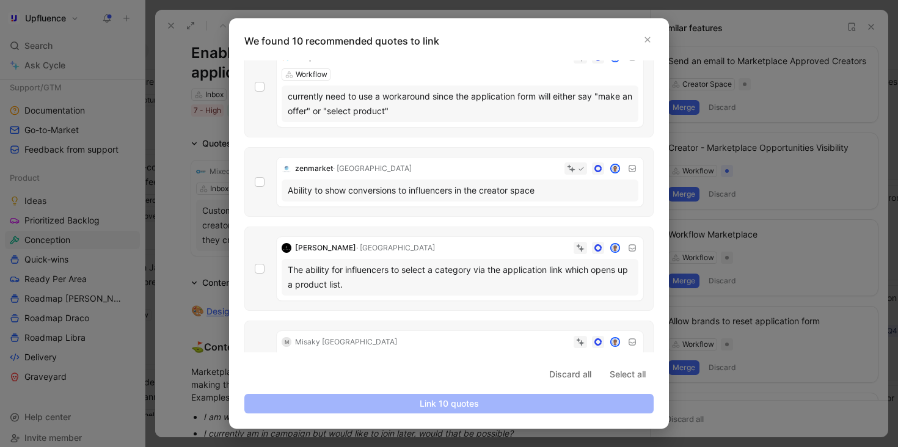
scroll to position [0, 0]
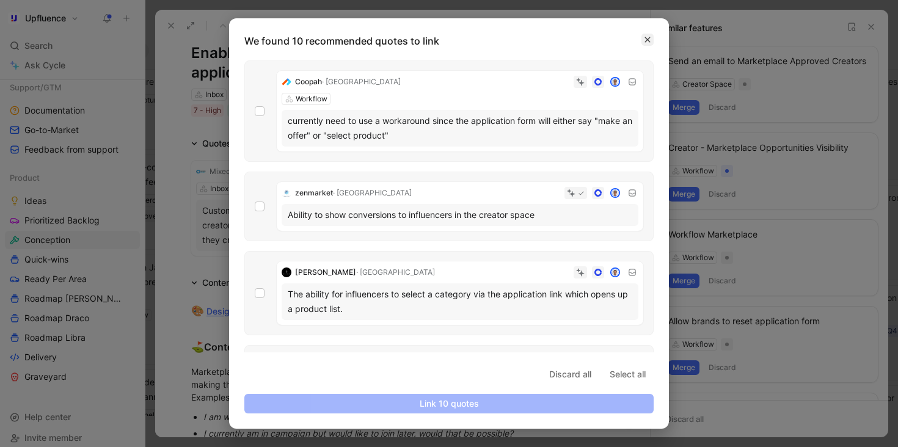
click at [651, 38] on button "button" at bounding box center [648, 40] width 12 height 12
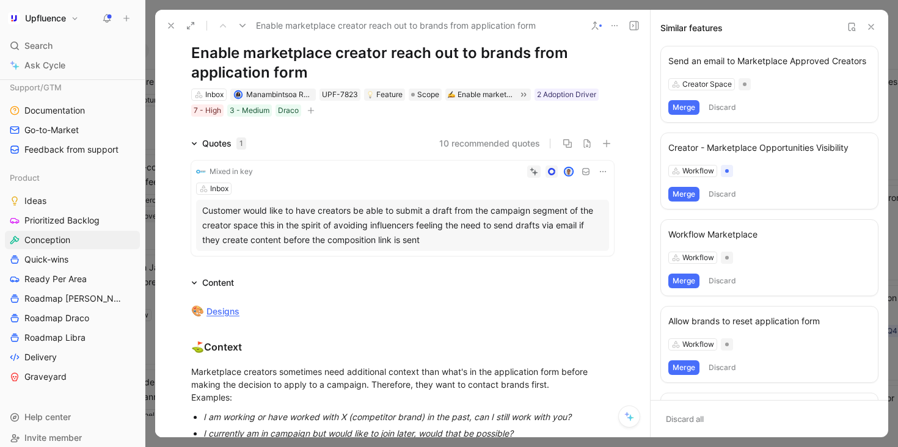
click at [170, 22] on icon at bounding box center [171, 26] width 10 height 10
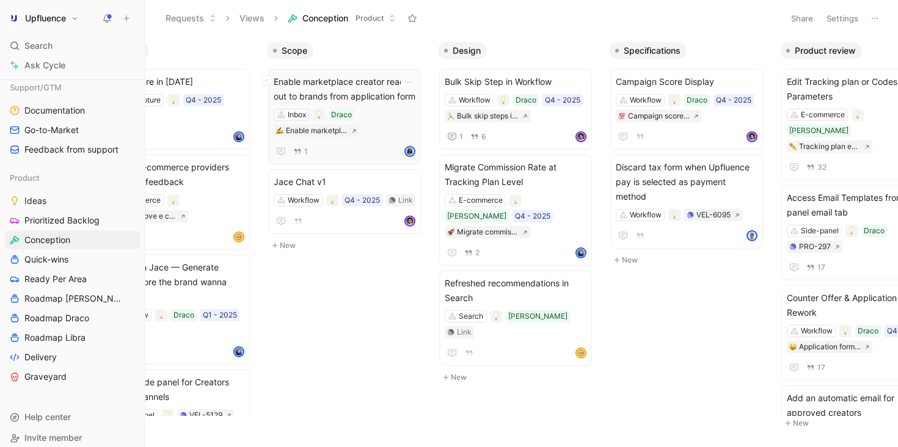
click at [389, 104] on div "Enable marketplace creator reach out to brands from application form Inbox Drac…" at bounding box center [345, 117] width 142 height 84
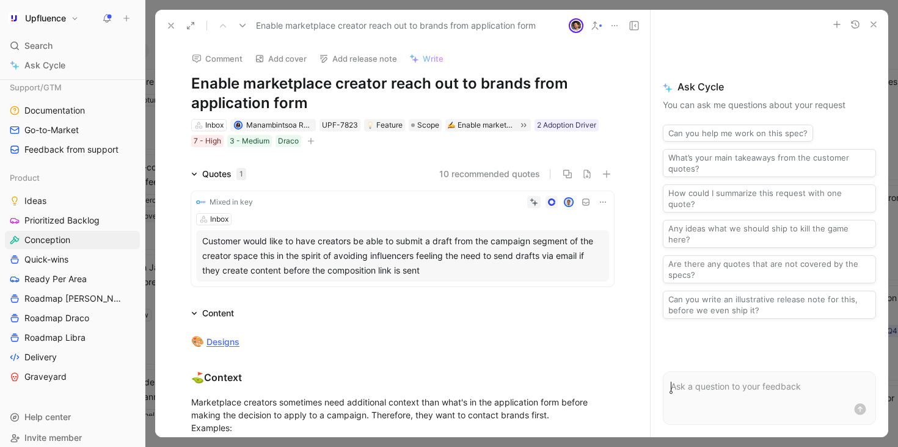
click at [167, 21] on icon at bounding box center [171, 26] width 10 height 10
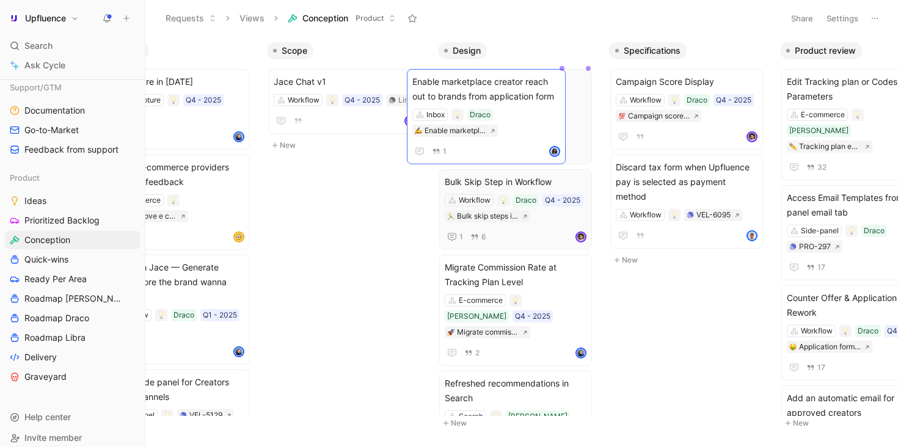
drag, startPoint x: 340, startPoint y: 91, endPoint x: 474, endPoint y: 91, distance: 133.8
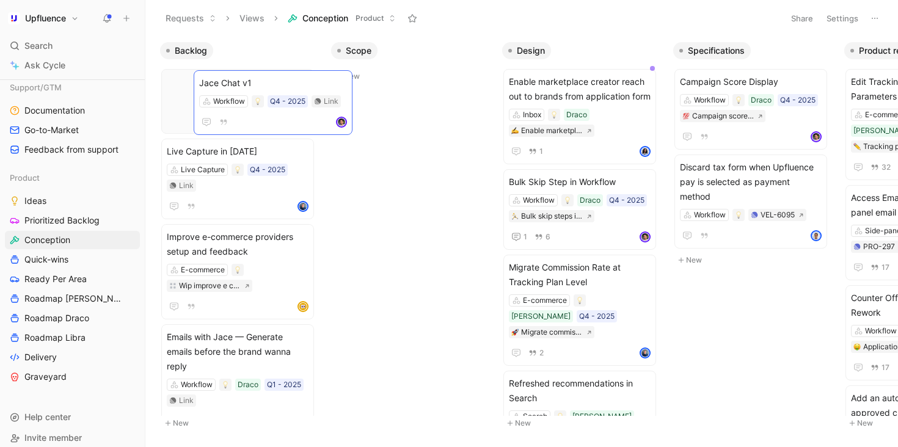
drag, startPoint x: 419, startPoint y: 78, endPoint x: 269, endPoint y: 84, distance: 149.2
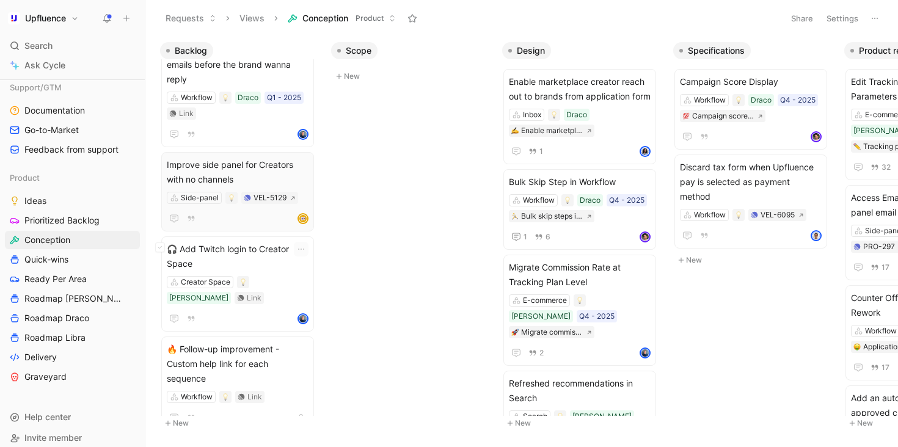
scroll to position [296, 0]
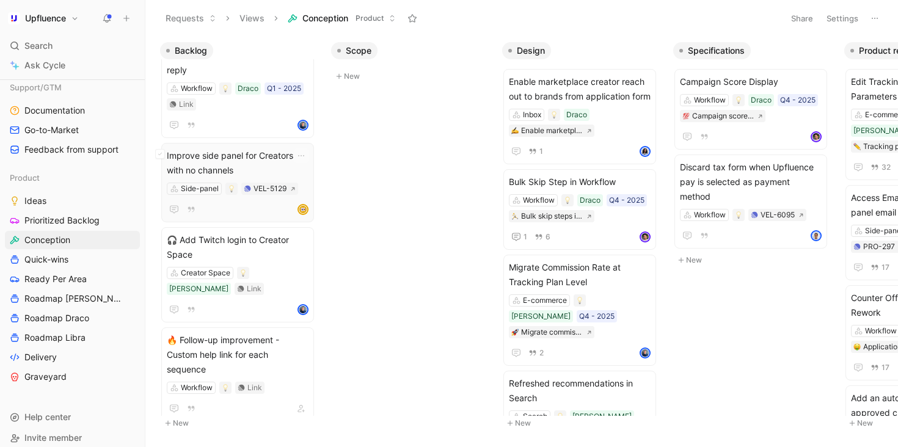
click at [274, 155] on span "Improve side panel for Creators with no channels" at bounding box center [238, 162] width 142 height 29
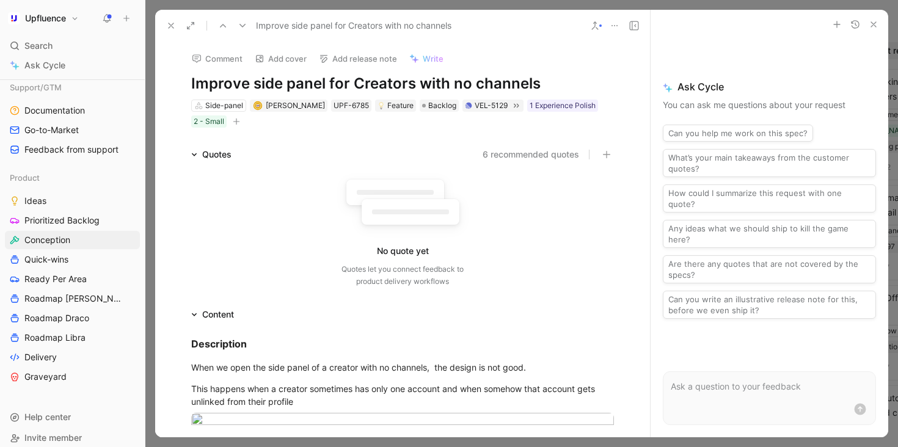
click at [236, 120] on icon "button" at bounding box center [236, 121] width 7 height 7
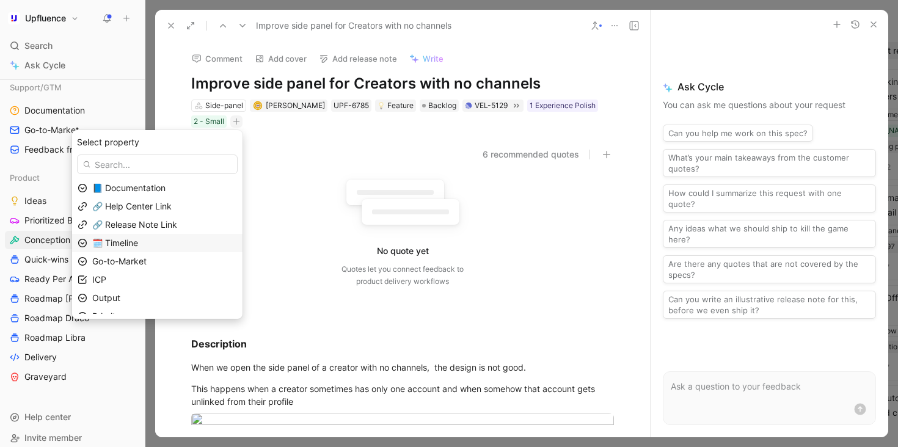
scroll to position [30, 0]
click at [144, 289] on div "Priority" at bounding box center [164, 286] width 145 height 15
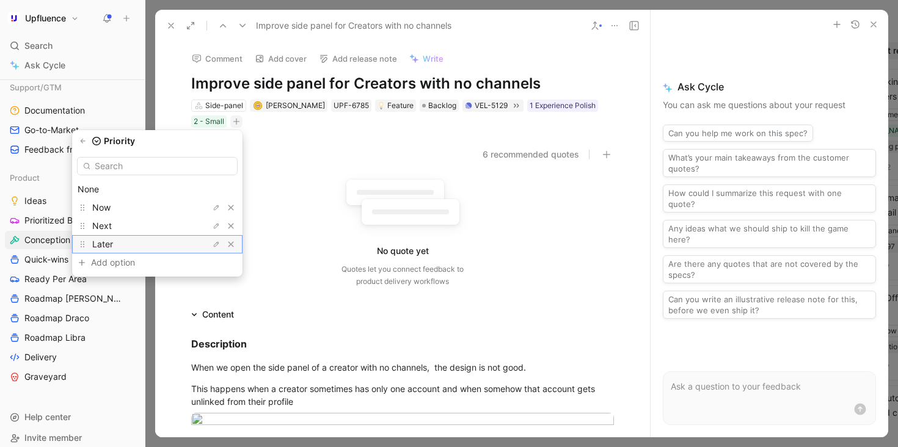
click at [165, 245] on div "Later" at bounding box center [138, 244] width 92 height 15
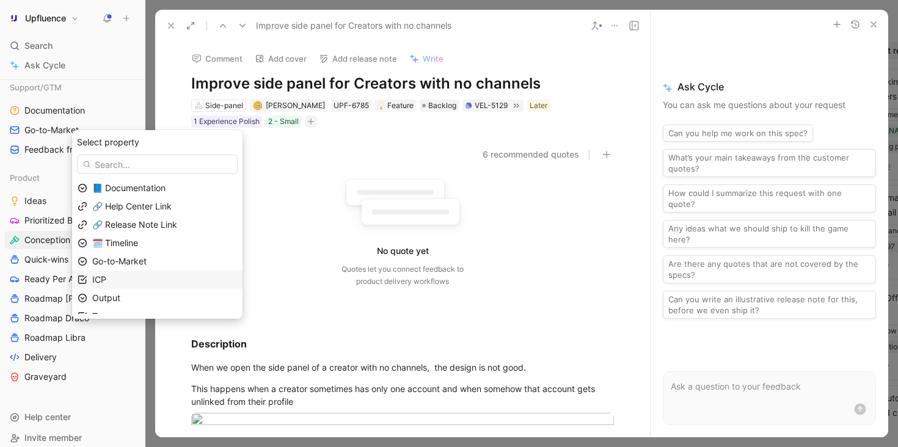
scroll to position [12, 0]
click at [148, 285] on div "Output" at bounding box center [164, 286] width 145 height 15
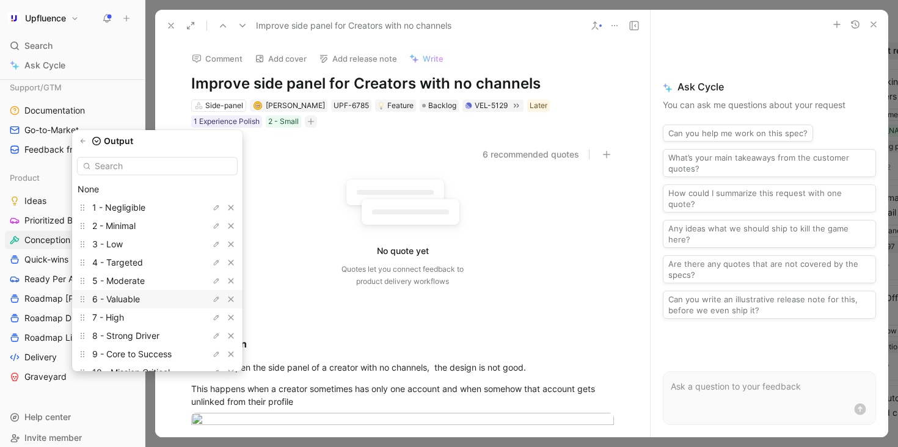
scroll to position [34, 0]
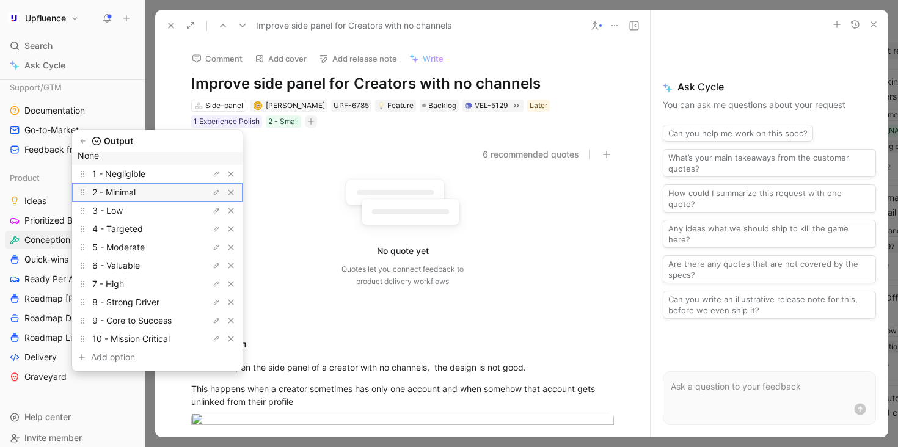
click at [159, 197] on div "2 - Minimal" at bounding box center [138, 192] width 92 height 15
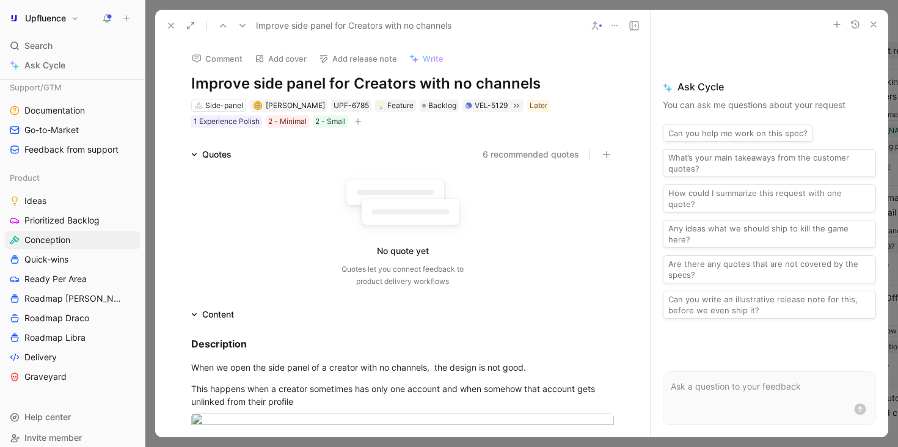
click at [171, 24] on icon at bounding box center [171, 26] width 10 height 10
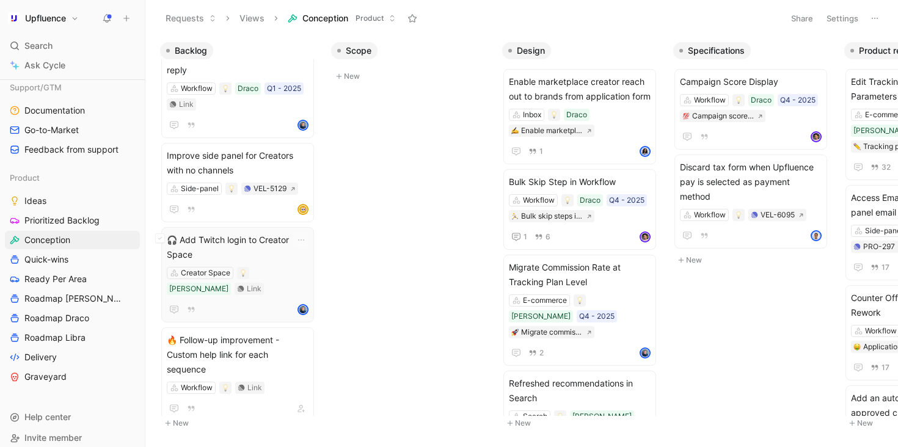
click at [268, 233] on span "🎧 Add Twitch login to Creator Space" at bounding box center [238, 247] width 142 height 29
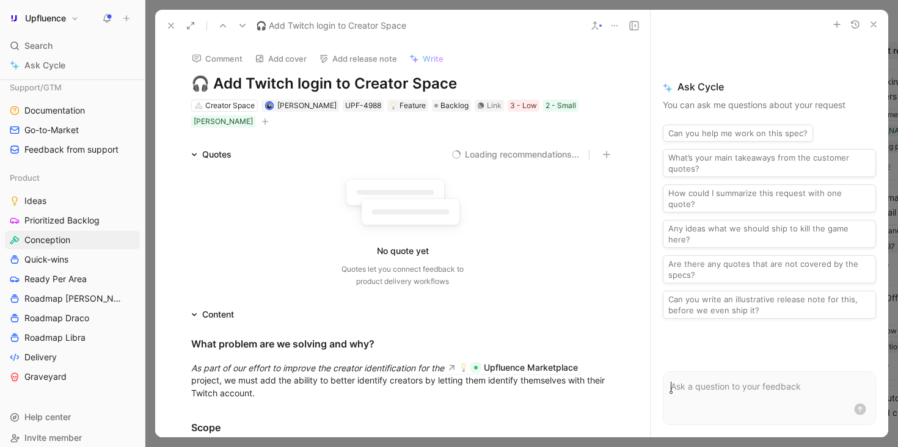
click at [262, 123] on icon "button" at bounding box center [265, 121] width 7 height 7
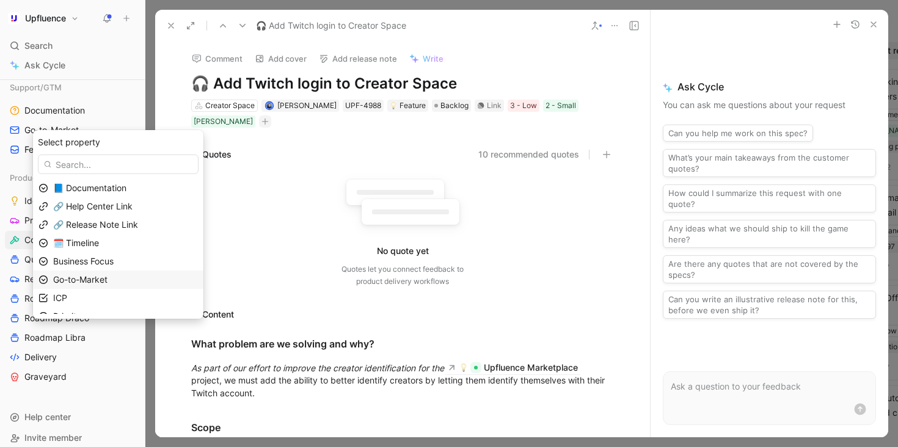
scroll to position [12, 0]
click at [115, 298] on div "Priority" at bounding box center [125, 305] width 145 height 15
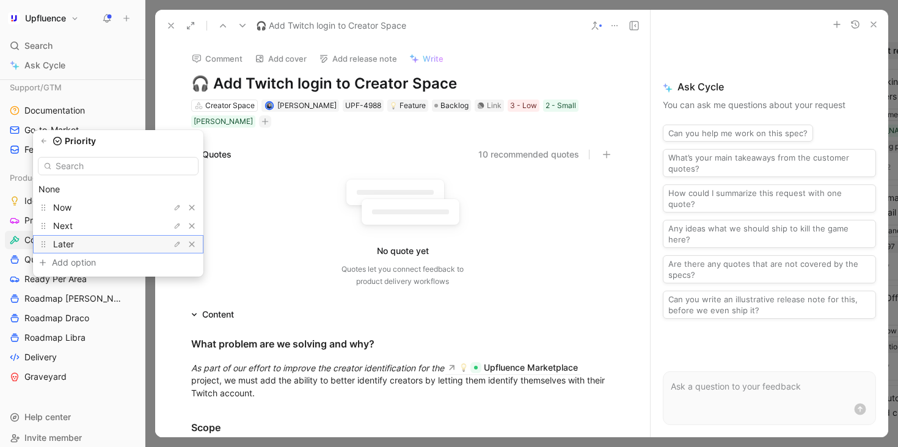
click at [121, 246] on div "Later" at bounding box center [99, 244] width 92 height 15
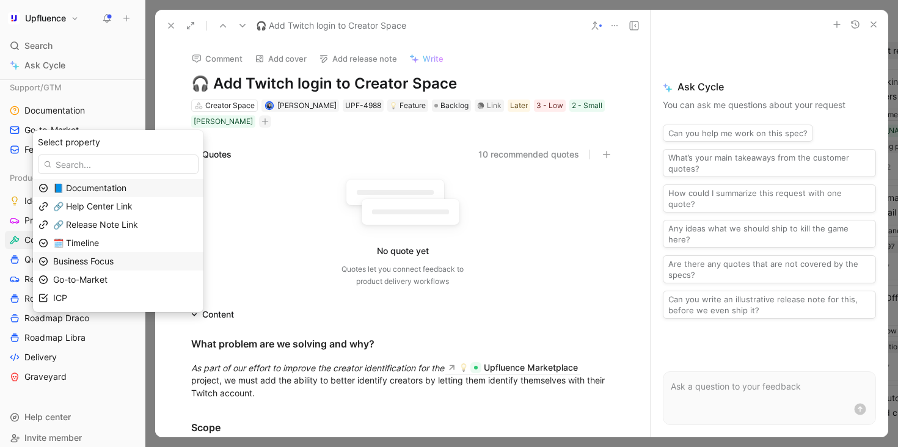
click at [114, 265] on span "Business Focus" at bounding box center [83, 261] width 60 height 10
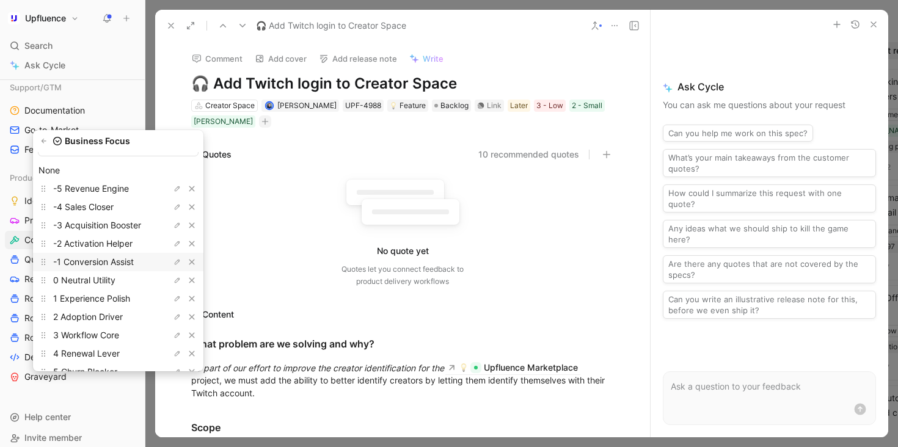
scroll to position [27, 0]
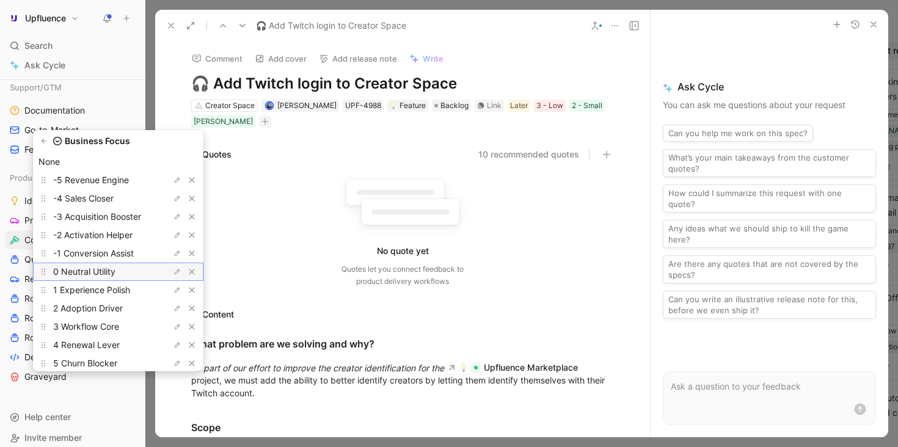
click at [115, 276] on span "0 Neutral Utility" at bounding box center [84, 271] width 62 height 10
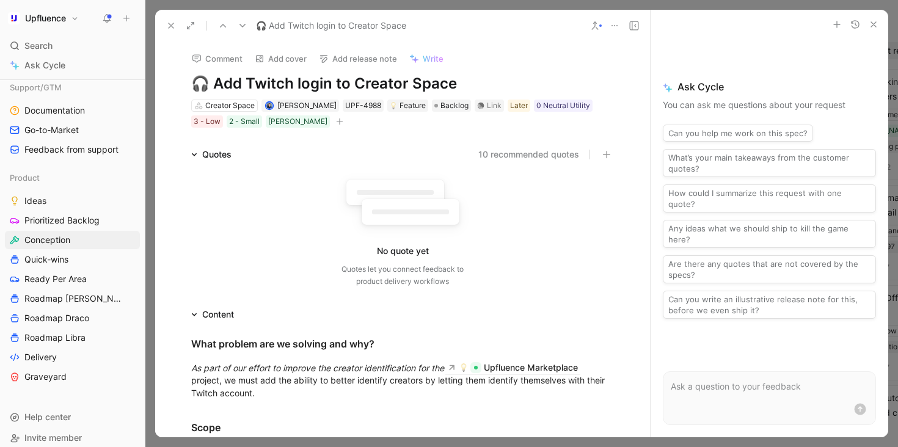
click at [169, 27] on use at bounding box center [171, 25] width 5 height 5
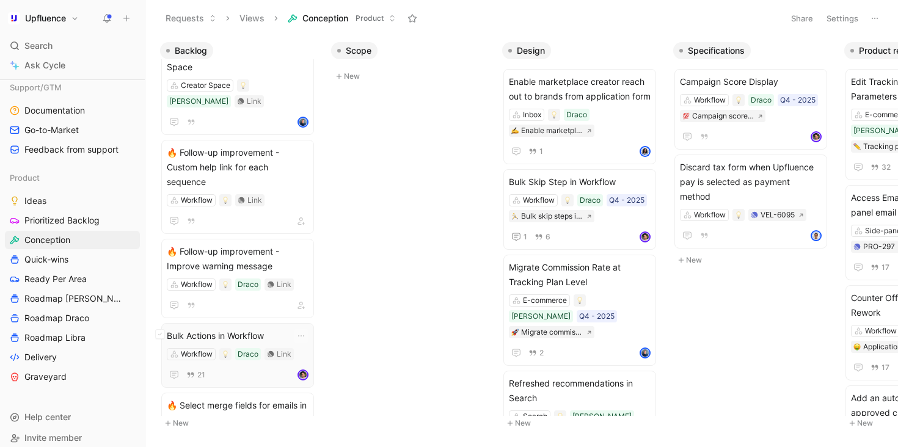
scroll to position [544, 0]
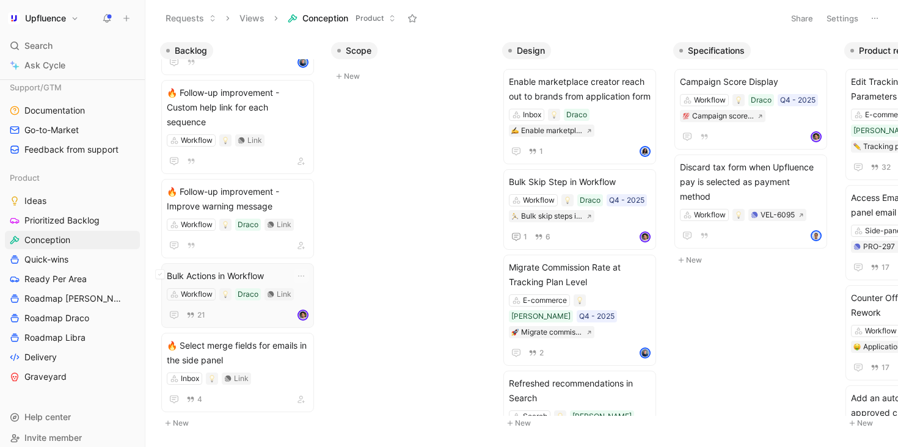
click at [282, 269] on span "Bulk Actions in Workflow" at bounding box center [238, 276] width 142 height 15
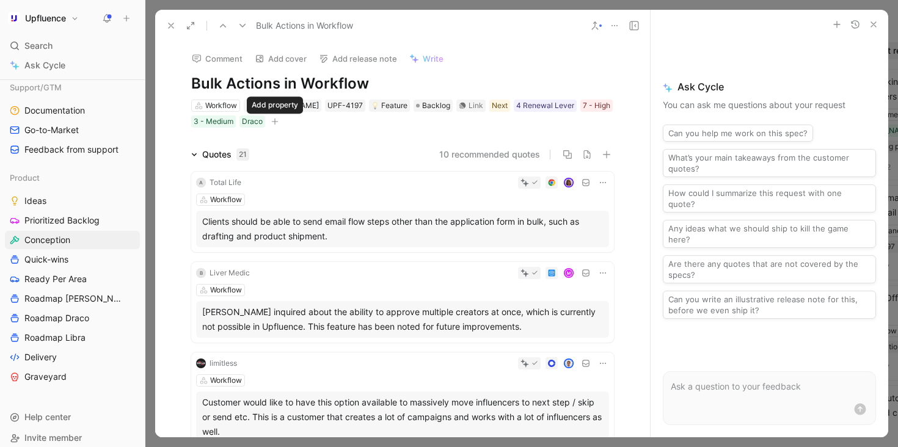
click at [280, 119] on button "button" at bounding box center [275, 121] width 12 height 12
click at [172, 27] on use at bounding box center [171, 25] width 5 height 5
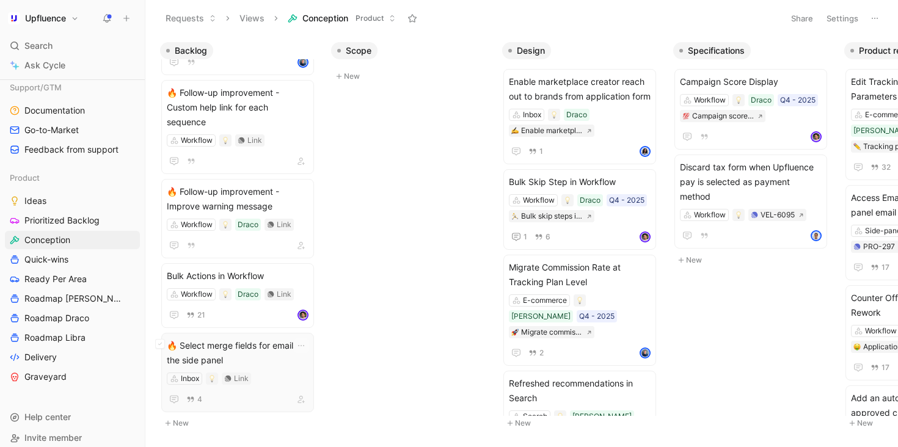
scroll to position [584, 0]
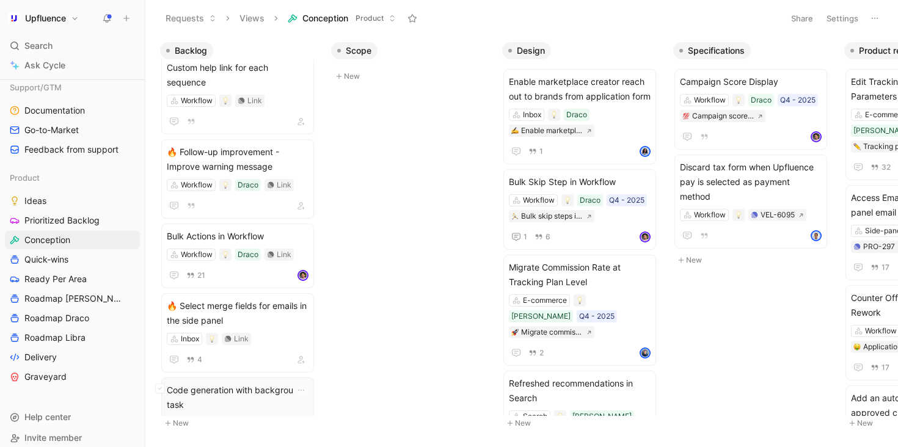
click at [266, 383] on span "Code generation with background task" at bounding box center [238, 397] width 142 height 29
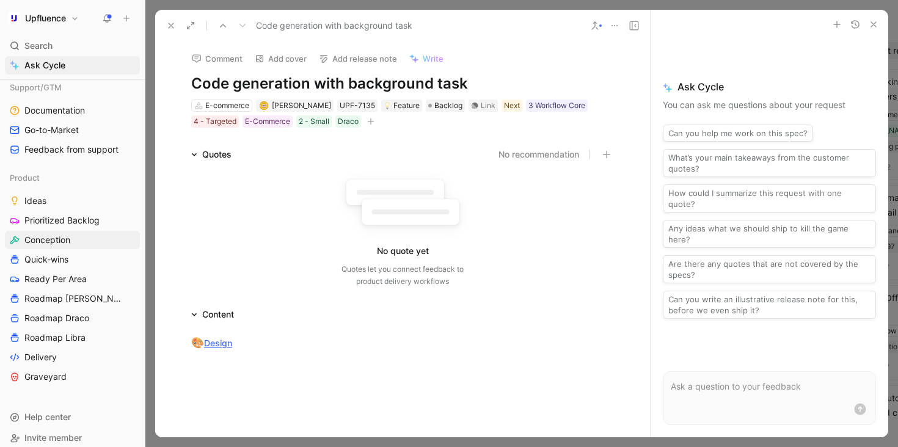
click at [169, 26] on icon at bounding box center [171, 26] width 10 height 10
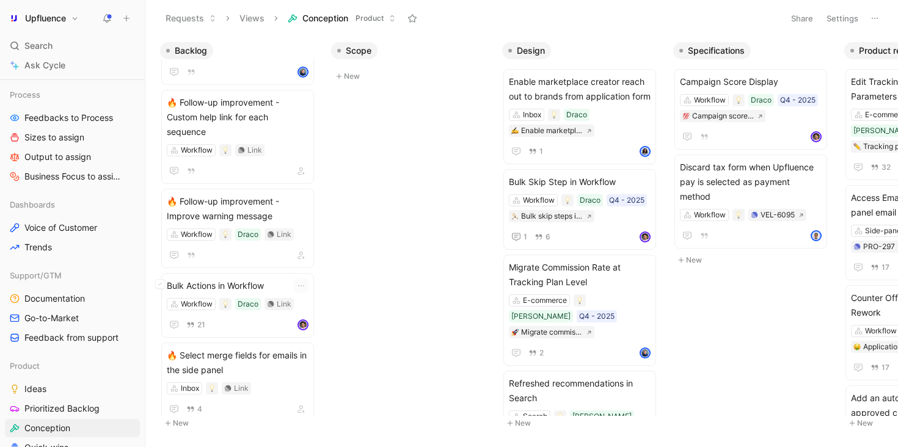
scroll to position [584, 0]
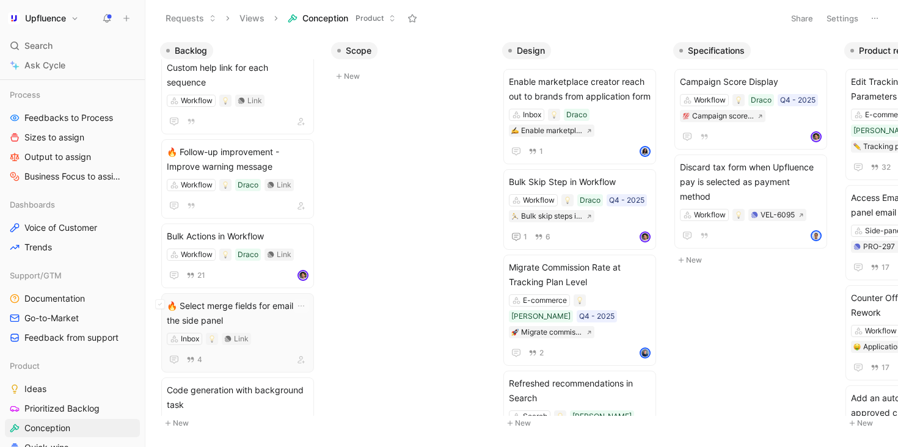
click at [279, 299] on span "🔥 Select merge fields for emails in the side panel" at bounding box center [238, 313] width 142 height 29
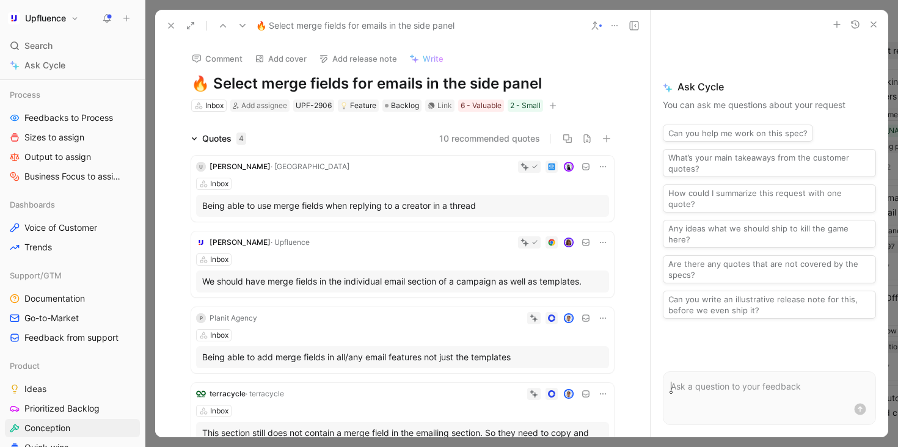
click at [558, 102] on button "button" at bounding box center [553, 106] width 12 height 12
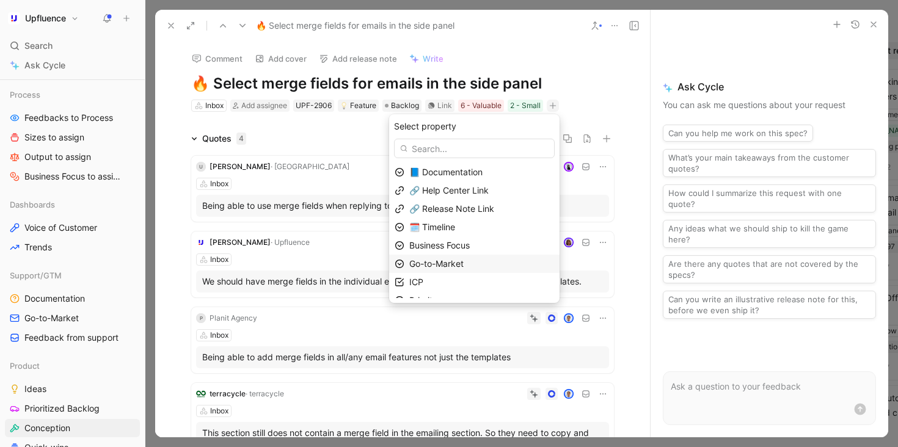
scroll to position [30, 0]
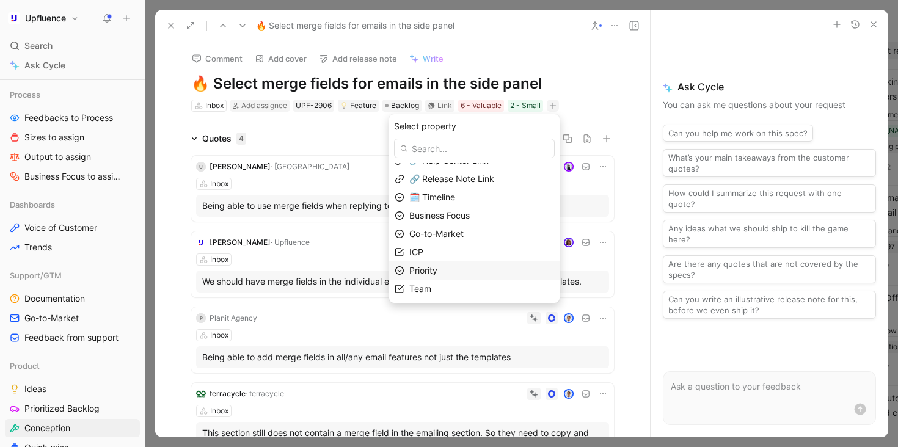
click at [469, 266] on div "Priority" at bounding box center [481, 270] width 145 height 15
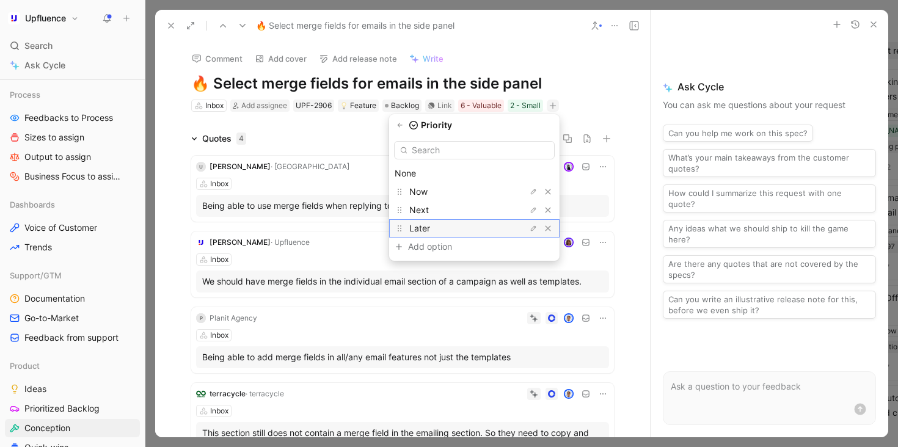
click at [461, 225] on div "Later" at bounding box center [455, 228] width 92 height 15
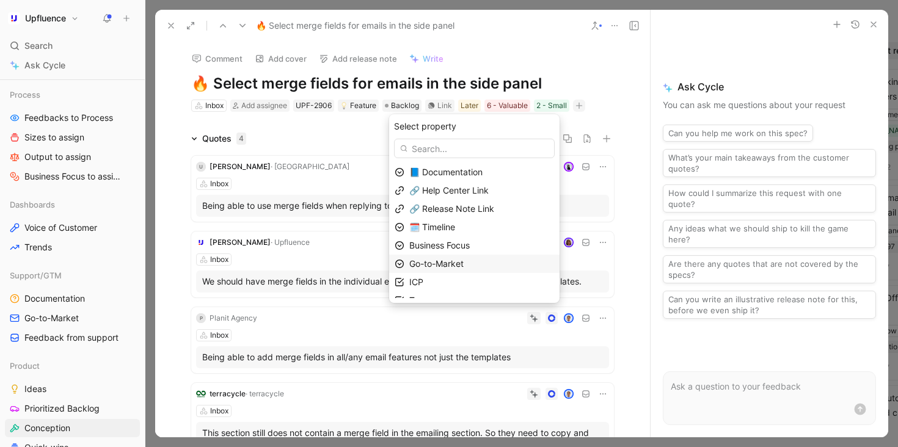
scroll to position [12, 0]
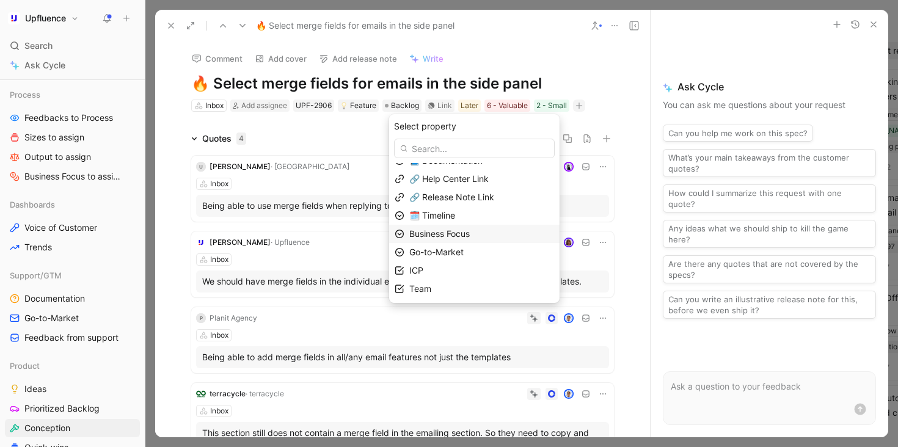
click at [469, 233] on span "Business Focus" at bounding box center [439, 234] width 60 height 10
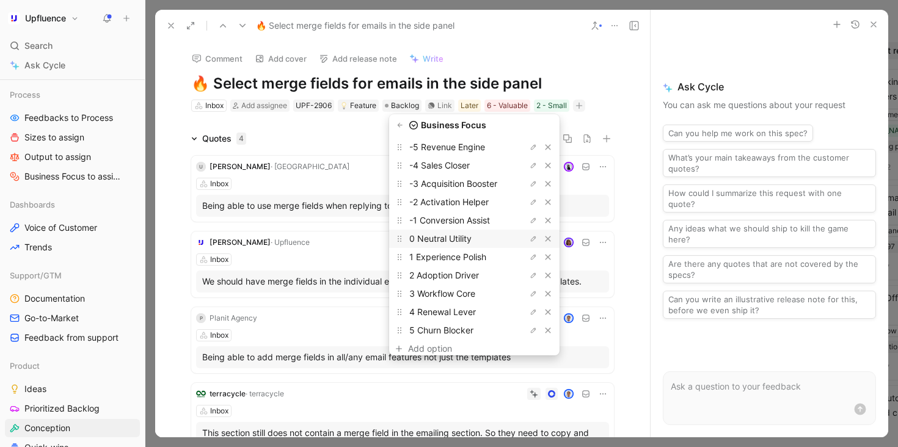
scroll to position [46, 0]
click at [482, 255] on span "1 Experience Polish" at bounding box center [447, 256] width 77 height 10
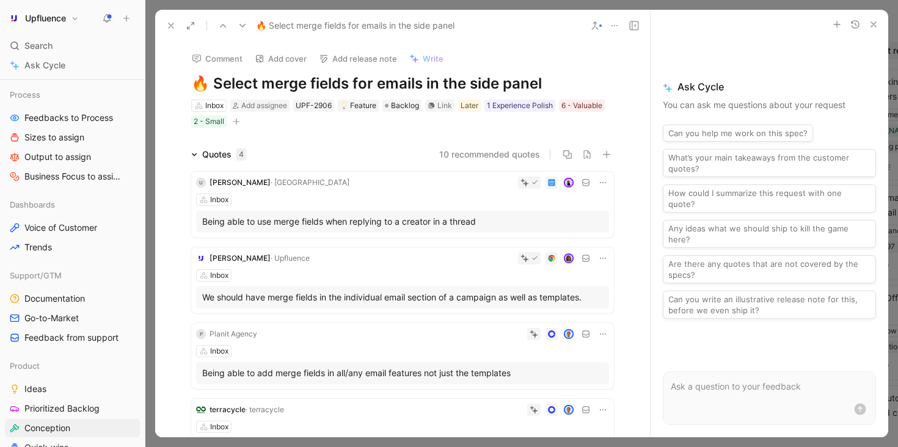
click at [171, 20] on button at bounding box center [171, 25] width 17 height 17
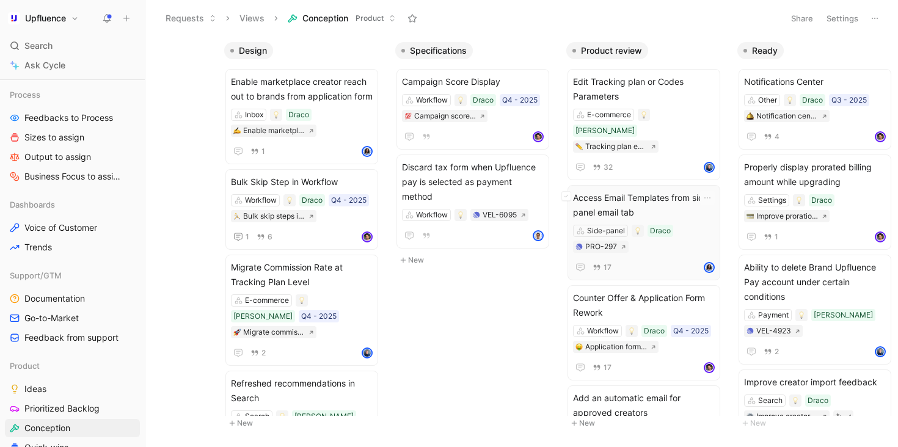
scroll to position [21, 0]
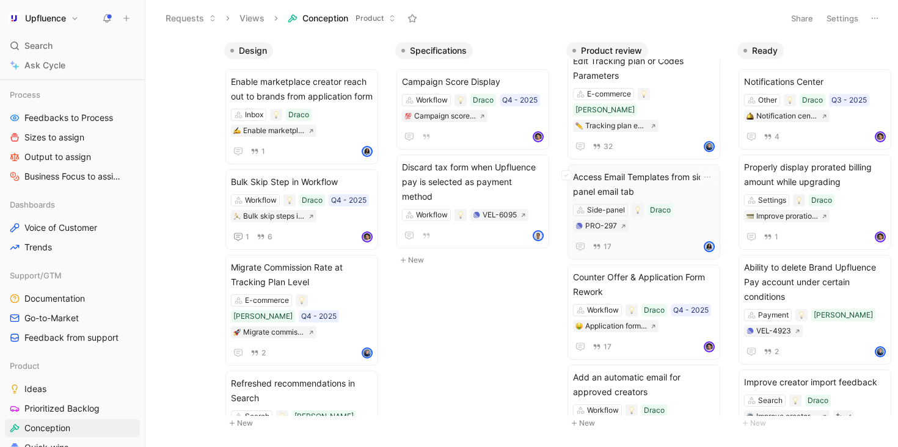
click at [655, 219] on div "Access Email Templates from side panel email tab Side-panel Draco PRO-297 17" at bounding box center [644, 212] width 142 height 84
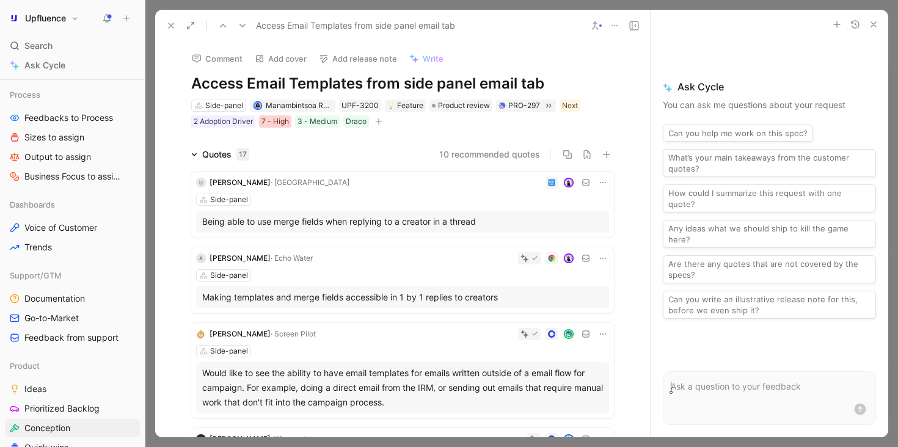
click at [271, 119] on div "7 - High" at bounding box center [275, 121] width 27 height 12
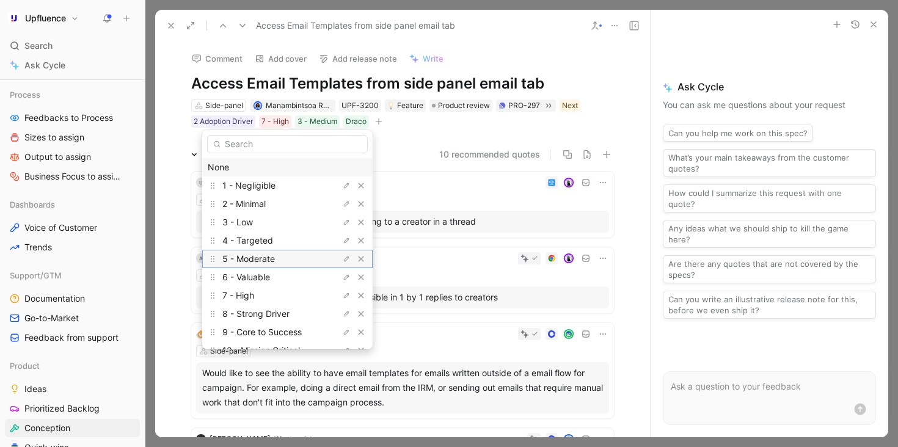
click at [277, 255] on div "5 - Moderate" at bounding box center [268, 259] width 92 height 15
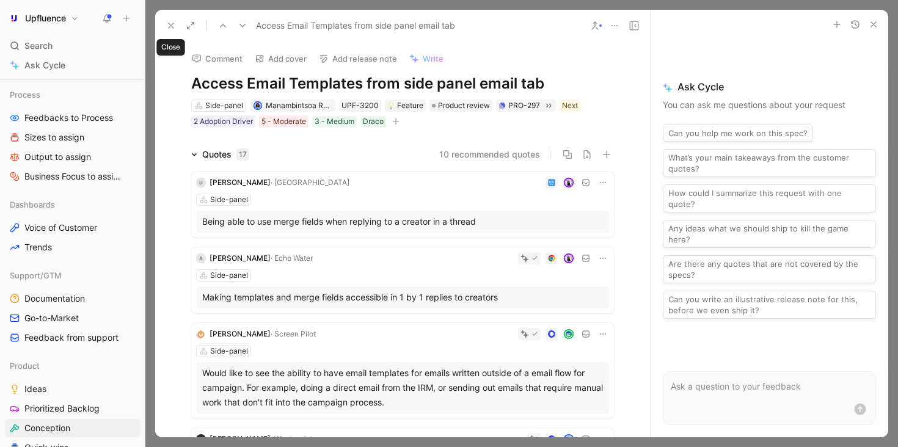
click at [170, 21] on icon at bounding box center [171, 26] width 10 height 10
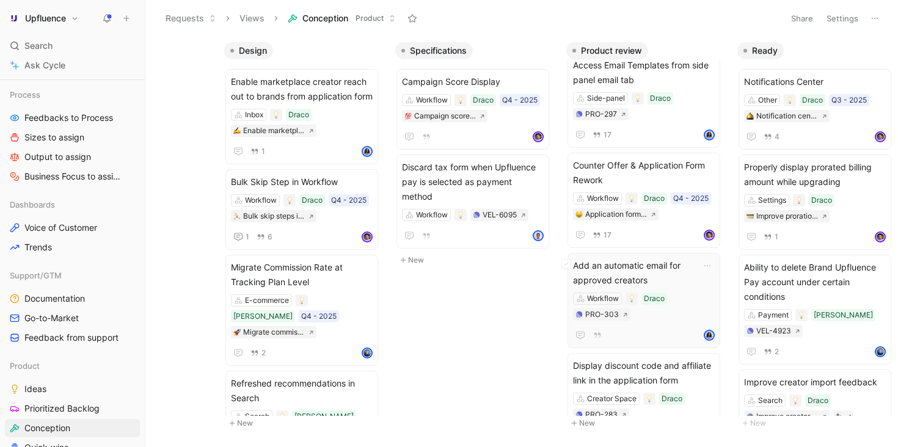
scroll to position [150, 0]
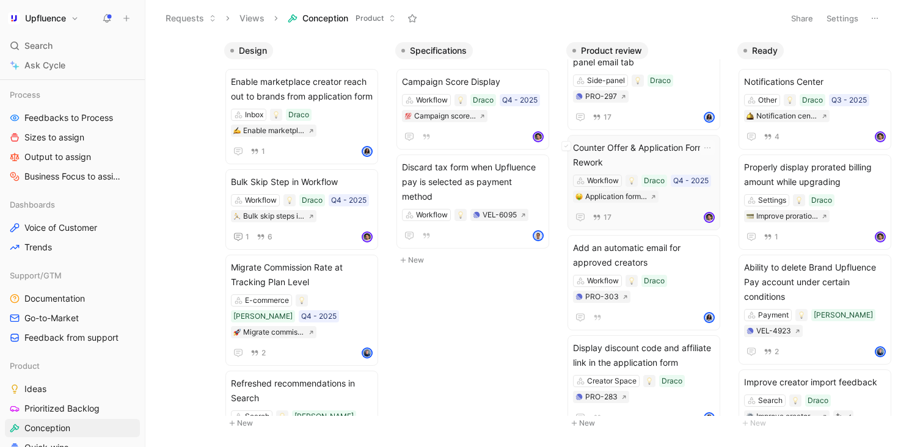
click at [671, 146] on span "Counter Offer & Application Form Rework" at bounding box center [644, 155] width 142 height 29
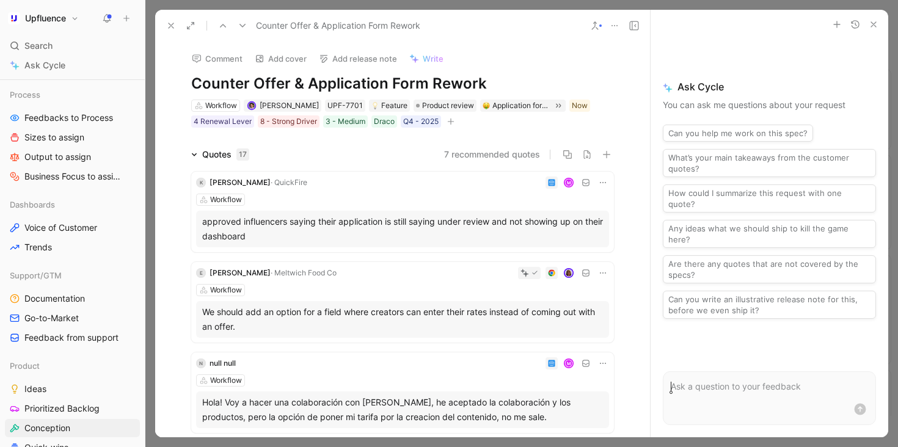
click at [175, 29] on icon at bounding box center [171, 26] width 10 height 10
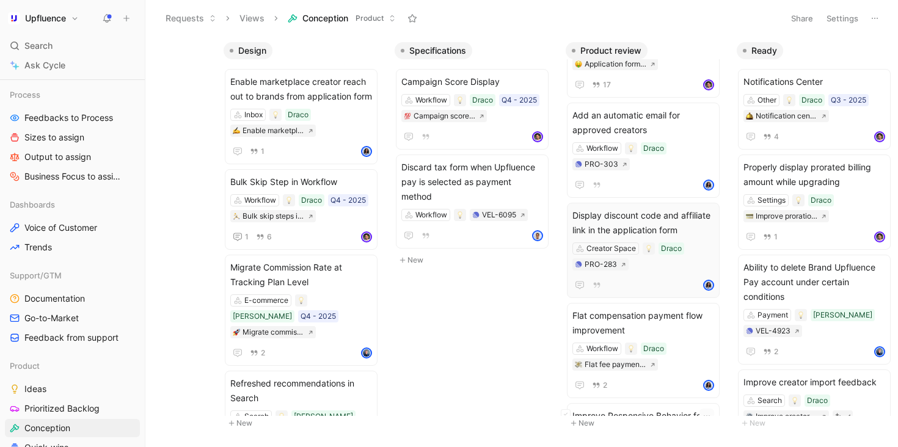
scroll to position [284, 0]
click at [695, 216] on span "Display discount code and affiliate link in the application form" at bounding box center [644, 222] width 142 height 29
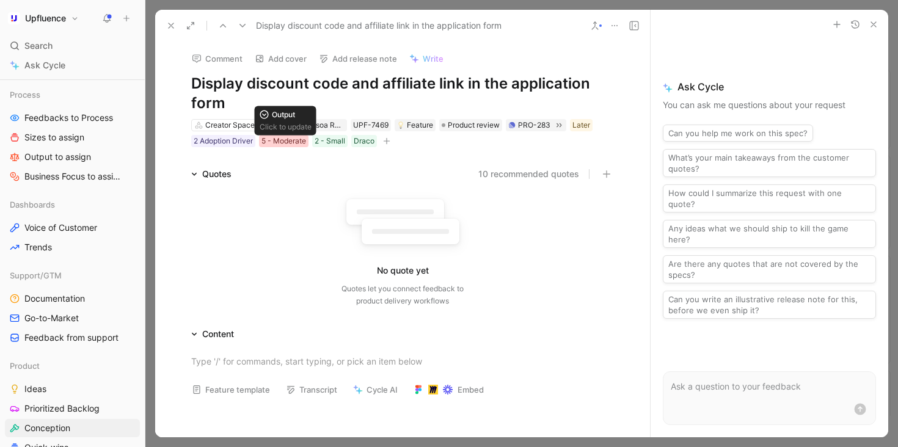
click at [291, 145] on div "5 - Moderate" at bounding box center [284, 141] width 45 height 12
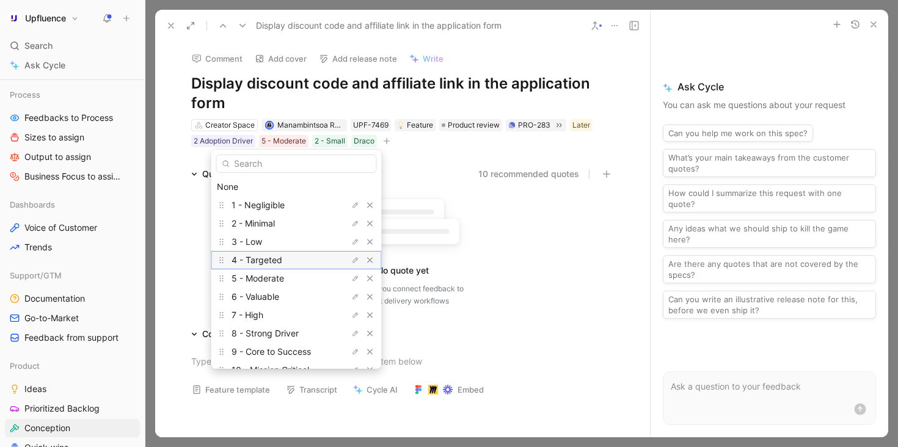
click at [300, 260] on div "4 - Targeted" at bounding box center [278, 260] width 92 height 15
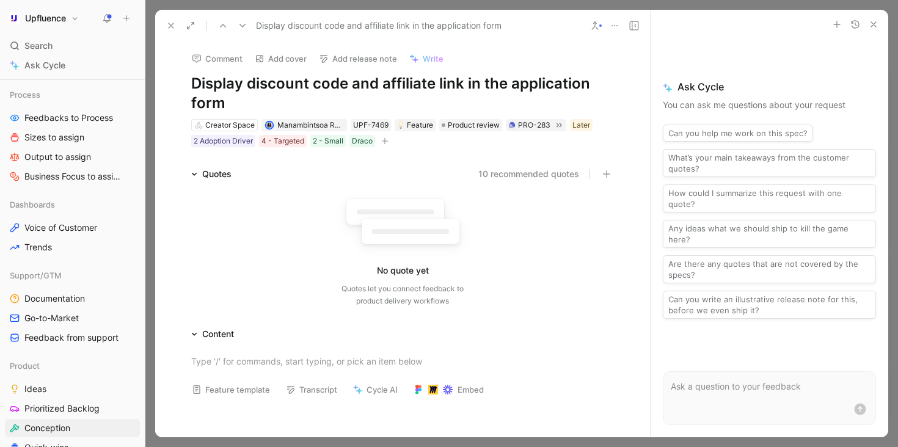
click at [166, 24] on button at bounding box center [171, 25] width 17 height 17
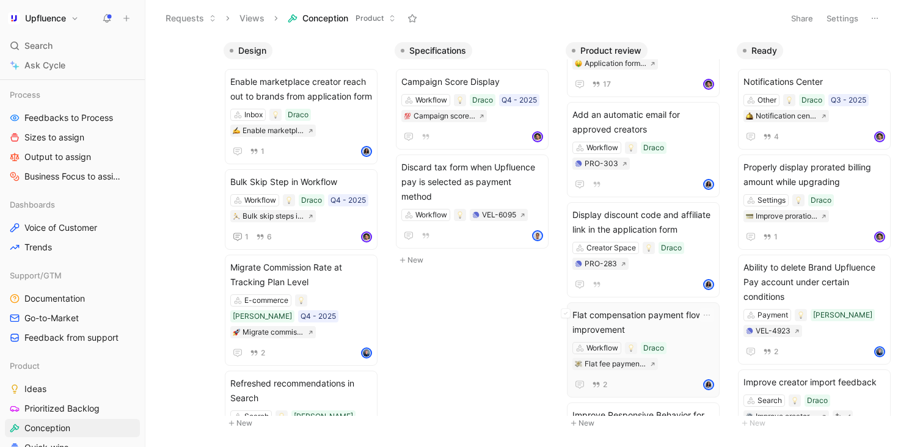
scroll to position [338, 0]
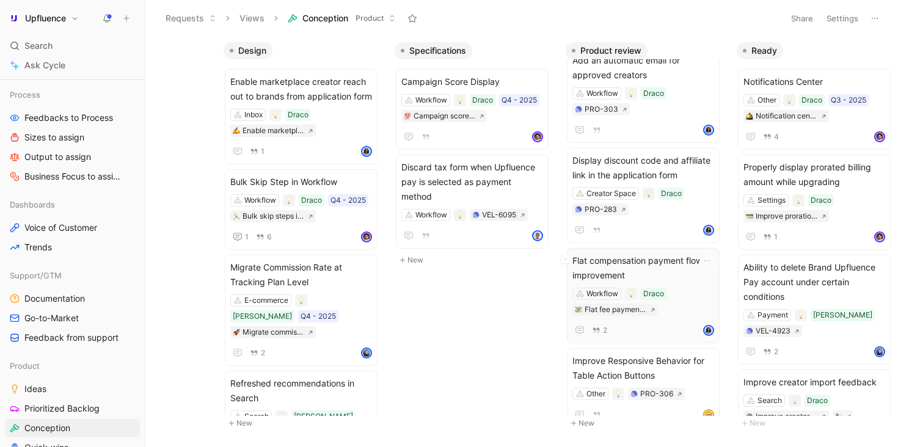
click at [674, 295] on div "Workflow Draco Flat fee payment flow improvement" at bounding box center [644, 302] width 142 height 28
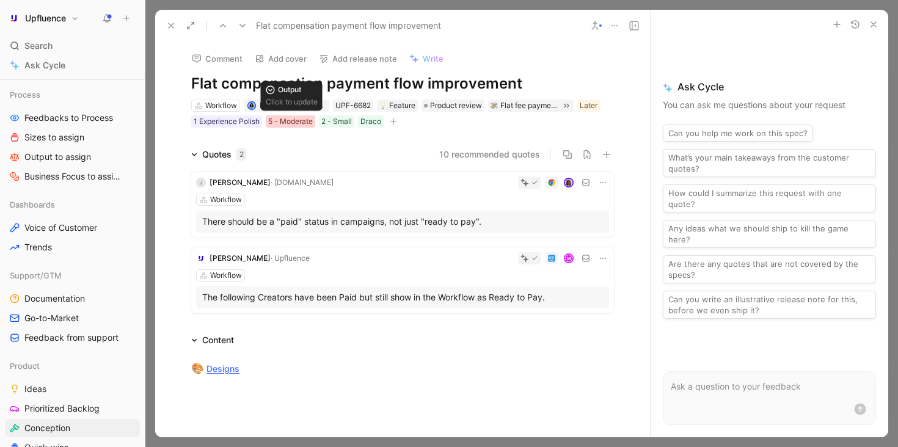
click at [294, 121] on div "5 - Moderate" at bounding box center [290, 121] width 45 height 12
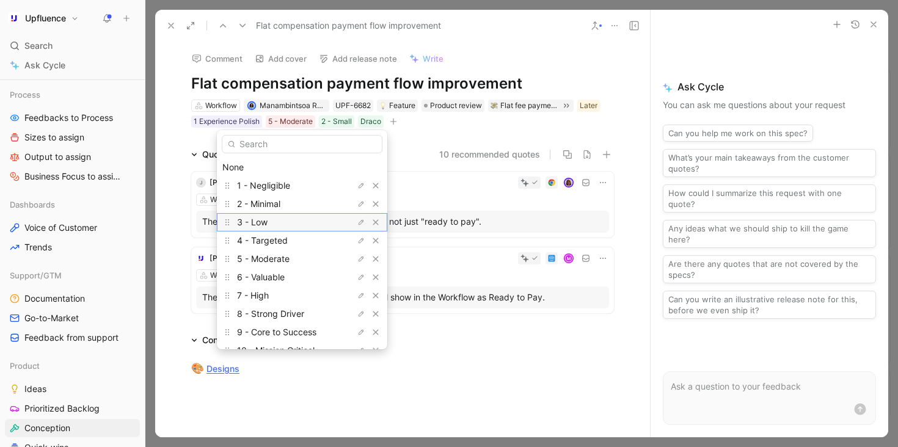
click at [294, 227] on div "3 - Low" at bounding box center [283, 222] width 92 height 15
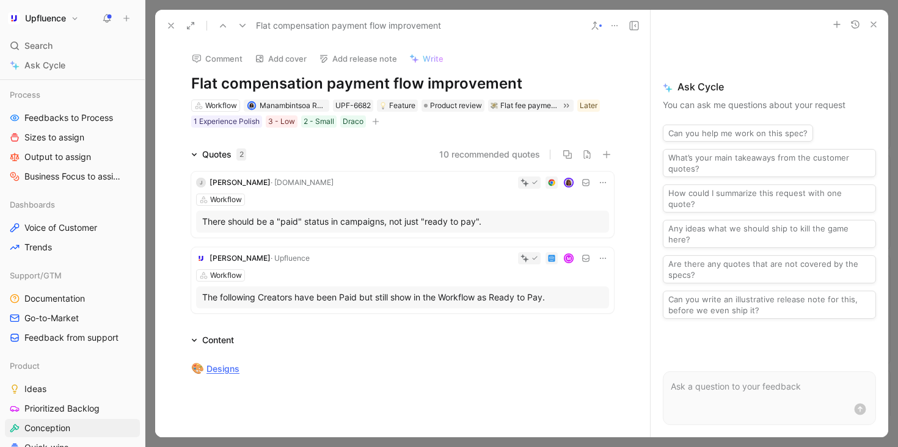
click at [172, 25] on icon at bounding box center [171, 26] width 10 height 10
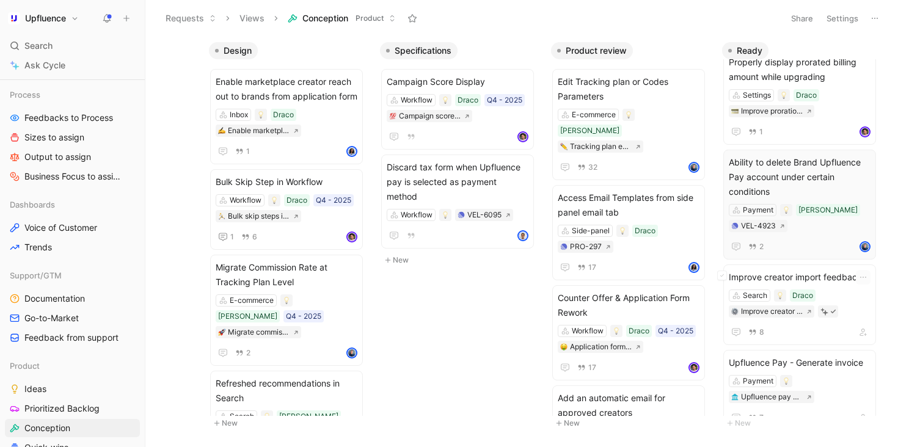
scroll to position [93, 0]
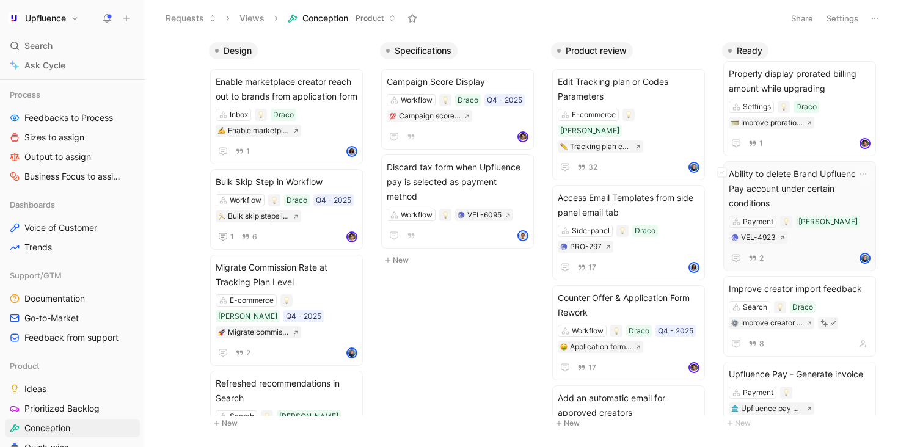
click at [840, 219] on div "Payment Vela VEL-4923" at bounding box center [800, 230] width 142 height 28
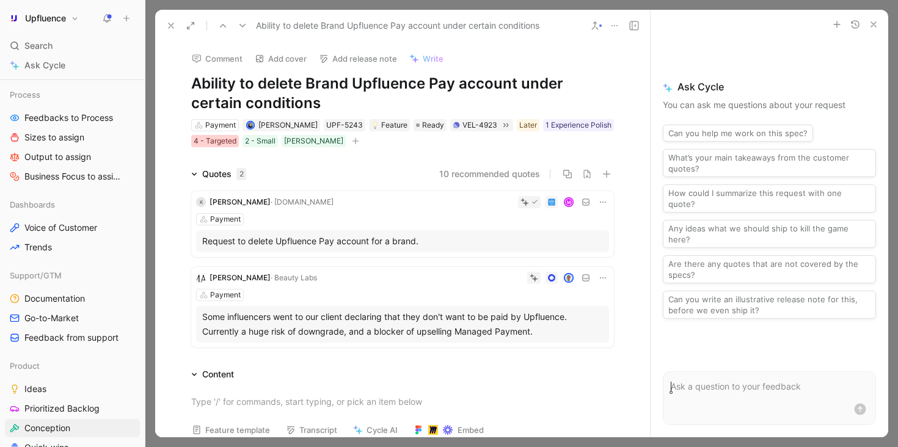
click at [236, 139] on div "4 - Targeted" at bounding box center [215, 141] width 43 height 12
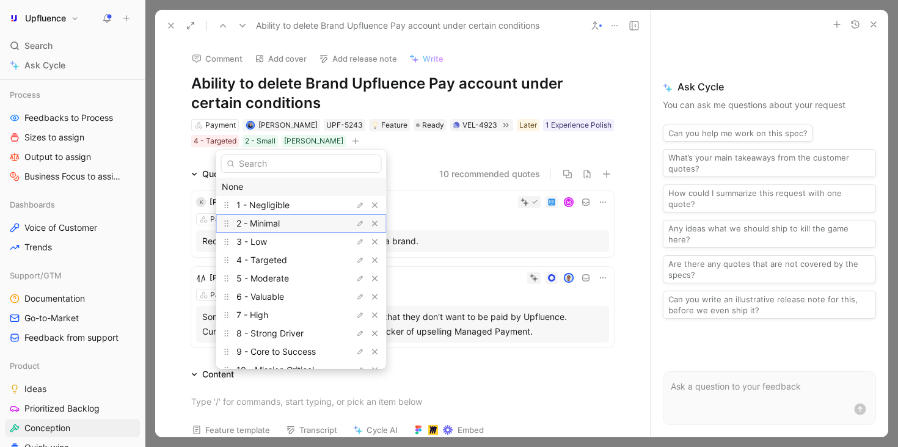
click at [289, 228] on div "2 - Minimal" at bounding box center [282, 223] width 92 height 15
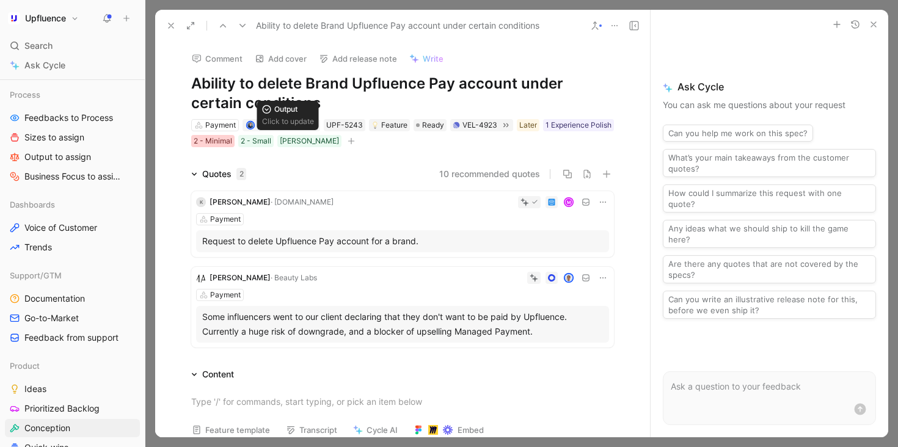
click at [232, 142] on div "2 - Minimal" at bounding box center [213, 141] width 38 height 12
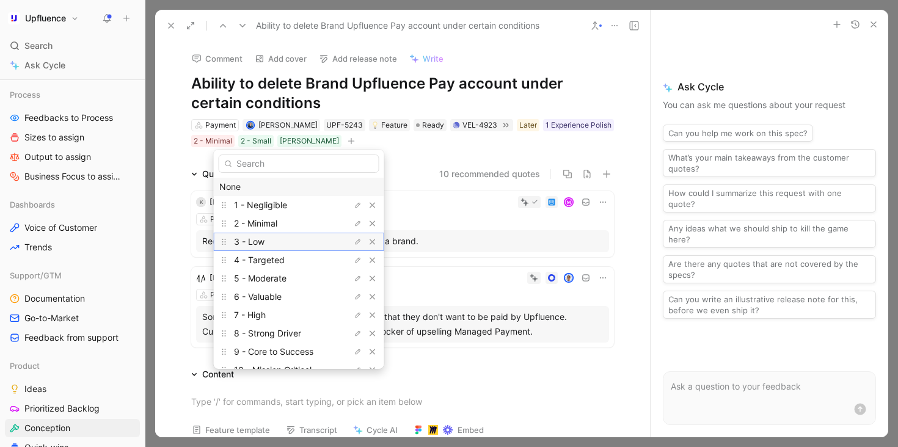
click at [298, 244] on div "3 - Low" at bounding box center [280, 242] width 92 height 15
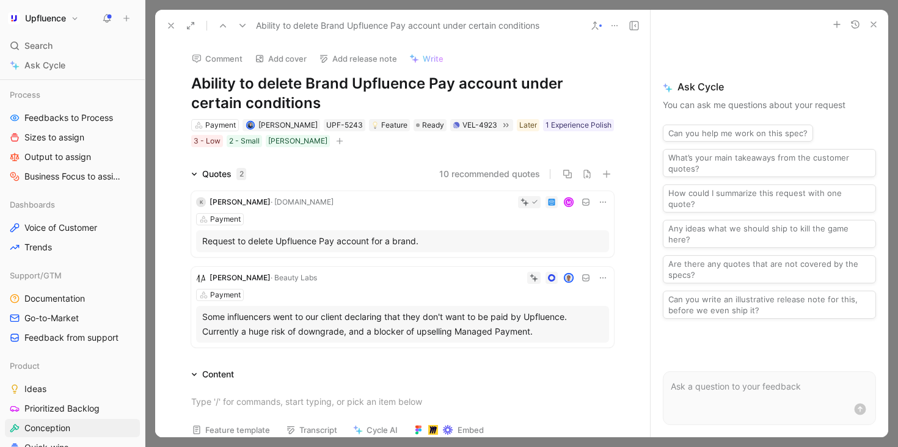
click at [343, 139] on icon "button" at bounding box center [339, 140] width 7 height 7
click at [328, 143] on div "[PERSON_NAME]" at bounding box center [297, 141] width 59 height 12
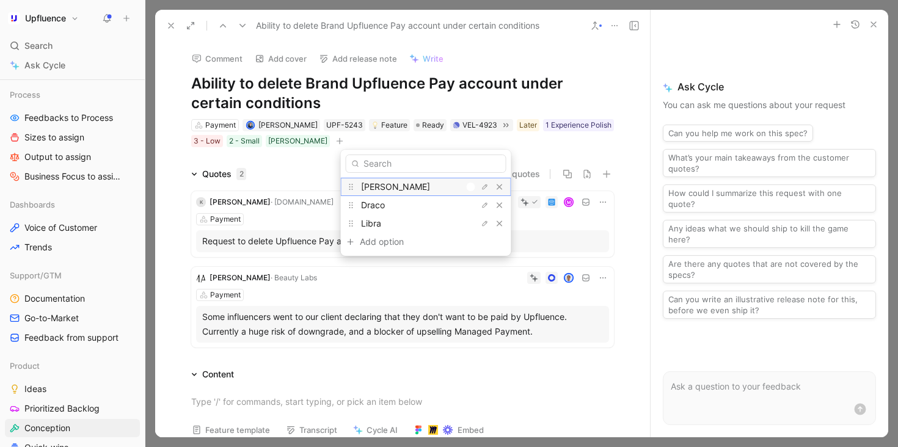
click at [467, 186] on div at bounding box center [471, 187] width 9 height 9
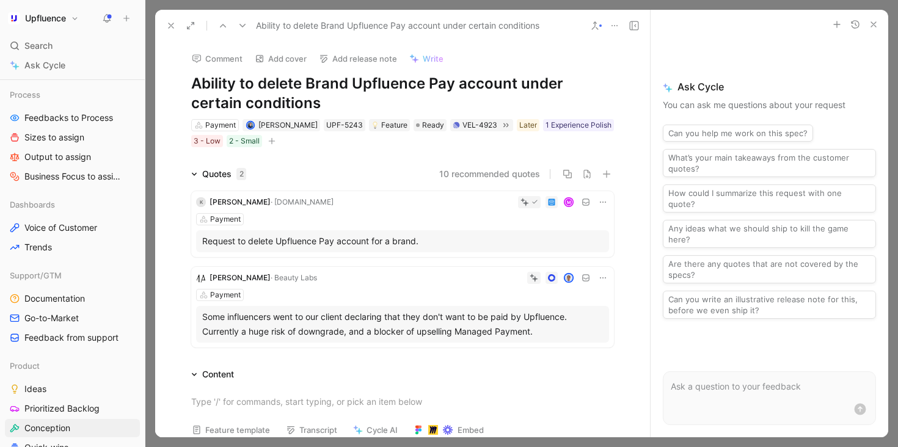
click at [172, 20] on button at bounding box center [171, 25] width 17 height 17
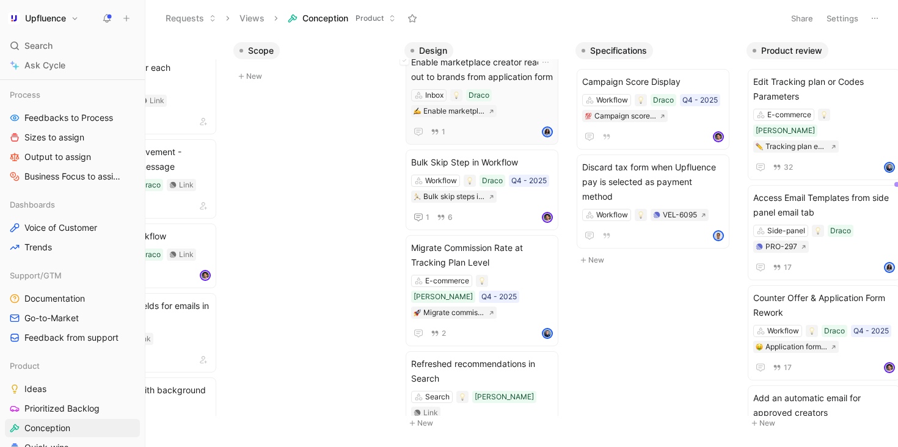
scroll to position [12, 0]
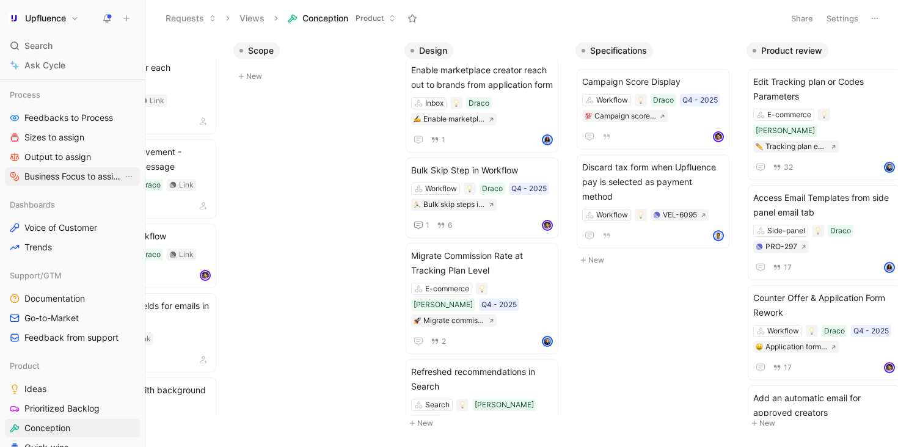
click at [81, 175] on span "Business Focus to assign" at bounding box center [73, 176] width 98 height 12
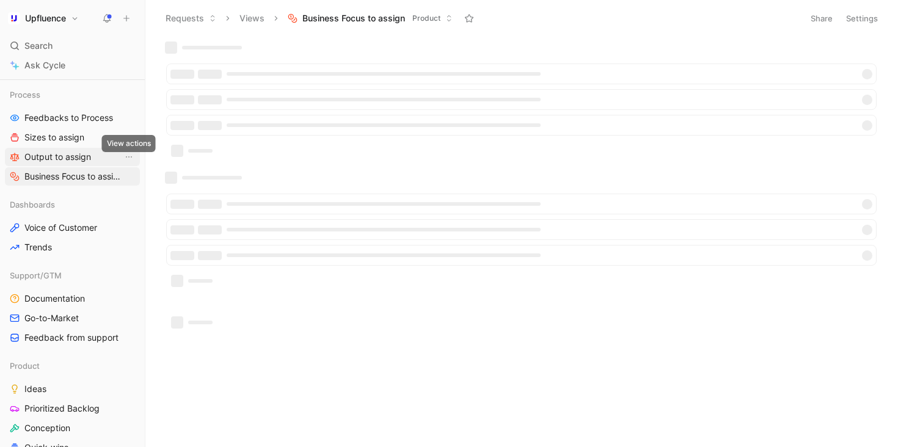
click at [106, 154] on link "Output to assign" at bounding box center [72, 157] width 135 height 18
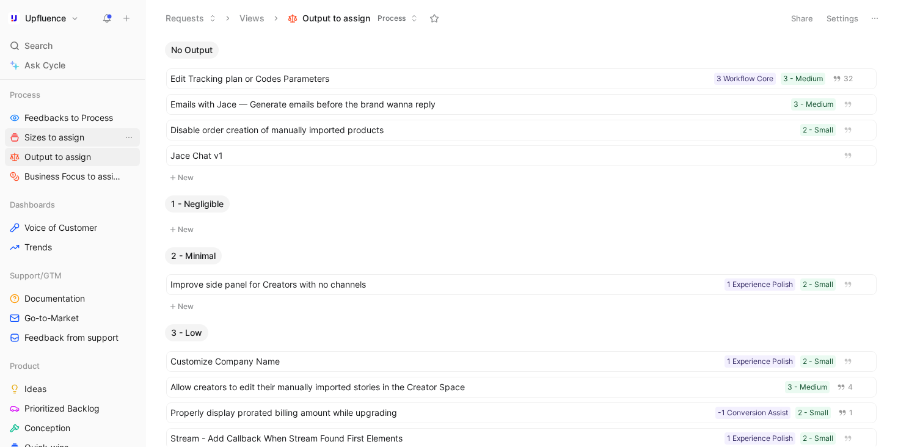
click at [86, 139] on link "Sizes to assign" at bounding box center [72, 137] width 135 height 18
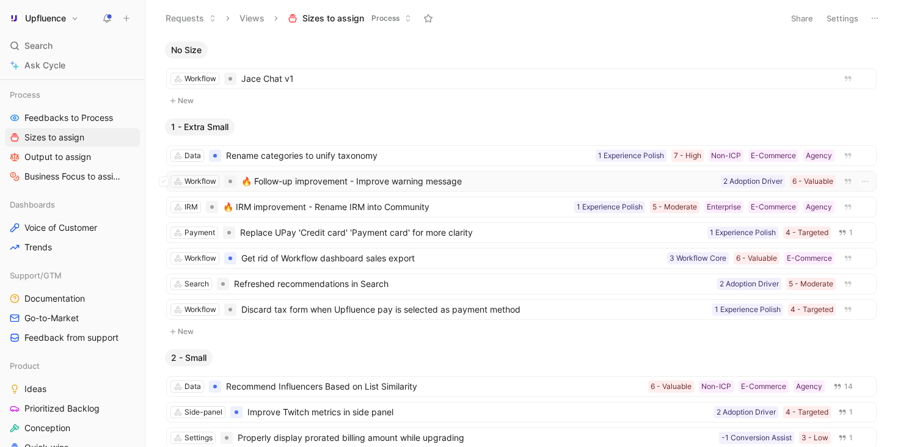
click at [483, 188] on span "🔥 Follow-up improvement - Improve warning message" at bounding box center [478, 181] width 475 height 15
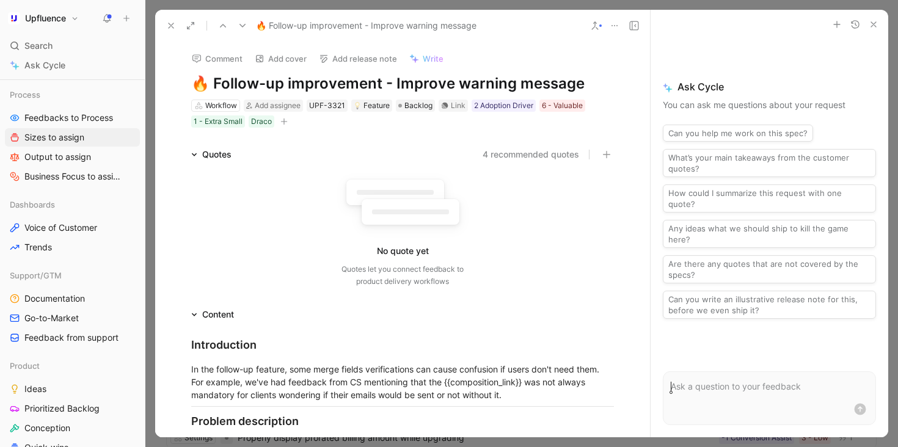
click at [286, 120] on icon "button" at bounding box center [283, 121] width 7 height 7
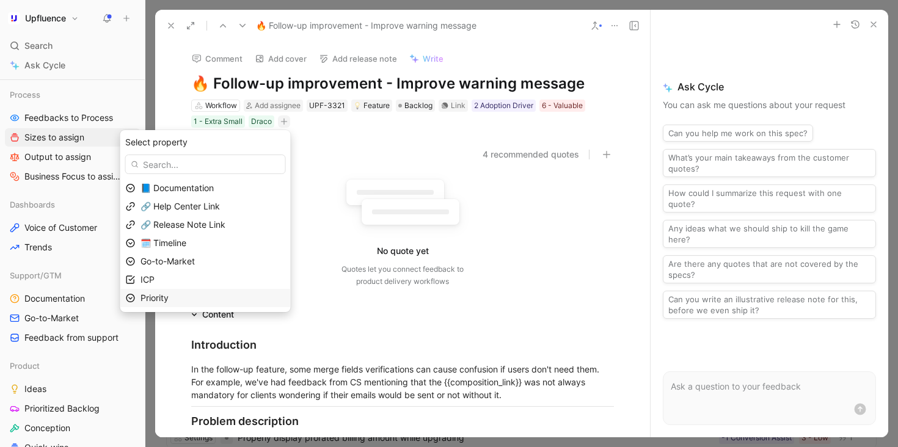
click at [238, 293] on div "Priority" at bounding box center [213, 298] width 145 height 15
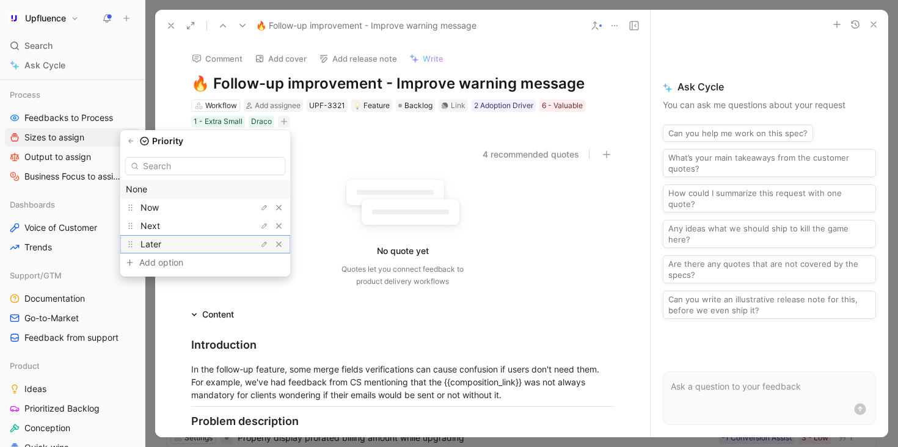
click at [221, 245] on div "Later" at bounding box center [187, 244] width 92 height 15
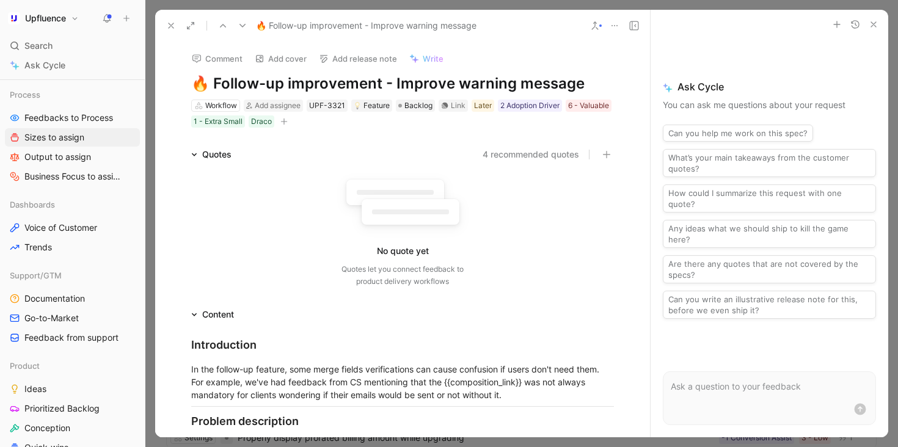
click at [241, 23] on icon at bounding box center [243, 26] width 10 height 10
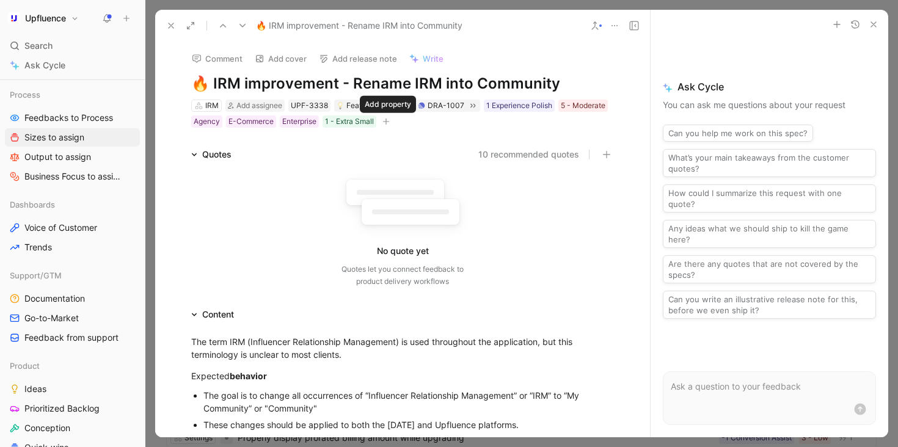
click at [390, 121] on icon "button" at bounding box center [386, 121] width 7 height 1
click at [247, 123] on div "E-Commerce" at bounding box center [251, 121] width 45 height 12
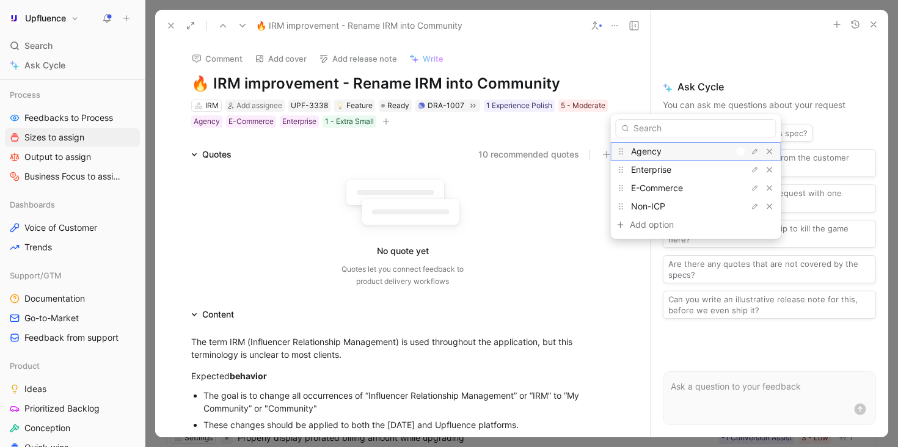
click at [737, 149] on div at bounding box center [741, 151] width 9 height 9
click at [734, 165] on div at bounding box center [738, 169] width 17 height 11
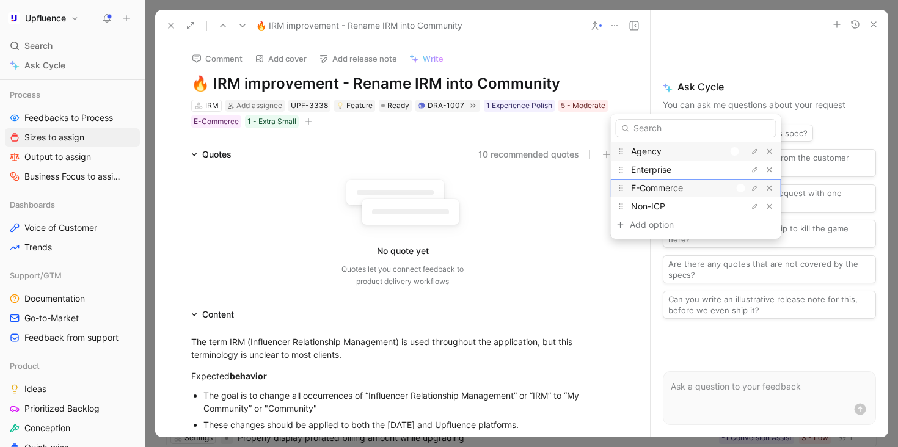
click at [733, 194] on div "E-Commerce" at bounding box center [696, 188] width 170 height 18
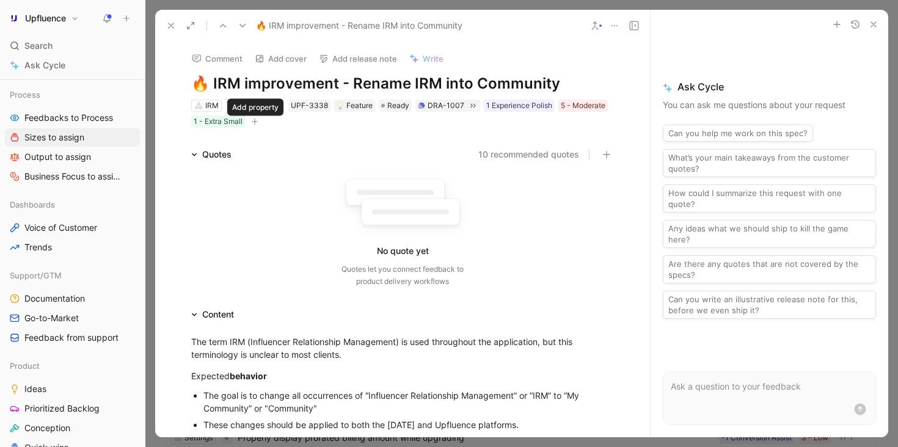
click at [253, 121] on icon "button" at bounding box center [254, 121] width 7 height 7
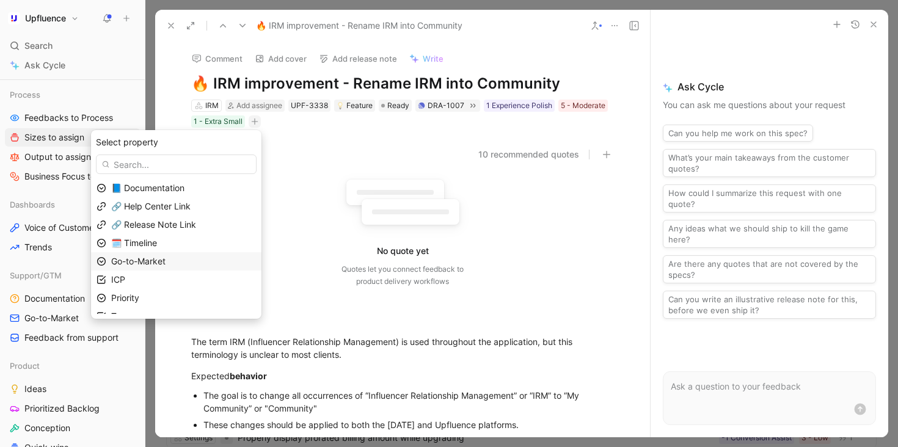
scroll to position [12, 0]
click at [172, 289] on div "Priority" at bounding box center [183, 286] width 145 height 15
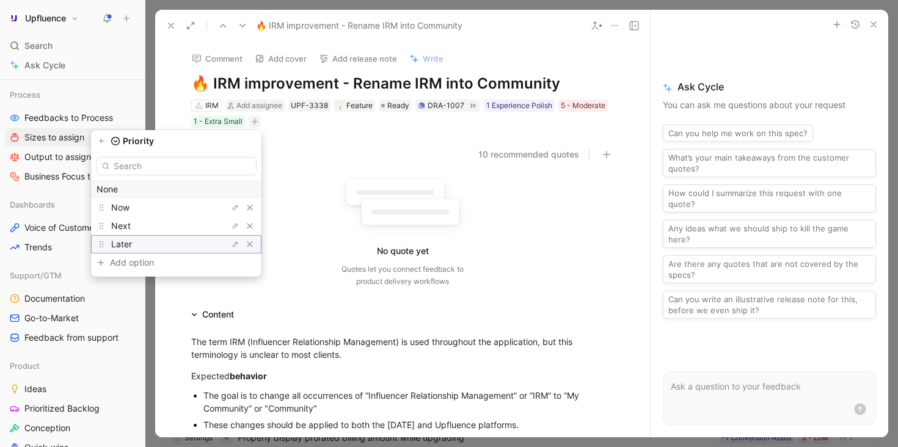
click at [168, 243] on div "Later" at bounding box center [157, 244] width 92 height 15
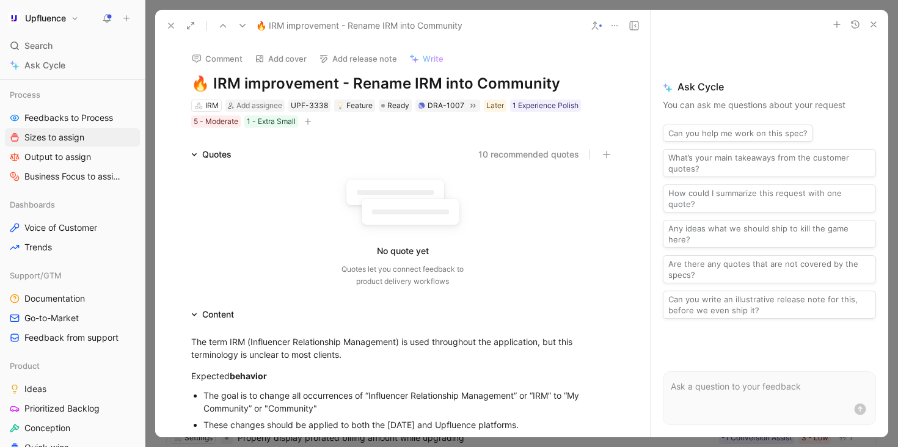
click at [243, 22] on icon at bounding box center [243, 26] width 10 height 10
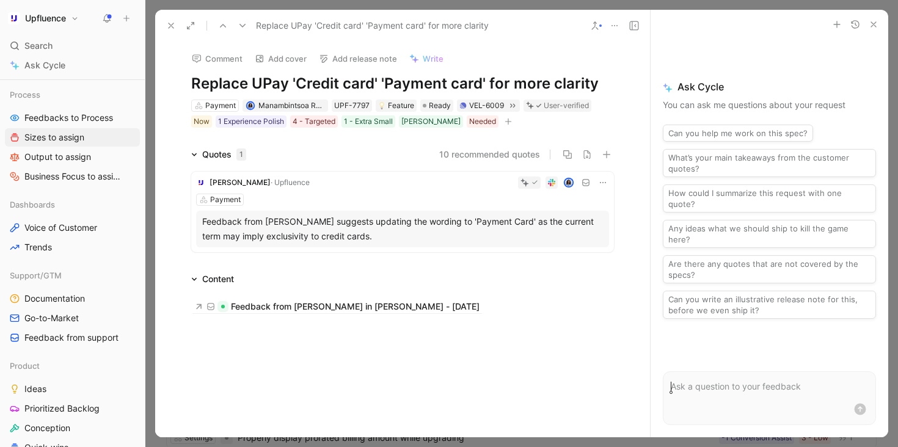
click at [505, 120] on icon "button" at bounding box center [508, 121] width 7 height 7
click at [469, 122] on div "Needed" at bounding box center [482, 121] width 27 height 12
click at [502, 120] on button "button" at bounding box center [508, 121] width 12 height 12
click at [243, 20] on button at bounding box center [242, 25] width 17 height 17
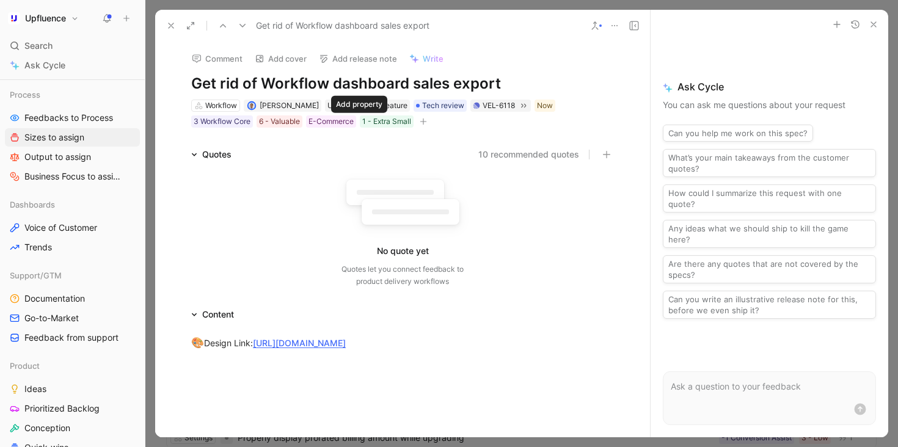
click at [423, 119] on icon "button" at bounding box center [423, 122] width 1 height 7
click at [169, 22] on icon at bounding box center [171, 26] width 10 height 10
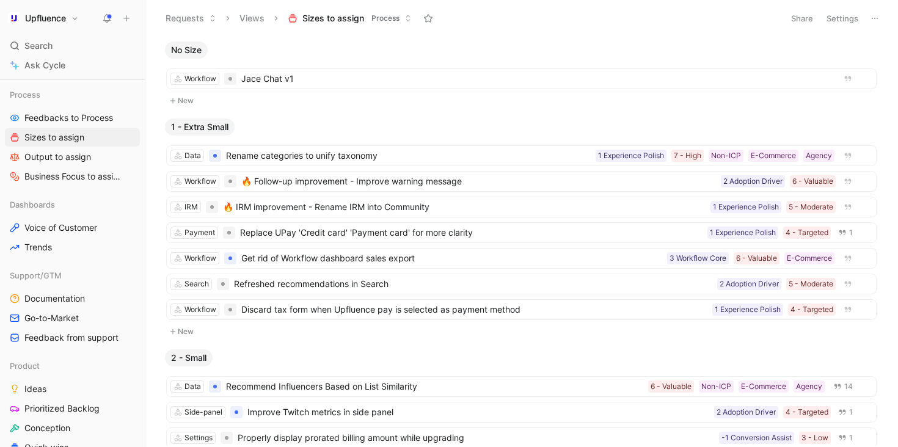
click at [843, 19] on button "Settings" at bounding box center [842, 18] width 43 height 17
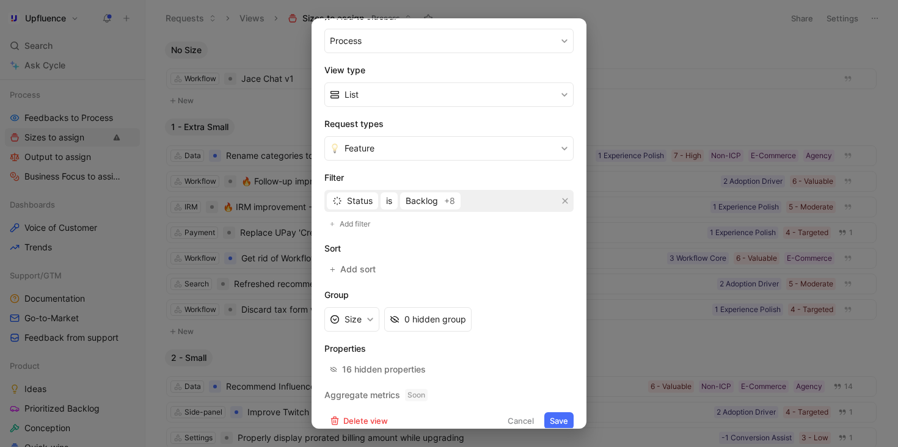
scroll to position [166, 0]
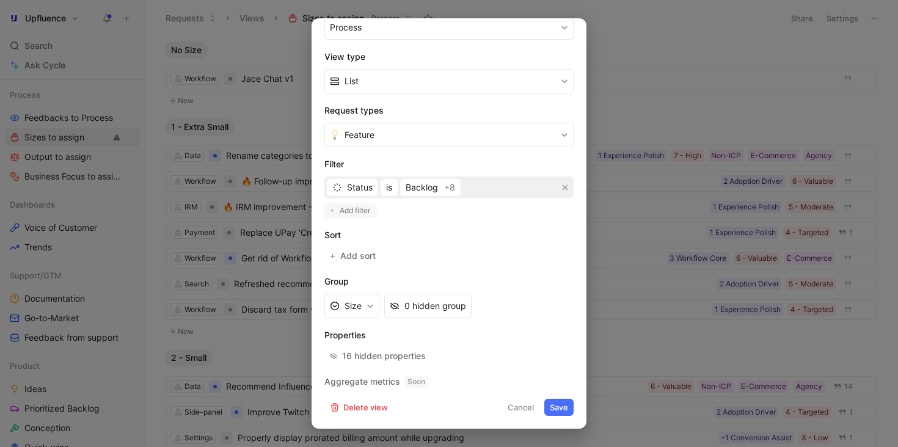
click at [355, 210] on span "Add filter" at bounding box center [356, 211] width 32 height 12
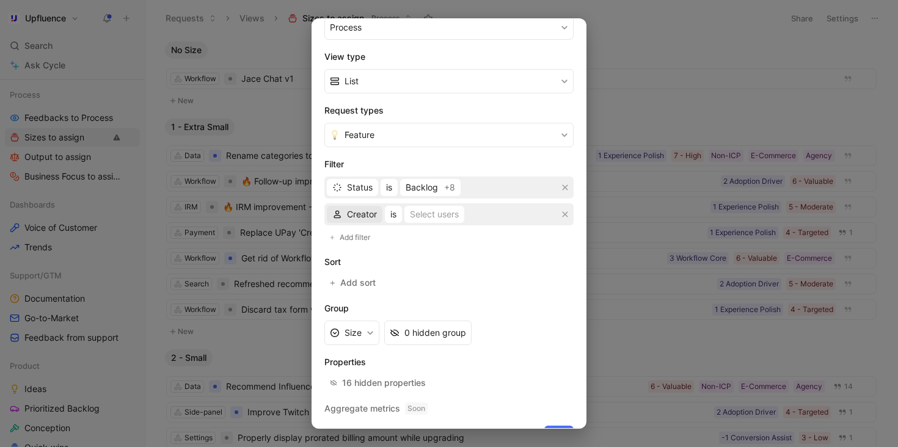
click at [361, 218] on span "Creator" at bounding box center [362, 214] width 30 height 15
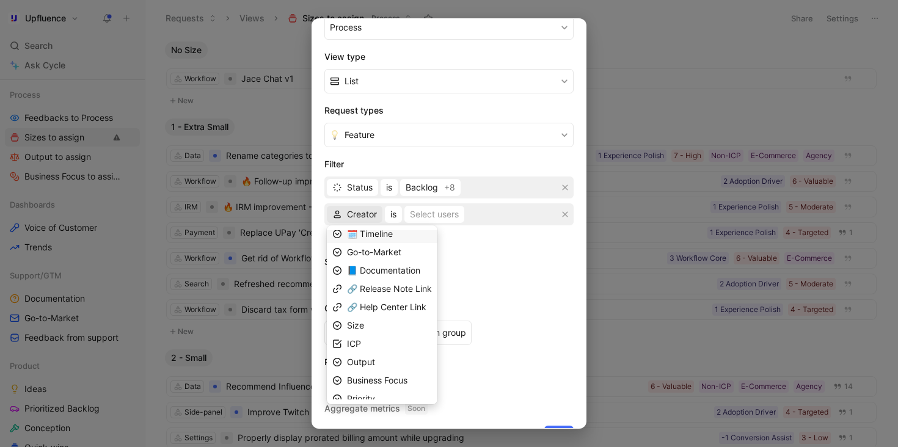
scroll to position [106, 0]
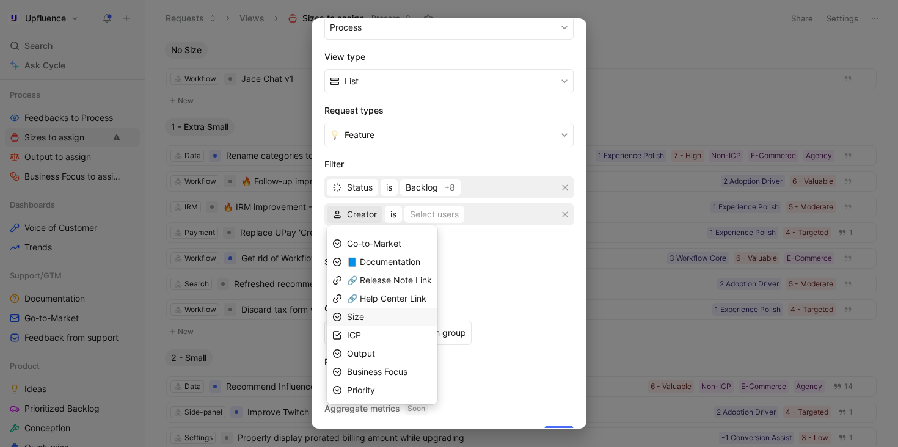
click at [384, 318] on div "Size" at bounding box center [389, 317] width 85 height 15
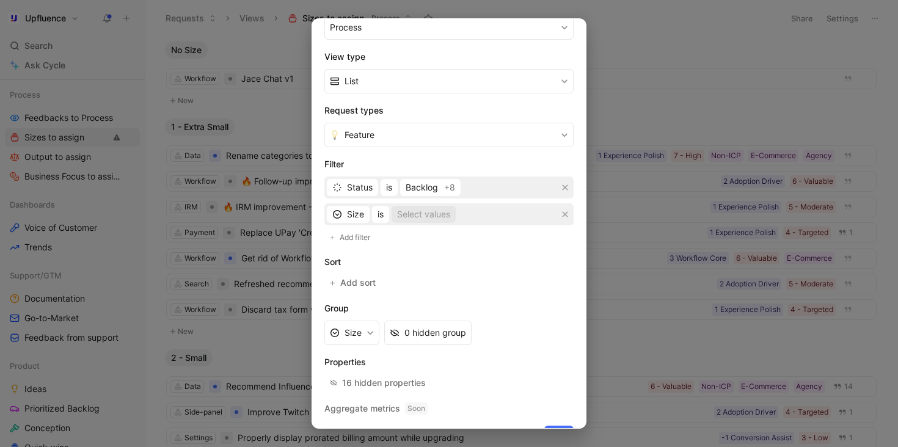
click at [406, 219] on div "Select values" at bounding box center [423, 214] width 53 height 15
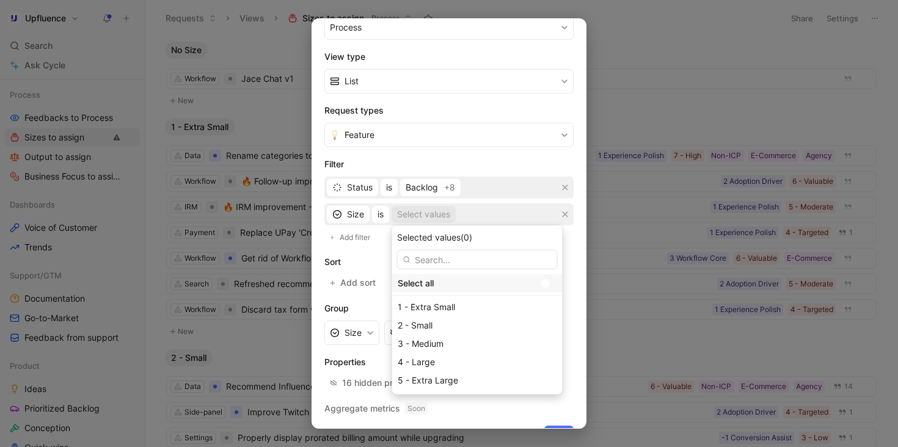
click at [540, 284] on div at bounding box center [548, 283] width 17 height 11
click at [0, 0] on input "checkbox" at bounding box center [0, 0] width 0 height 0
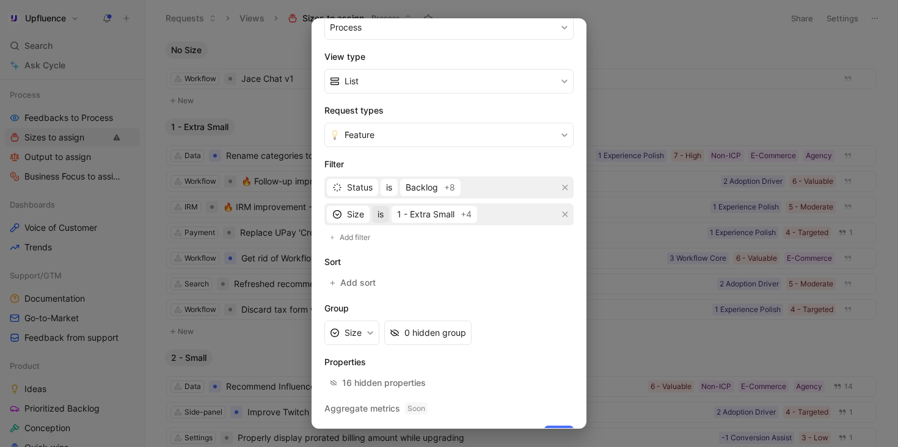
click at [380, 214] on span "is" at bounding box center [381, 214] width 6 height 15
click at [414, 256] on span "is not empty" at bounding box center [402, 257] width 49 height 10
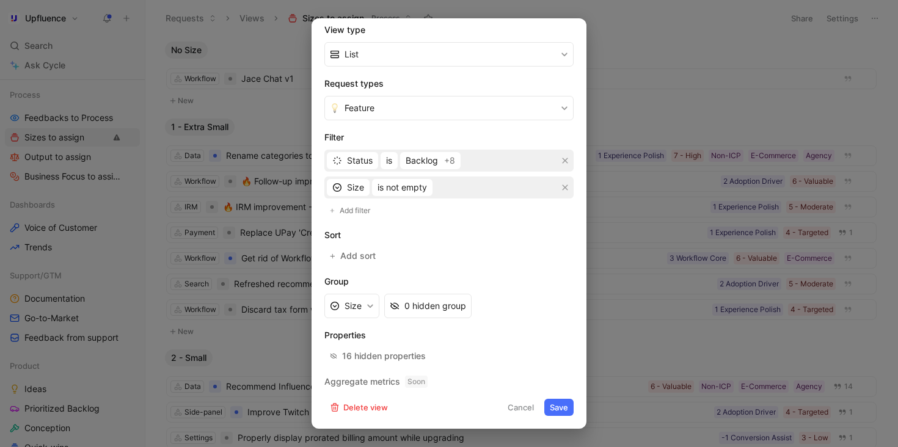
click at [553, 403] on button "Save" at bounding box center [558, 407] width 29 height 17
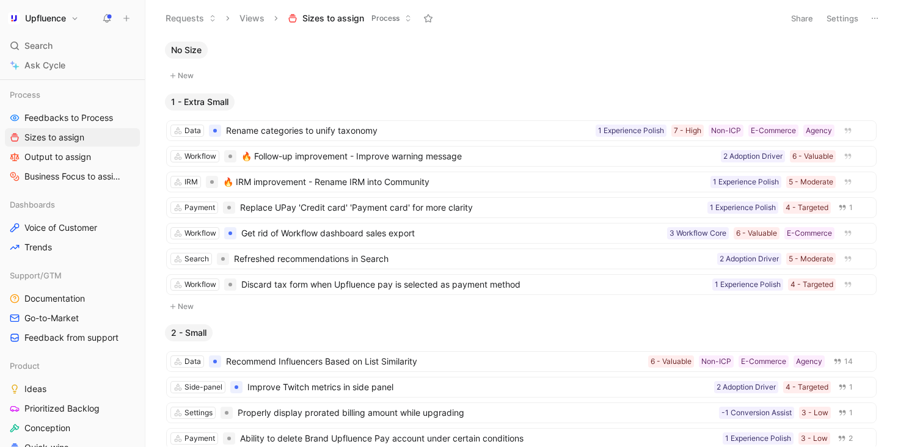
click at [843, 20] on button "Settings" at bounding box center [842, 18] width 43 height 17
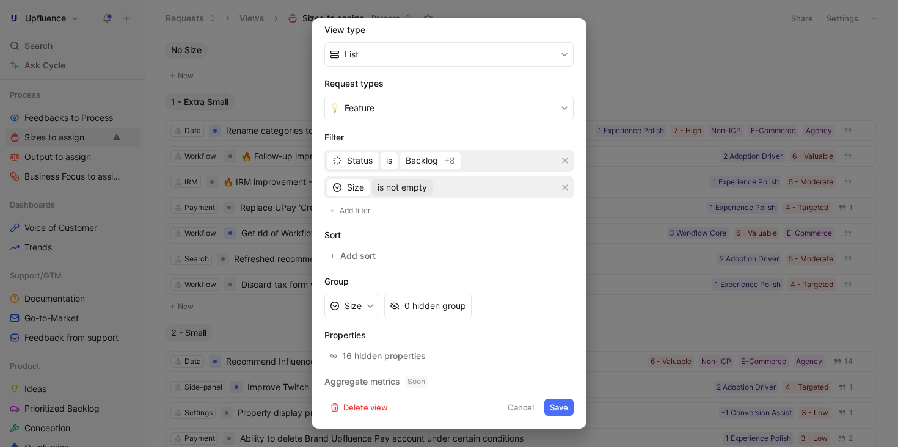
click at [407, 189] on span "is not empty" at bounding box center [402, 187] width 49 height 15
click at [409, 212] on span "is empty" at bounding box center [395, 212] width 34 height 10
click at [563, 408] on button "Save" at bounding box center [558, 407] width 29 height 17
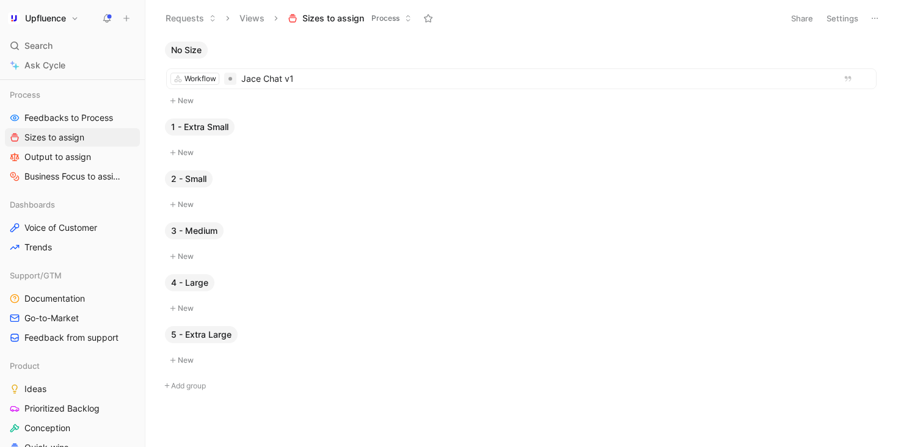
click at [846, 16] on button "Settings" at bounding box center [842, 18] width 43 height 17
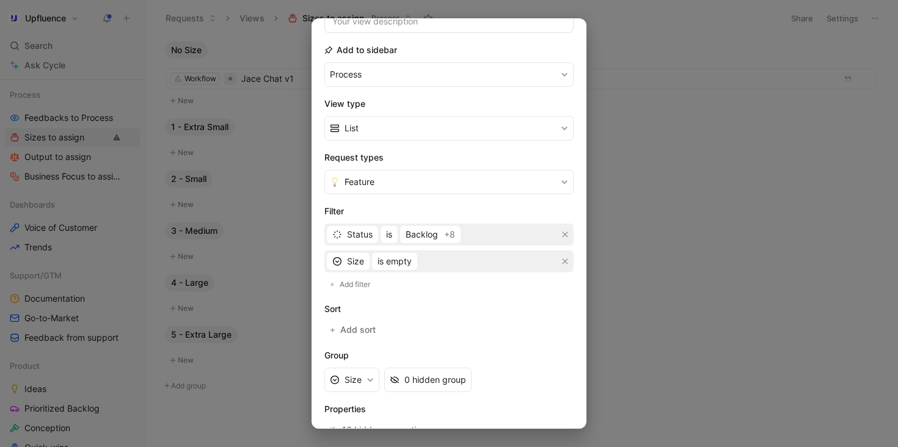
scroll to position [171, 0]
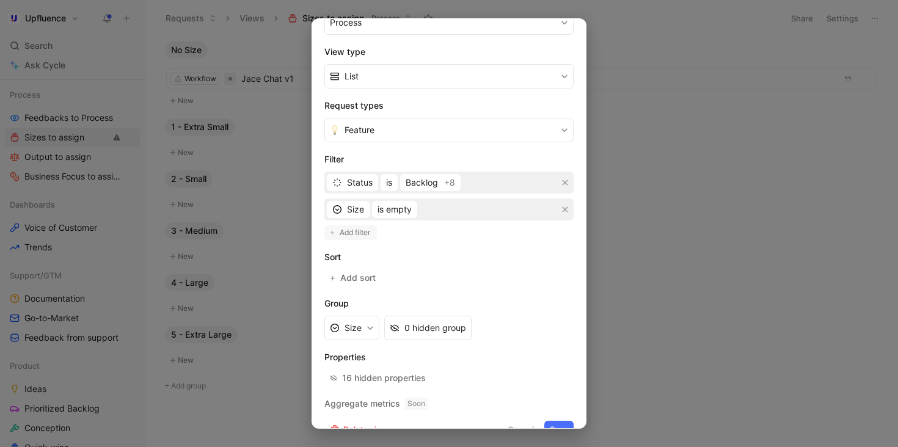
click at [358, 230] on span "Add filter" at bounding box center [356, 233] width 32 height 12
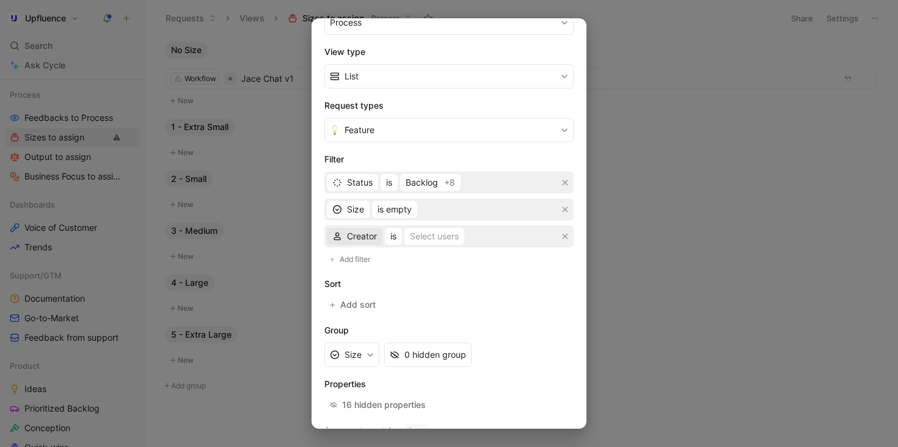
click at [354, 233] on span "Creator" at bounding box center [362, 236] width 30 height 15
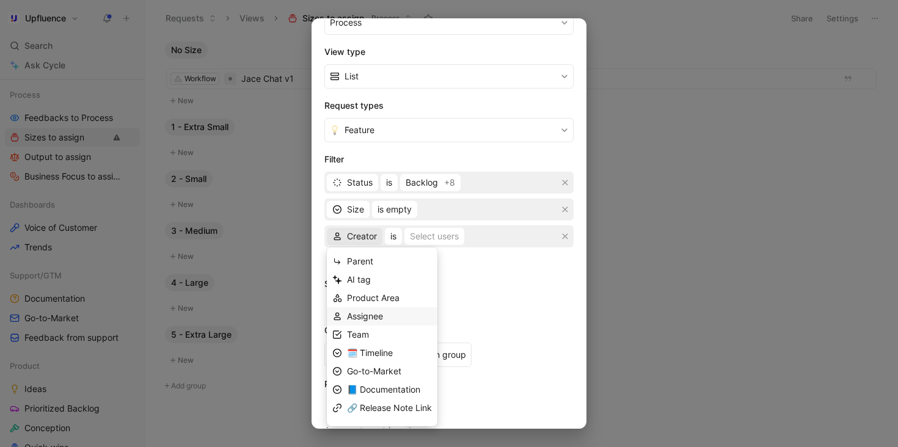
scroll to position [87, 0]
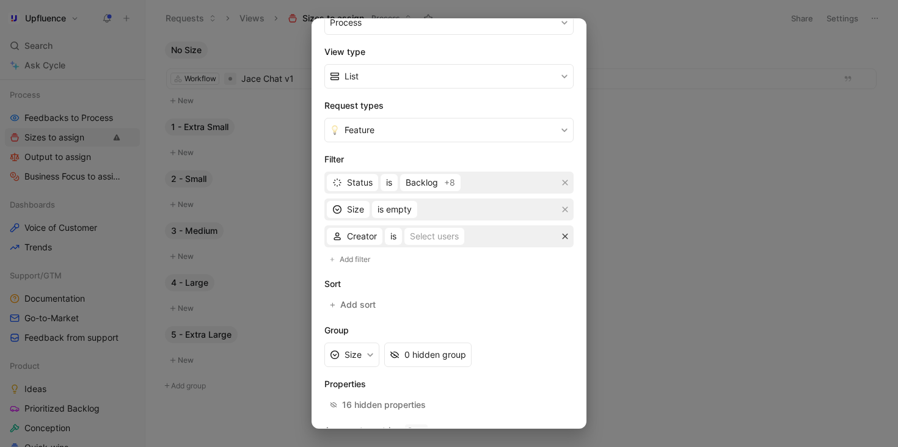
click at [561, 234] on button "button" at bounding box center [565, 236] width 12 height 12
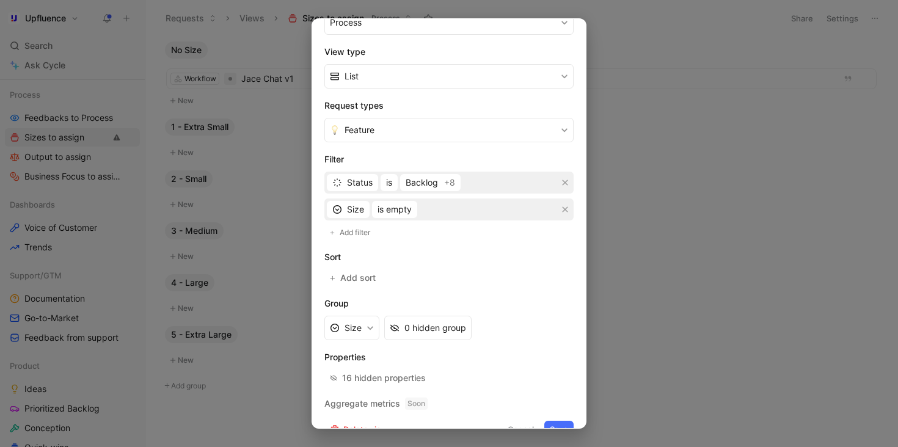
click at [389, 197] on div "Status is Backlog +8 Size is empty" at bounding box center [448, 196] width 249 height 49
click at [389, 205] on span "is empty" at bounding box center [395, 209] width 34 height 15
click at [416, 287] on div "is not" at bounding box center [414, 289] width 72 height 15
click at [437, 211] on div "Select values" at bounding box center [438, 209] width 53 height 15
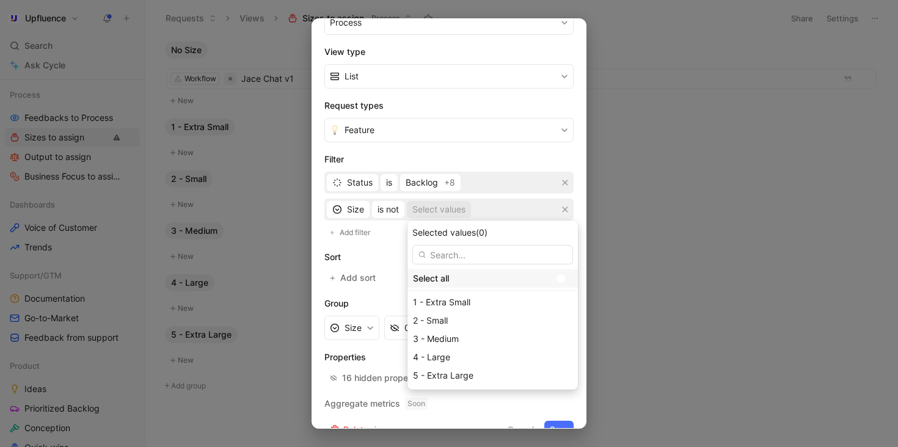
click at [557, 274] on div at bounding box center [561, 278] width 9 height 9
click at [0, 0] on input "checkbox" at bounding box center [0, 0] width 0 height 0
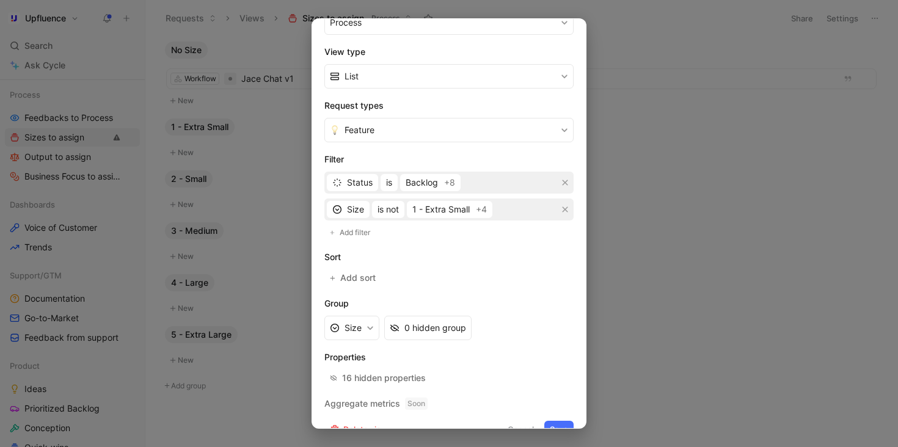
scroll to position [193, 0]
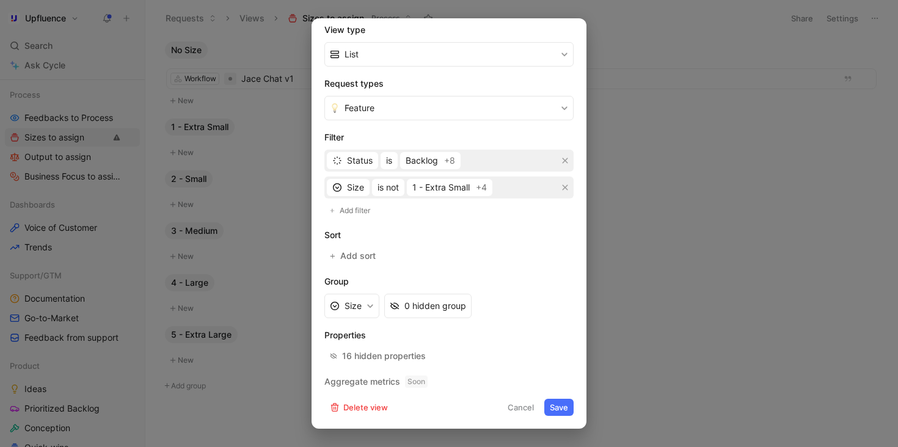
click at [560, 406] on button "Save" at bounding box center [558, 407] width 29 height 17
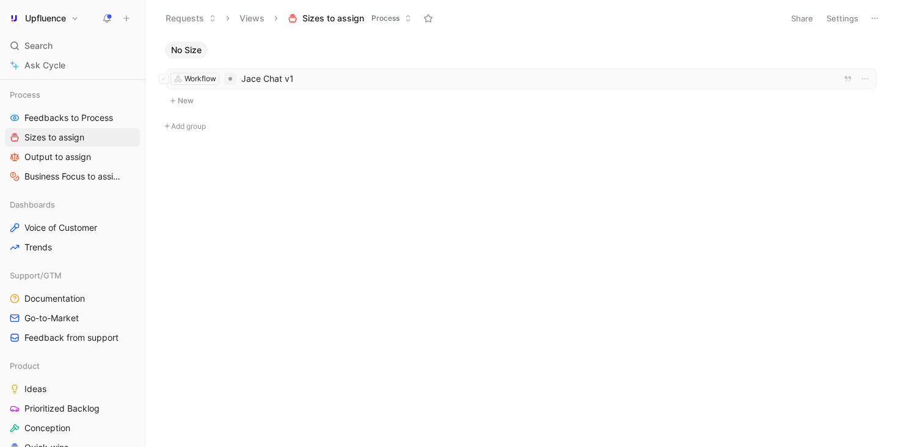
click at [432, 77] on span "Jace Chat v1" at bounding box center [536, 78] width 590 height 15
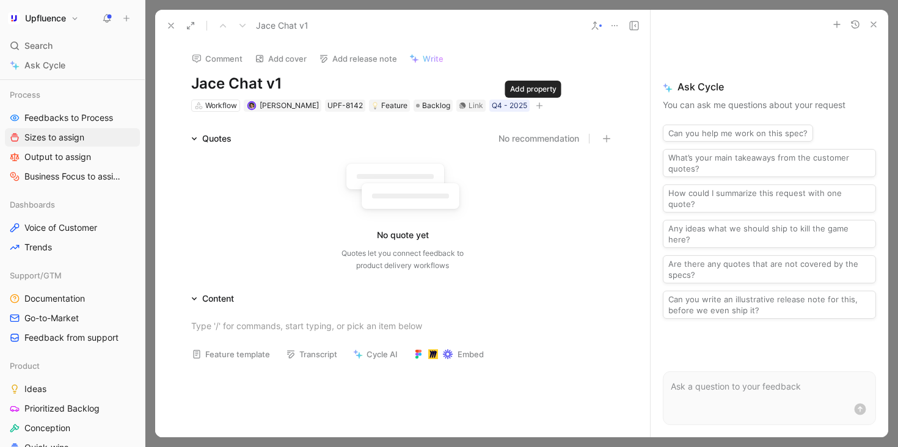
click at [536, 105] on icon "button" at bounding box center [539, 105] width 7 height 1
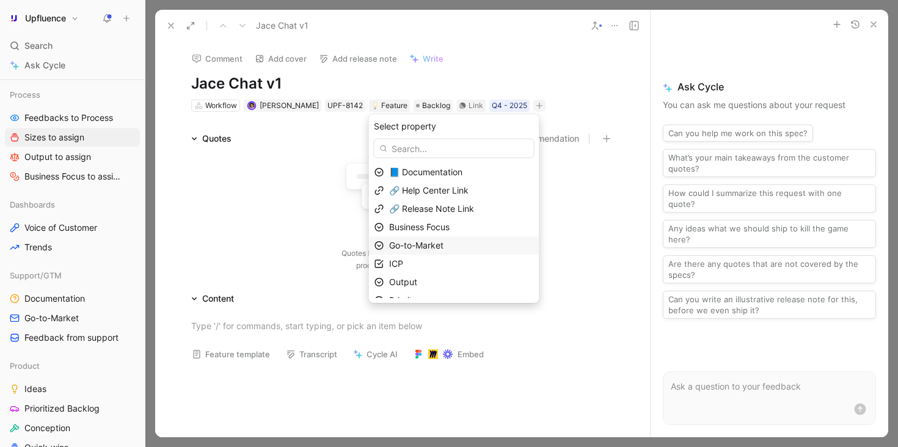
scroll to position [48, 0]
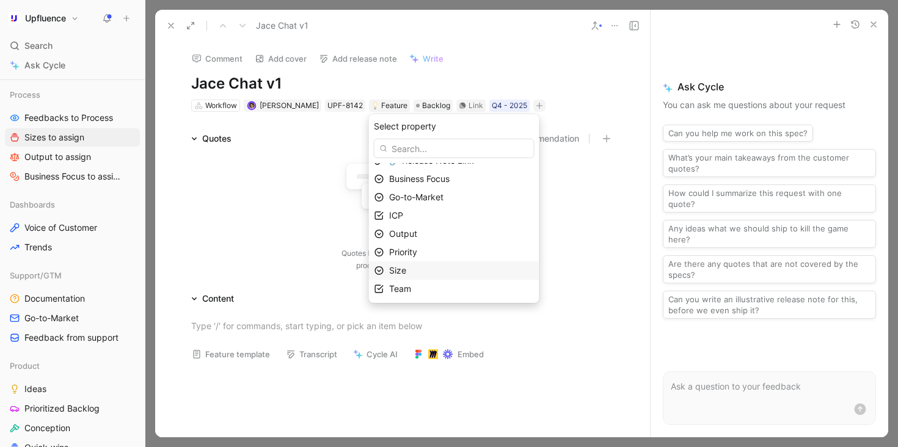
click at [436, 273] on div "Size" at bounding box center [461, 270] width 145 height 15
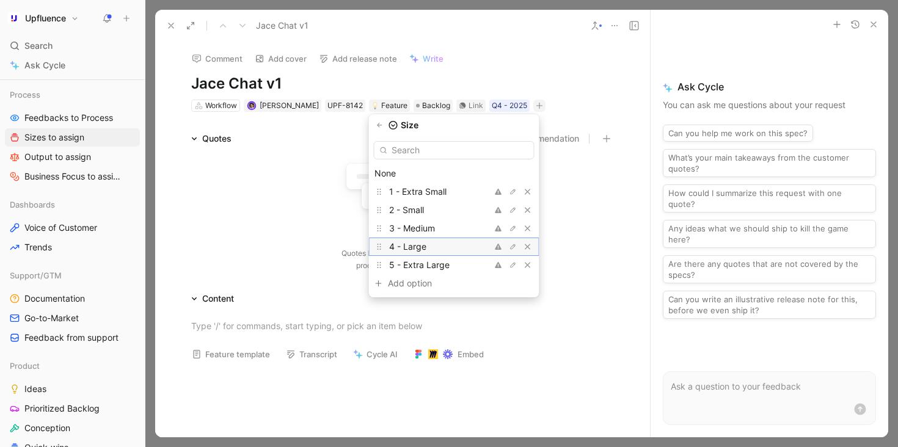
click at [455, 247] on div "4 - Large" at bounding box center [435, 247] width 92 height 15
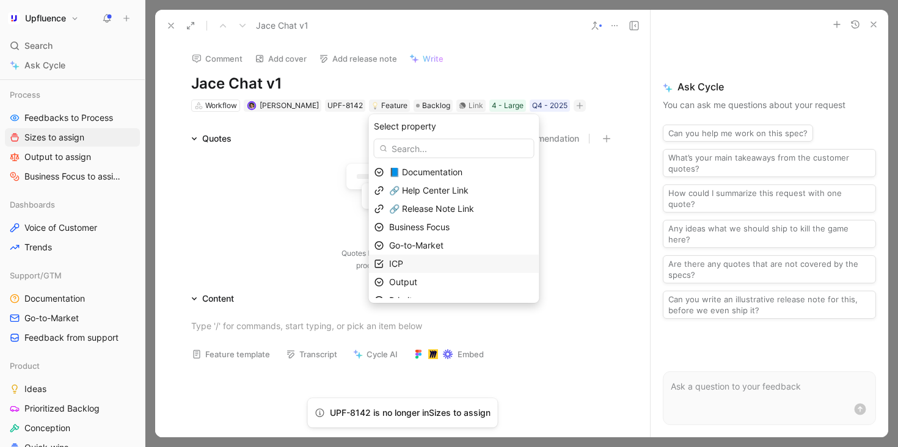
scroll to position [30, 0]
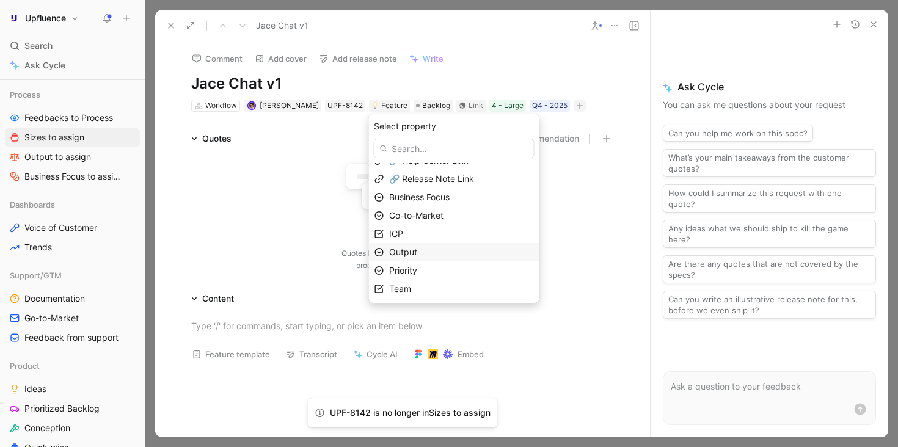
click at [446, 244] on div "Output" at bounding box center [454, 252] width 170 height 18
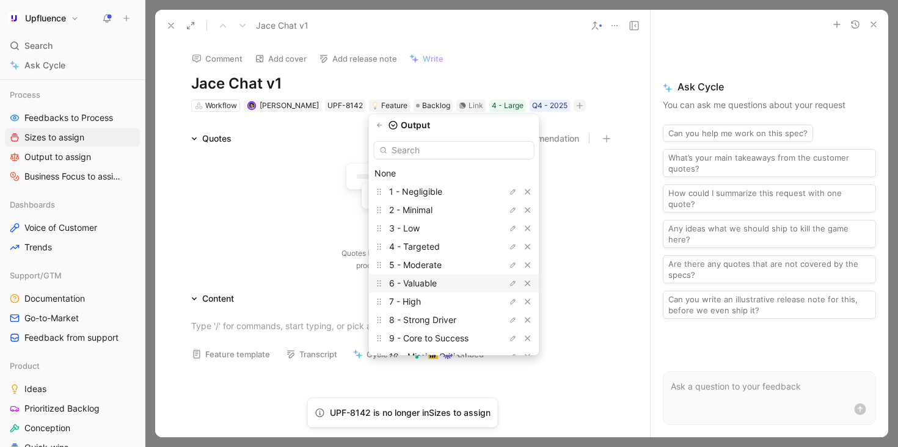
scroll to position [34, 0]
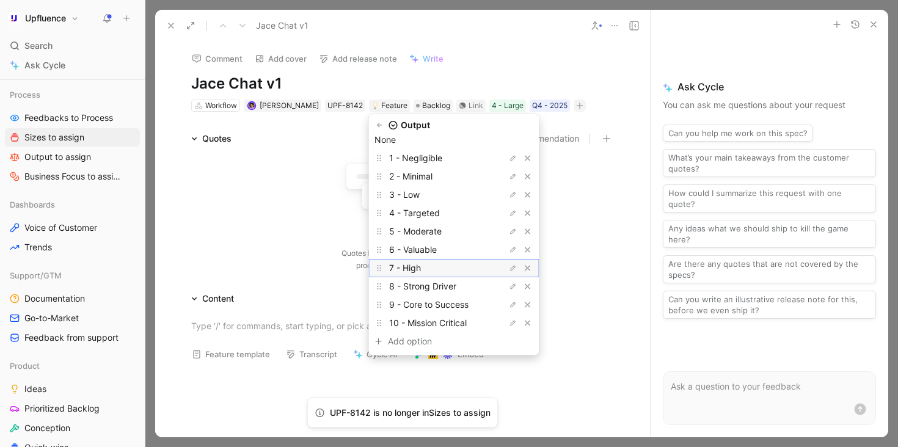
click at [455, 262] on div "7 - High" at bounding box center [435, 268] width 92 height 15
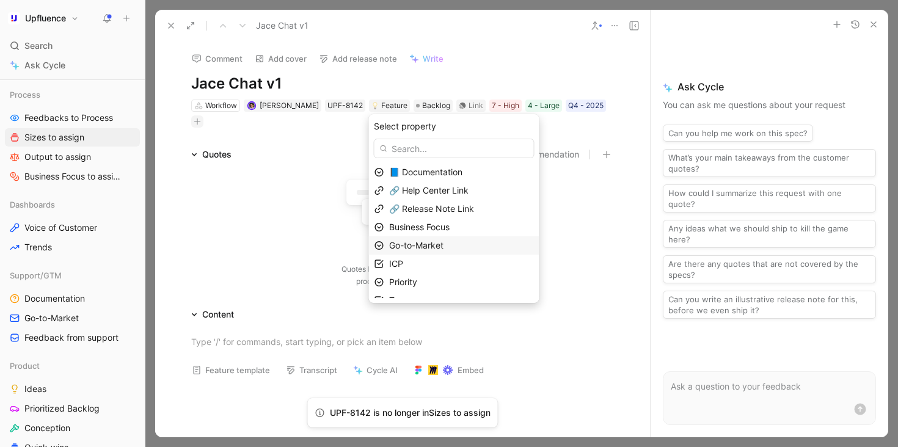
scroll to position [12, 0]
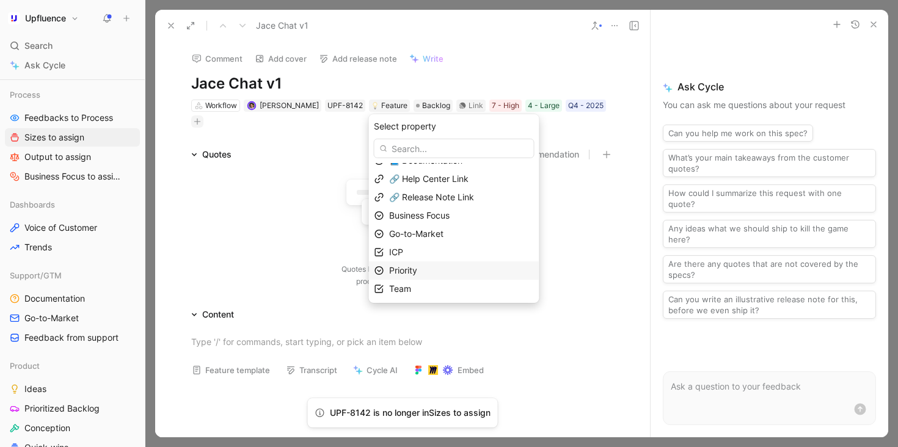
click at [439, 268] on div "Priority" at bounding box center [461, 270] width 145 height 15
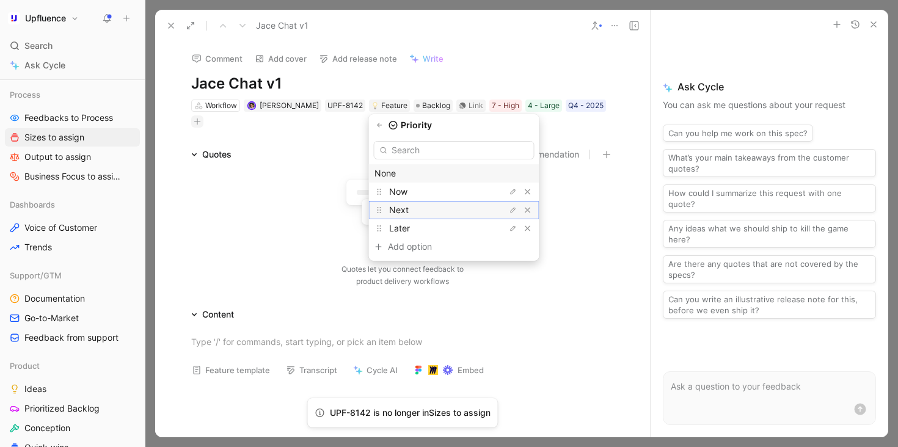
click at [432, 207] on div "Next" at bounding box center [435, 210] width 92 height 15
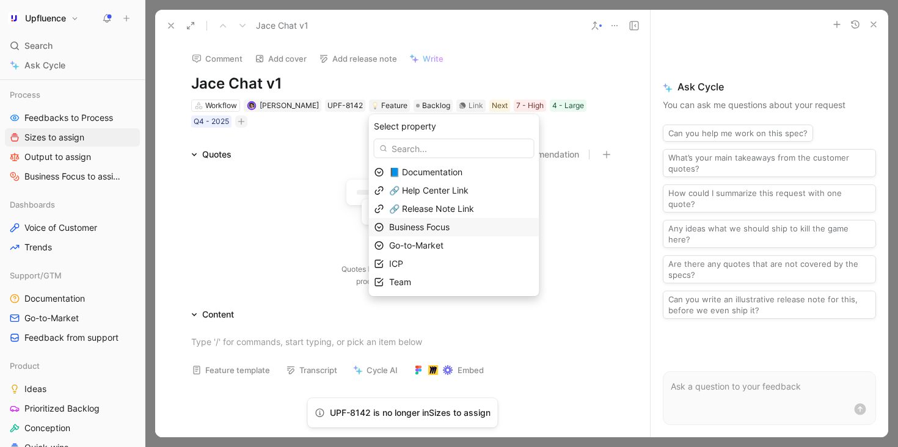
click at [444, 225] on span "Business Focus" at bounding box center [419, 227] width 60 height 10
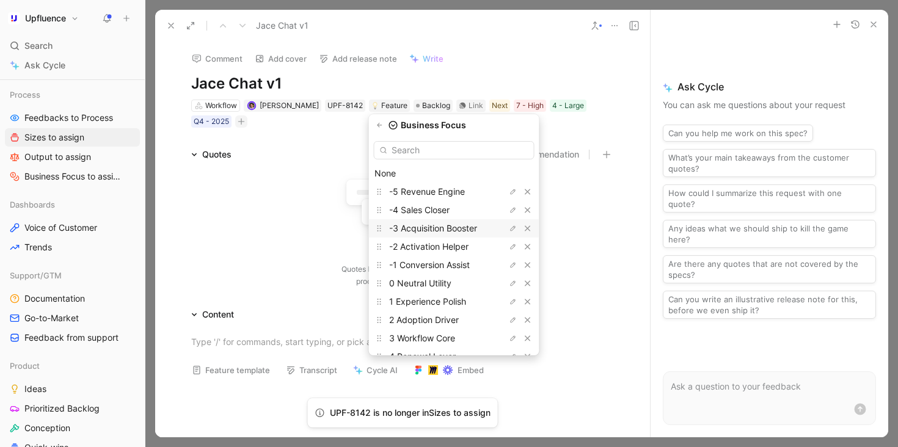
scroll to position [52, 0]
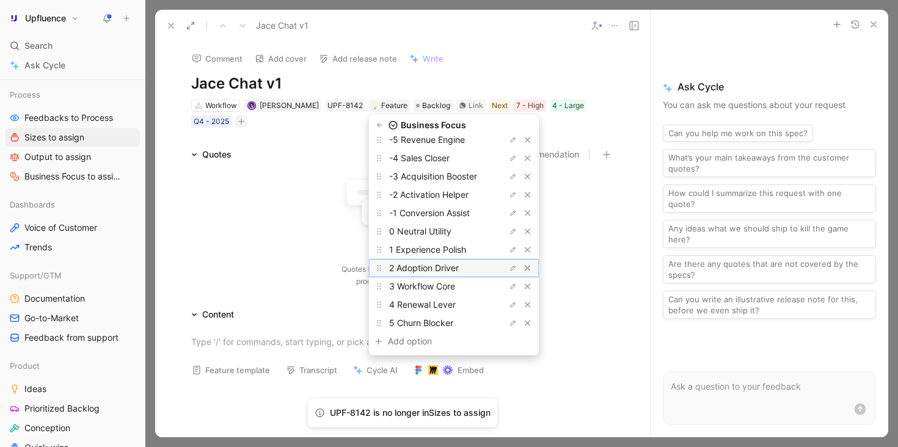
click at [459, 271] on span "2 Adoption Driver" at bounding box center [424, 268] width 70 height 10
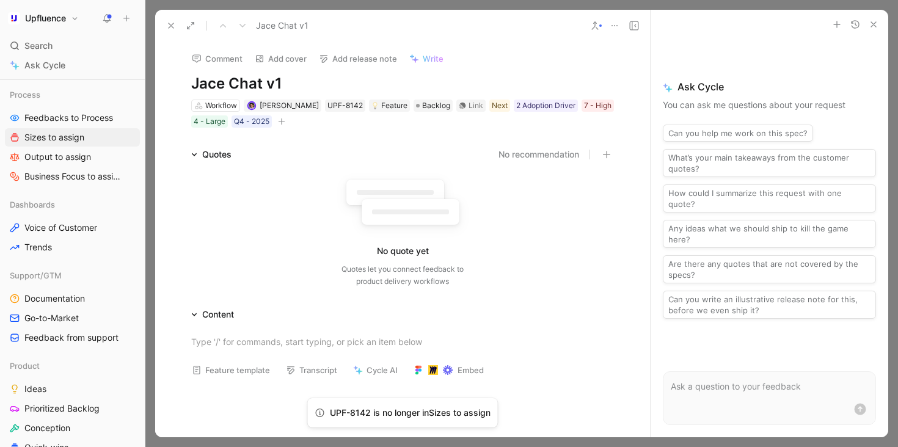
click at [591, 26] on icon at bounding box center [595, 26] width 10 height 10
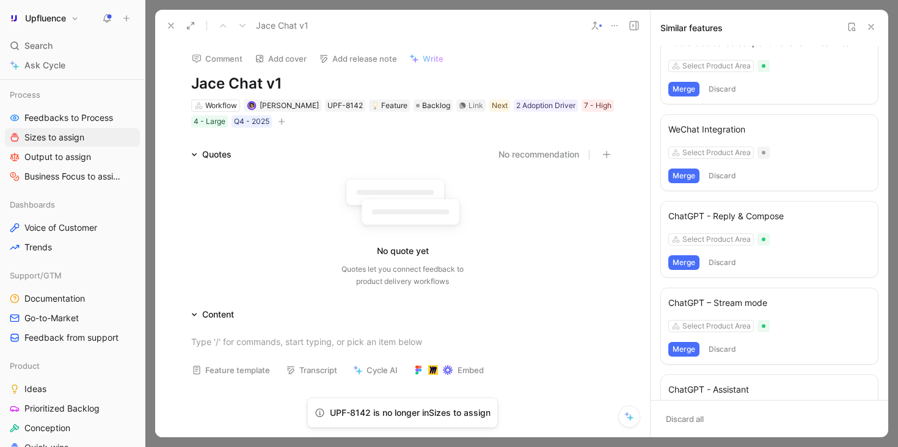
scroll to position [109, 0]
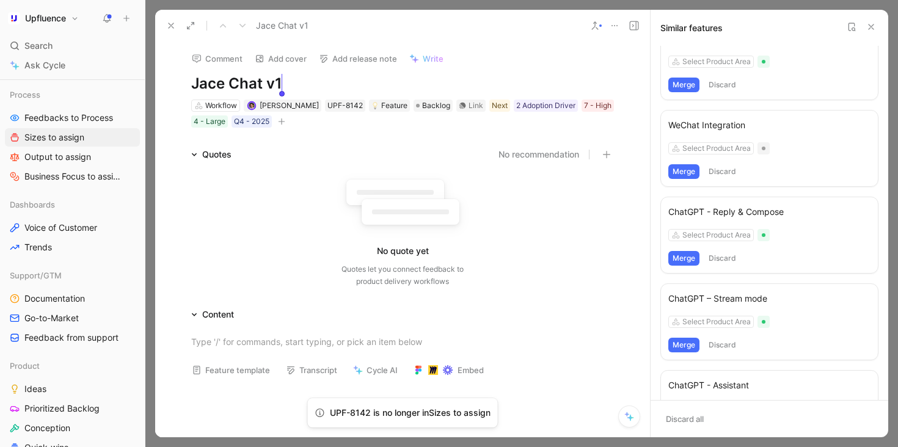
drag, startPoint x: 263, startPoint y: 81, endPoint x: 351, endPoint y: 79, distance: 88.0
click at [350, 79] on h1 "Jace Chat v1" at bounding box center [402, 84] width 423 height 20
click at [285, 217] on div "No quote yet Quotes let you connect feedback to product delivery workflows" at bounding box center [402, 230] width 423 height 116
drag, startPoint x: 264, startPoint y: 81, endPoint x: 326, endPoint y: 81, distance: 62.3
click at [327, 81] on h1 "Jace Chat v1" at bounding box center [402, 84] width 423 height 20
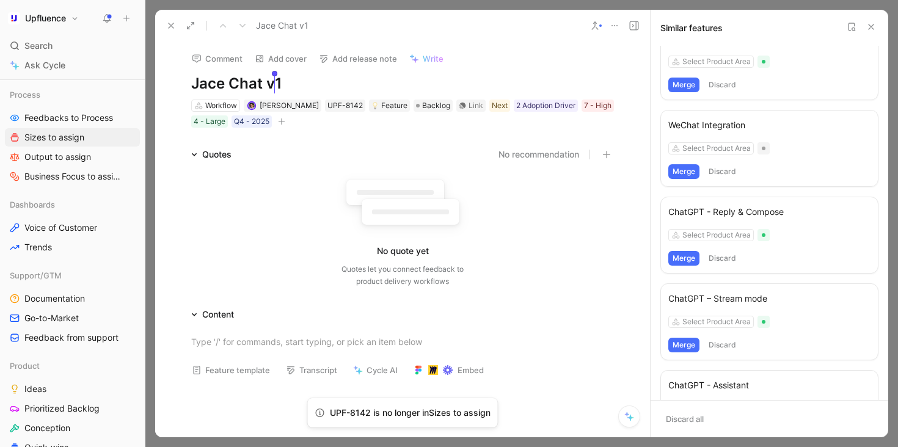
drag, startPoint x: 324, startPoint y: 81, endPoint x: 266, endPoint y: 82, distance: 58.1
click at [266, 82] on h1 "Jace Chat v1" at bounding box center [402, 84] width 423 height 20
click at [269, 170] on div "No quote yet Quotes let you connect feedback to product delivery workflows" at bounding box center [402, 227] width 423 height 131
click at [169, 26] on icon at bounding box center [171, 26] width 10 height 10
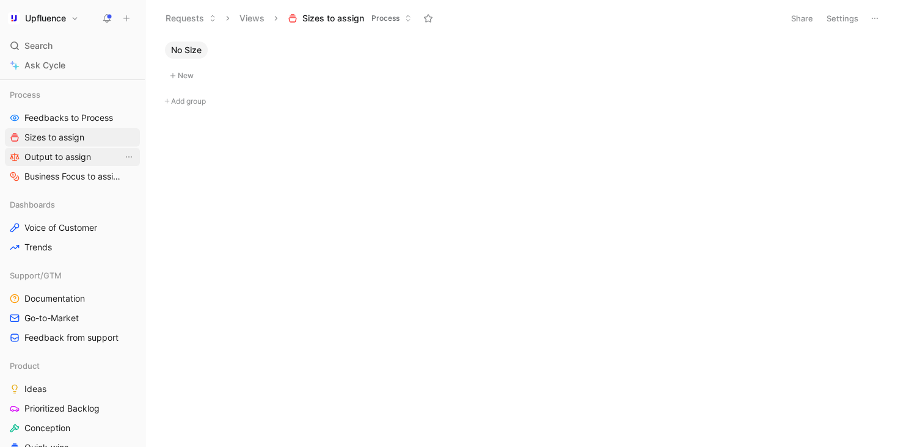
click at [45, 159] on span "Output to assign" at bounding box center [57, 157] width 67 height 12
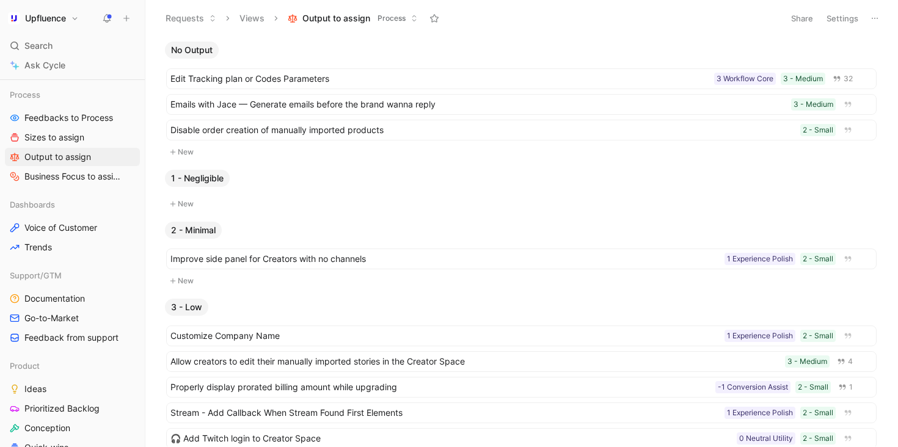
click at [843, 16] on button "Settings" at bounding box center [842, 18] width 43 height 17
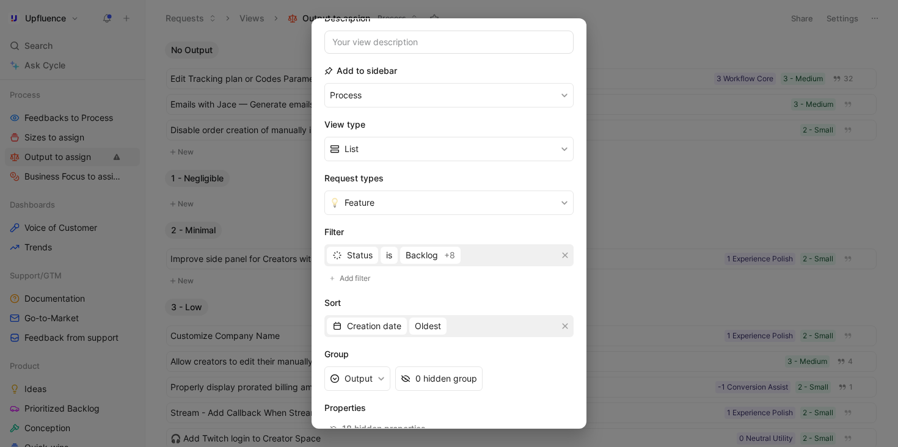
scroll to position [111, 0]
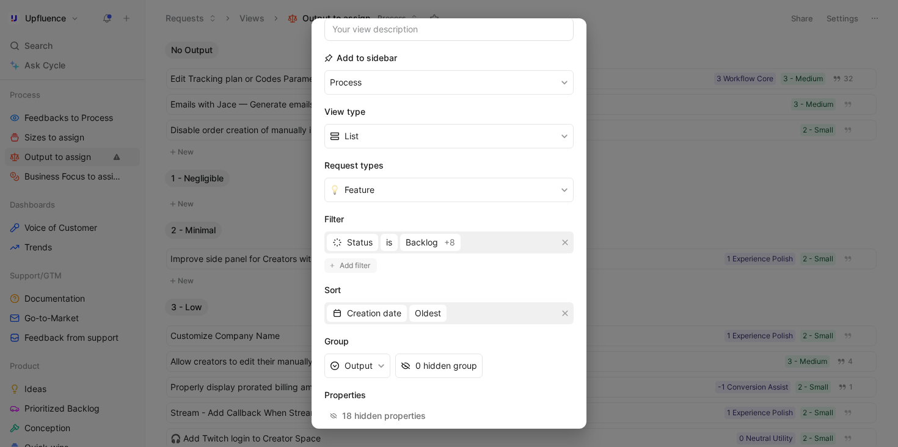
click at [350, 264] on span "Add filter" at bounding box center [356, 266] width 32 height 12
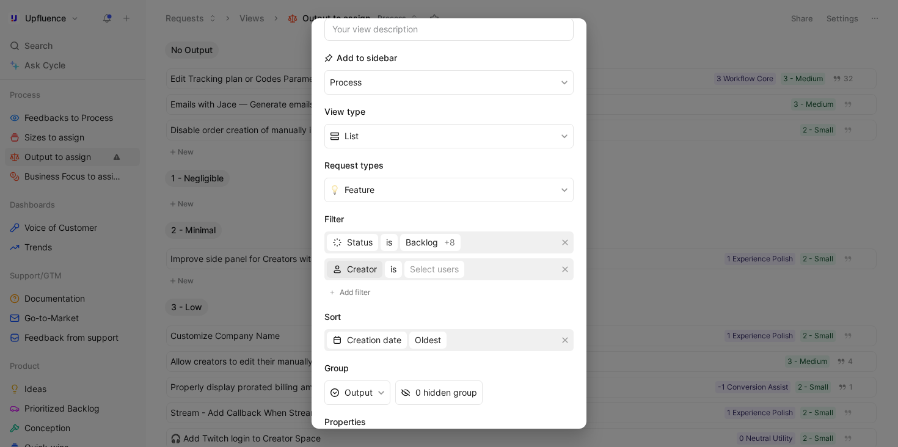
click at [361, 273] on span "Creator" at bounding box center [362, 269] width 30 height 15
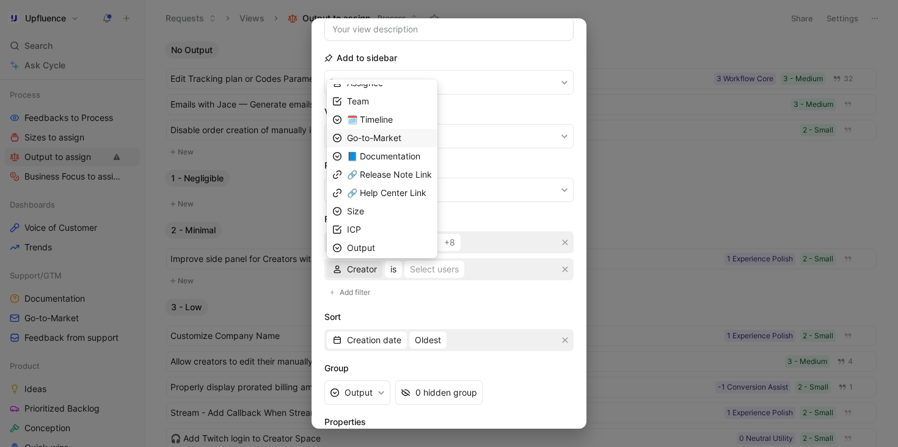
scroll to position [106, 0]
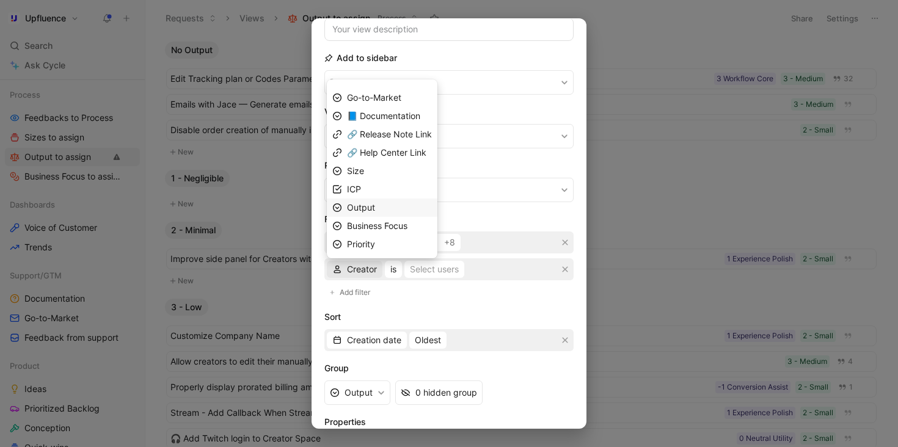
click at [394, 210] on div "Output" at bounding box center [389, 207] width 85 height 15
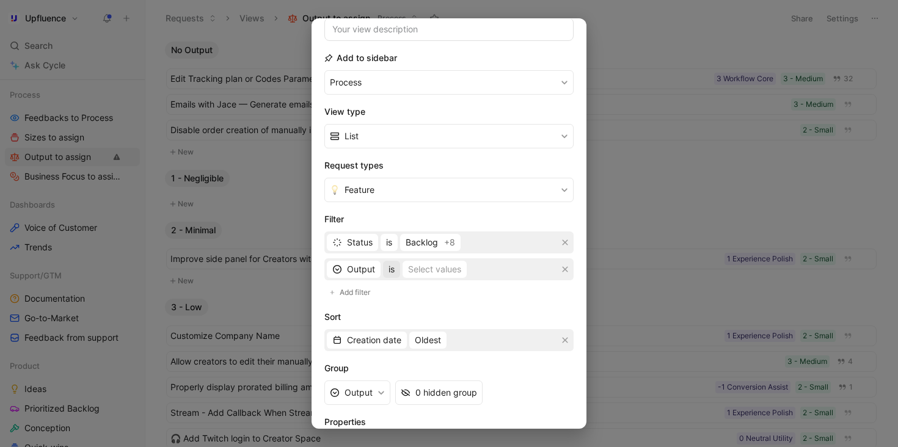
click at [400, 270] on button "is" at bounding box center [391, 269] width 17 height 17
click at [428, 346] on div "is not" at bounding box center [425, 349] width 72 height 15
click at [433, 273] on div "Select values" at bounding box center [449, 269] width 53 height 15
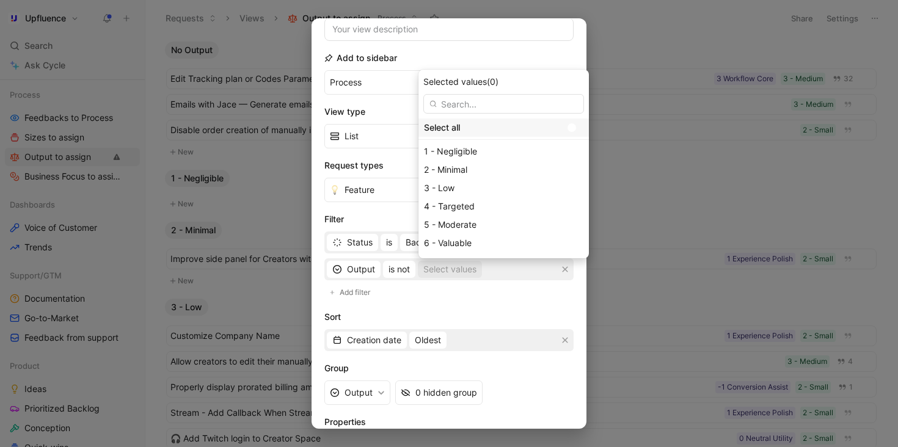
click at [546, 122] on div "Select all" at bounding box center [504, 128] width 170 height 18
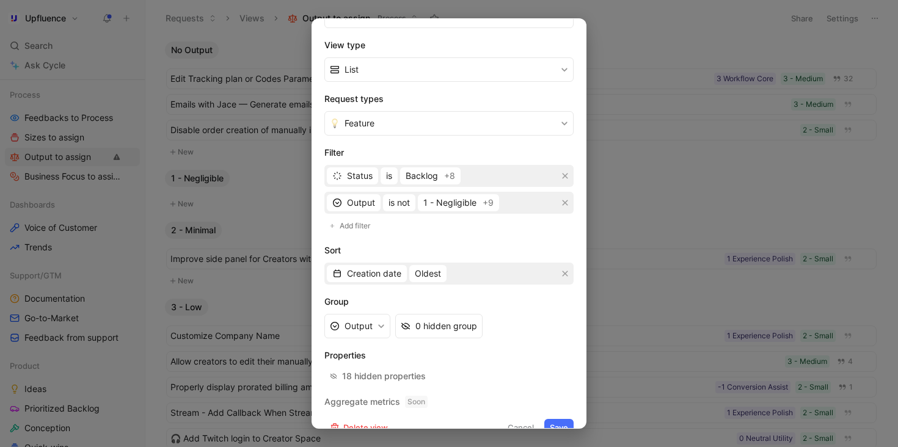
scroll to position [198, 0]
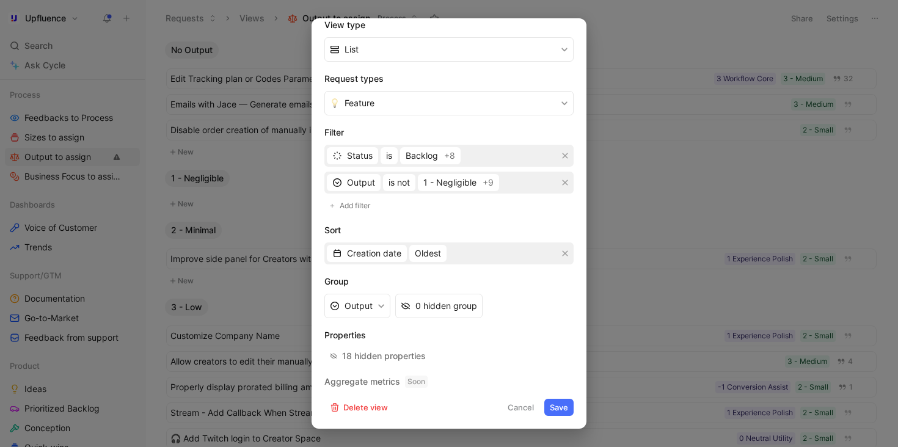
click at [558, 401] on button "Save" at bounding box center [558, 407] width 29 height 17
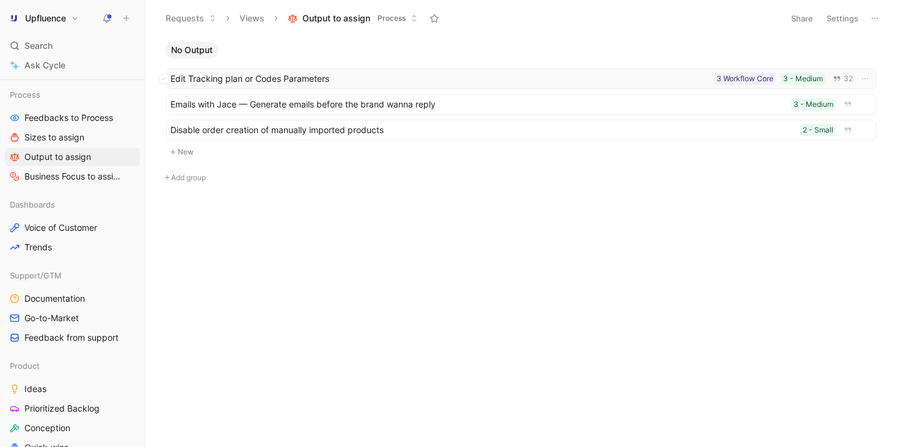
click at [599, 80] on span "Edit Tracking plan or Codes Parameters" at bounding box center [439, 78] width 539 height 15
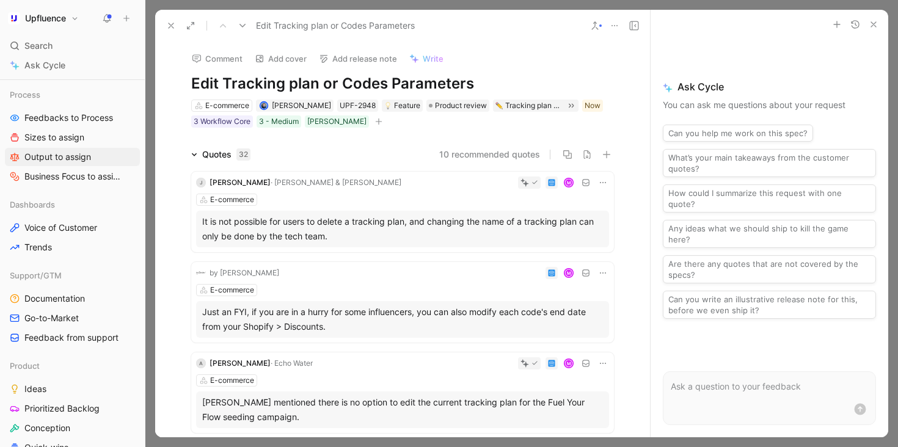
click at [375, 120] on icon "button" at bounding box center [378, 121] width 7 height 7
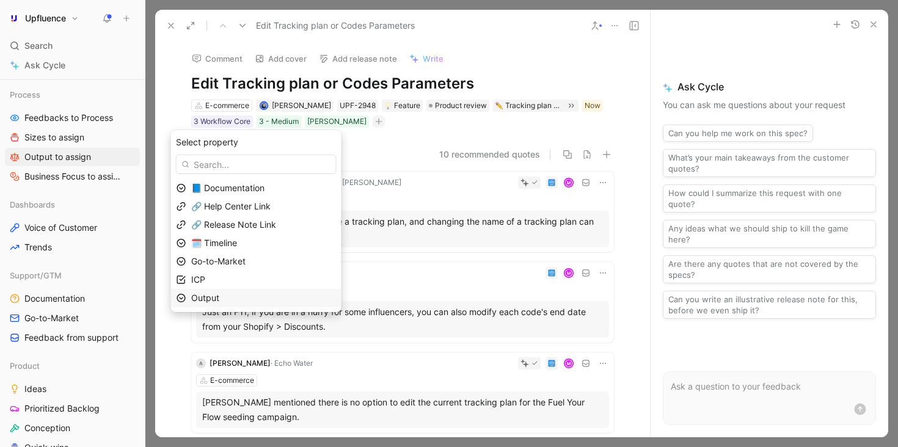
click at [270, 296] on div "Output" at bounding box center [263, 298] width 145 height 15
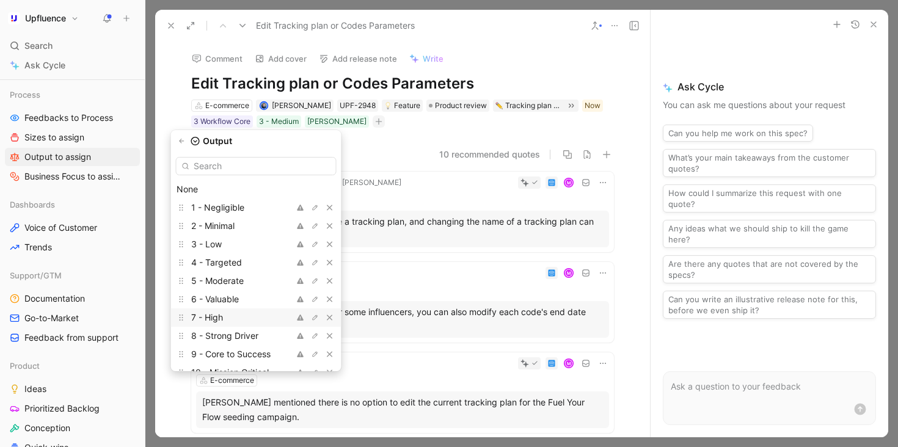
scroll to position [34, 0]
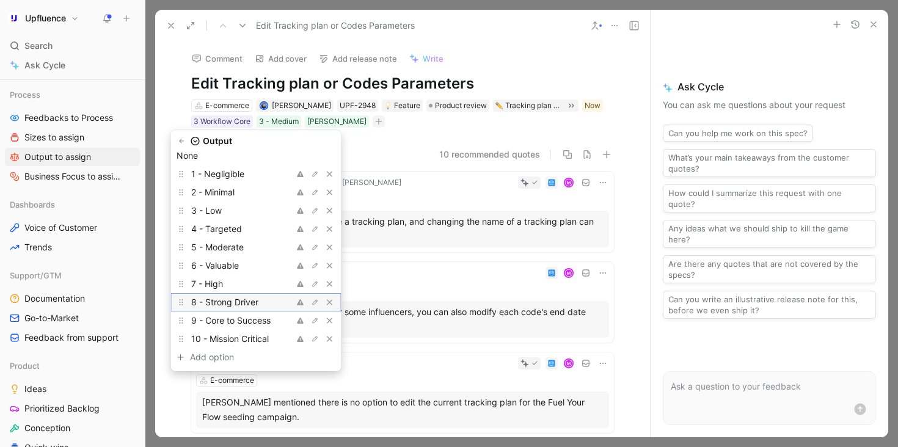
click at [271, 302] on div "8 - Strong Driver" at bounding box center [237, 302] width 92 height 15
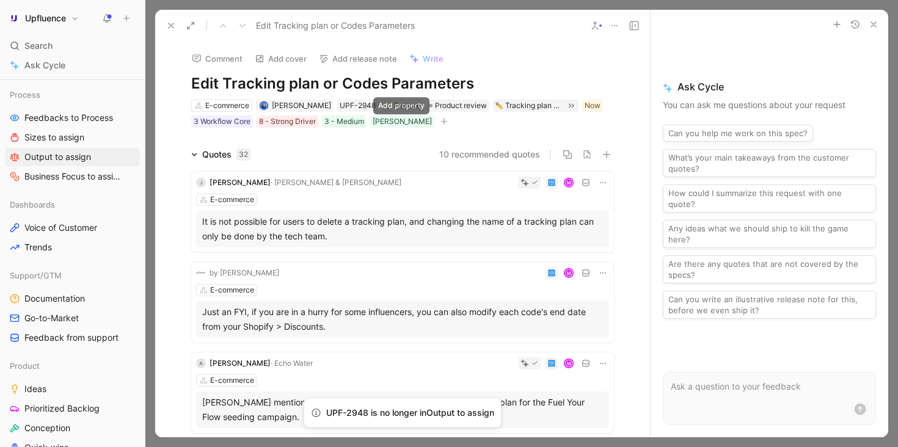
click at [441, 122] on icon "button" at bounding box center [444, 121] width 7 height 7
click at [168, 31] on button at bounding box center [171, 25] width 17 height 17
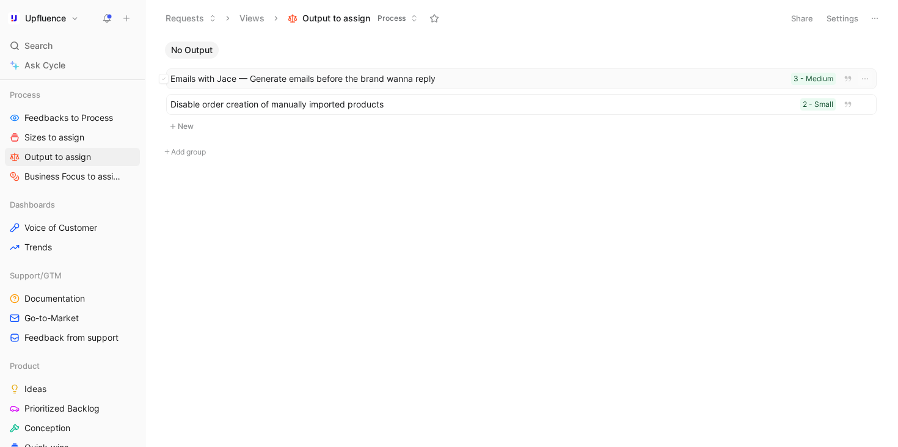
click at [329, 81] on span "Emails with Jace — Generate emails before the brand wanna reply" at bounding box center [478, 78] width 616 height 15
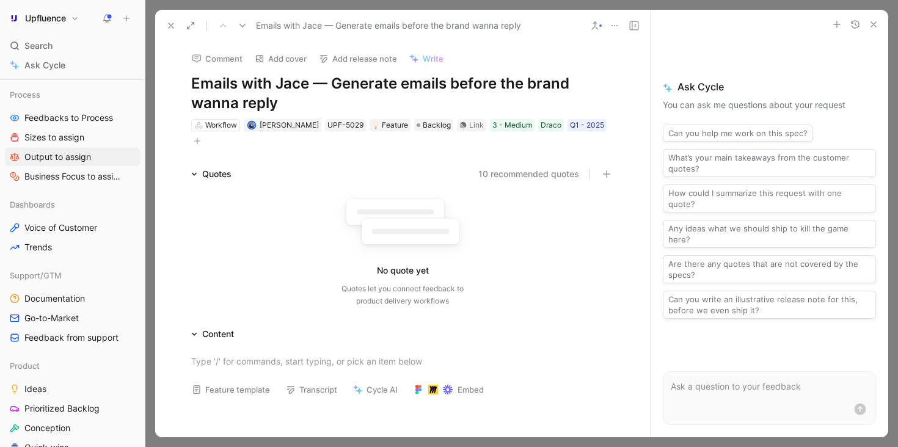
drag, startPoint x: 332, startPoint y: 81, endPoint x: 409, endPoint y: 109, distance: 81.4
click at [410, 109] on h1 "Emails with Jace — Generate emails before the brand wanna reply" at bounding box center [402, 93] width 423 height 39
click at [344, 152] on div "Comment Add cover Add release note Write Emails with Jace — Generate emails bef…" at bounding box center [402, 240] width 495 height 396
click at [196, 144] on icon "button" at bounding box center [197, 140] width 7 height 7
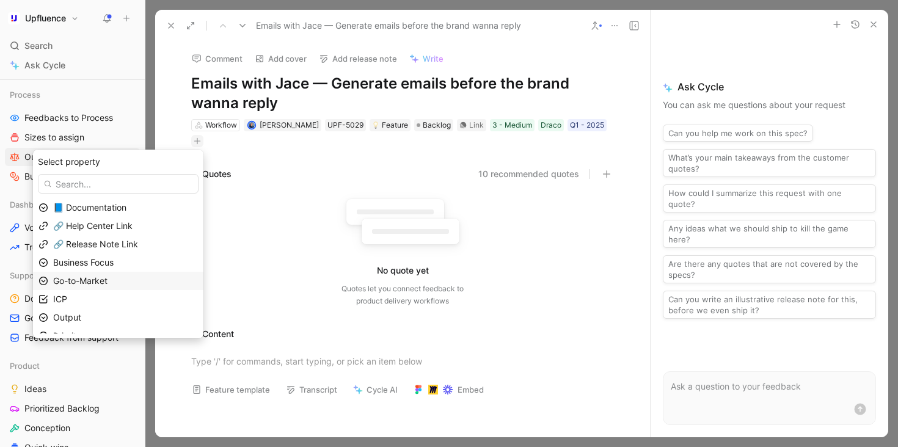
scroll to position [12, 0]
click at [134, 326] on div "Priority" at bounding box center [125, 324] width 145 height 15
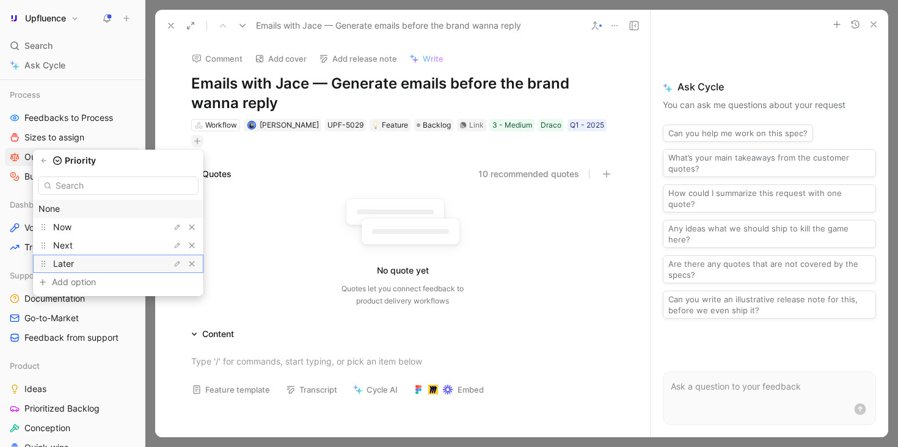
click at [126, 265] on div "Later" at bounding box center [99, 264] width 92 height 15
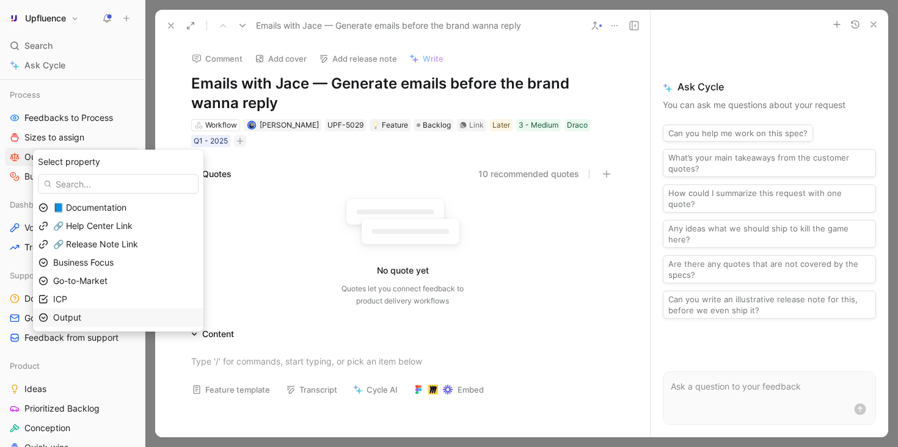
click at [123, 317] on div "Output" at bounding box center [125, 317] width 145 height 15
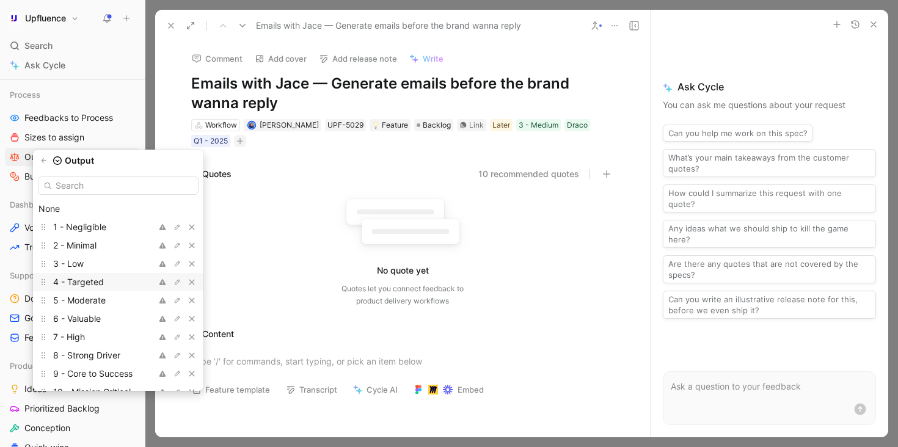
scroll to position [18, 0]
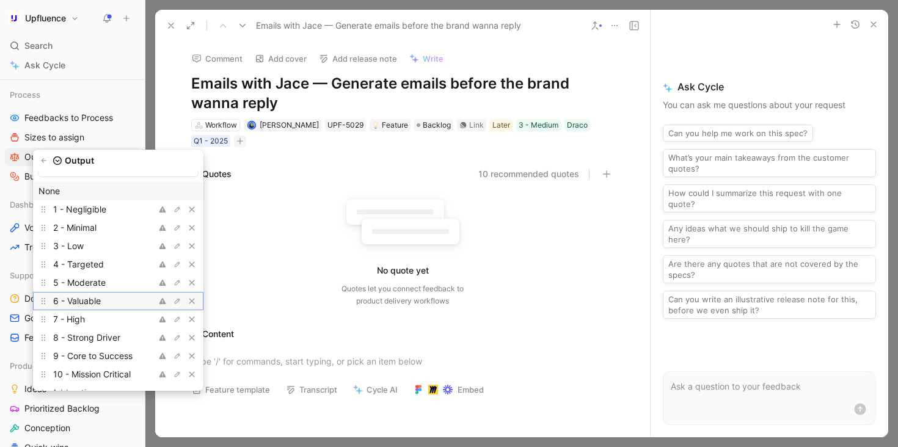
click at [119, 304] on div "6 - Valuable" at bounding box center [99, 301] width 92 height 15
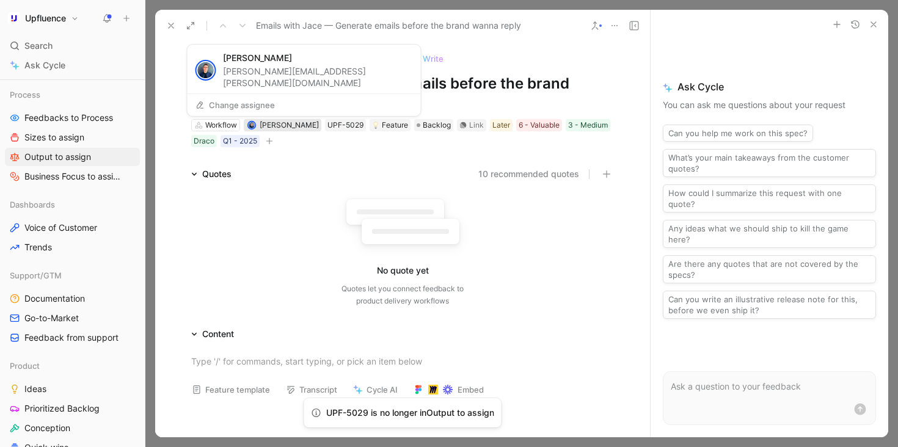
click at [284, 125] on span "[PERSON_NAME]" at bounding box center [289, 124] width 59 height 9
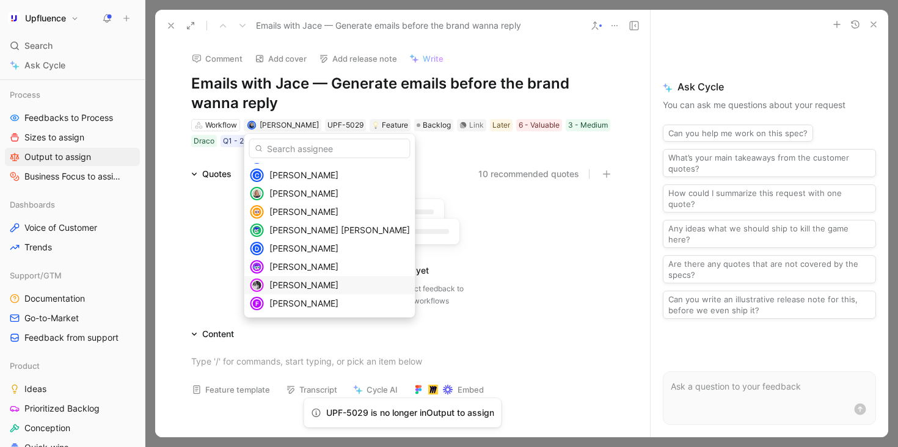
scroll to position [235, 0]
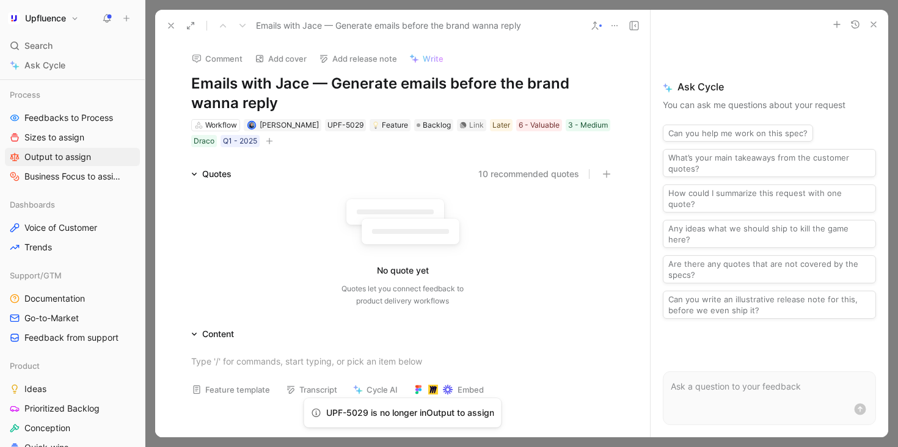
click at [268, 142] on icon "button" at bounding box center [269, 140] width 7 height 7
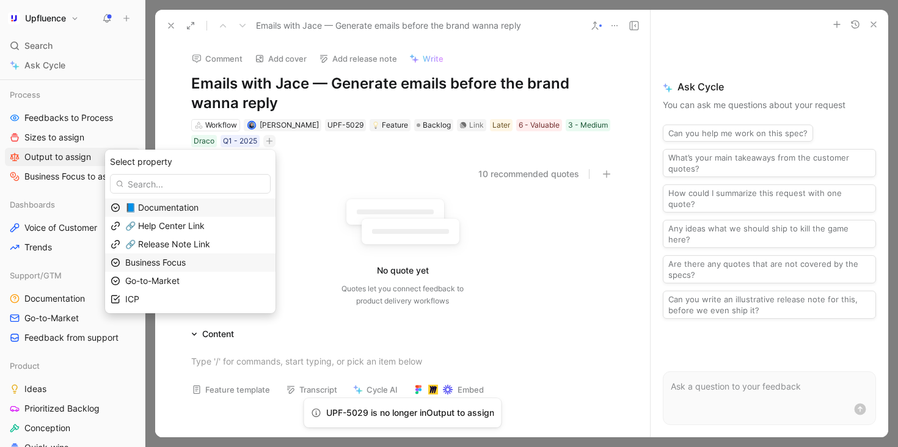
click at [219, 266] on div "Business Focus" at bounding box center [197, 262] width 145 height 15
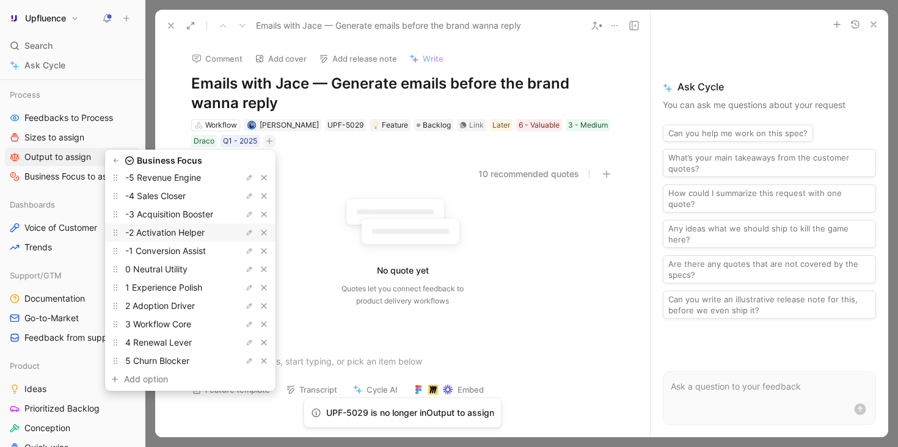
scroll to position [52, 0]
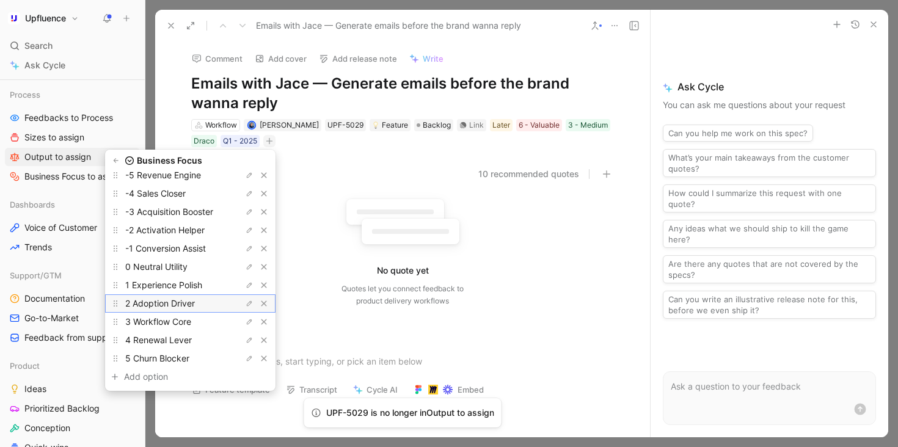
click at [191, 302] on span "2 Adoption Driver" at bounding box center [160, 303] width 70 height 10
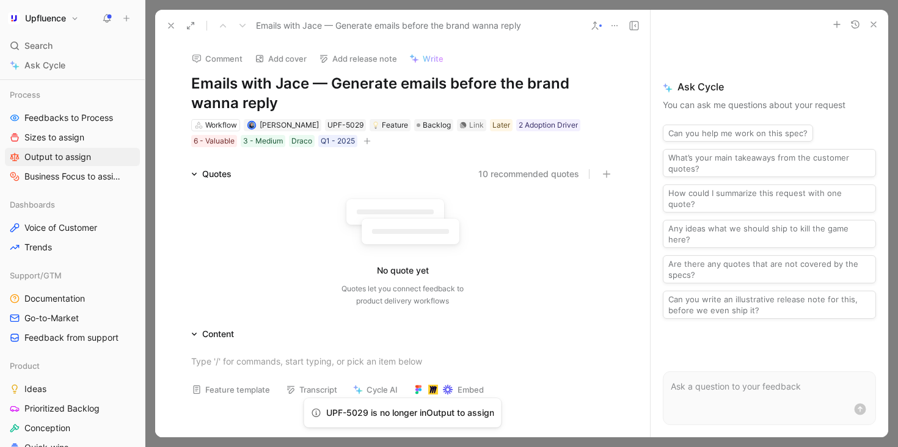
click at [175, 23] on icon at bounding box center [171, 26] width 10 height 10
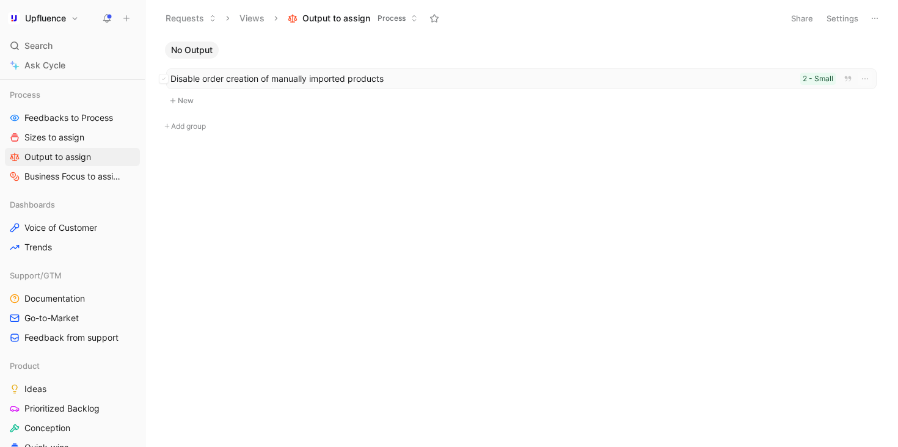
click at [302, 75] on span "Disable order creation of manually imported products" at bounding box center [482, 78] width 625 height 15
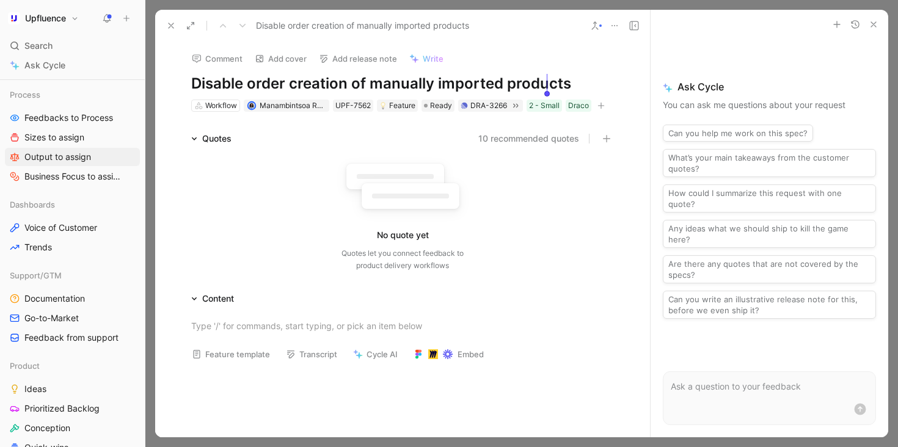
drag, startPoint x: 191, startPoint y: 83, endPoint x: 543, endPoint y: 89, distance: 352.0
click at [543, 89] on h1 "Disable order creation of manually imported products" at bounding box center [402, 84] width 423 height 20
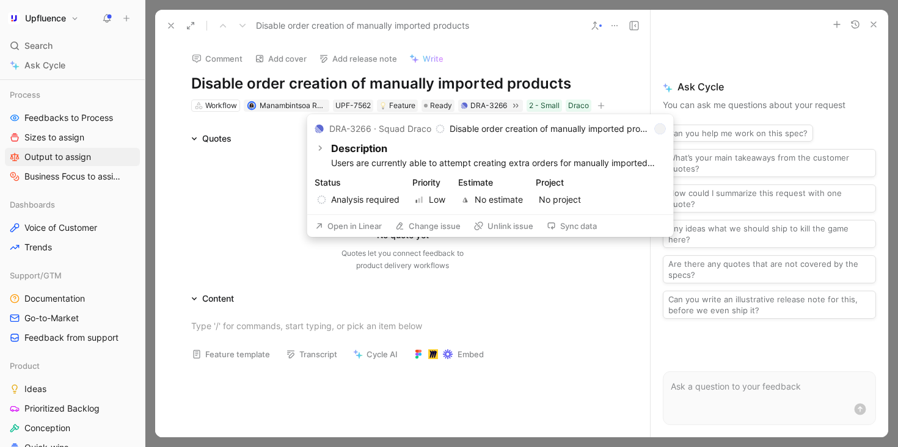
click at [355, 225] on button "Open in Linear" at bounding box center [349, 226] width 78 height 17
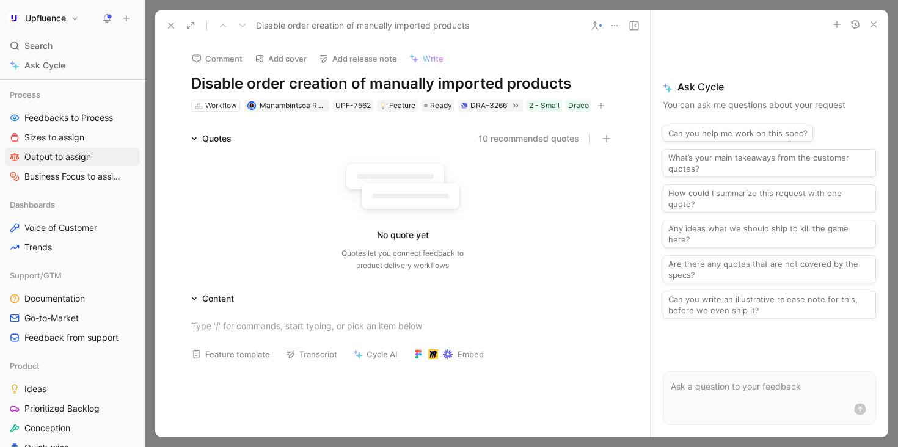
click at [602, 95] on div "Comment Add cover Add release note Write Disable order creation of manually imp…" at bounding box center [402, 77] width 469 height 71
click at [601, 102] on icon "button" at bounding box center [601, 105] width 7 height 7
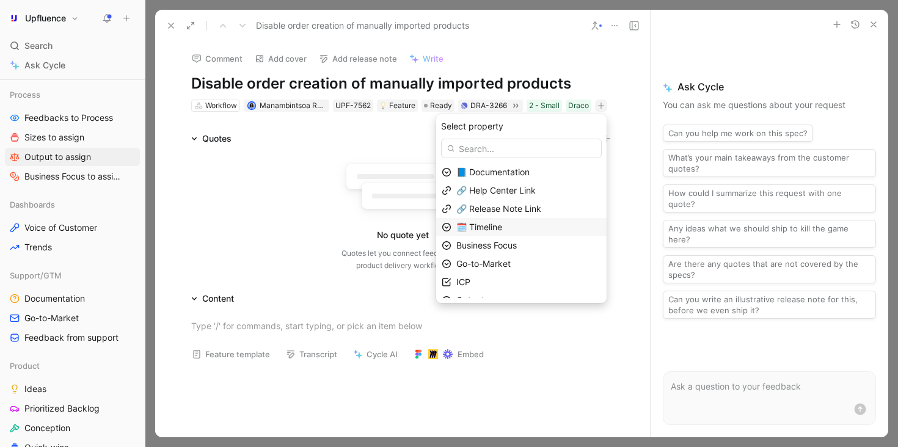
scroll to position [30, 0]
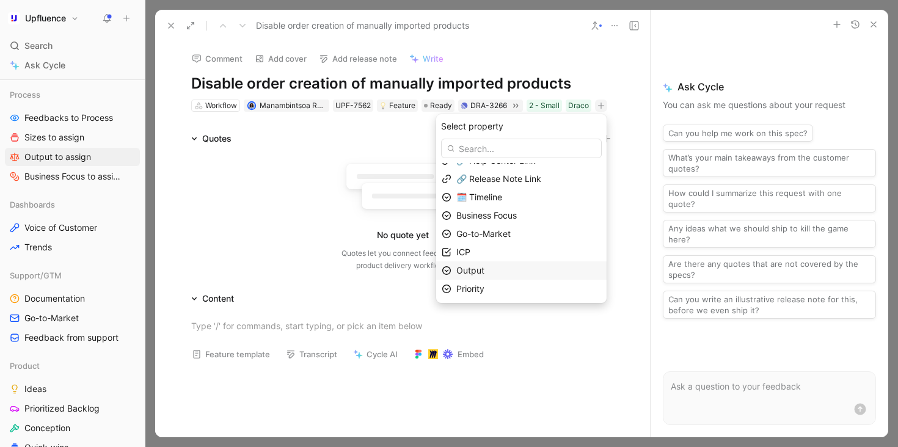
click at [515, 267] on div "Output" at bounding box center [528, 270] width 145 height 15
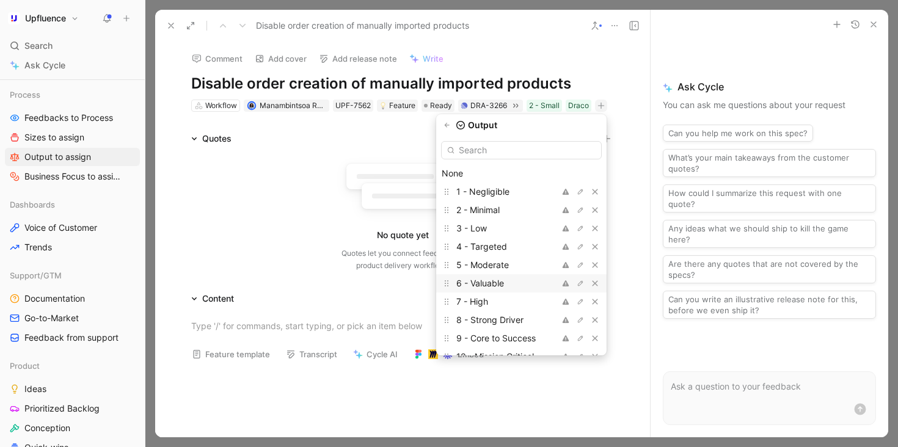
scroll to position [34, 0]
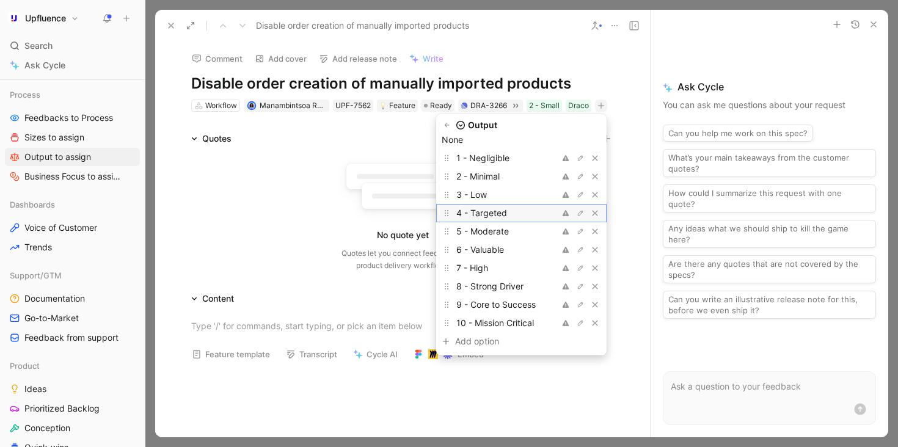
click at [517, 215] on div "4 - Targeted" at bounding box center [502, 213] width 92 height 15
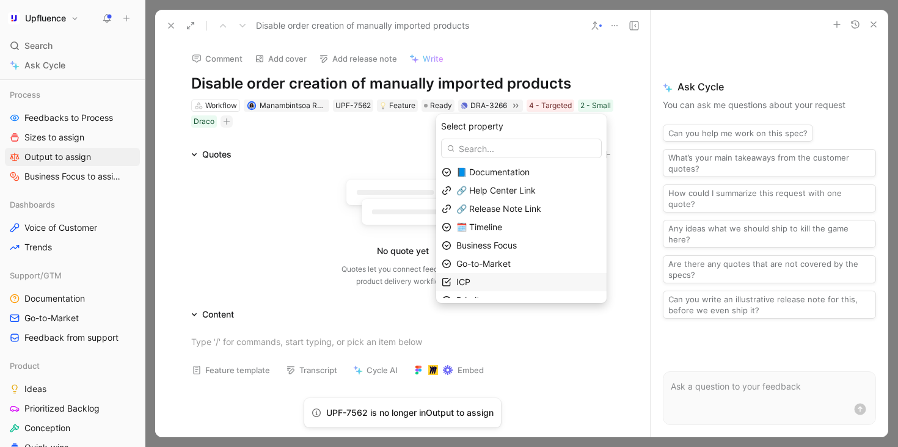
scroll to position [12, 0]
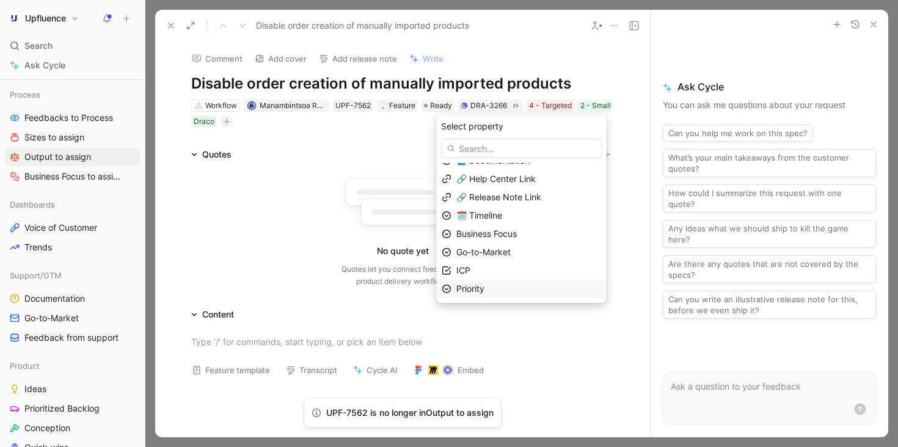
click at [502, 284] on div "Priority" at bounding box center [528, 289] width 145 height 15
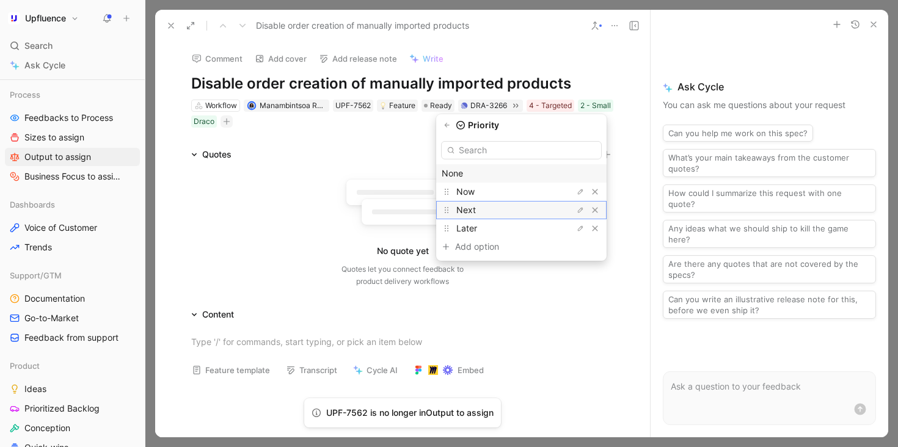
click at [489, 208] on div "Next" at bounding box center [502, 210] width 92 height 15
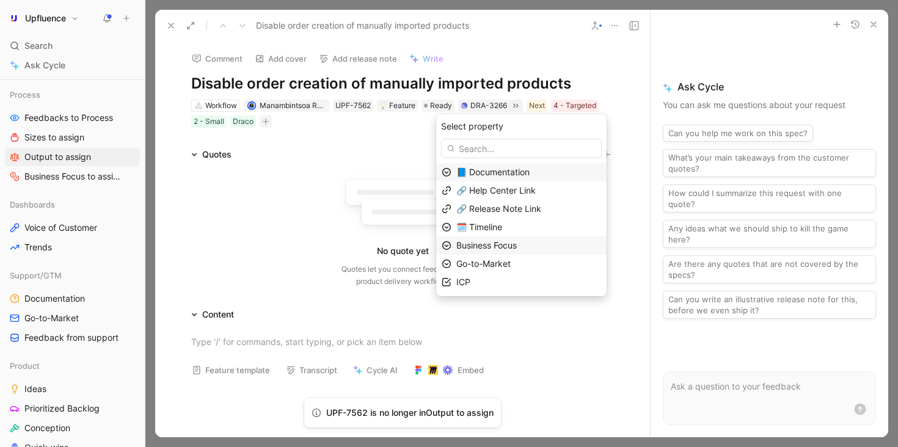
click at [517, 247] on span "Business Focus" at bounding box center [486, 245] width 60 height 10
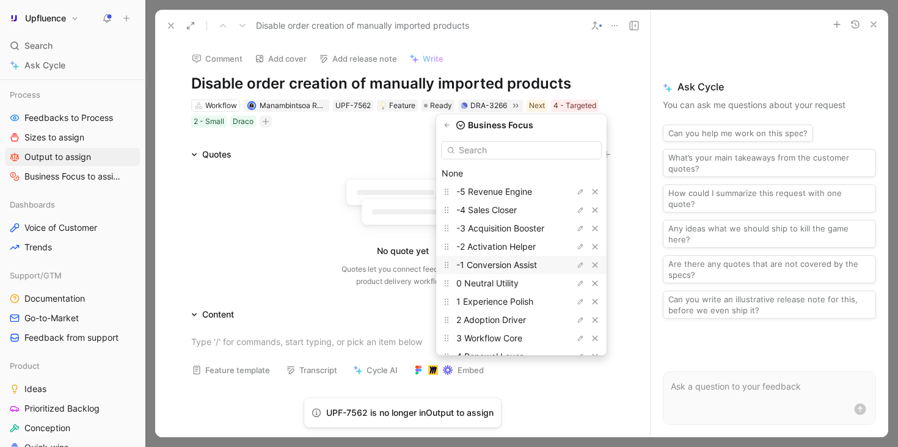
scroll to position [52, 0]
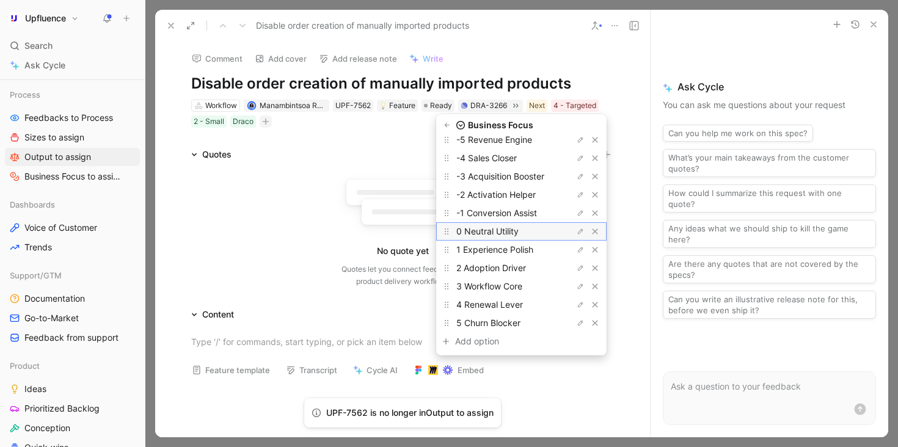
click at [515, 232] on span "0 Neutral Utility" at bounding box center [487, 231] width 62 height 10
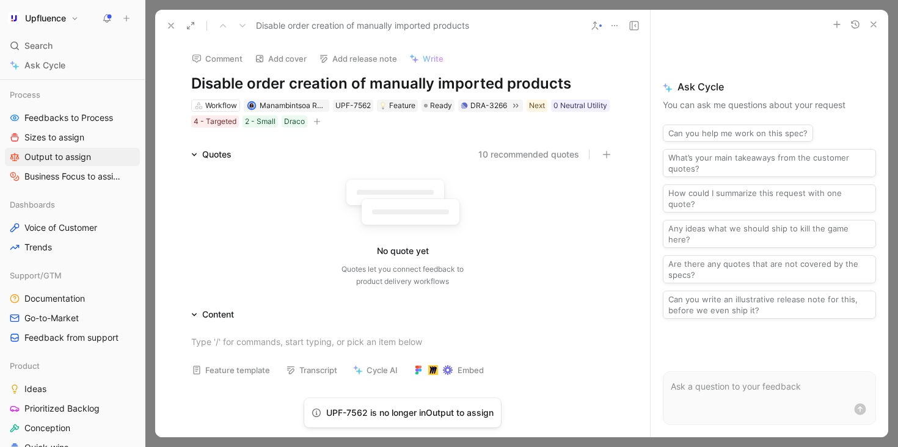
click at [169, 24] on icon at bounding box center [171, 26] width 10 height 10
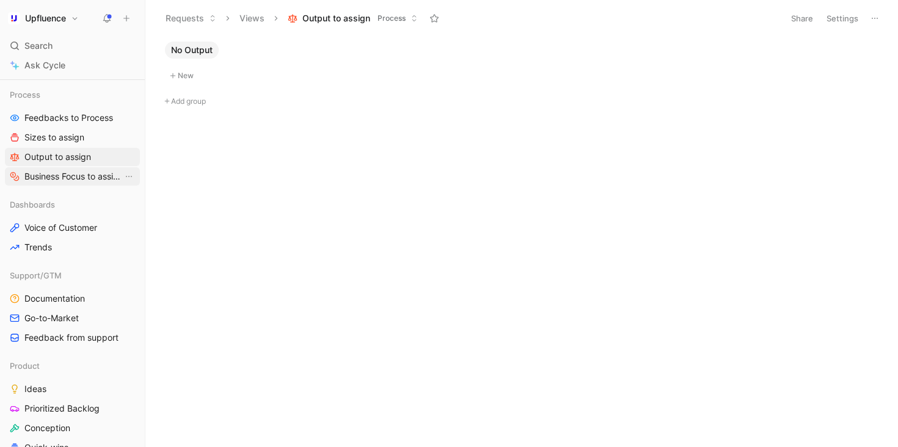
click at [89, 179] on span "Business Focus to assign" at bounding box center [73, 176] width 98 height 12
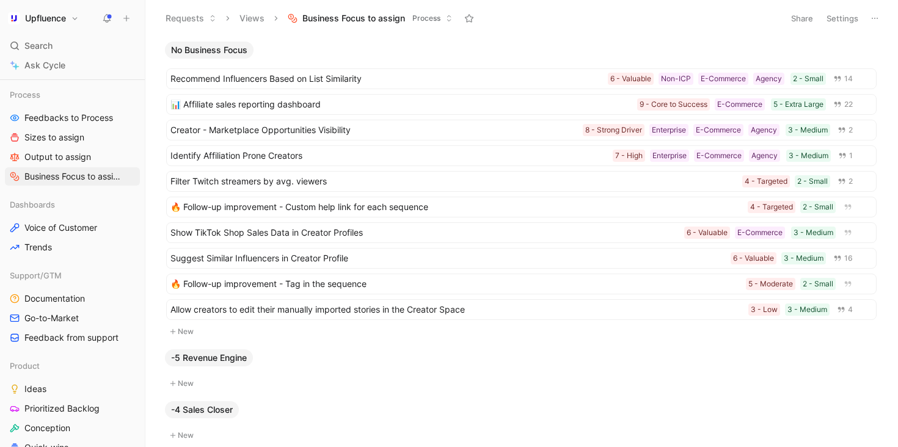
click at [840, 21] on button "Settings" at bounding box center [842, 18] width 43 height 17
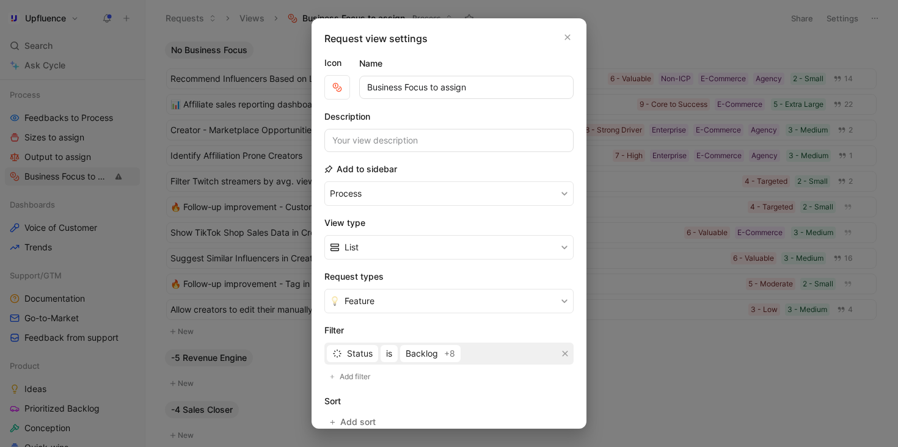
scroll to position [162, 0]
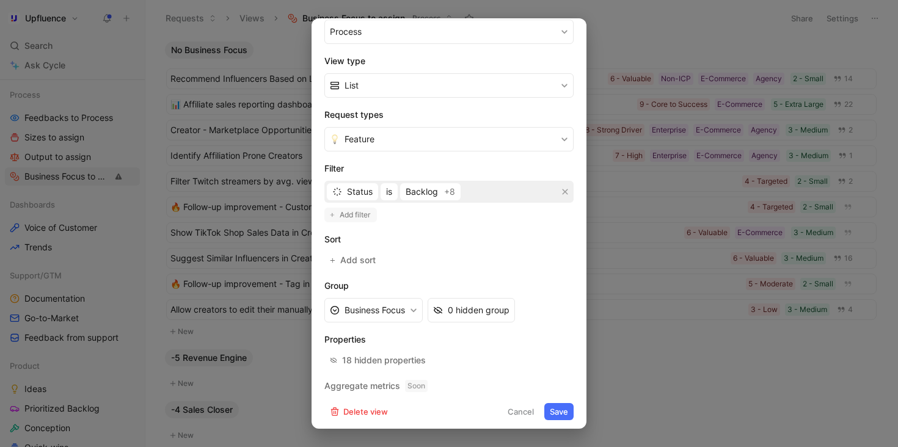
click at [353, 211] on span "Add filter" at bounding box center [356, 215] width 32 height 12
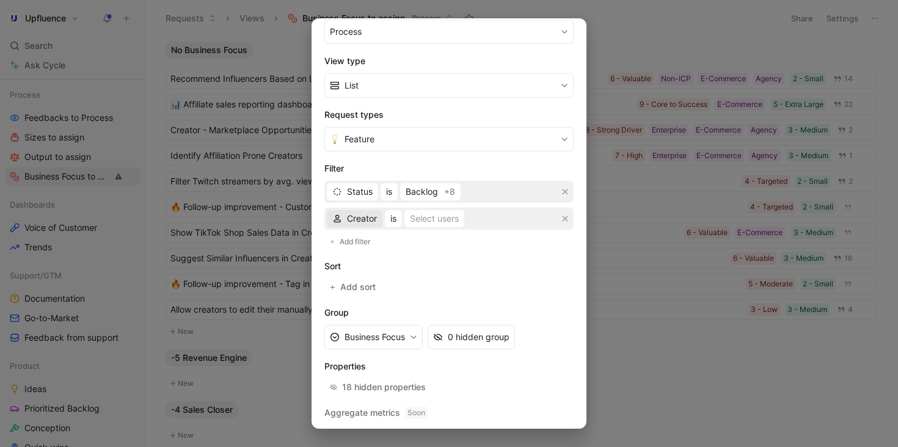
click at [354, 218] on span "Creator" at bounding box center [362, 218] width 30 height 15
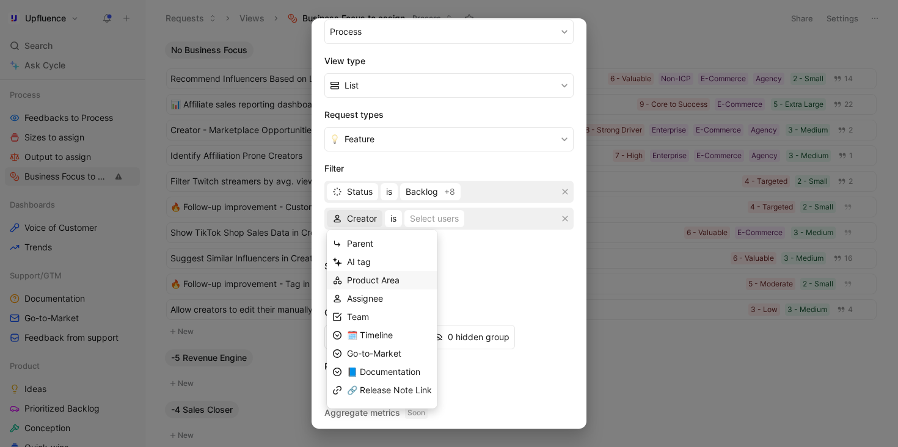
scroll to position [106, 0]
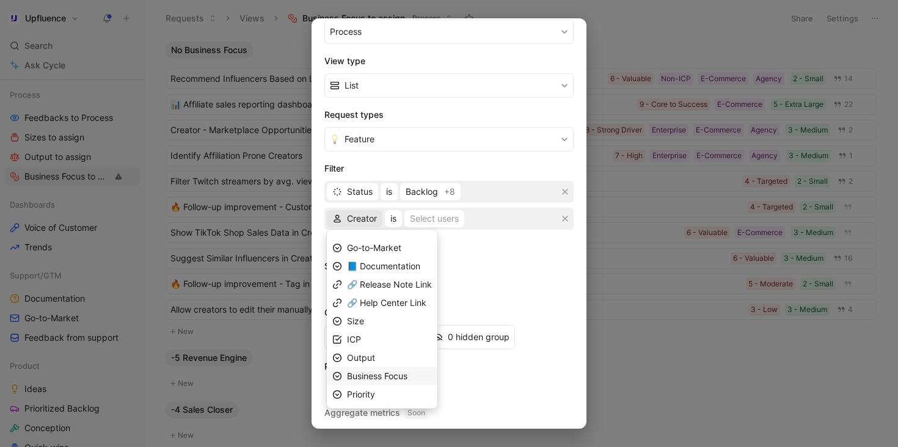
click at [394, 376] on span "Business Focus" at bounding box center [377, 376] width 60 height 10
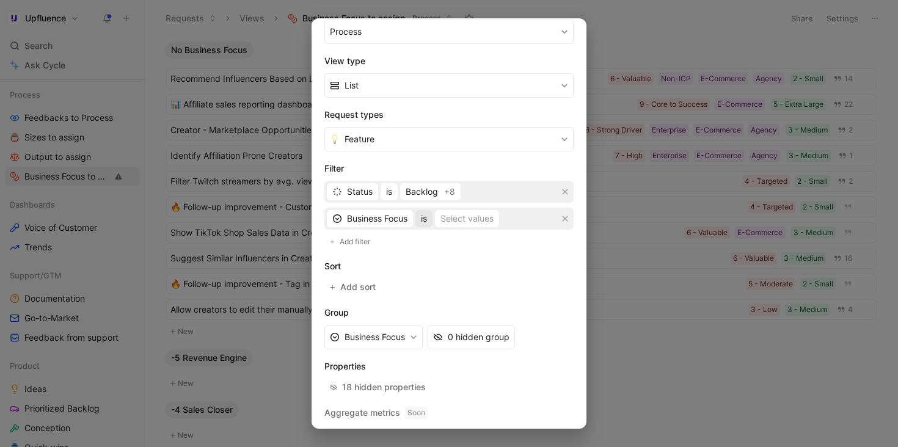
click at [419, 220] on button "is" at bounding box center [424, 218] width 17 height 17
click at [452, 299] on div "is not" at bounding box center [459, 298] width 72 height 15
click at [475, 216] on div "Select values" at bounding box center [482, 218] width 53 height 15
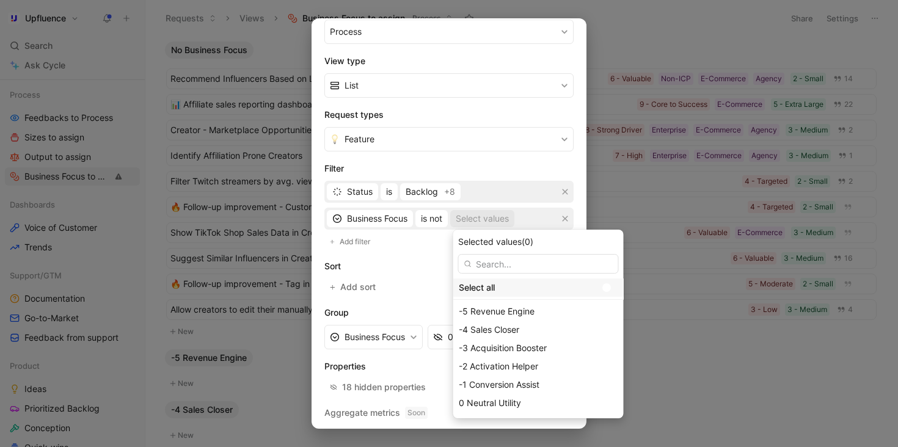
click at [601, 286] on div at bounding box center [609, 287] width 17 height 11
click at [0, 0] on input "checkbox" at bounding box center [0, 0] width 0 height 0
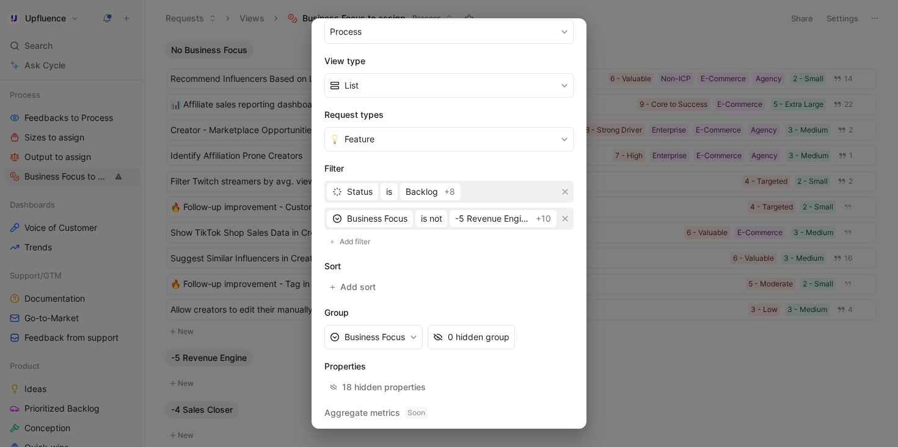
scroll to position [193, 0]
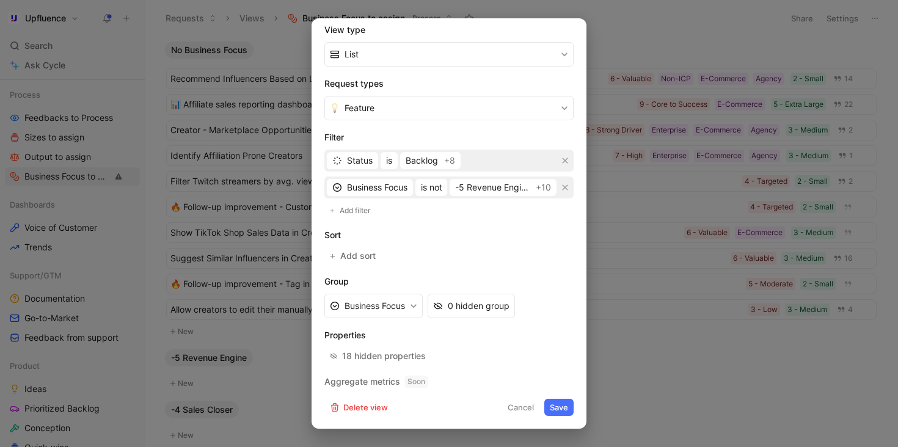
click at [562, 404] on button "Save" at bounding box center [558, 407] width 29 height 17
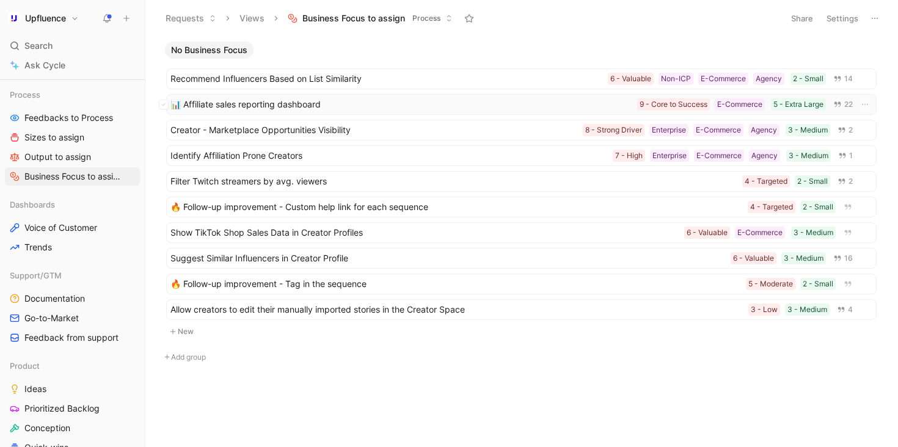
click at [407, 99] on span "📊 Affiliate sales reporting dashboard" at bounding box center [401, 104] width 462 height 15
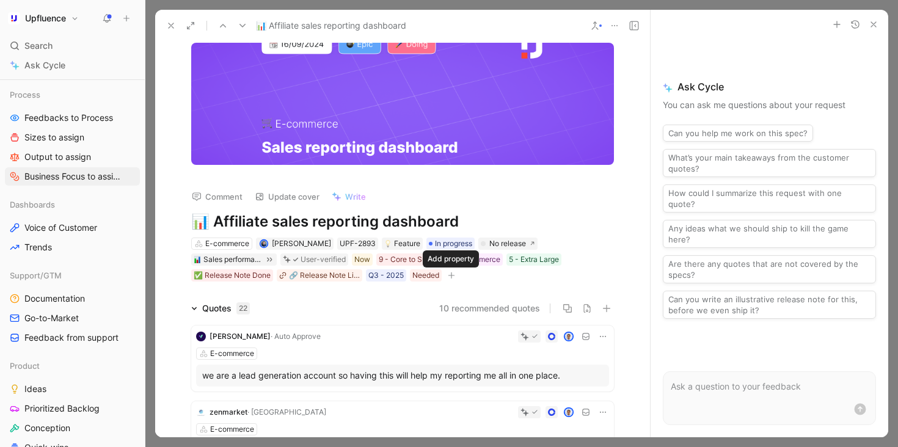
click at [453, 274] on icon "button" at bounding box center [451, 275] width 7 height 7
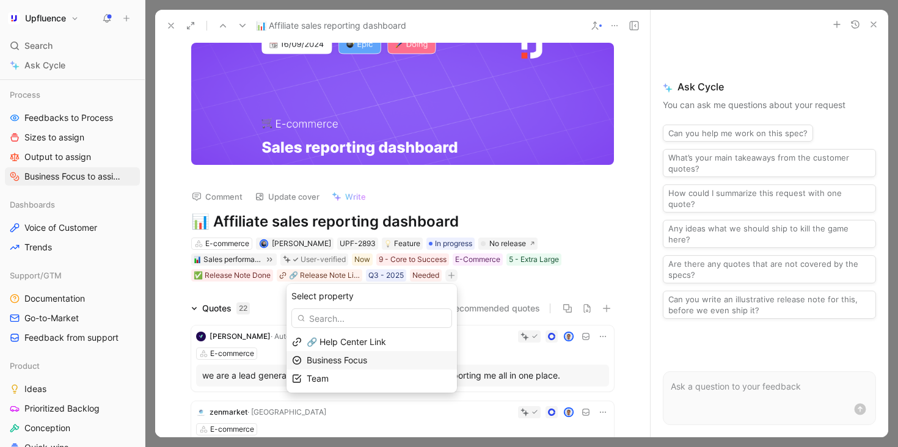
click at [398, 361] on div "Business Focus" at bounding box center [379, 360] width 145 height 15
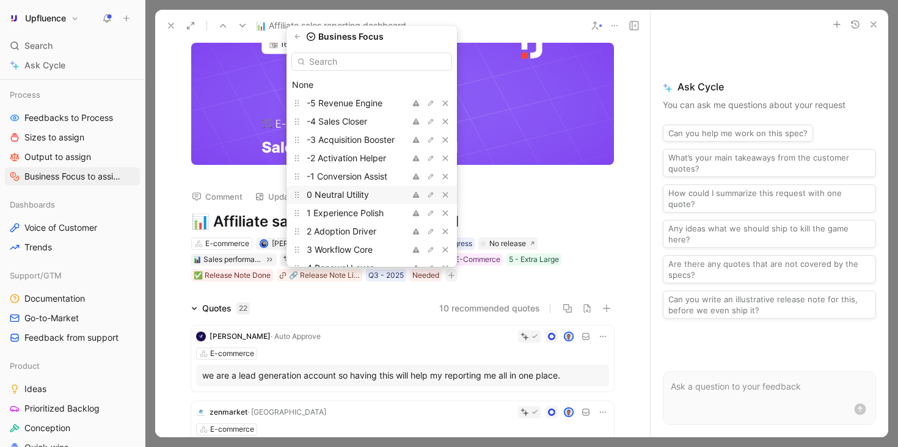
scroll to position [52, 0]
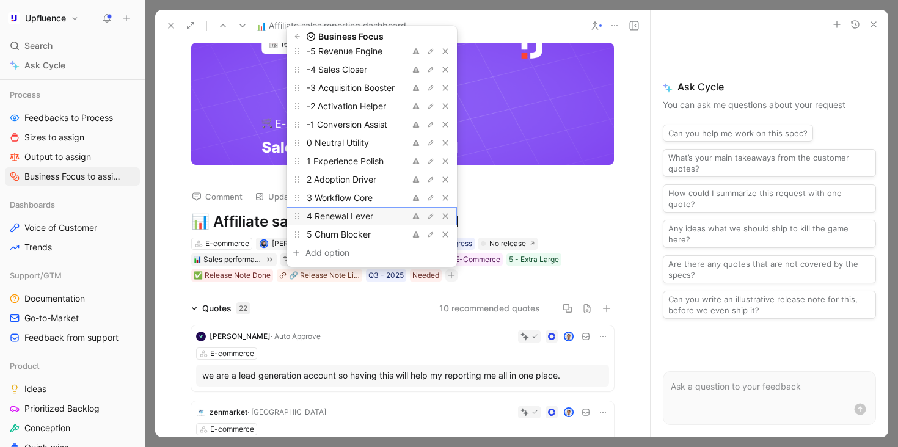
click at [367, 212] on span "4 Renewal Lever" at bounding box center [340, 216] width 67 height 10
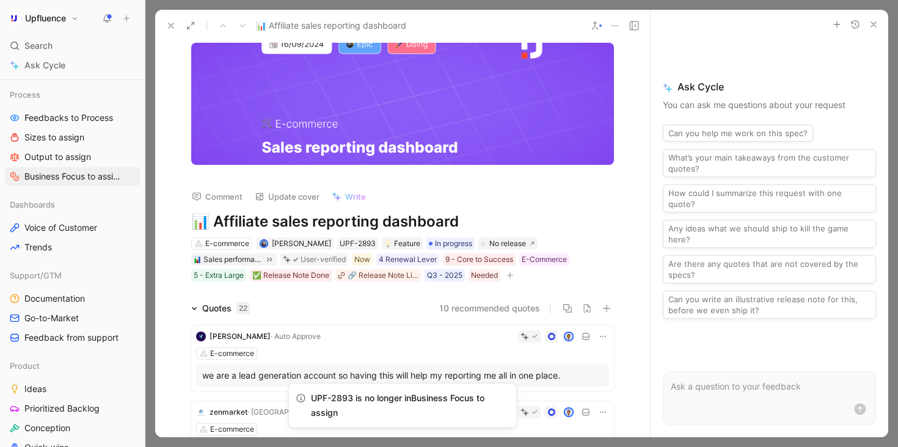
click at [169, 27] on icon at bounding box center [171, 26] width 10 height 10
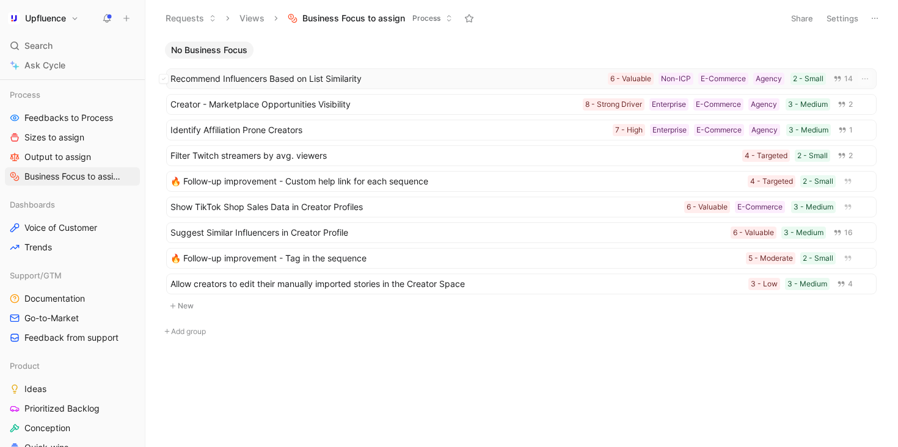
click at [318, 81] on span "Recommend Influencers Based on List Similarity" at bounding box center [386, 78] width 433 height 15
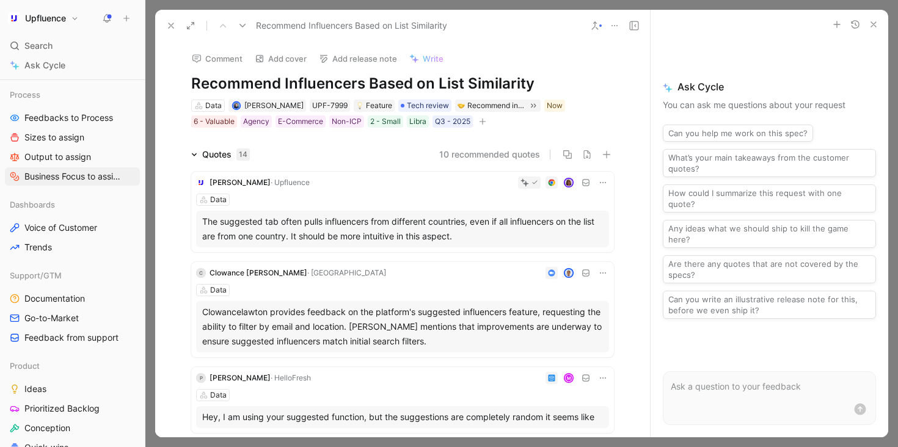
click at [481, 122] on icon "button" at bounding box center [482, 121] width 7 height 7
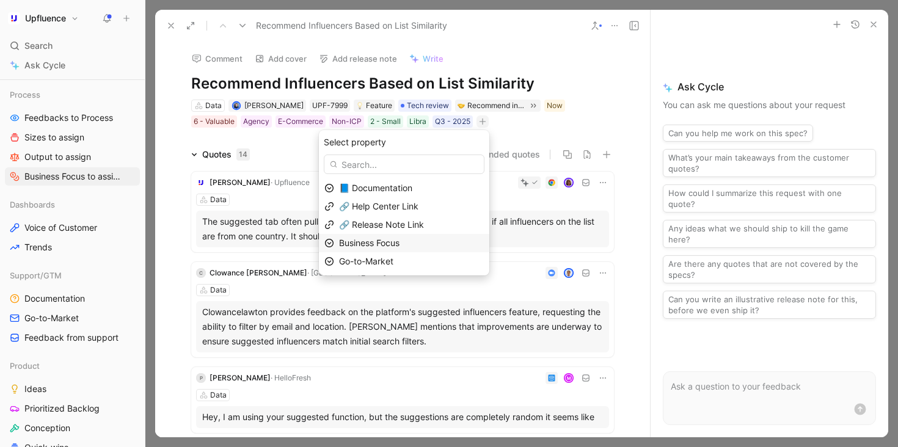
click at [419, 244] on div "Business Focus" at bounding box center [411, 243] width 145 height 15
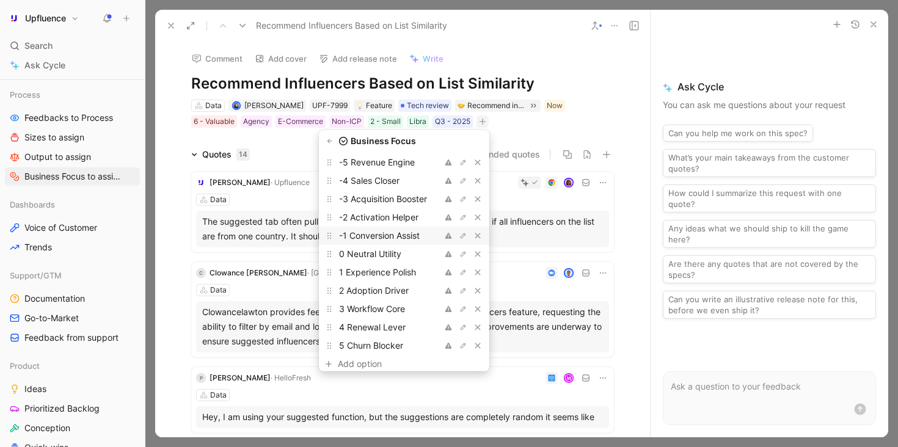
scroll to position [52, 0]
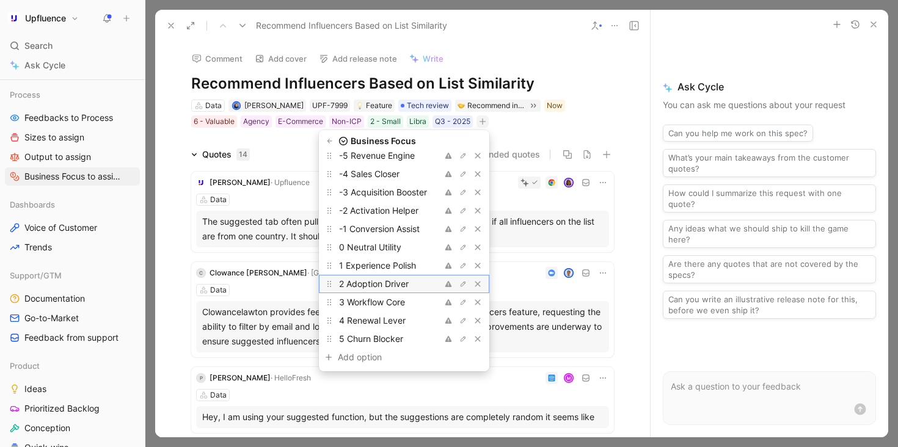
click at [401, 285] on span "2 Adoption Driver" at bounding box center [374, 284] width 70 height 10
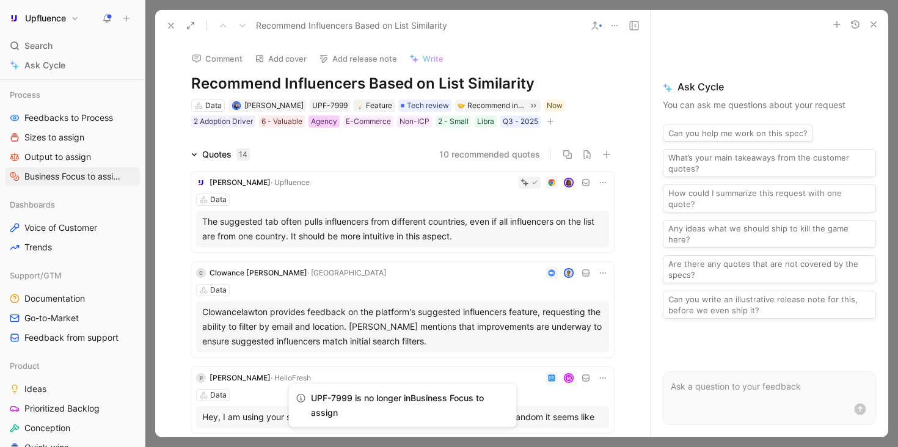
click at [330, 118] on div "Agency" at bounding box center [324, 121] width 26 height 12
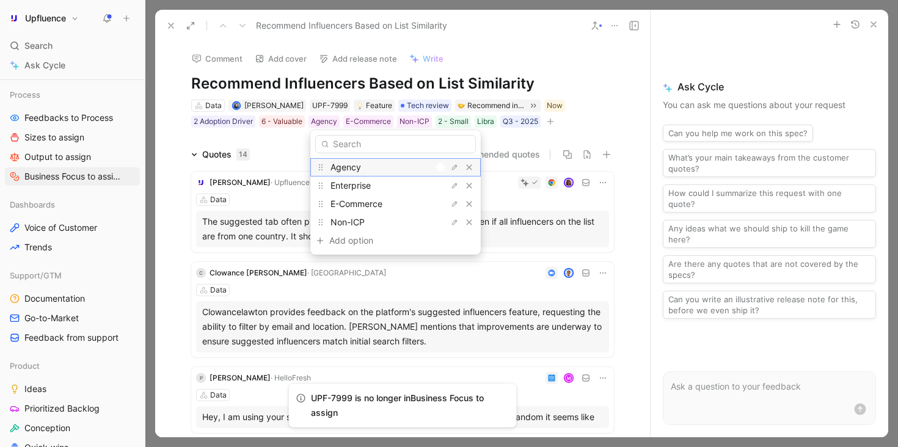
click at [437, 166] on div at bounding box center [440, 167] width 9 height 9
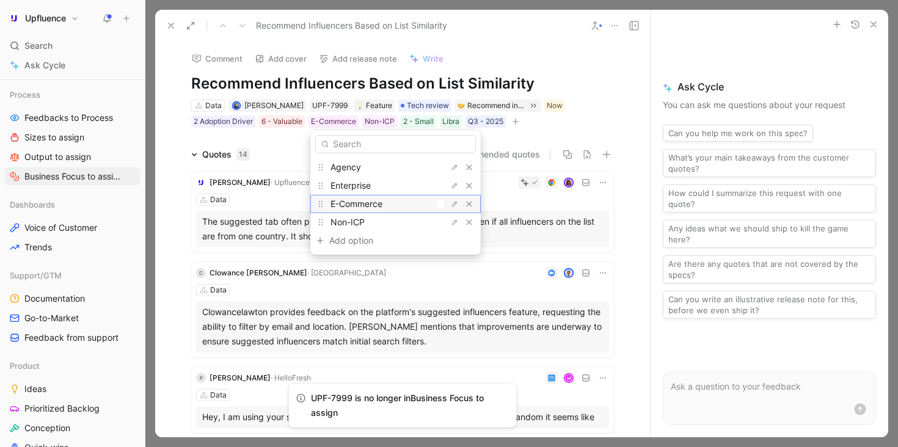
click at [434, 203] on div at bounding box center [437, 204] width 17 height 11
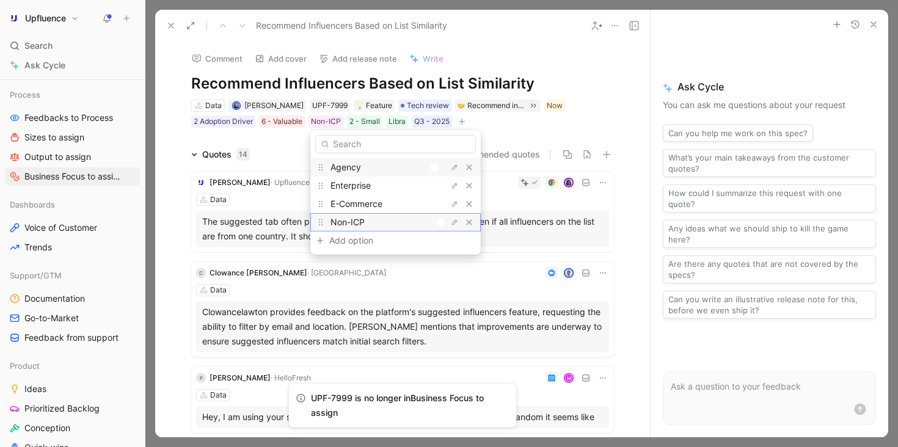
click at [438, 218] on div at bounding box center [440, 222] width 9 height 9
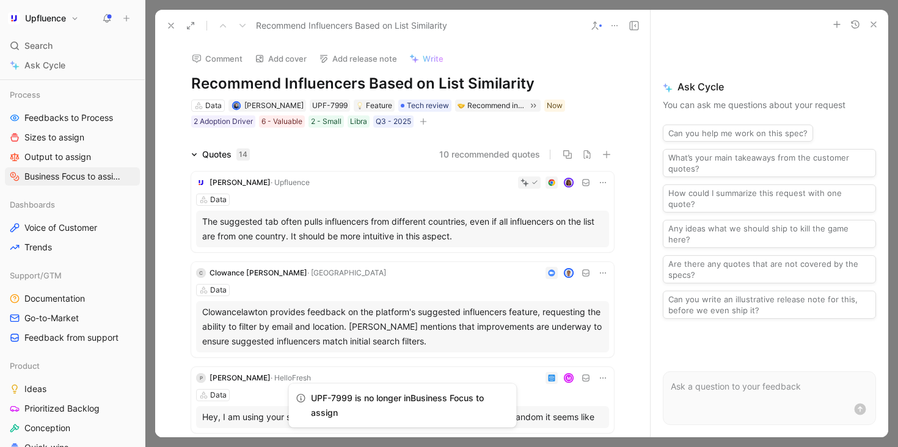
click at [174, 24] on icon at bounding box center [171, 26] width 10 height 10
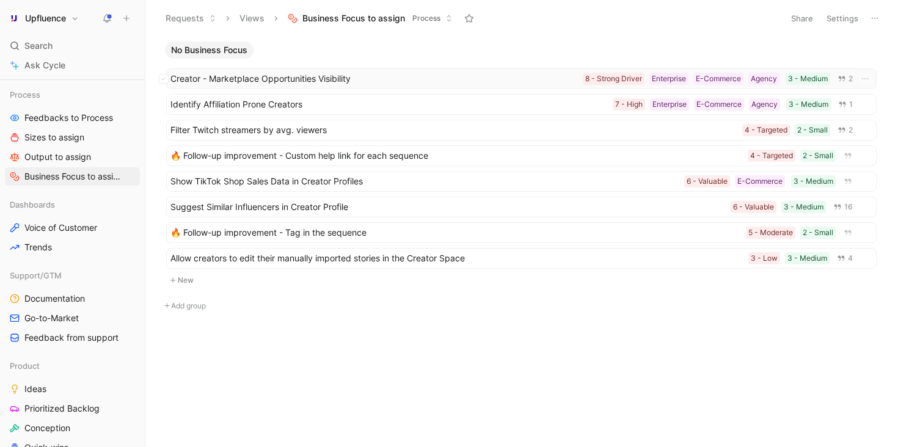
click at [345, 85] on span "Creator - Marketplace Opportunities Visibility" at bounding box center [374, 78] width 408 height 15
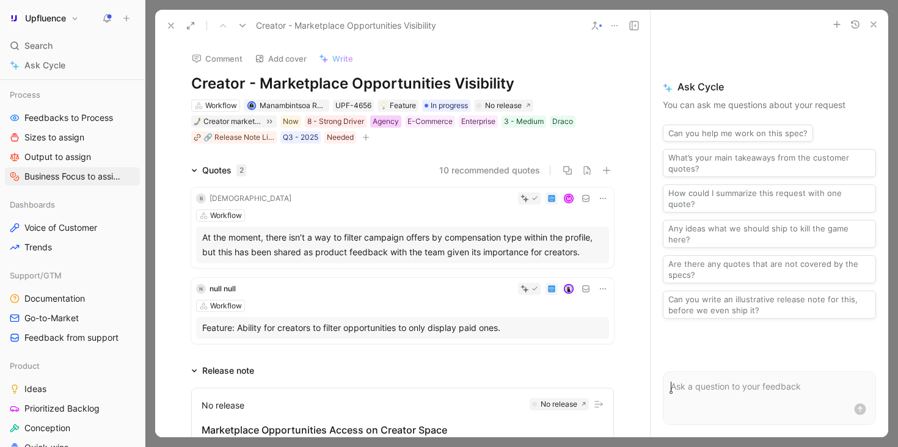
click at [388, 122] on div "Agency" at bounding box center [386, 121] width 26 height 12
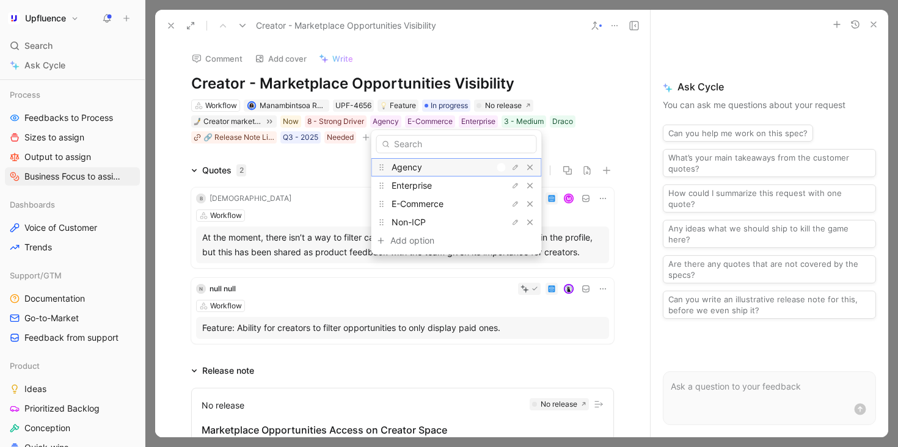
click at [499, 167] on div at bounding box center [501, 167] width 9 height 9
click at [496, 178] on div "Enterprise" at bounding box center [457, 186] width 170 height 18
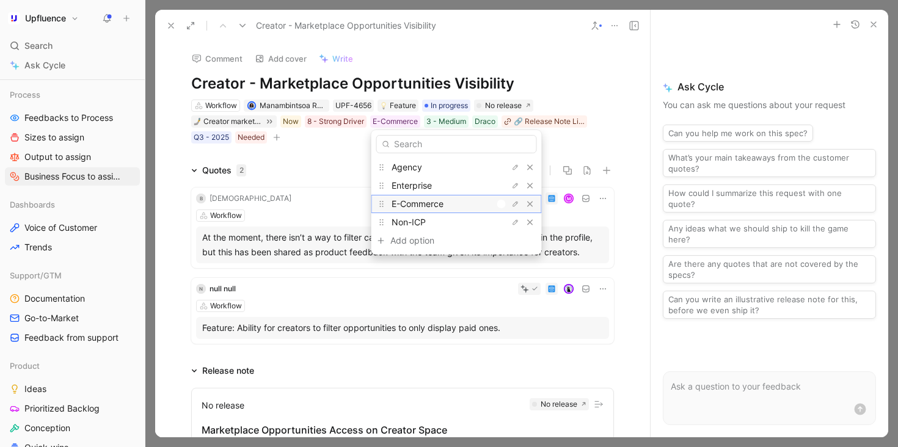
click at [495, 201] on div at bounding box center [498, 204] width 17 height 11
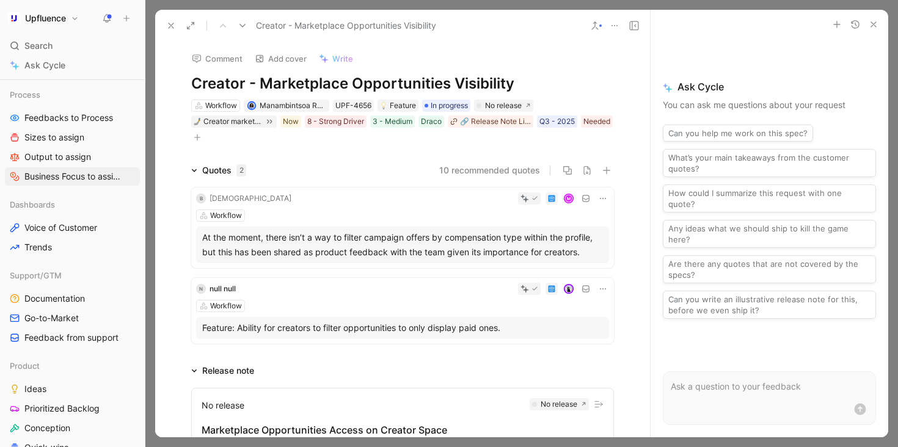
click at [203, 140] on button "button" at bounding box center [197, 137] width 12 height 12
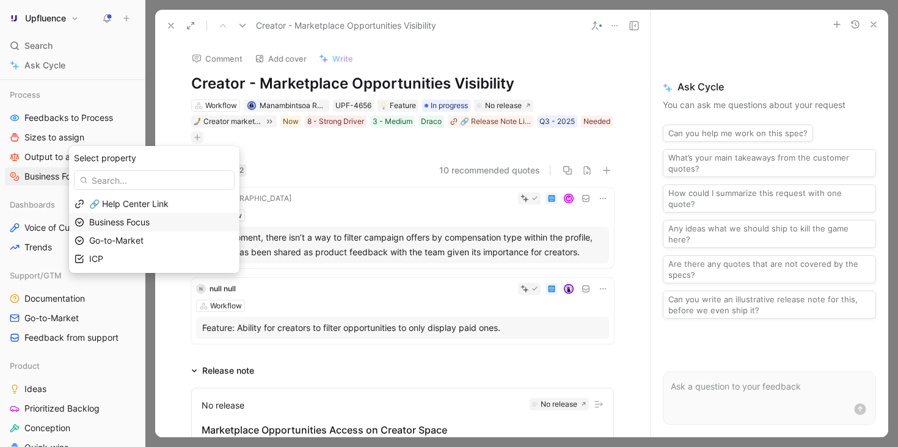
drag, startPoint x: 181, startPoint y: 240, endPoint x: 180, endPoint y: 221, distance: 19.6
click at [180, 221] on div "🔗 Help Center Link Business Focus Go-to-Market ICP" at bounding box center [154, 231] width 170 height 73
click at [180, 221] on div "Business Focus" at bounding box center [161, 222] width 145 height 15
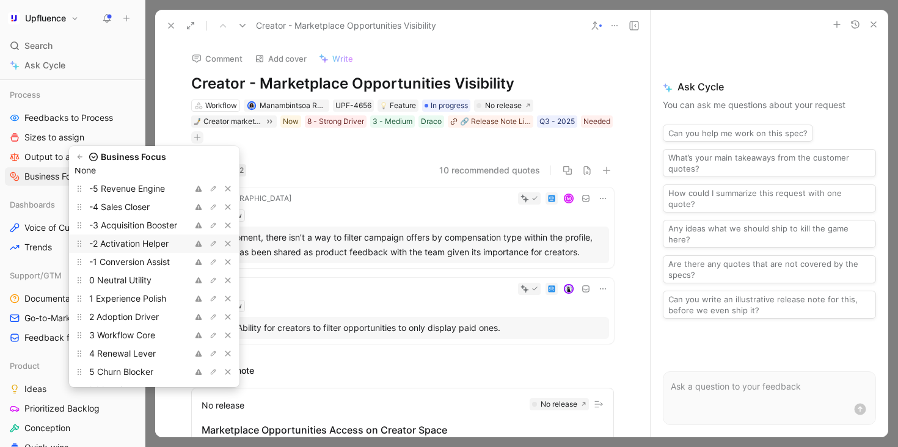
scroll to position [45, 0]
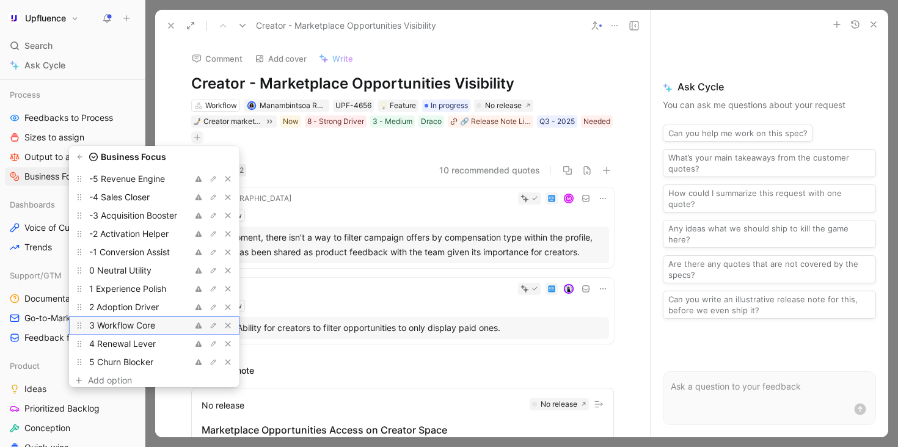
click at [155, 325] on span "3 Workflow Core" at bounding box center [122, 325] width 66 height 10
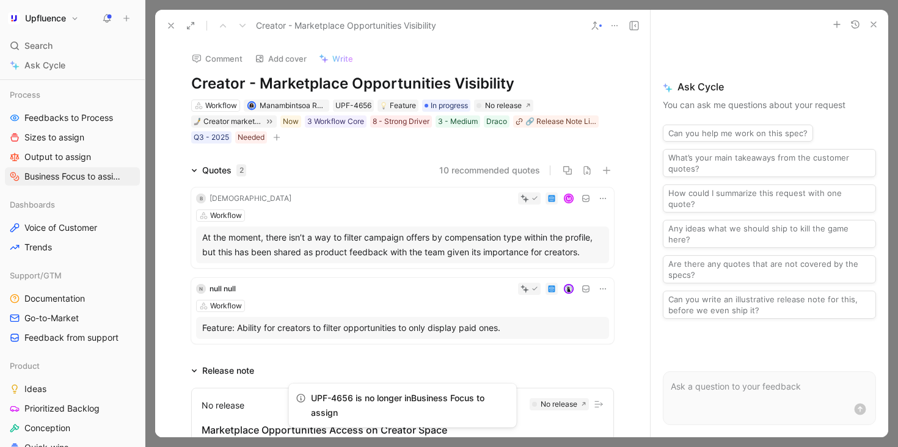
click at [174, 23] on icon at bounding box center [171, 26] width 10 height 10
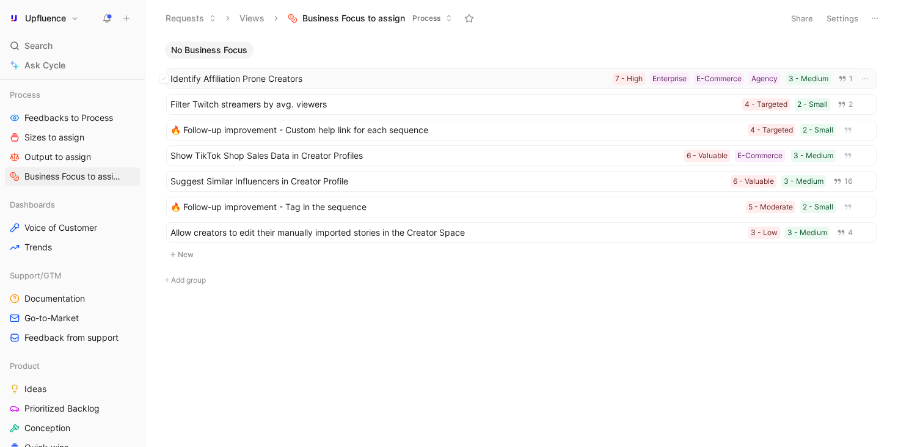
click at [360, 76] on span "Identify Affiliation Prone Creators" at bounding box center [389, 78] width 438 height 15
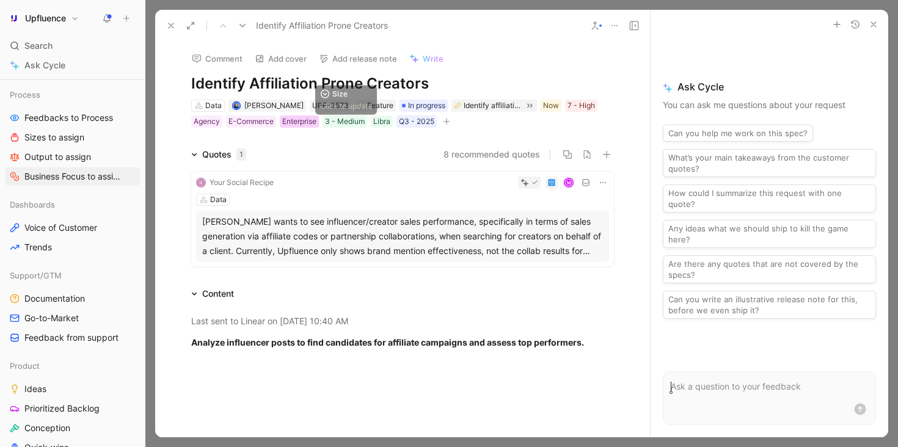
click at [287, 122] on div "Enterprise" at bounding box center [299, 121] width 34 height 12
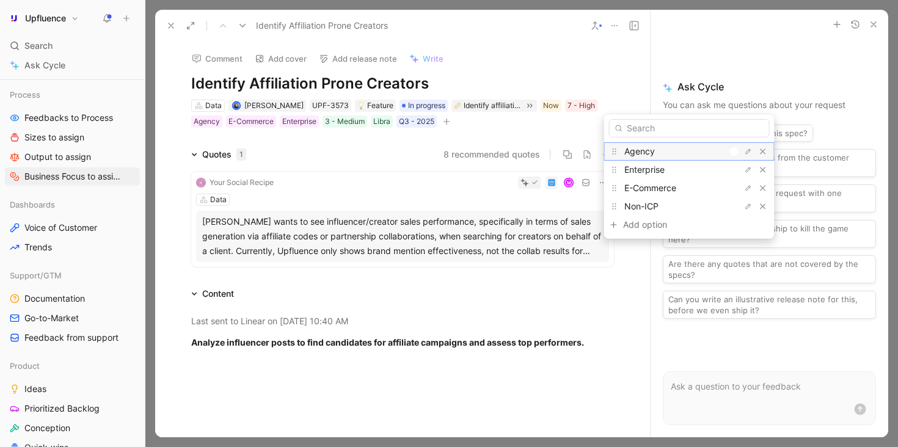
click at [735, 153] on div at bounding box center [734, 151] width 9 height 9
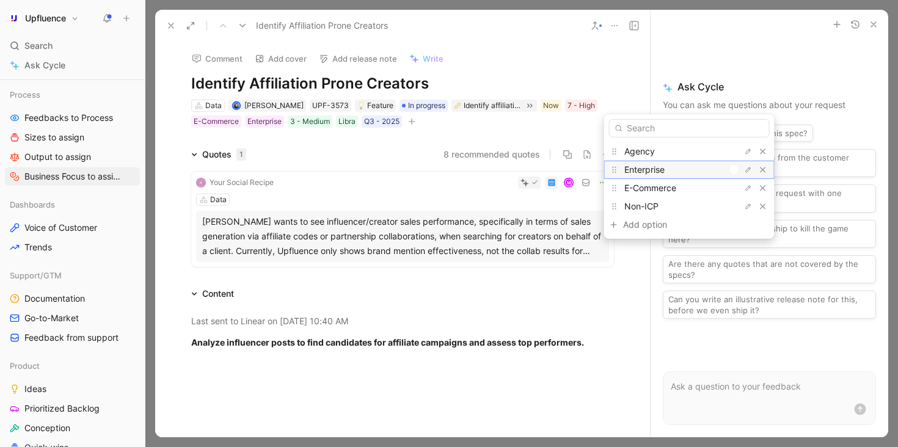
click at [732, 163] on div "Enterprise" at bounding box center [689, 170] width 170 height 18
click at [730, 186] on div at bounding box center [734, 188] width 9 height 9
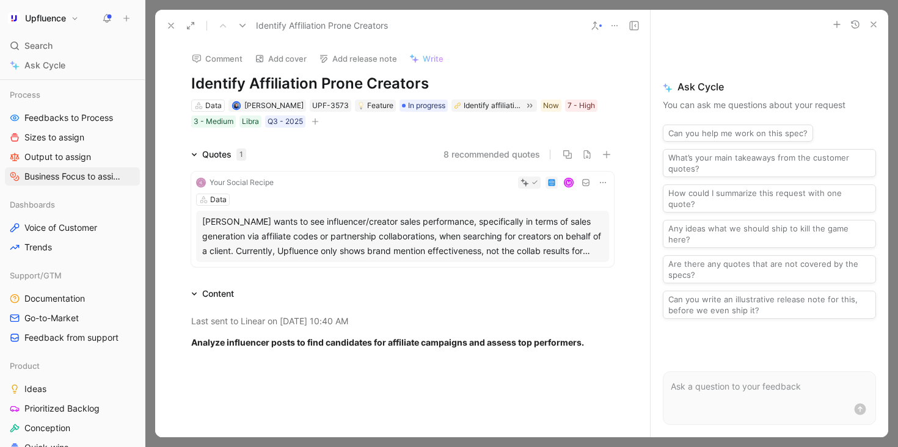
click at [583, 97] on div "Comment Add cover Add release note Write Identify Affiliation Prone Creators Da…" at bounding box center [402, 85] width 469 height 87
click at [583, 98] on div "Comment Add cover Add release note Write Identify Affiliation Prone Creators Da…" at bounding box center [402, 85] width 469 height 87
click at [582, 102] on div "7 - High" at bounding box center [581, 106] width 27 height 12
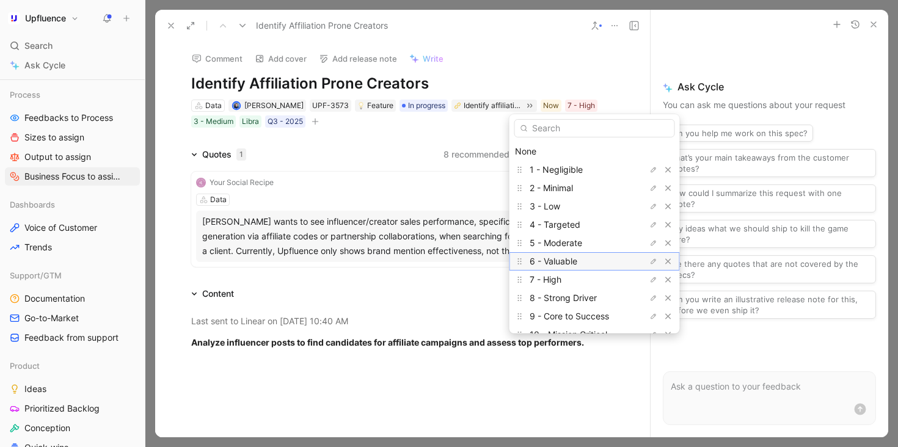
click at [581, 256] on div "6 - Valuable" at bounding box center [576, 261] width 92 height 15
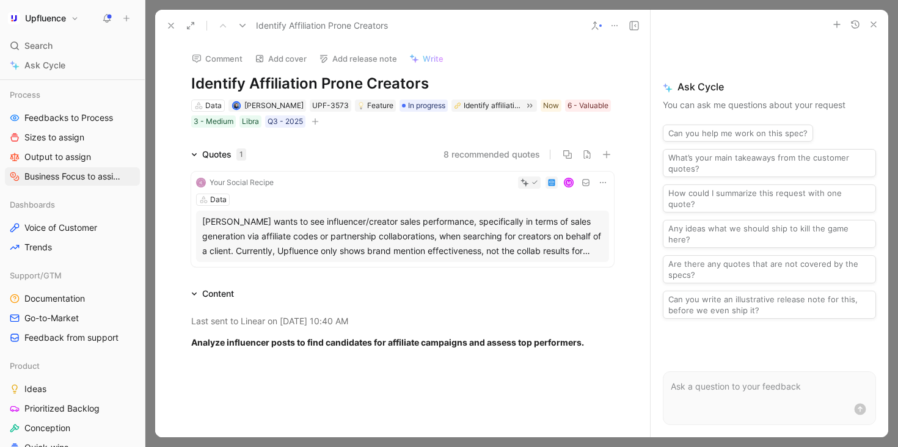
click at [315, 125] on button "button" at bounding box center [315, 121] width 12 height 12
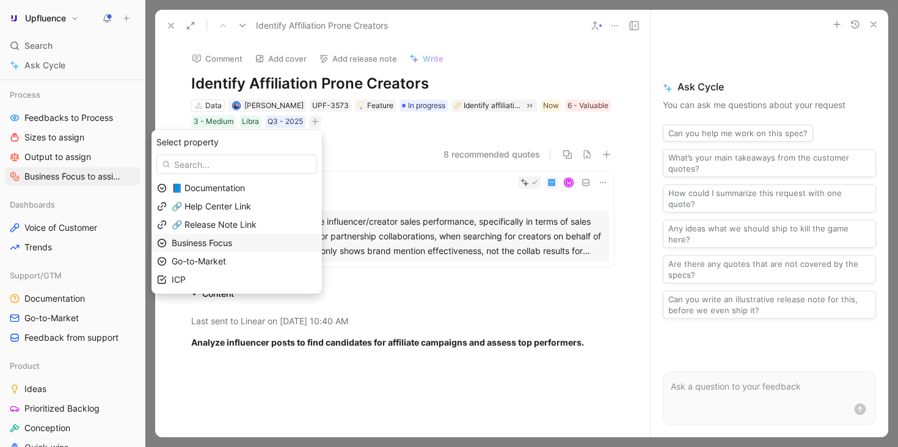
click at [256, 243] on div "Business Focus" at bounding box center [244, 243] width 145 height 15
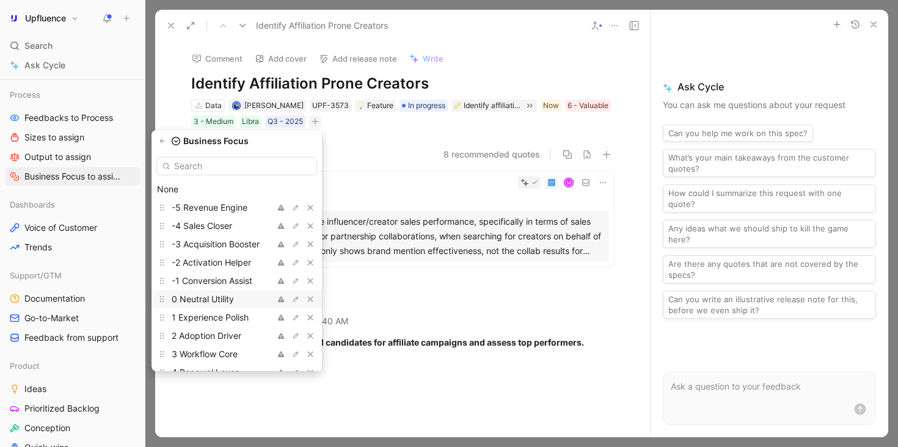
scroll to position [34, 0]
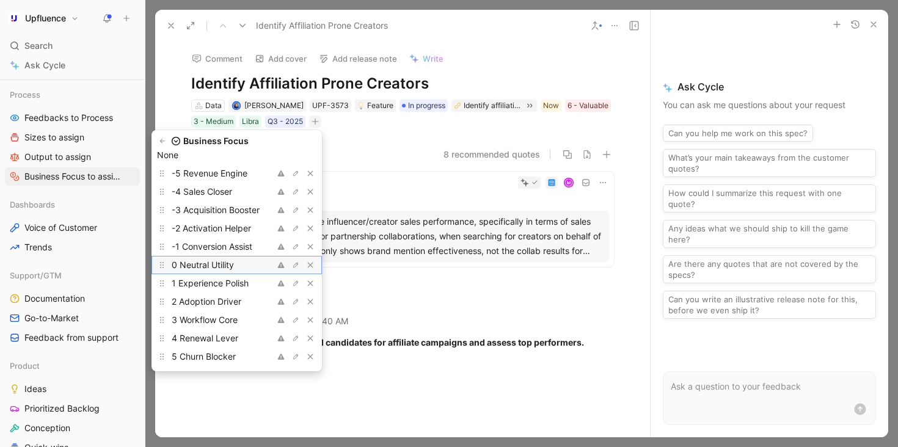
click at [234, 260] on span "0 Neutral Utility" at bounding box center [203, 265] width 62 height 10
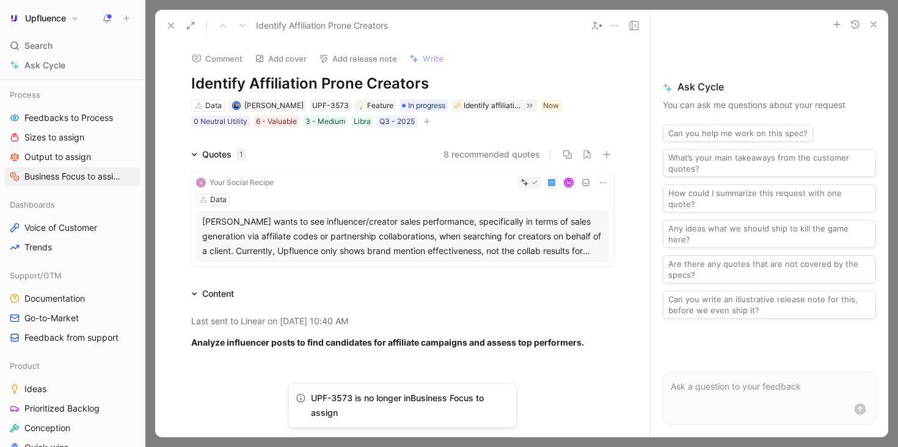
click at [175, 21] on icon at bounding box center [171, 26] width 10 height 10
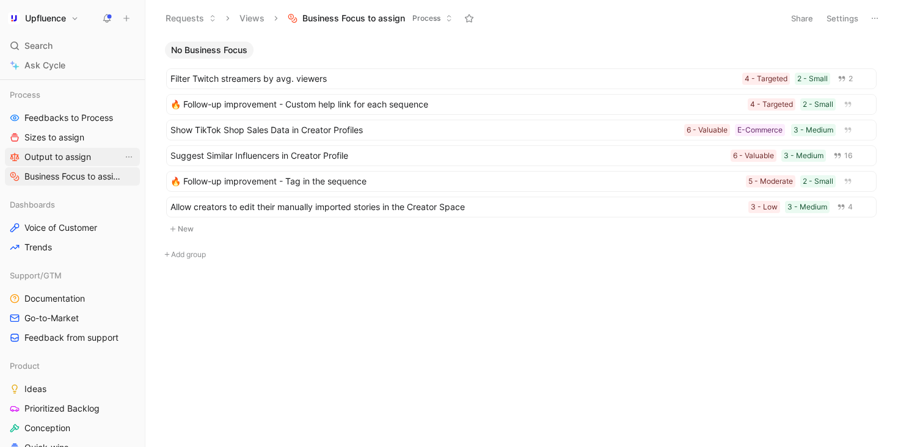
click at [64, 148] on link "Output to assign" at bounding box center [72, 157] width 135 height 18
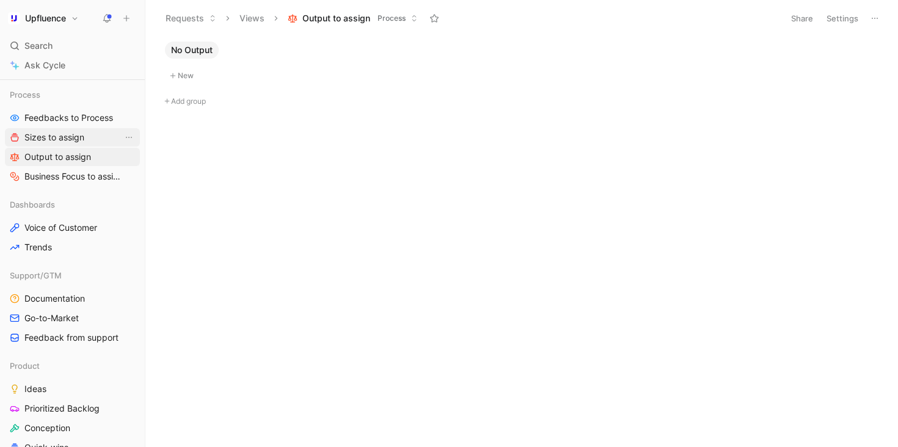
click at [61, 131] on span "Sizes to assign" at bounding box center [54, 137] width 60 height 12
click at [73, 116] on span "Feedbacks to Process" at bounding box center [68, 118] width 89 height 12
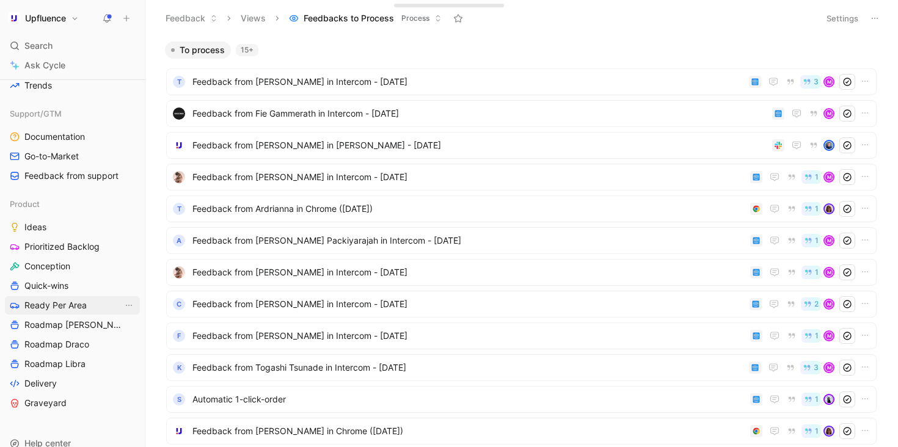
scroll to position [359, 0]
click at [74, 277] on link "Quick-wins" at bounding box center [72, 285] width 135 height 18
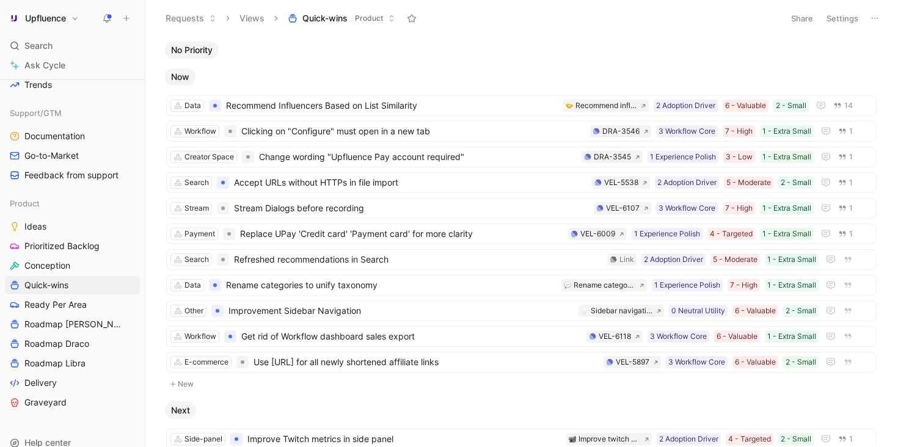
click at [873, 16] on icon at bounding box center [875, 18] width 10 height 10
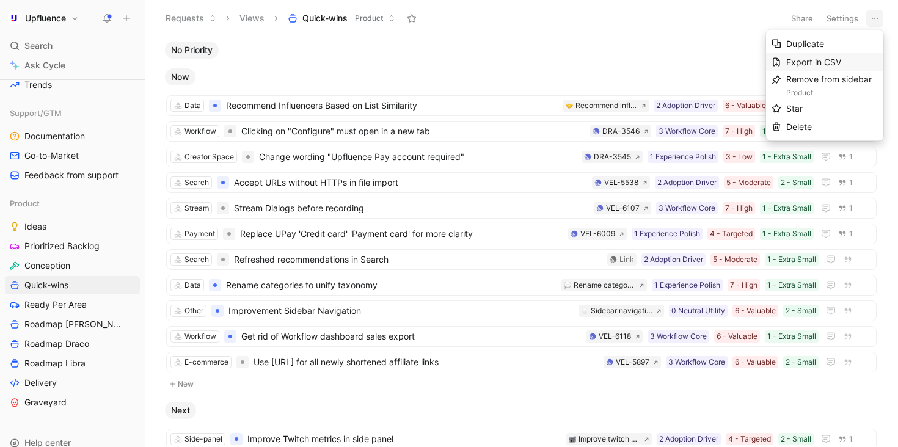
click at [826, 60] on span "Export in CSV" at bounding box center [813, 62] width 55 height 10
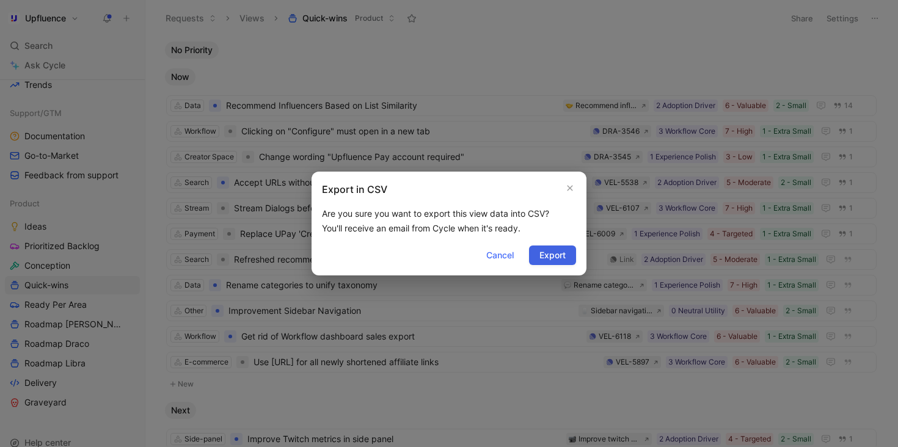
click at [550, 254] on span "Export" at bounding box center [553, 255] width 26 height 15
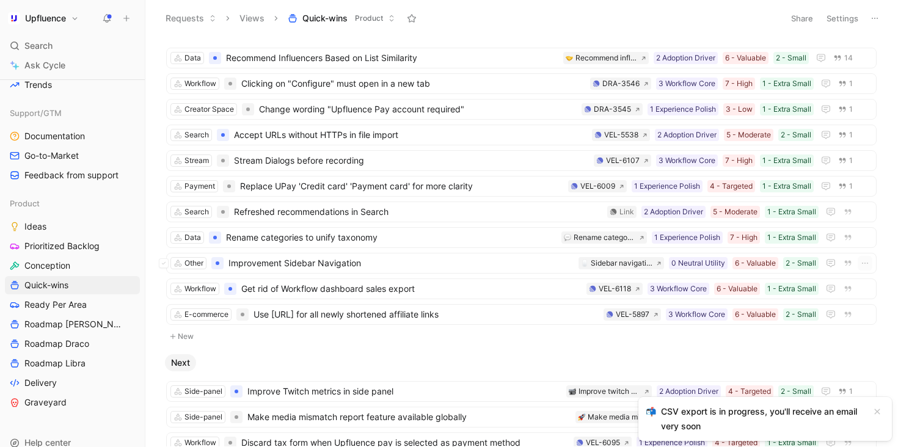
scroll to position [49, 0]
click at [107, 21] on icon at bounding box center [107, 18] width 10 height 10
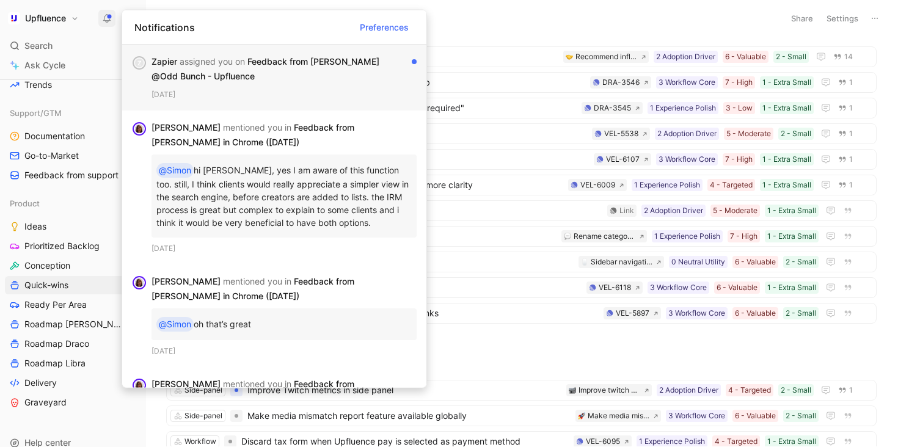
click at [298, 82] on div "Zapier assigned you on Feedback from Madi Borland @Odd Bunch - Upfluence" at bounding box center [279, 68] width 255 height 29
